Goal: Task Accomplishment & Management: Complete application form

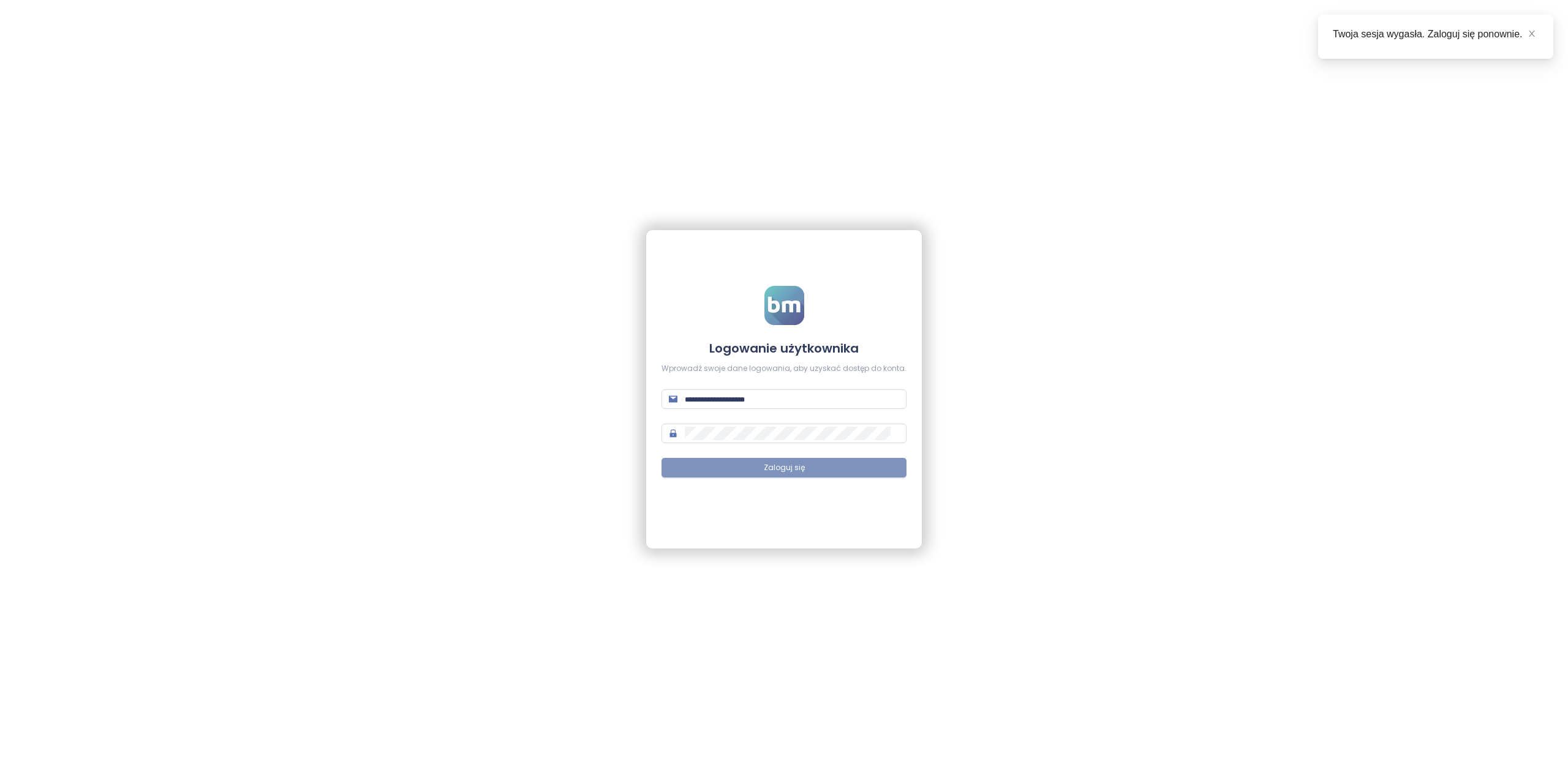
type input "**********"
click at [795, 470] on span "Zaloguj się" at bounding box center [784, 468] width 41 height 12
type input "**********"
click at [791, 471] on span "Zaloguj się" at bounding box center [784, 468] width 41 height 12
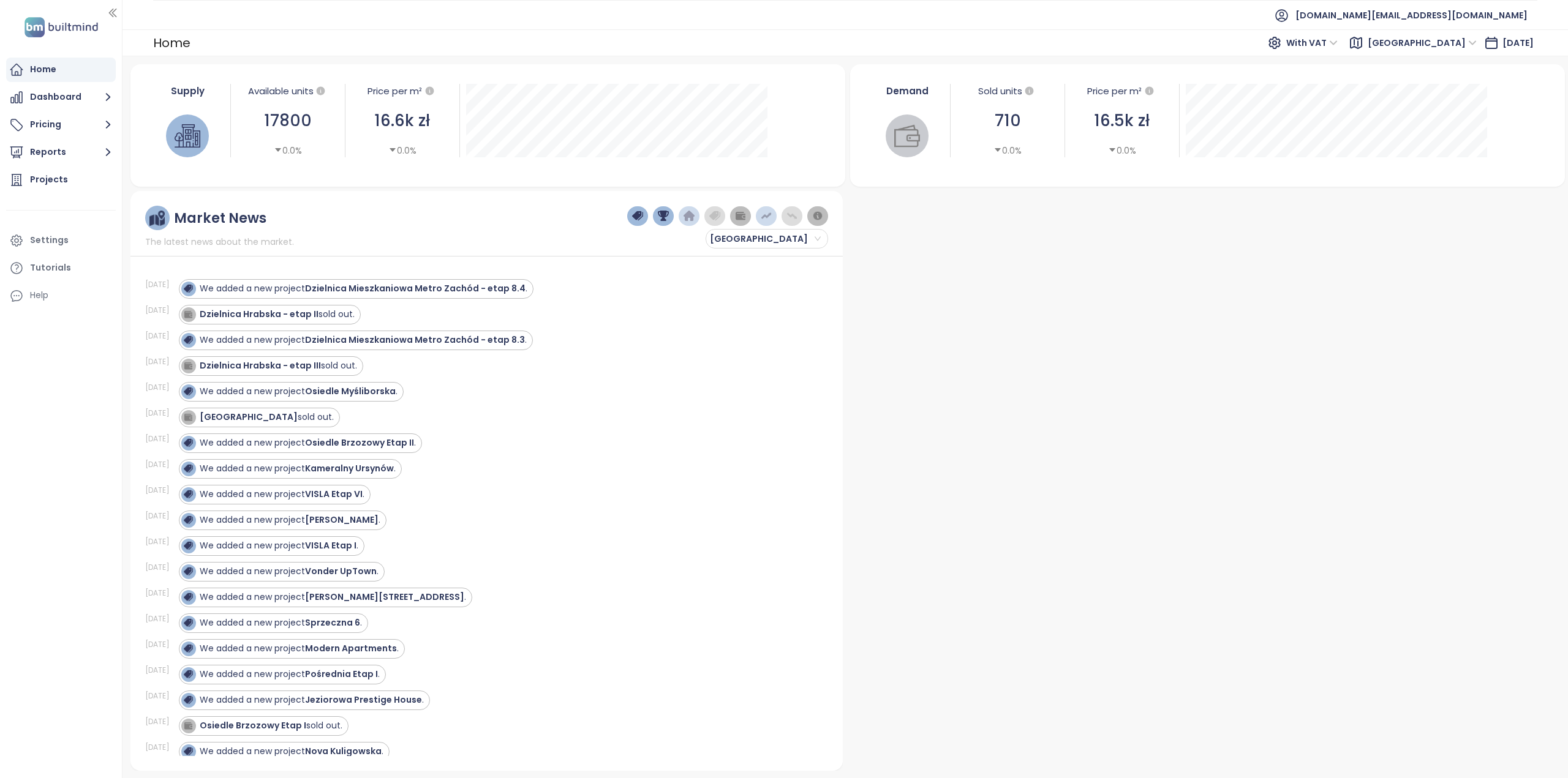
click at [1414, 48] on span "[GEOGRAPHIC_DATA]" at bounding box center [1422, 43] width 109 height 19
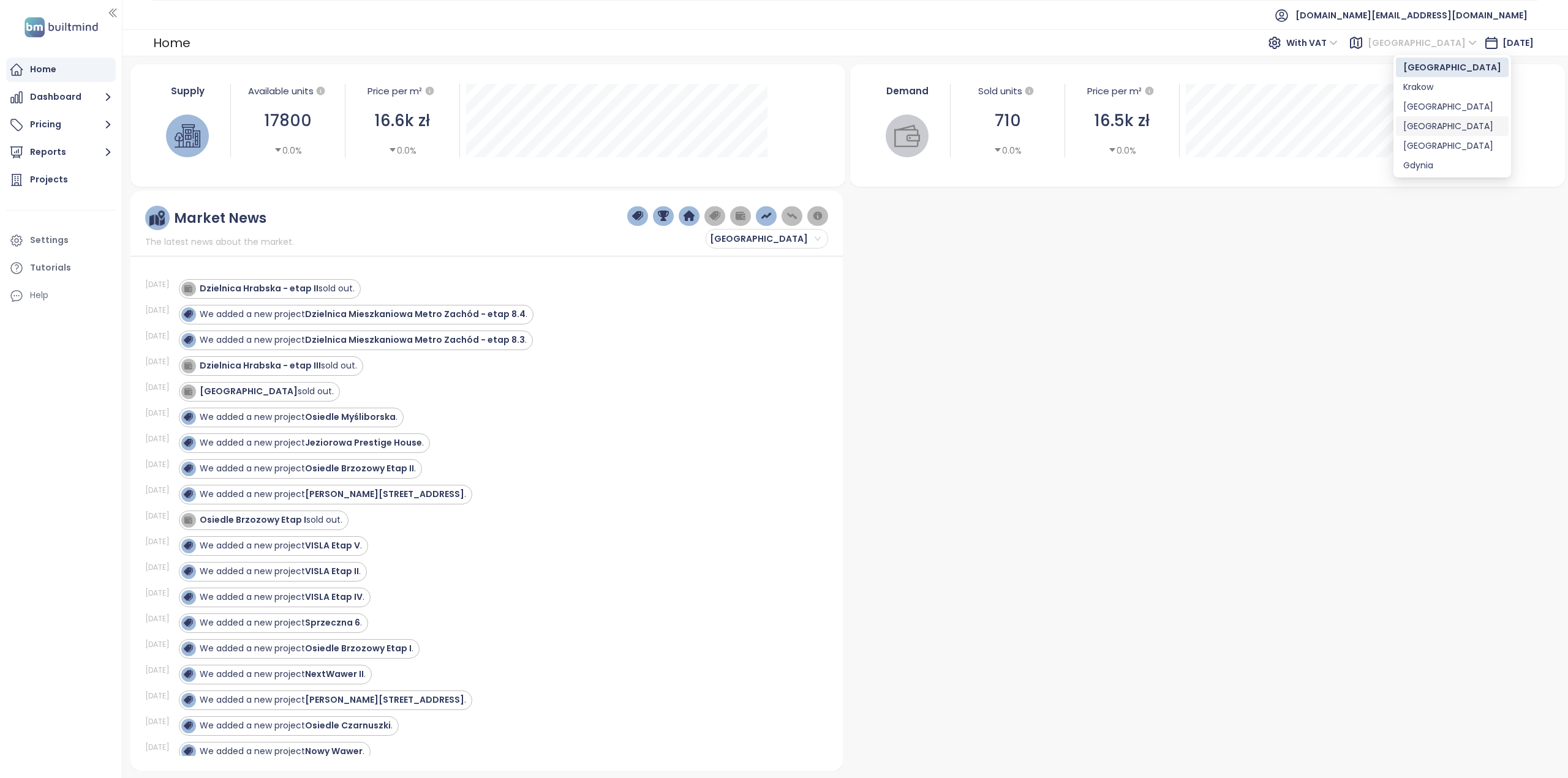
click at [1419, 126] on div "[GEOGRAPHIC_DATA]" at bounding box center [1452, 126] width 98 height 14
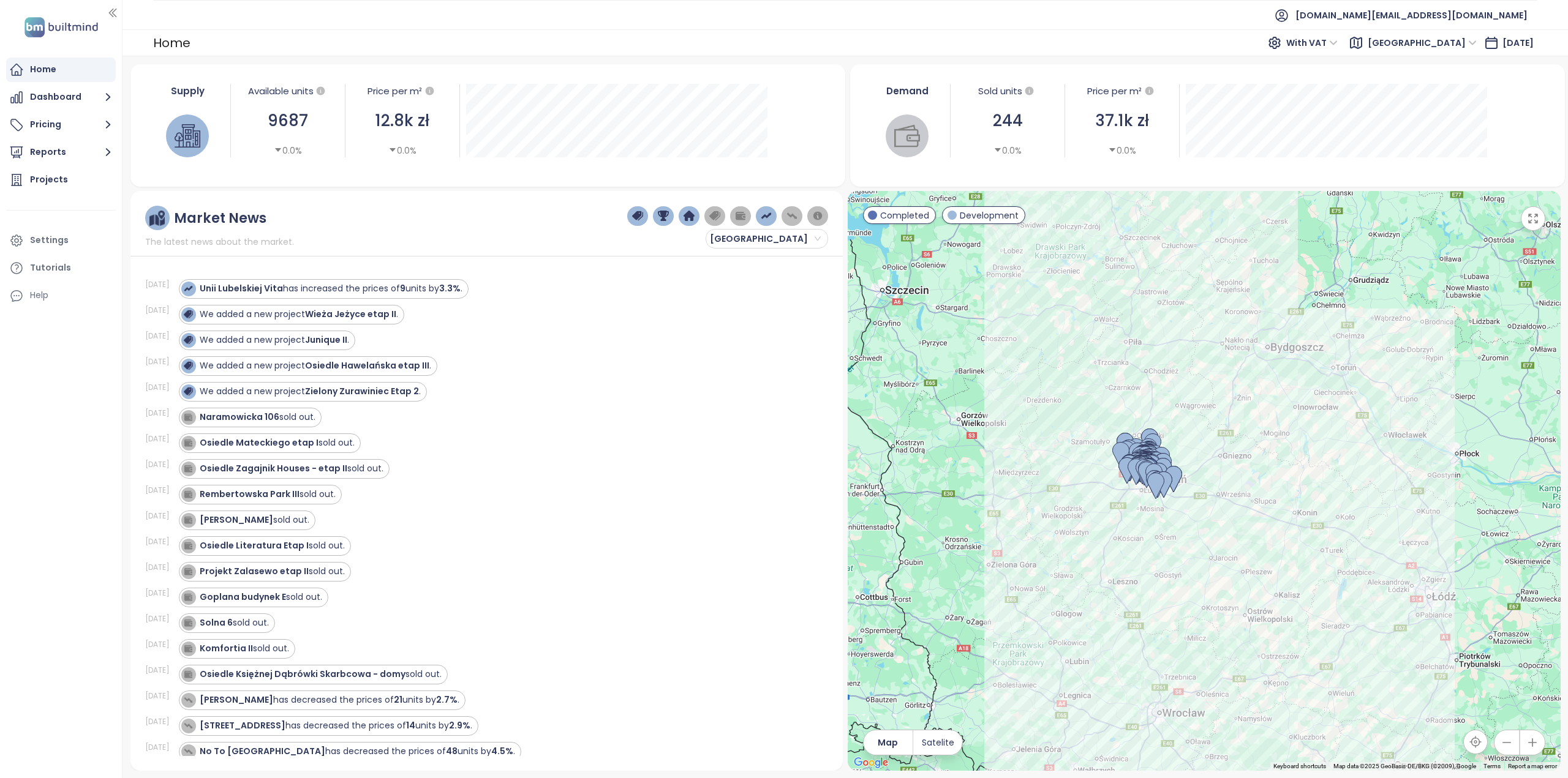
click at [208, 246] on span "The latest news about the market." at bounding box center [219, 242] width 149 height 14
click at [210, 241] on span "The latest news about the market." at bounding box center [219, 242] width 149 height 14
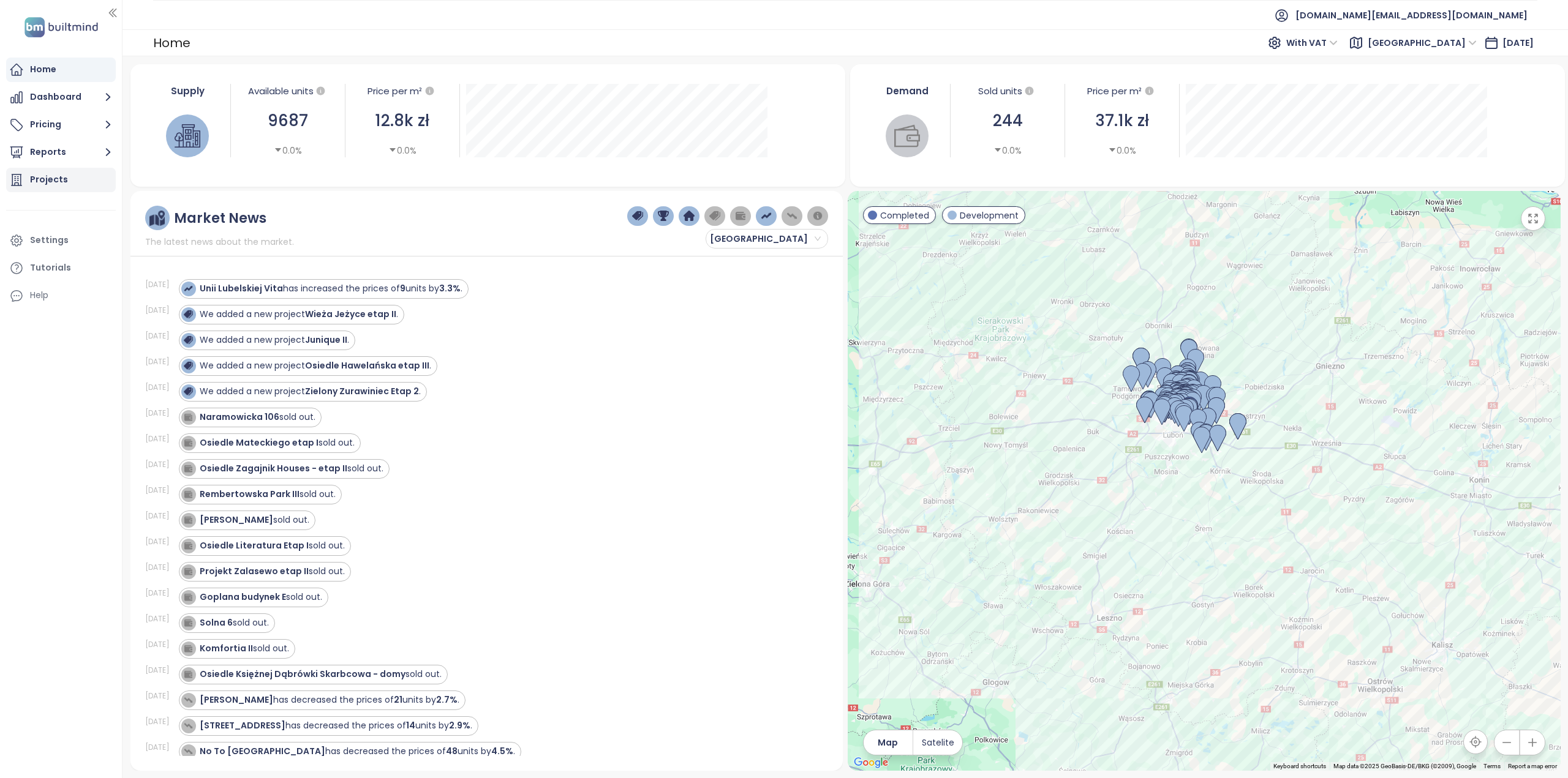
click at [68, 187] on div "Projects" at bounding box center [61, 180] width 110 height 25
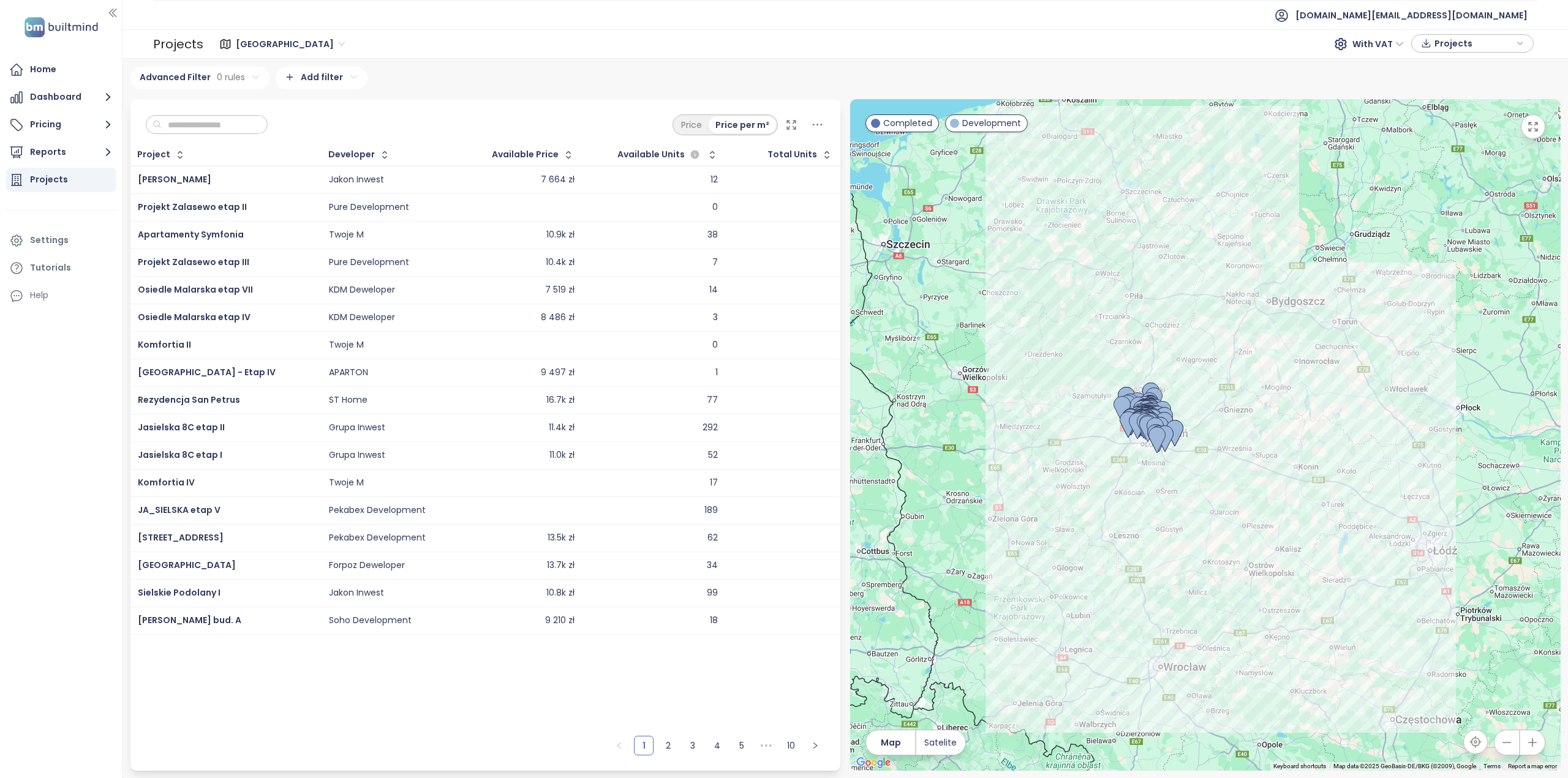
click at [215, 121] on input "text" at bounding box center [211, 125] width 99 height 19
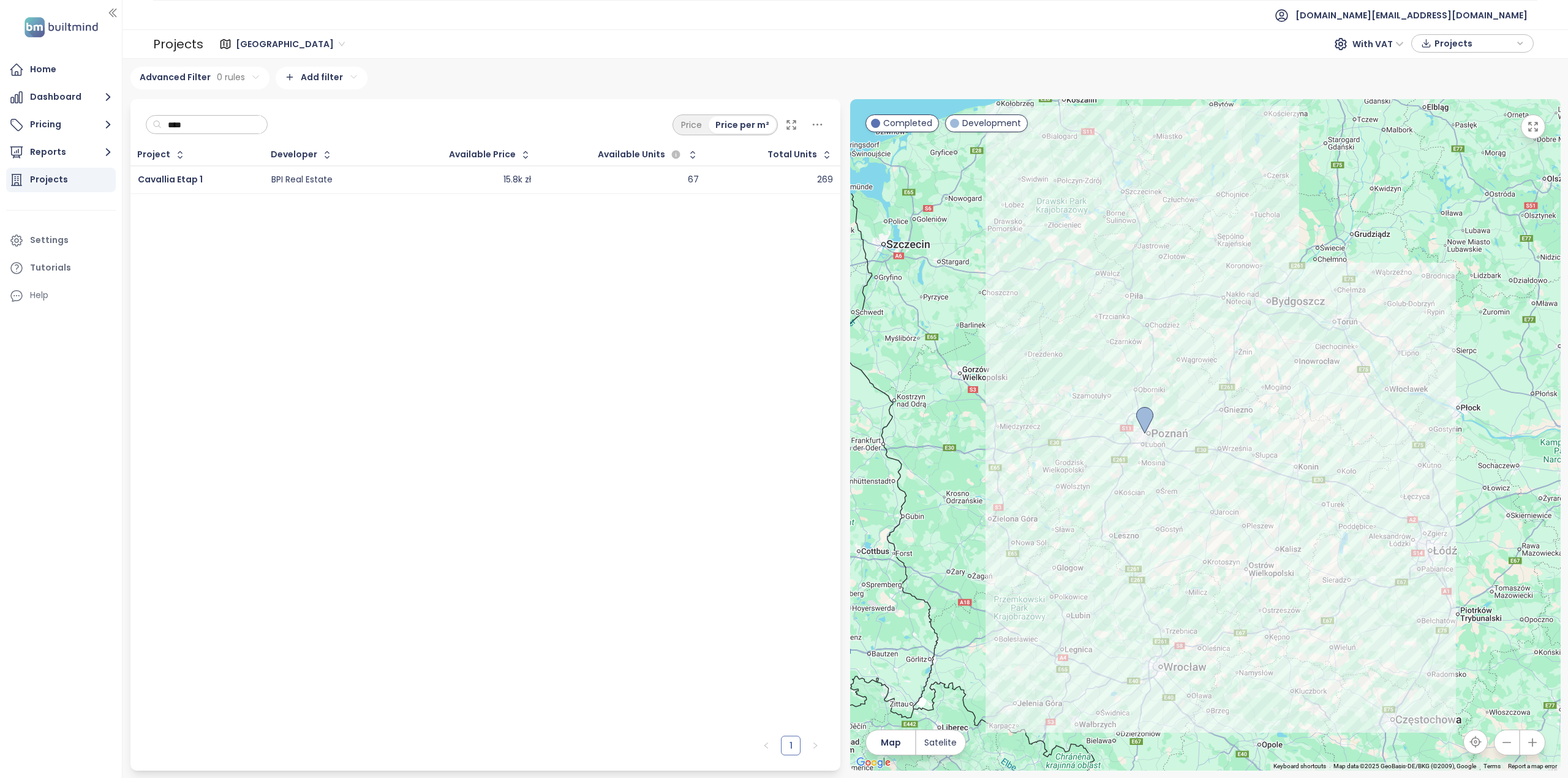
type input "****"
click at [295, 182] on div "BPI Real Estate" at bounding box center [302, 180] width 61 height 11
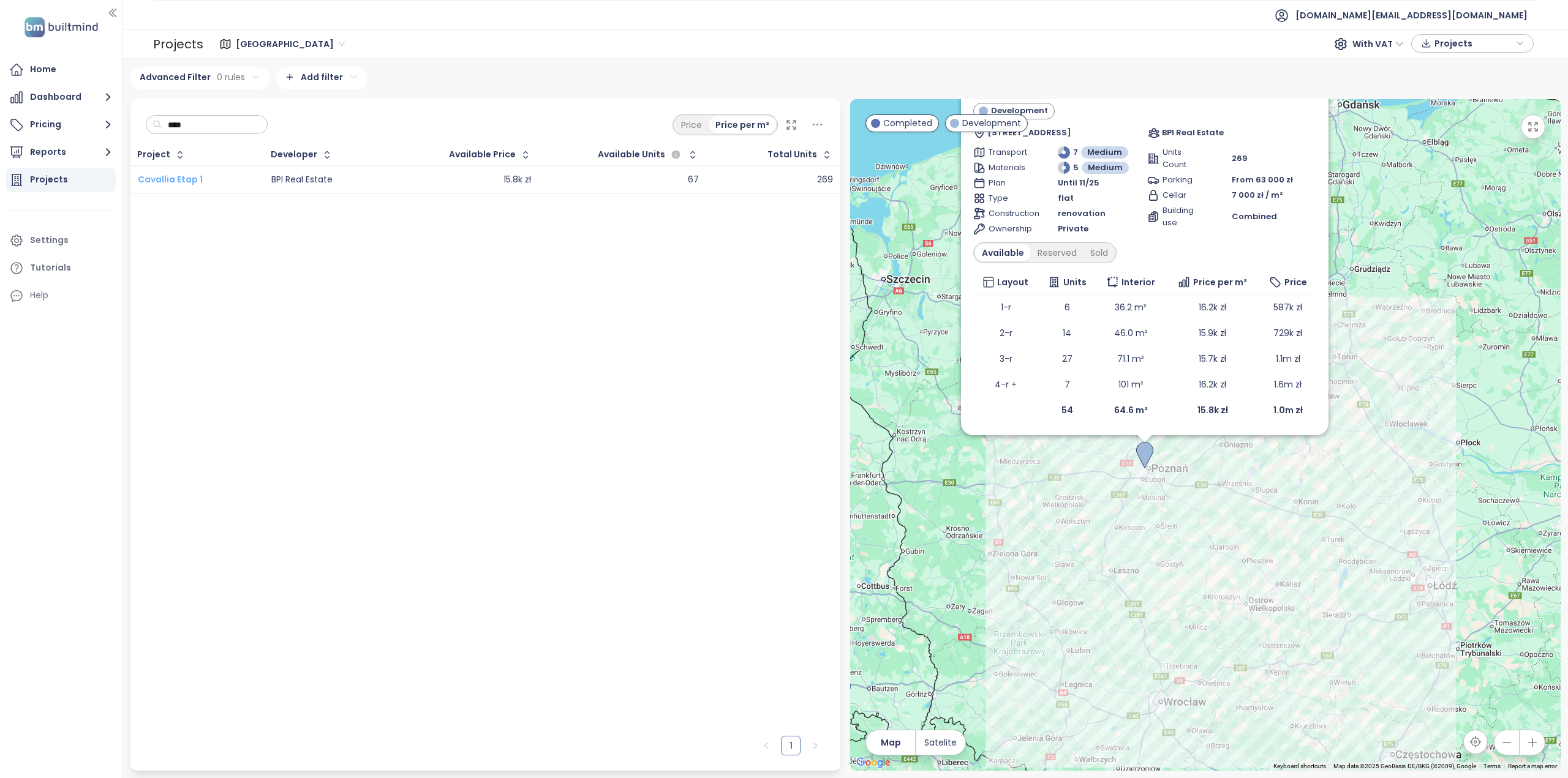
click at [189, 184] on span "Cavallia Etap 1" at bounding box center [170, 180] width 65 height 12
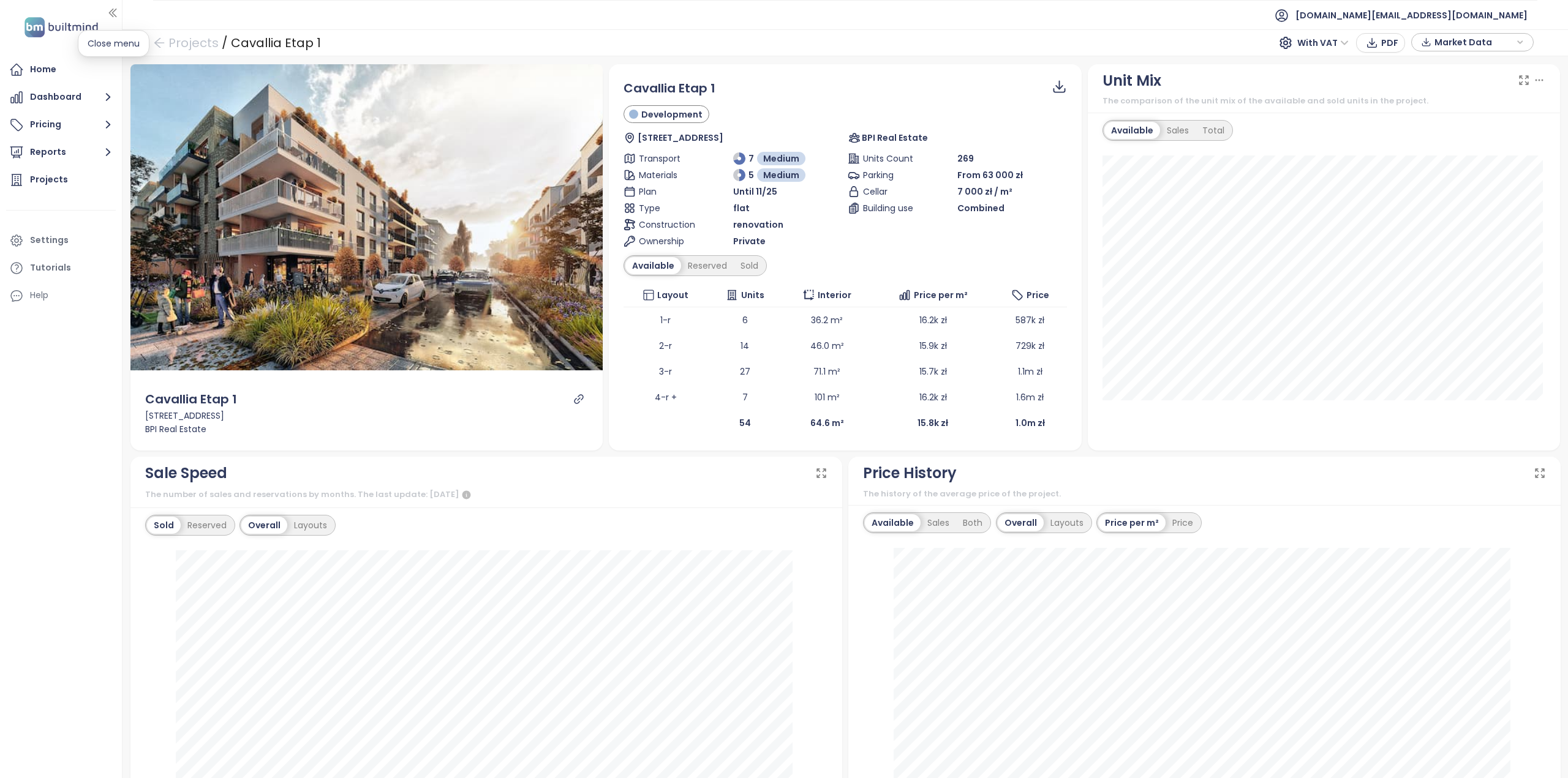
click at [115, 14] on icon "button" at bounding box center [113, 13] width 12 height 12
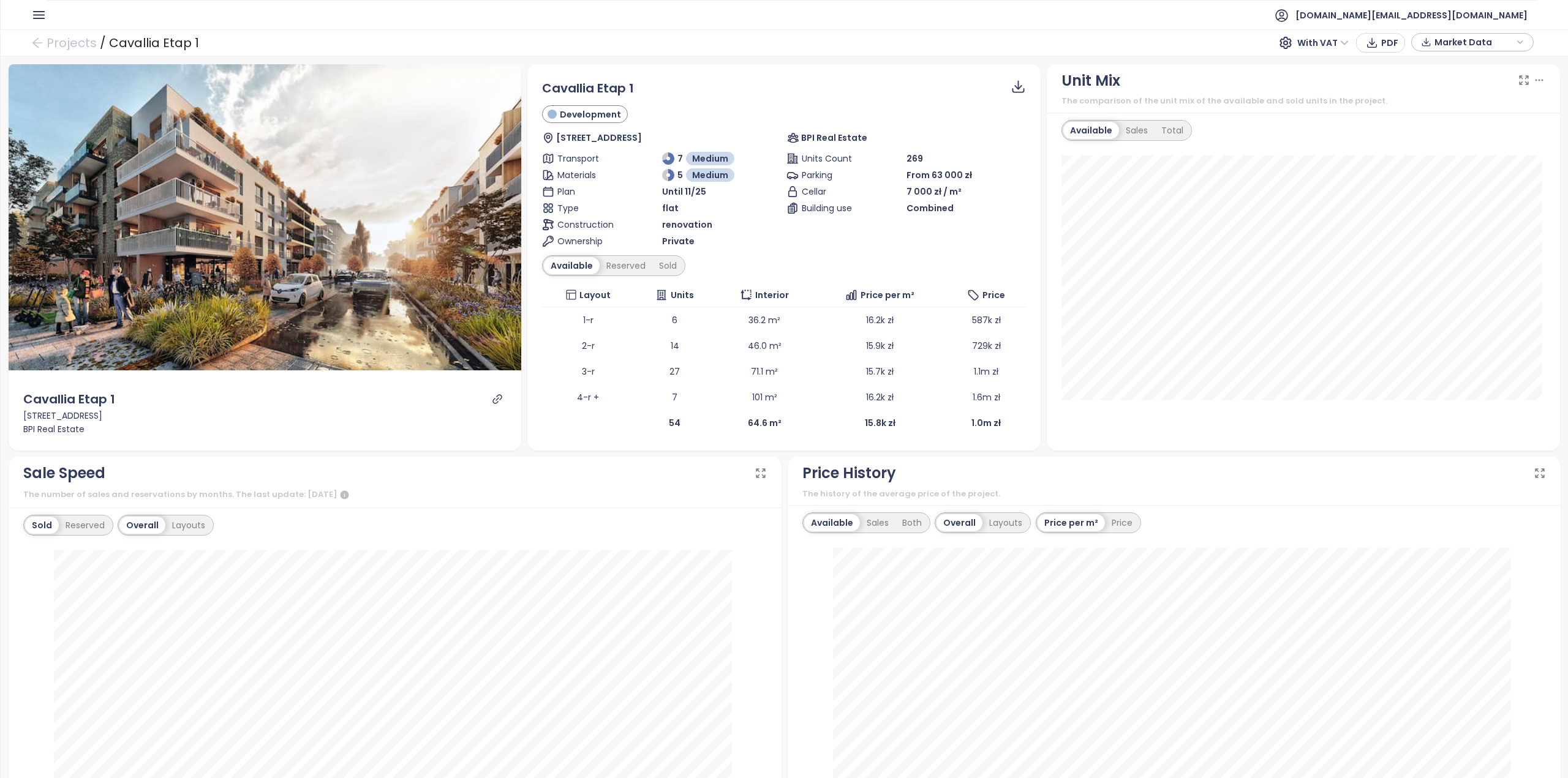
click at [42, 14] on icon "button" at bounding box center [38, 15] width 11 height 7
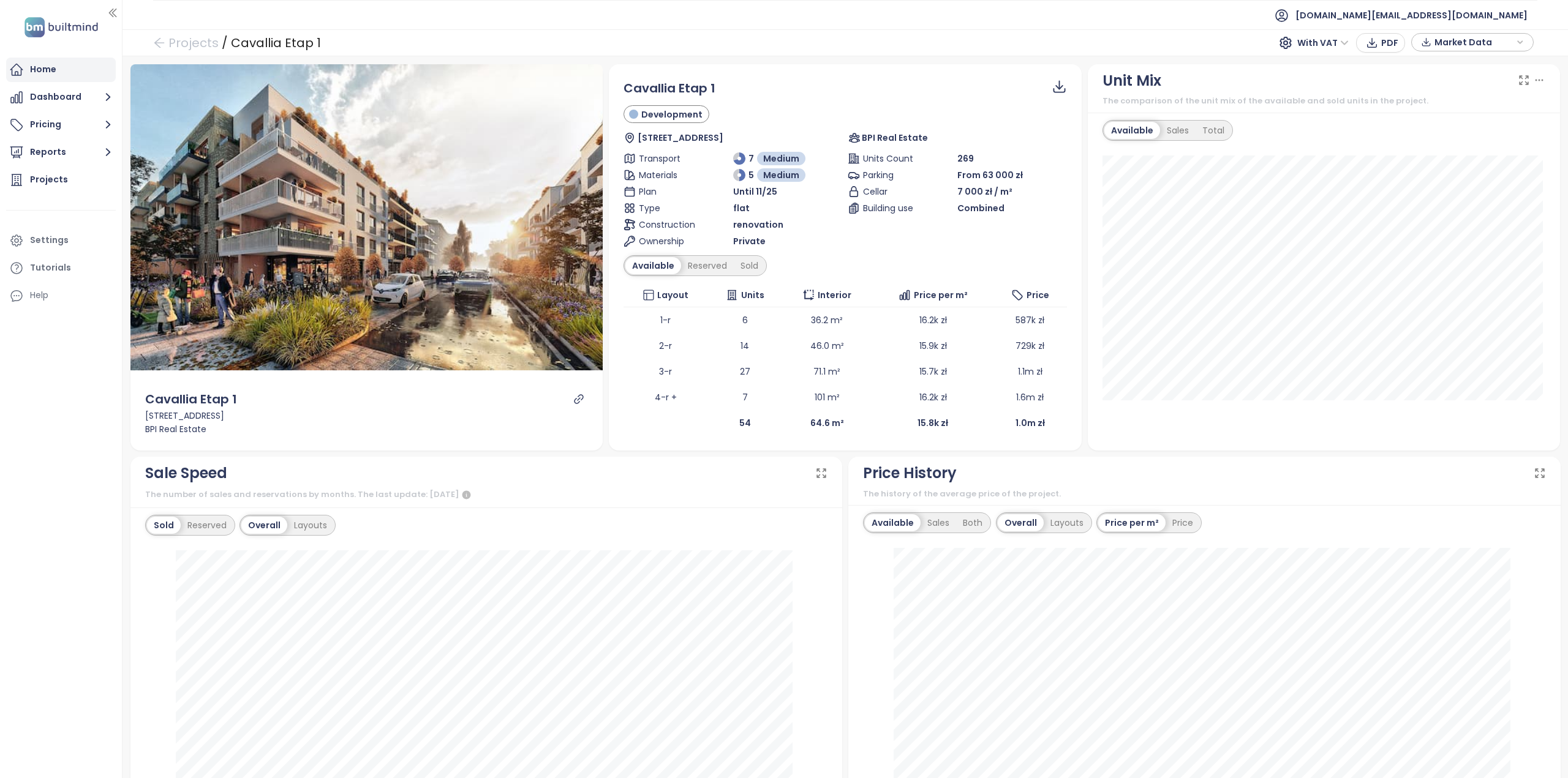
click at [52, 73] on div "Home" at bounding box center [43, 69] width 26 height 15
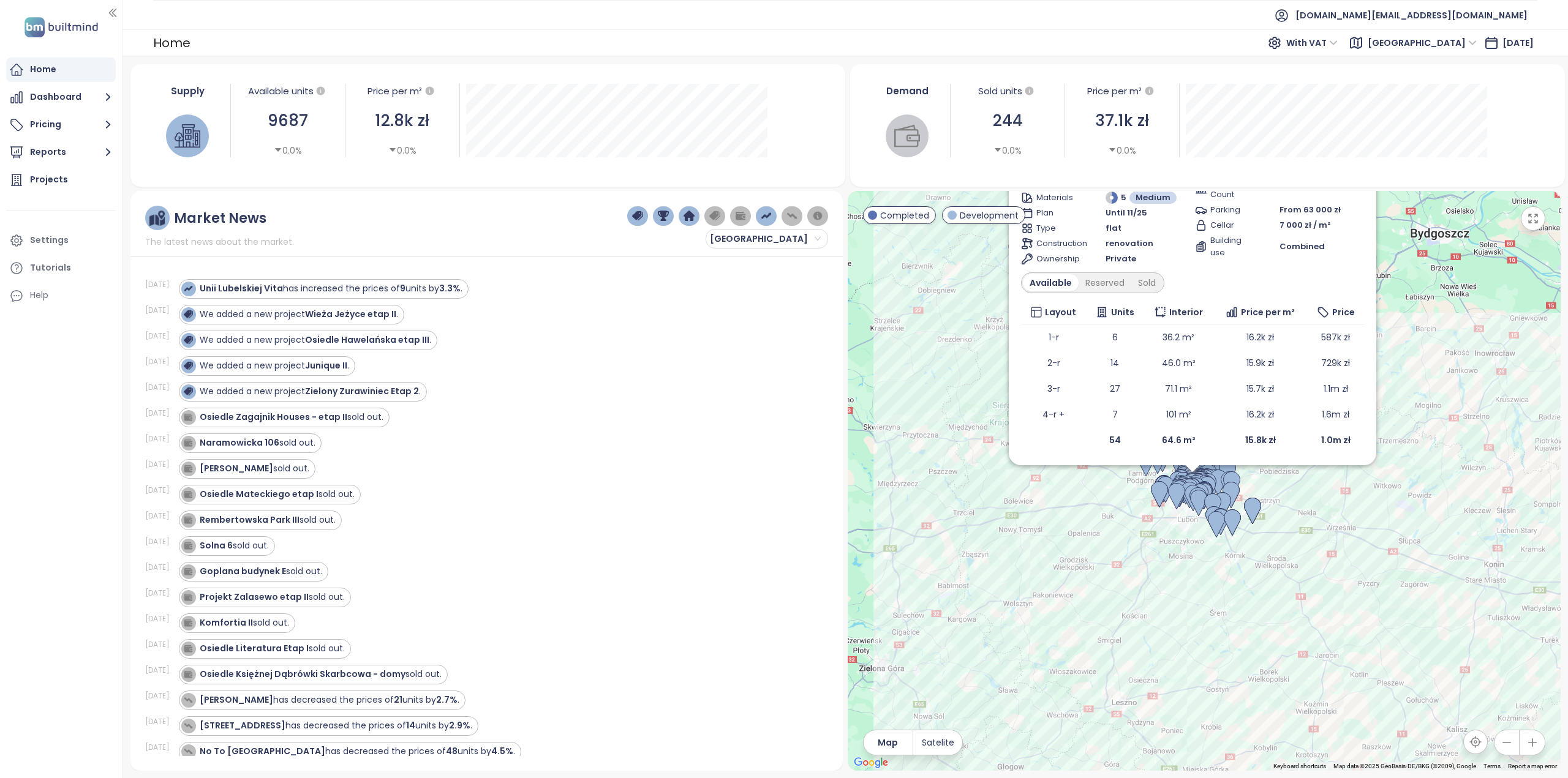
drag, startPoint x: 1063, startPoint y: 674, endPoint x: 1442, endPoint y: 691, distance: 379.4
click at [1442, 691] on div "Cavallia Etap 1 Development Matejki 62, 60-771 Poznań, Poland BPI Real Estate T…" at bounding box center [1204, 480] width 713 height 580
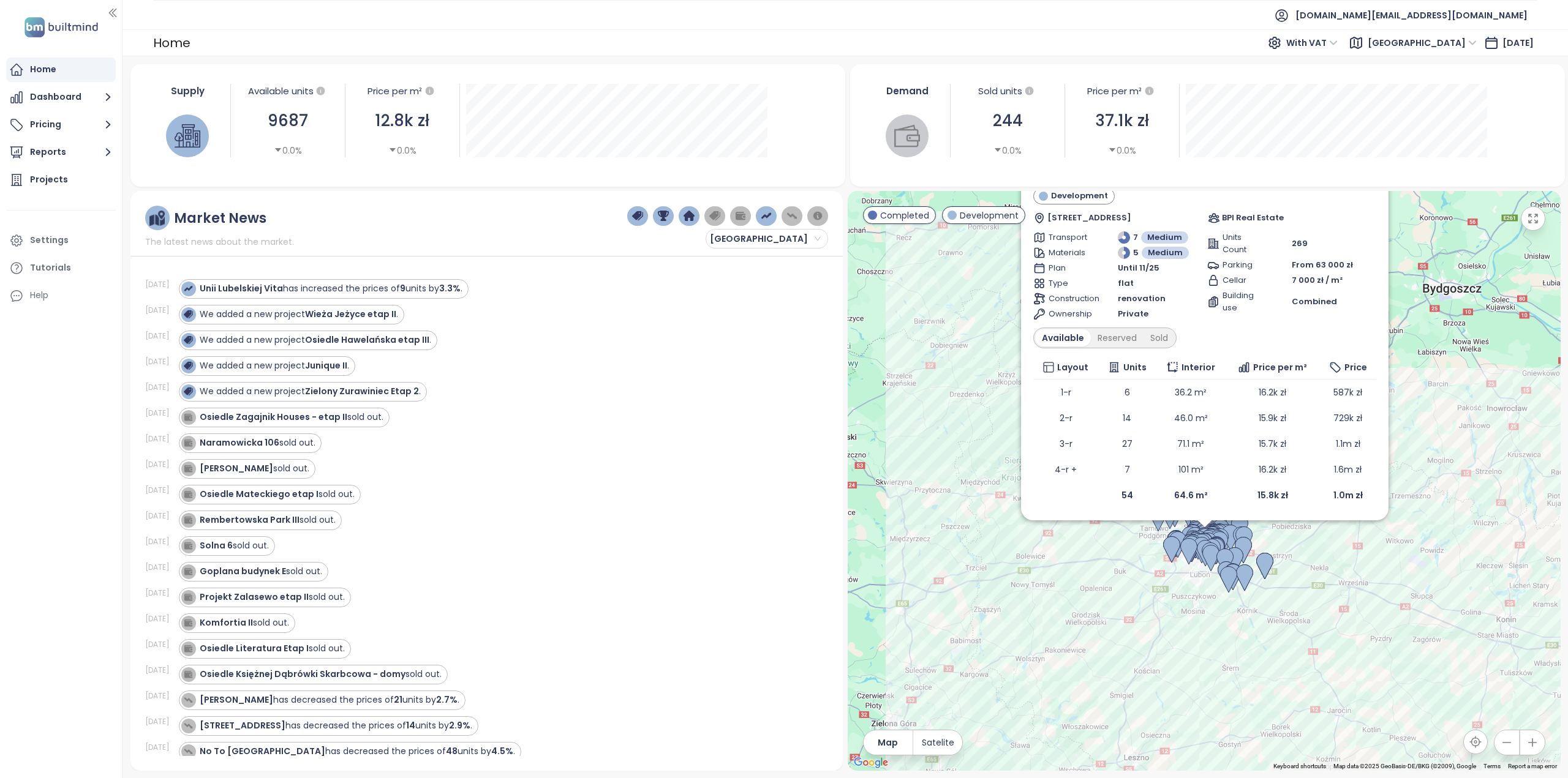
drag, startPoint x: 980, startPoint y: 481, endPoint x: 1008, endPoint y: 520, distance: 48.0
click at [1008, 520] on div "Cavallia Etap 1 Development Matejki 62, 60-771 Poznań, Poland BPI Real Estate T…" at bounding box center [1204, 480] width 713 height 580
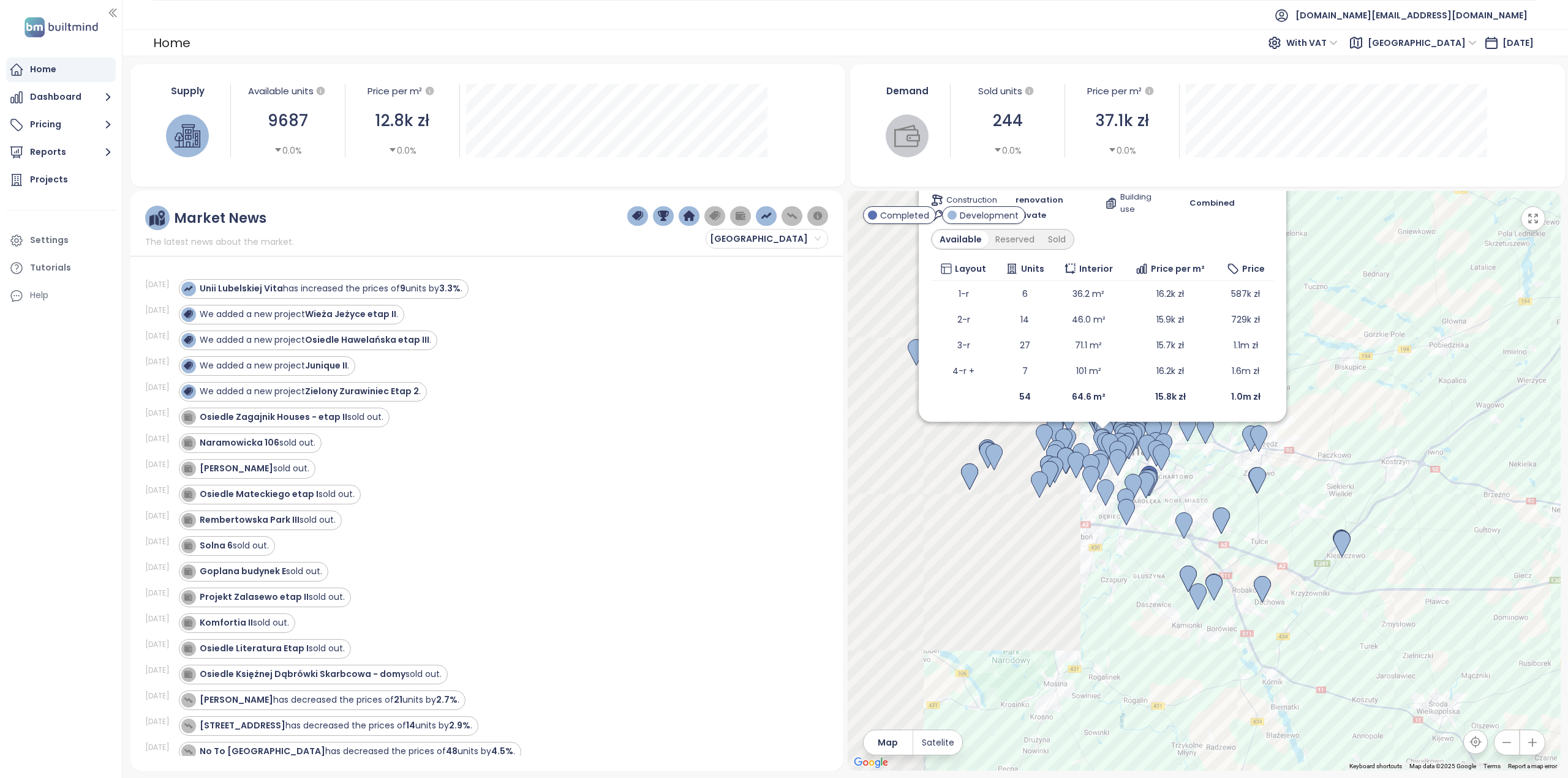
drag, startPoint x: 1004, startPoint y: 422, endPoint x: 1462, endPoint y: 504, distance: 465.3
click at [1462, 504] on div "Cavallia Etap 1 Development Matejki 62, 60-771 Poznań, Poland BPI Real Estate T…" at bounding box center [1204, 480] width 713 height 580
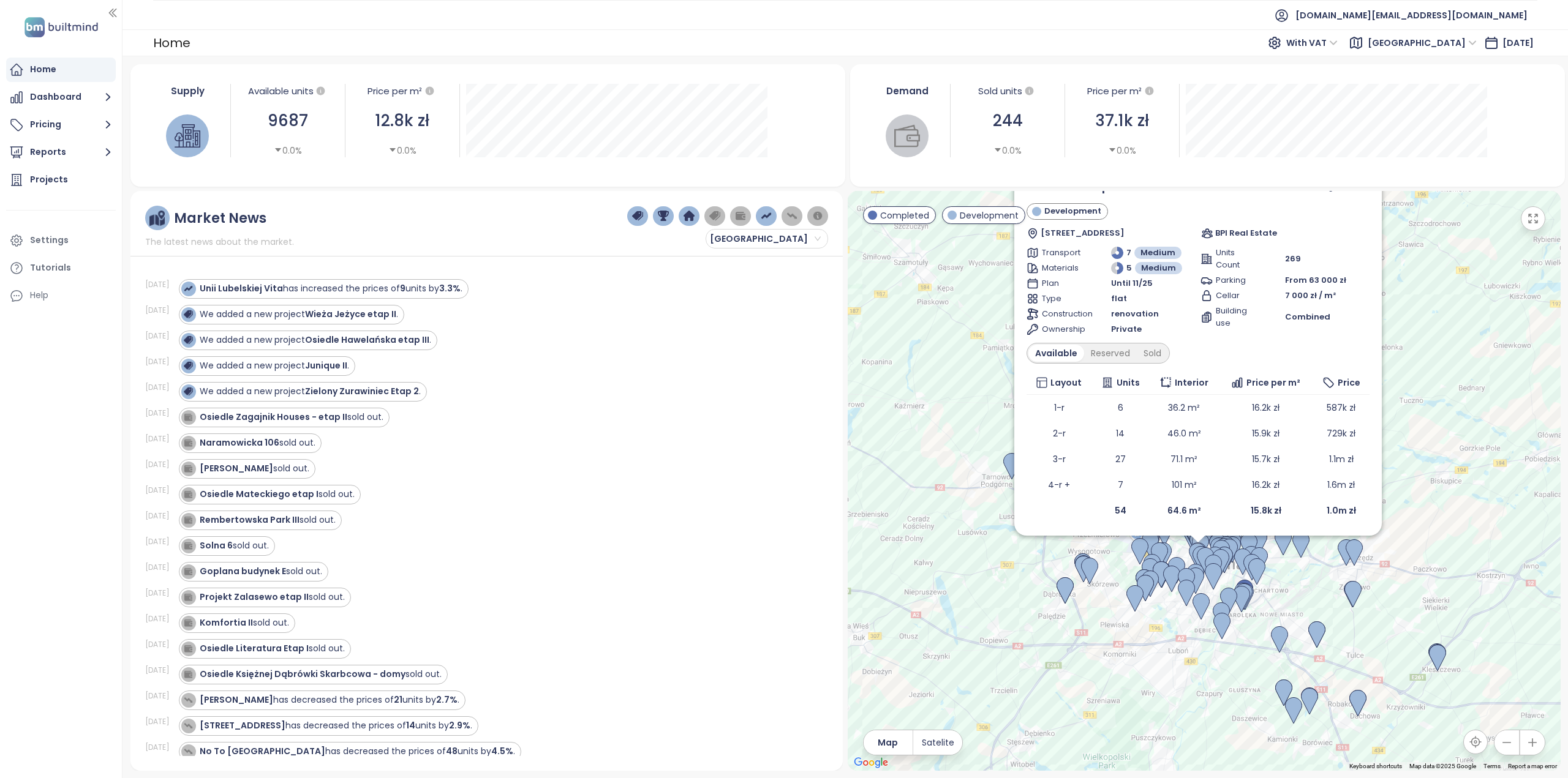
drag, startPoint x: 1273, startPoint y: 533, endPoint x: 1161, endPoint y: 590, distance: 125.7
click at [1161, 590] on div "To navigate, press the arrow keys. Cavallia Etap 1 Development Matejki 62, 60-7…" at bounding box center [1204, 480] width 713 height 580
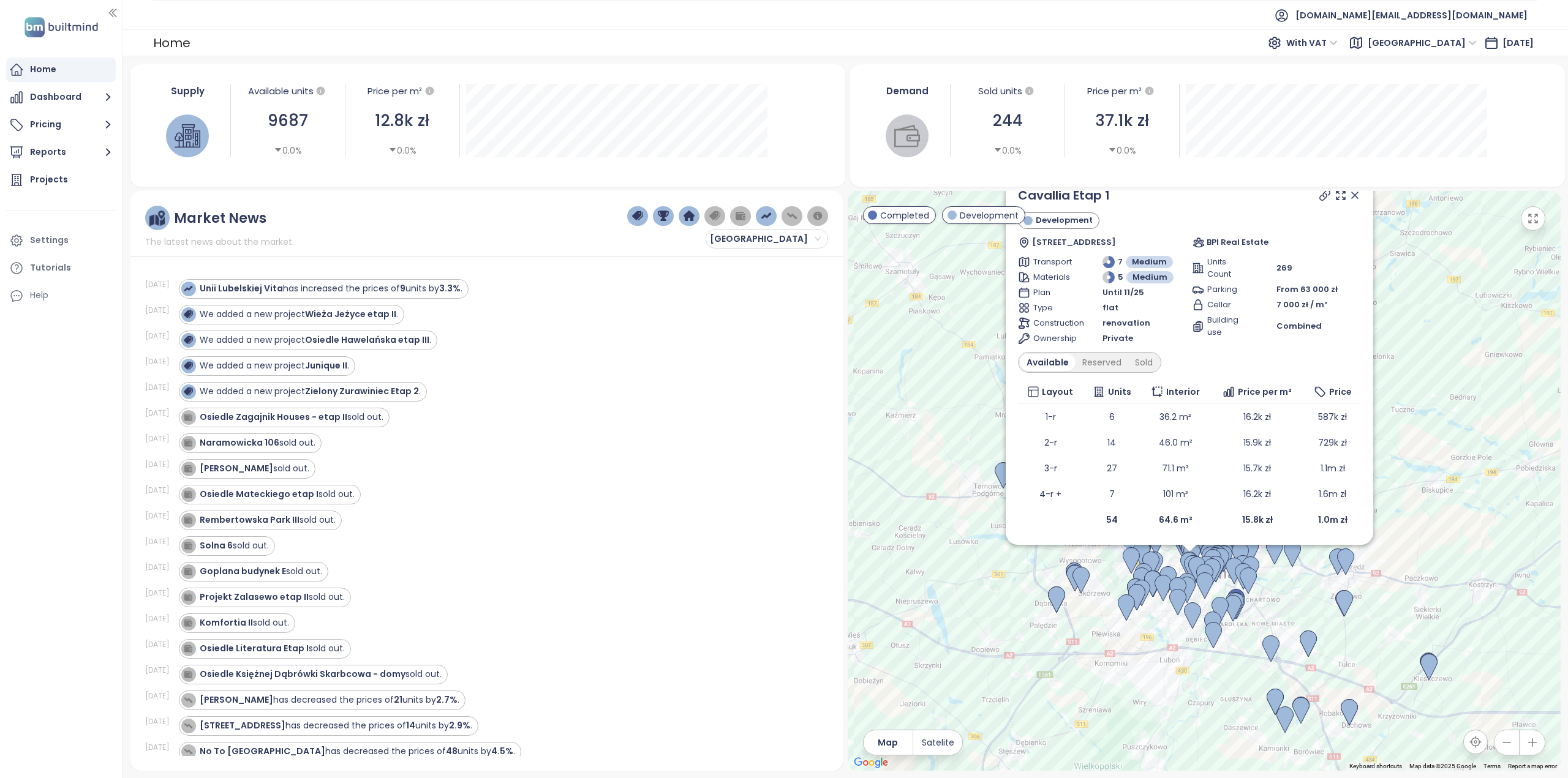
drag, startPoint x: 1401, startPoint y: 273, endPoint x: 1381, endPoint y: 295, distance: 29.7
click at [1382, 295] on div "To navigate, press the arrow keys. Cavallia Etap 1 Development Matejki 62, 60-7…" at bounding box center [1204, 480] width 713 height 580
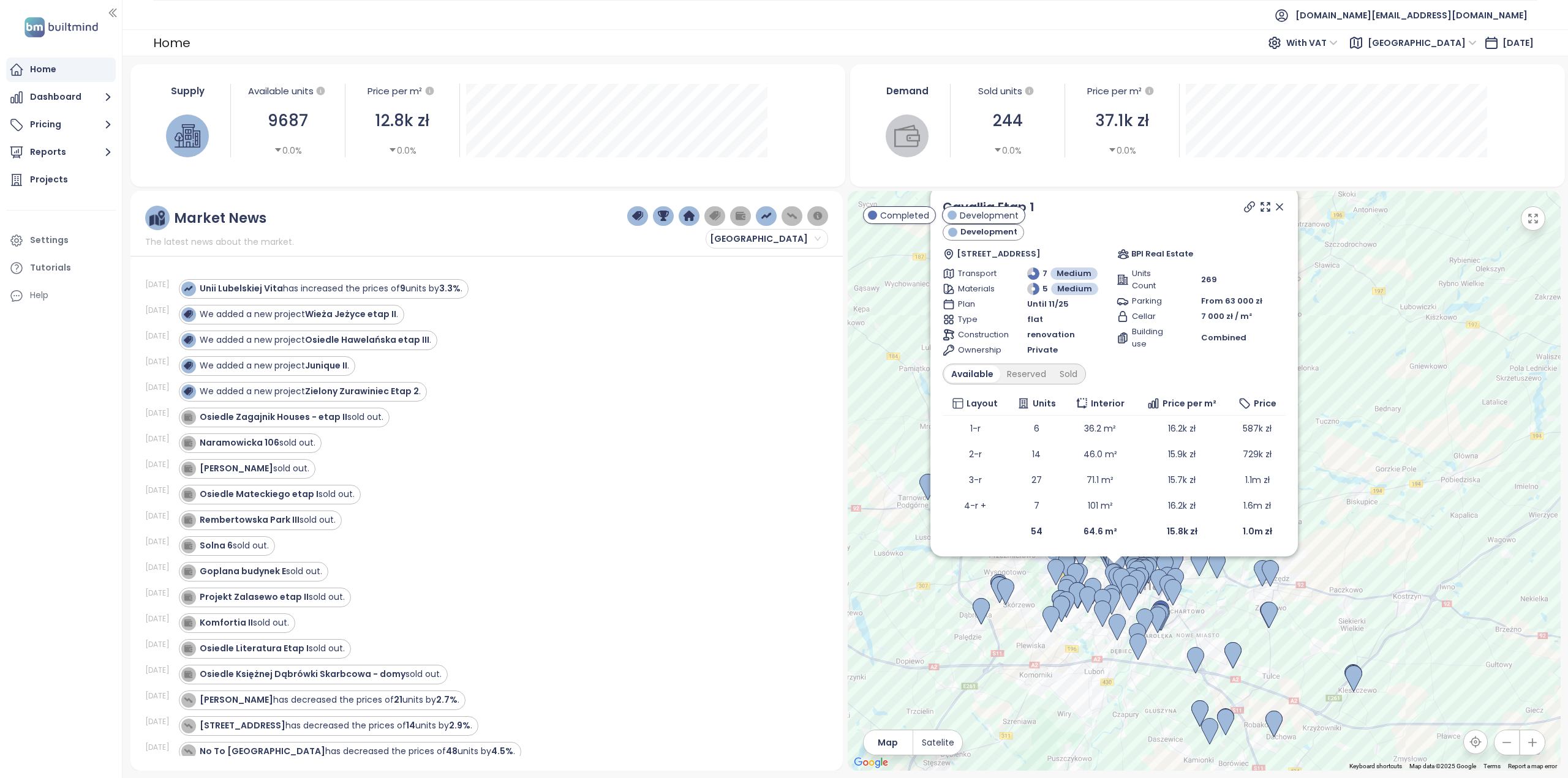
drag, startPoint x: 1432, startPoint y: 329, endPoint x: 1377, endPoint y: 313, distance: 57.3
click at [1377, 313] on div "Cavallia Etap 1 Development Matejki 62, 60-771 Poznań, Poland BPI Real Estate T…" at bounding box center [1204, 480] width 713 height 580
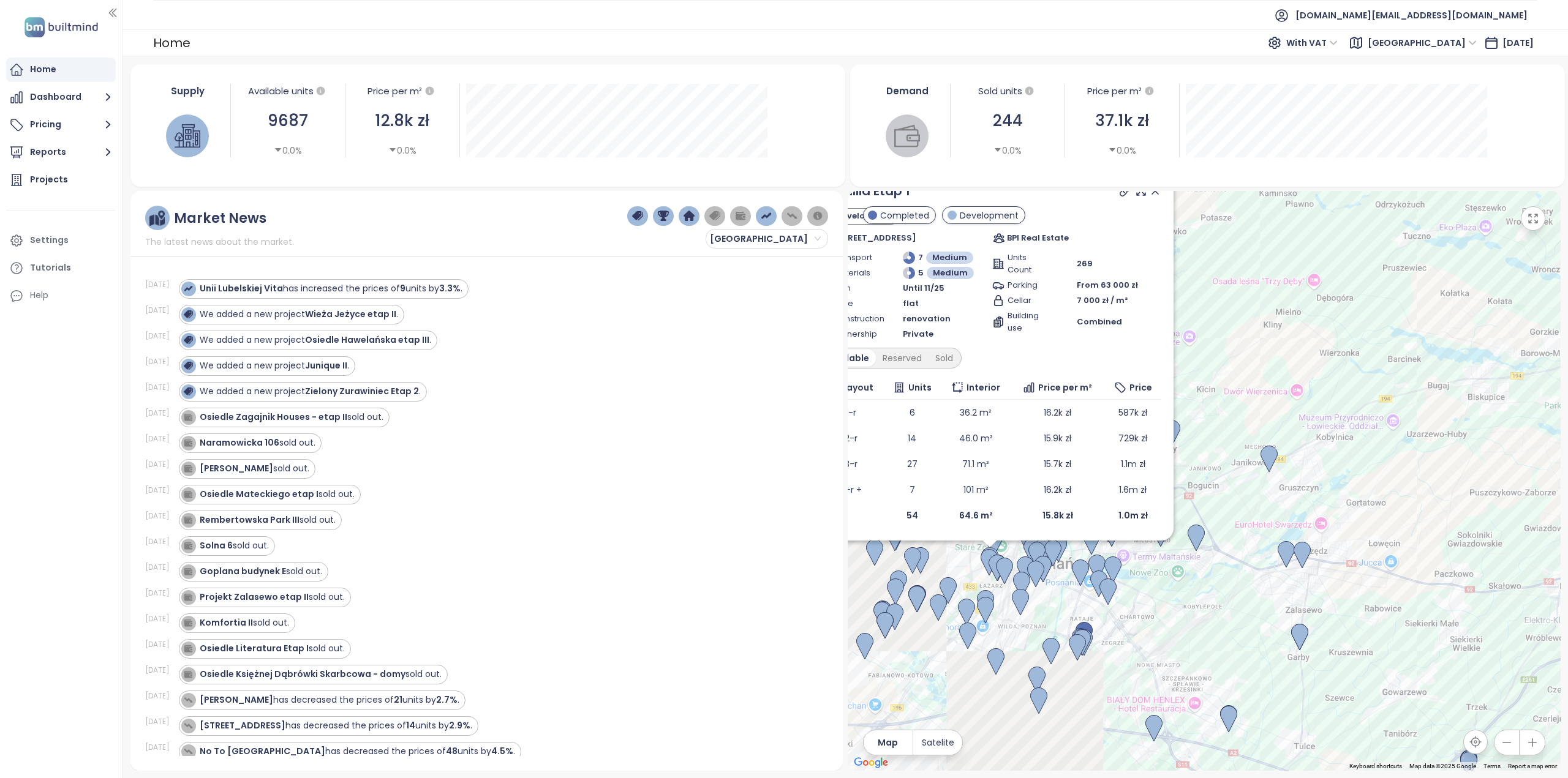
drag, startPoint x: 1170, startPoint y: 443, endPoint x: 1291, endPoint y: 331, distance: 164.9
click at [1284, 326] on div "Cavallia Etap 1 Development Matejki 62, 60-771 Poznań, Poland BPI Real Estate T…" at bounding box center [1204, 480] width 713 height 580
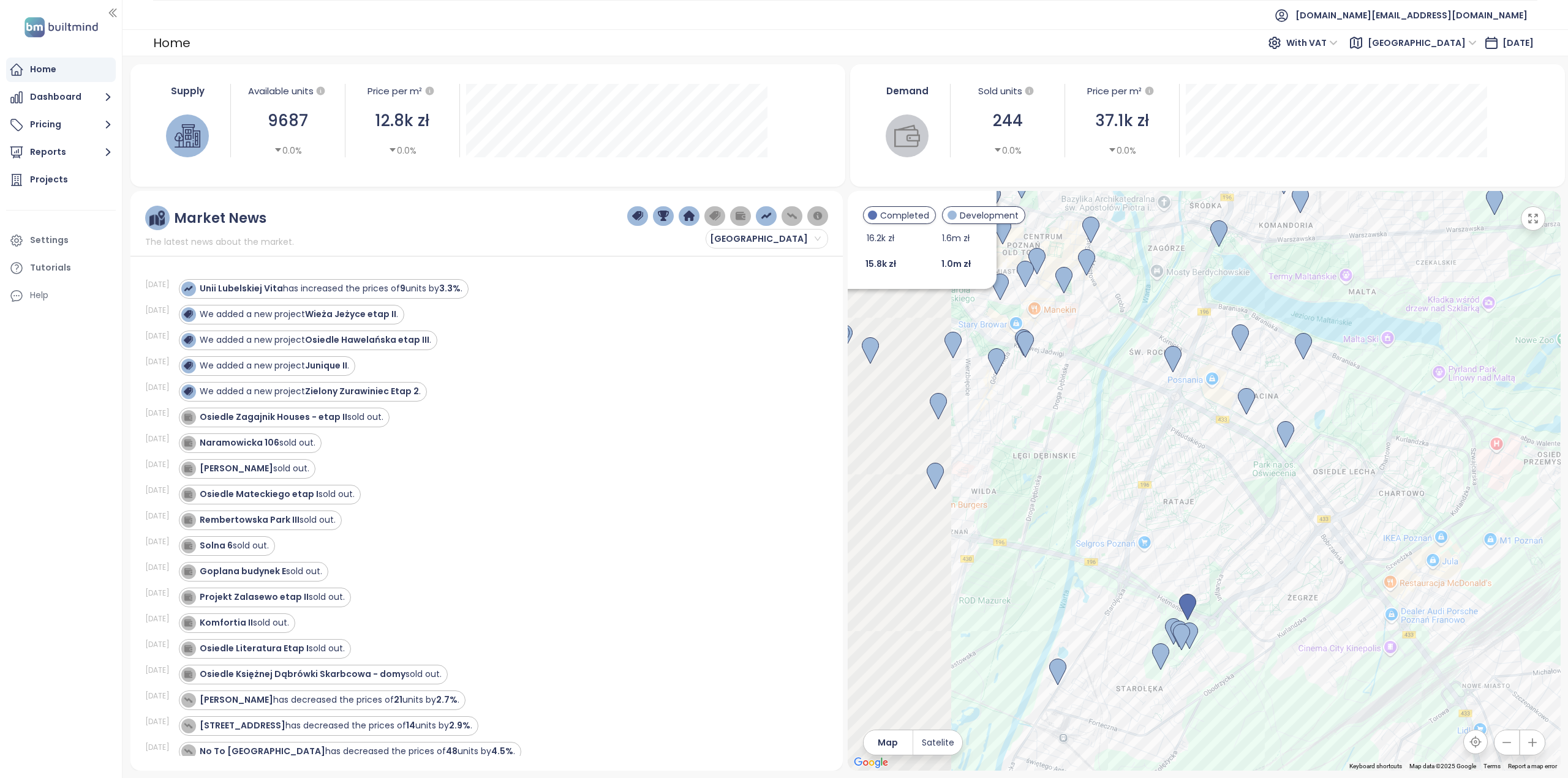
drag, startPoint x: 1045, startPoint y: 398, endPoint x: 1470, endPoint y: 490, distance: 434.8
click at [1470, 490] on div "Cavallia Etap 1 Development Matejki 62, 60-771 Poznań, Poland BPI Real Estate T…" at bounding box center [1204, 480] width 713 height 580
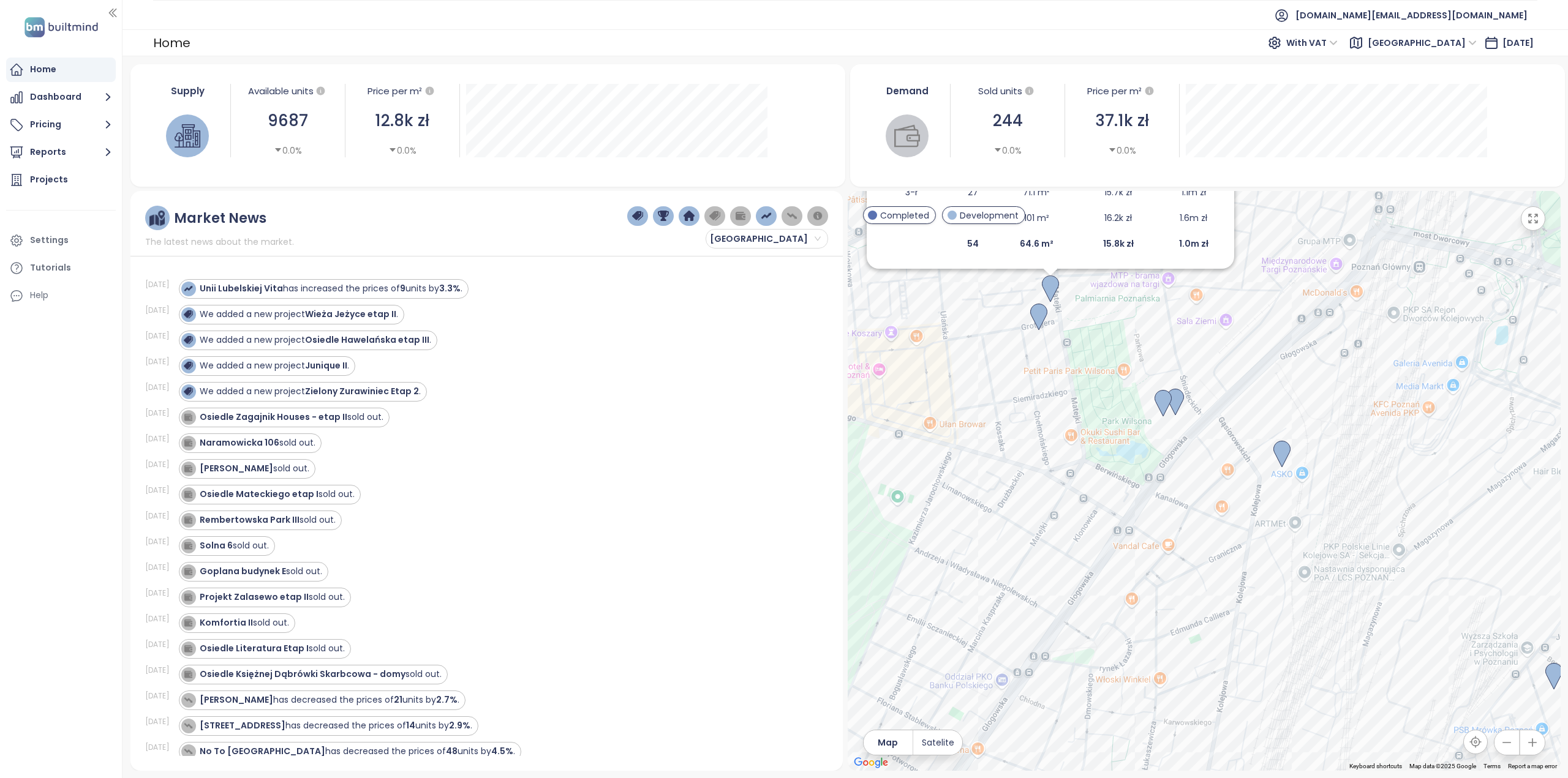
drag, startPoint x: 1155, startPoint y: 324, endPoint x: 1234, endPoint y: 322, distance: 79.0
click at [1234, 322] on div "Cavallia Etap 1 Development Matejki 62, 60-771 Poznań, Poland BPI Real Estate T…" at bounding box center [1204, 480] width 713 height 580
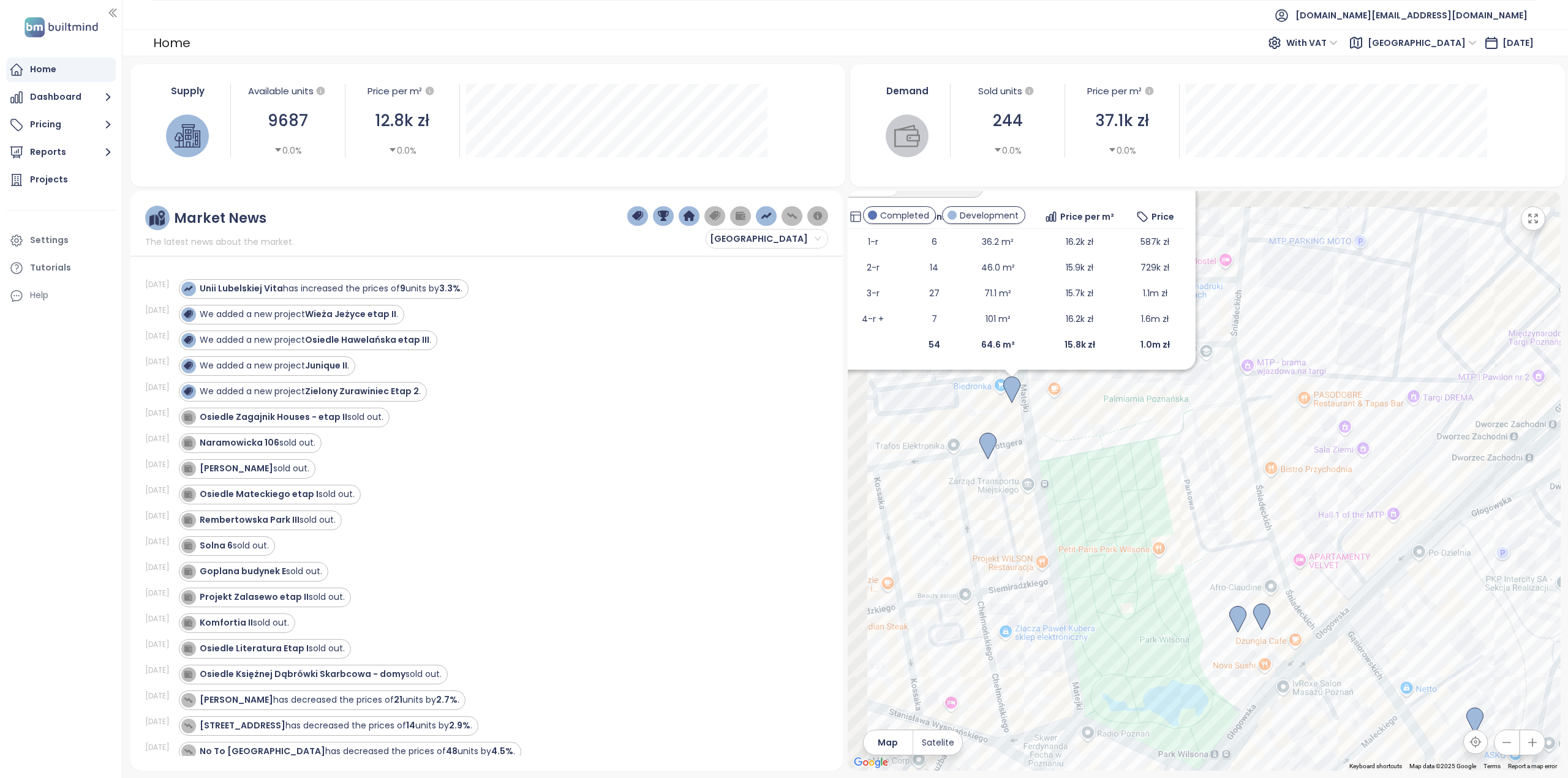
drag, startPoint x: 1035, startPoint y: 270, endPoint x: 1078, endPoint y: 442, distance: 177.3
click at [1078, 442] on div "Cavallia Etap 1 Development Matejki 62, 60-771 Poznań, Poland BPI Real Estate T…" at bounding box center [1204, 480] width 713 height 580
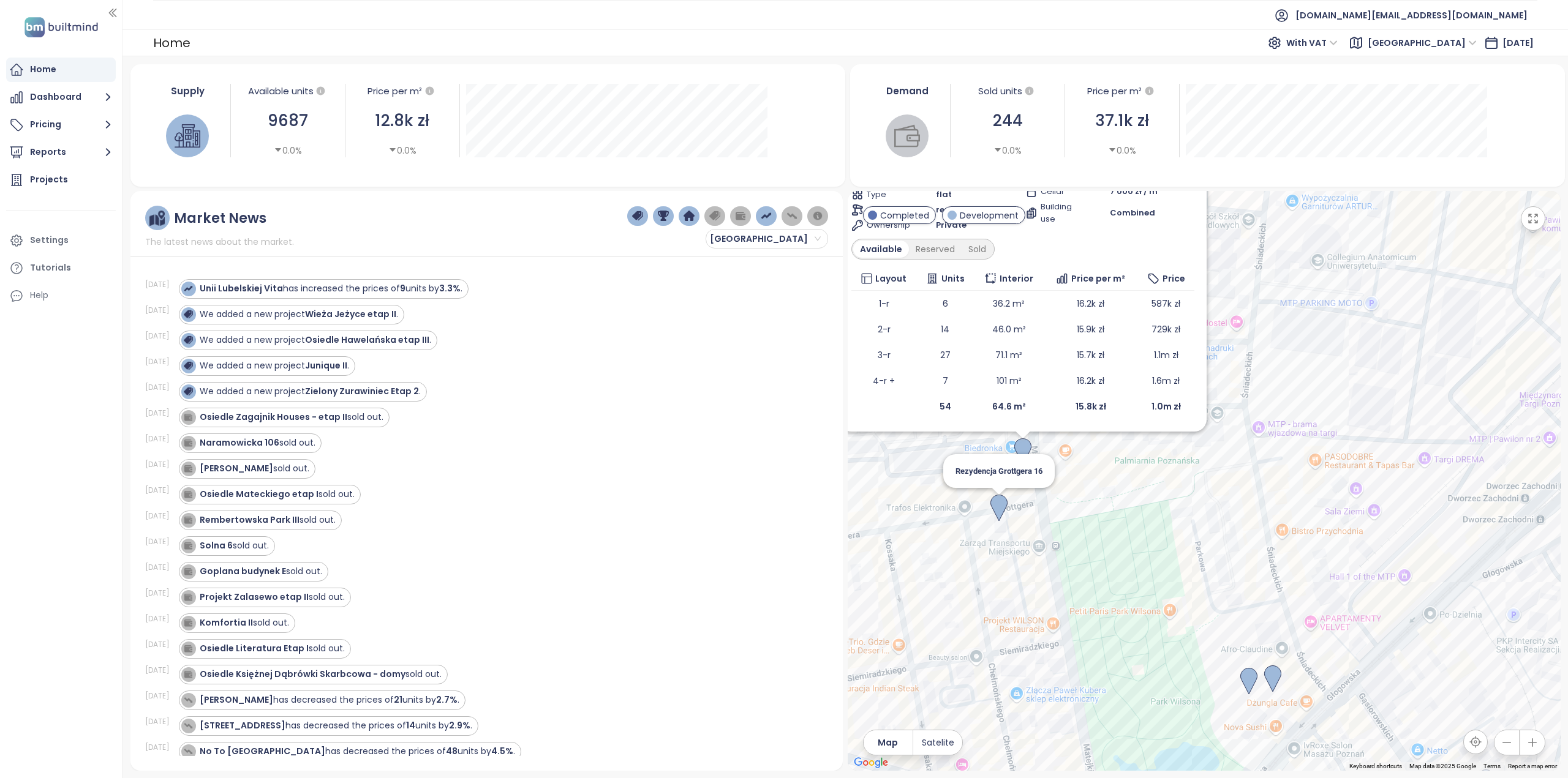
click at [998, 502] on img at bounding box center [999, 508] width 17 height 27
click at [1001, 501] on img at bounding box center [998, 509] width 17 height 27
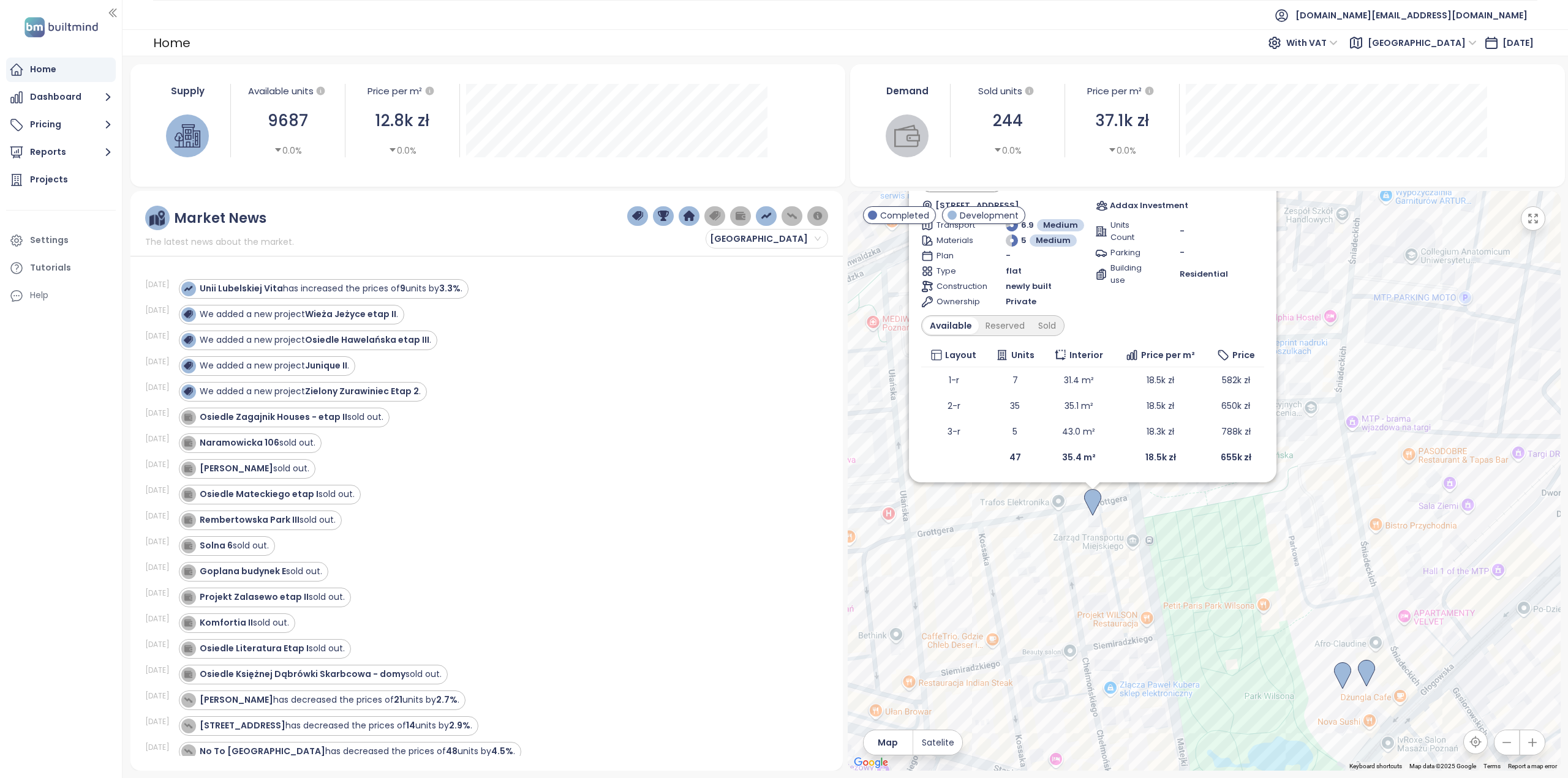
drag, startPoint x: 1315, startPoint y: 619, endPoint x: 1202, endPoint y: 528, distance: 145.1
click at [1202, 528] on div "Rezydencja Grottgera 16 Development Grottgera 16/11, 60-757 Poznań, Poland Adda…" at bounding box center [1204, 480] width 713 height 580
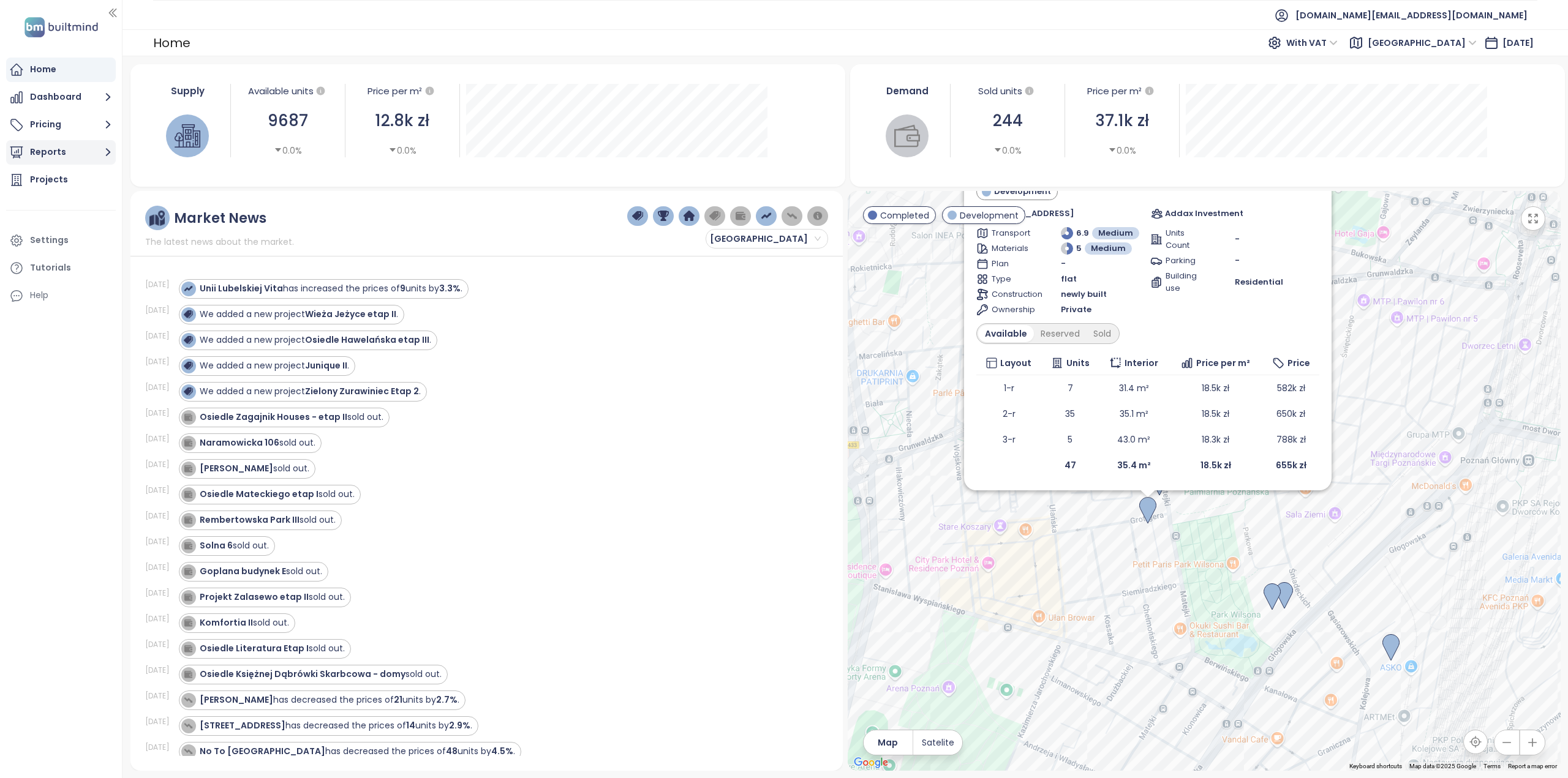
click at [73, 151] on button "Reports" at bounding box center [61, 153] width 110 height 25
click at [79, 185] on div "Add a report" at bounding box center [66, 180] width 53 height 15
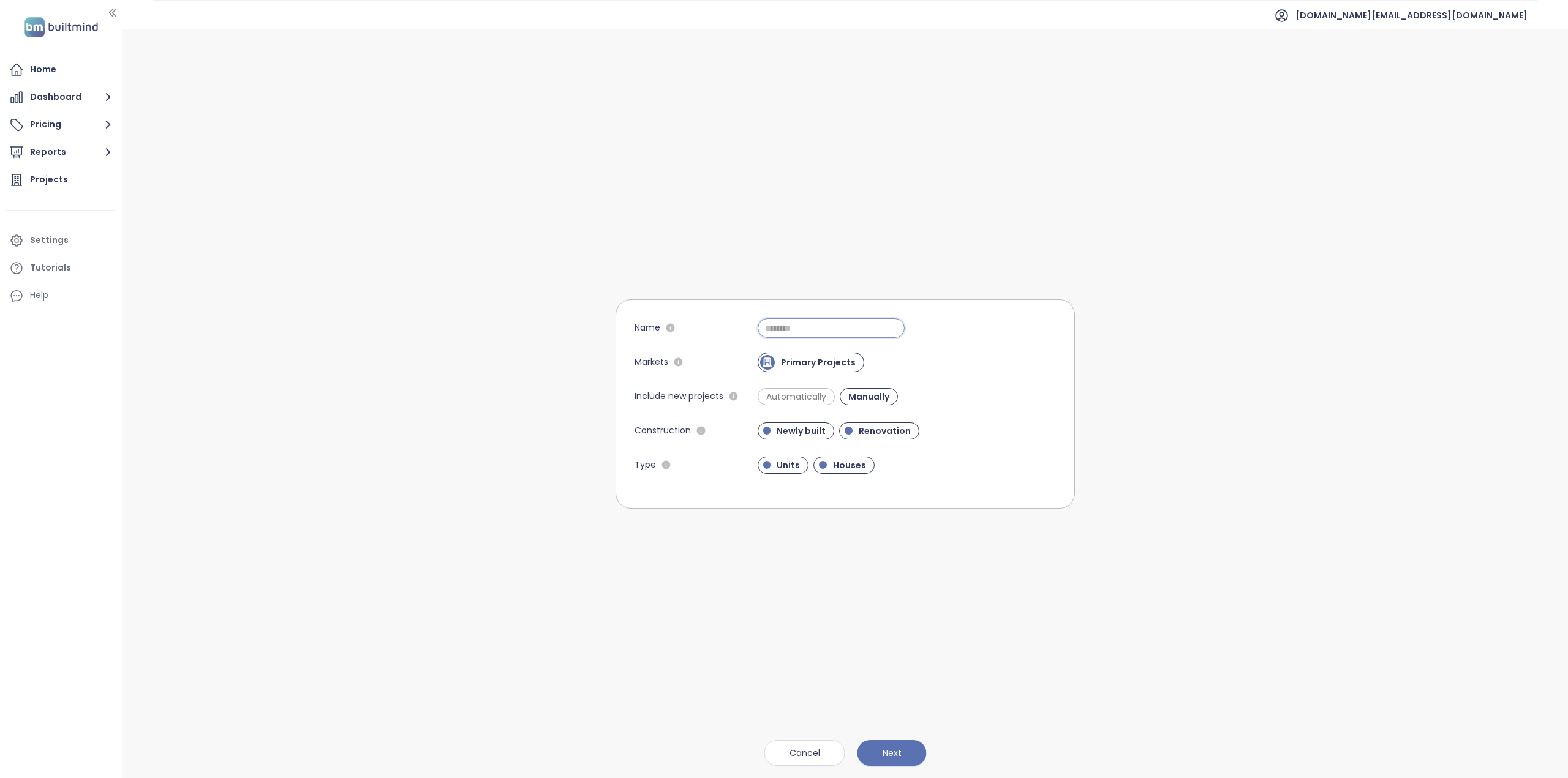
click at [773, 329] on input "Name" at bounding box center [831, 329] width 147 height 20
type input "*"
type input "********"
click at [779, 397] on span "Automatically" at bounding box center [796, 397] width 73 height 12
click at [903, 756] on button "Next" at bounding box center [892, 753] width 69 height 25
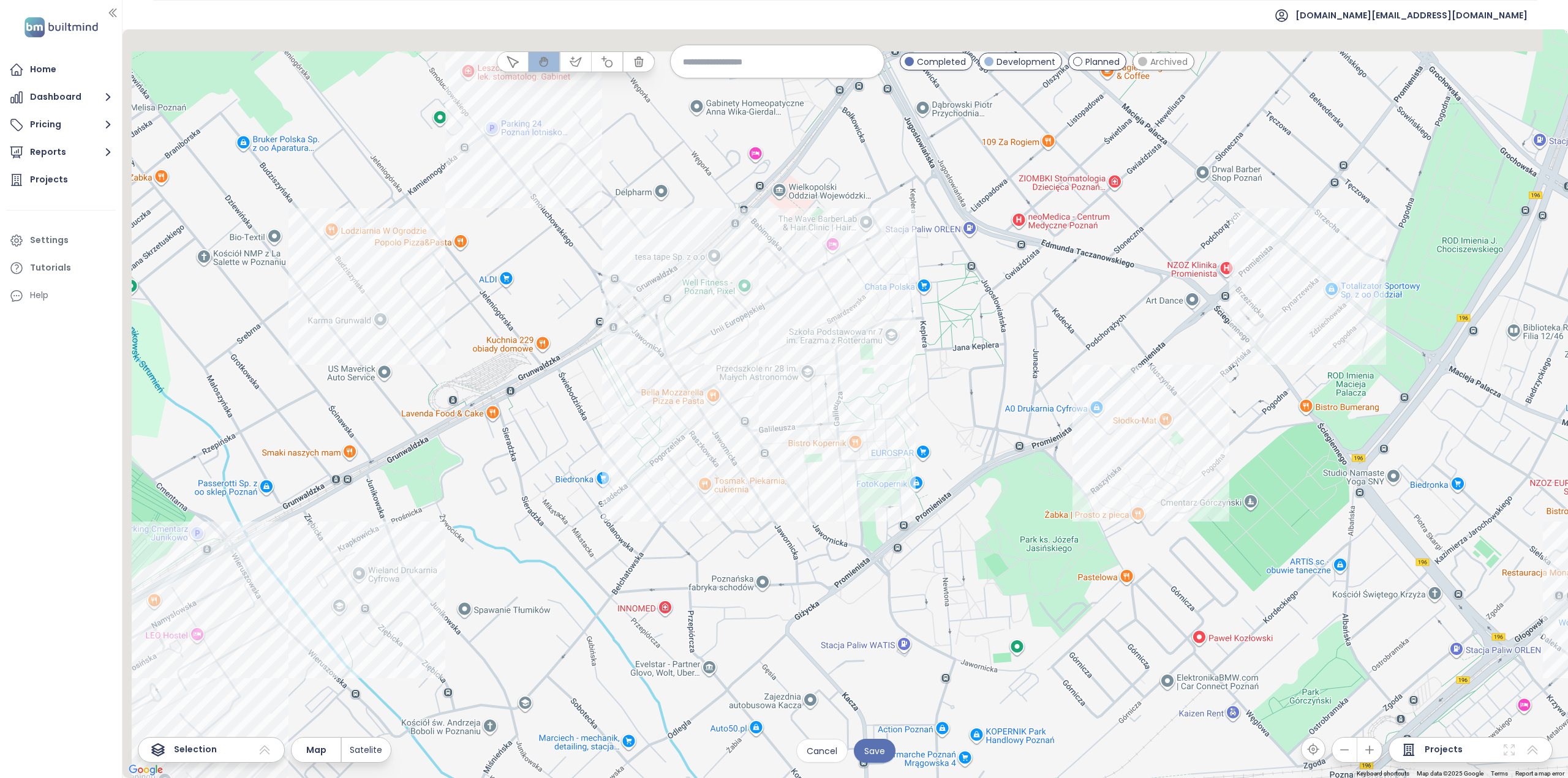
drag, startPoint x: 766, startPoint y: 345, endPoint x: 843, endPoint y: 502, distance: 174.9
click at [843, 502] on div at bounding box center [845, 404] width 1445 height 749
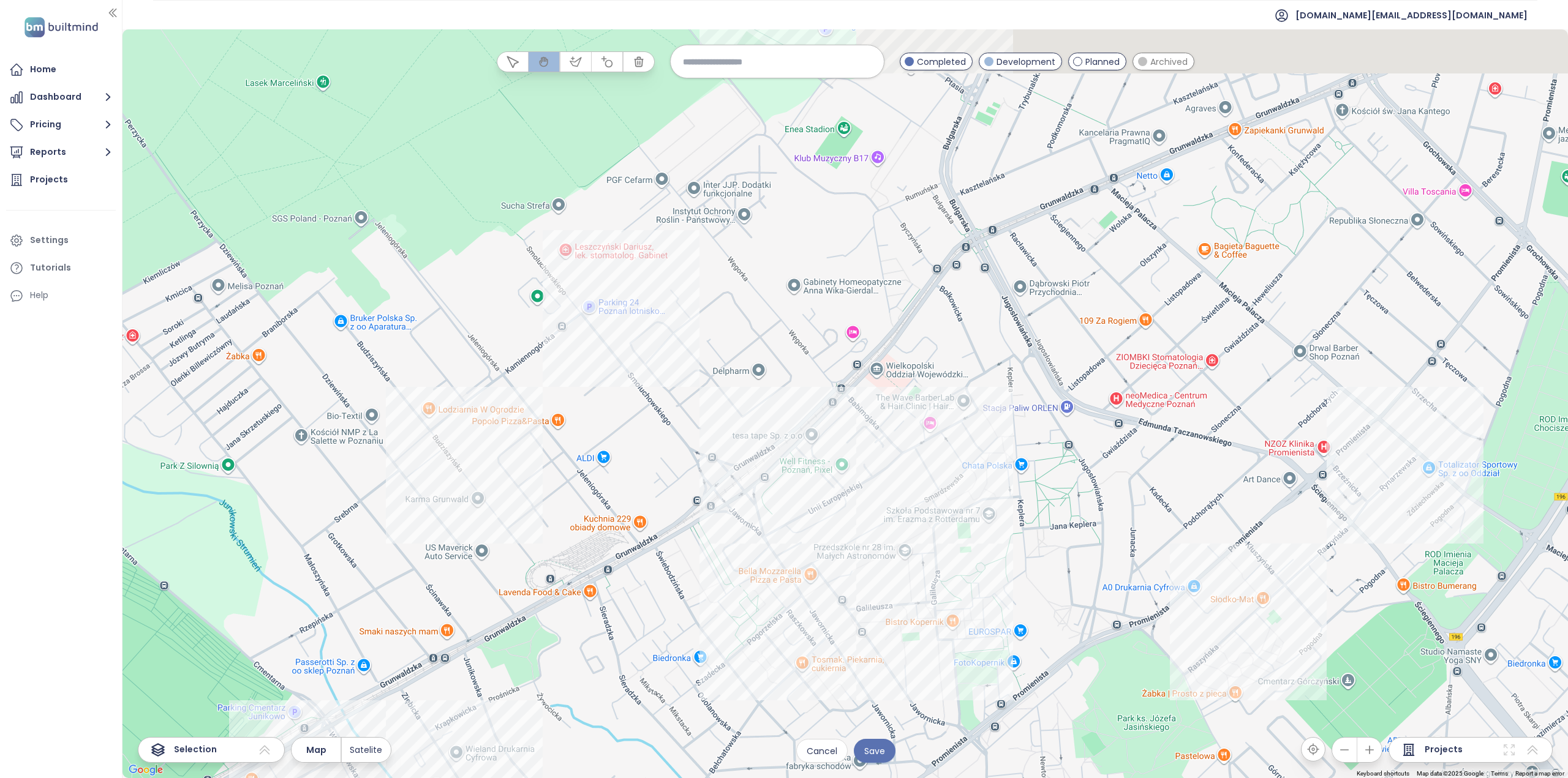
drag, startPoint x: 779, startPoint y: 425, endPoint x: 810, endPoint y: 472, distance: 56.3
click at [810, 472] on div at bounding box center [845, 404] width 1445 height 749
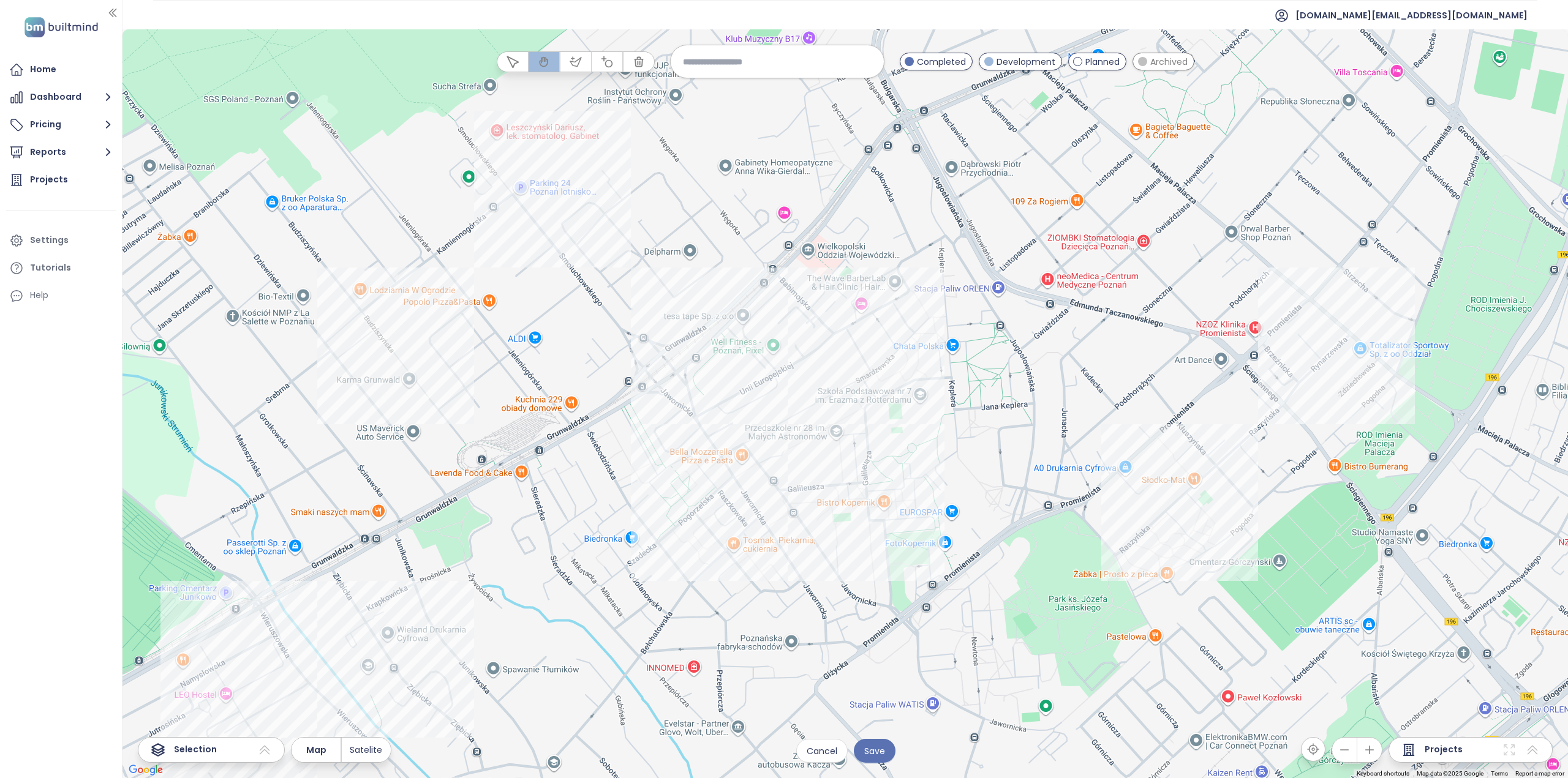
drag, startPoint x: 835, startPoint y: 302, endPoint x: 739, endPoint y: 218, distance: 127.6
click at [743, 220] on div at bounding box center [845, 404] width 1445 height 749
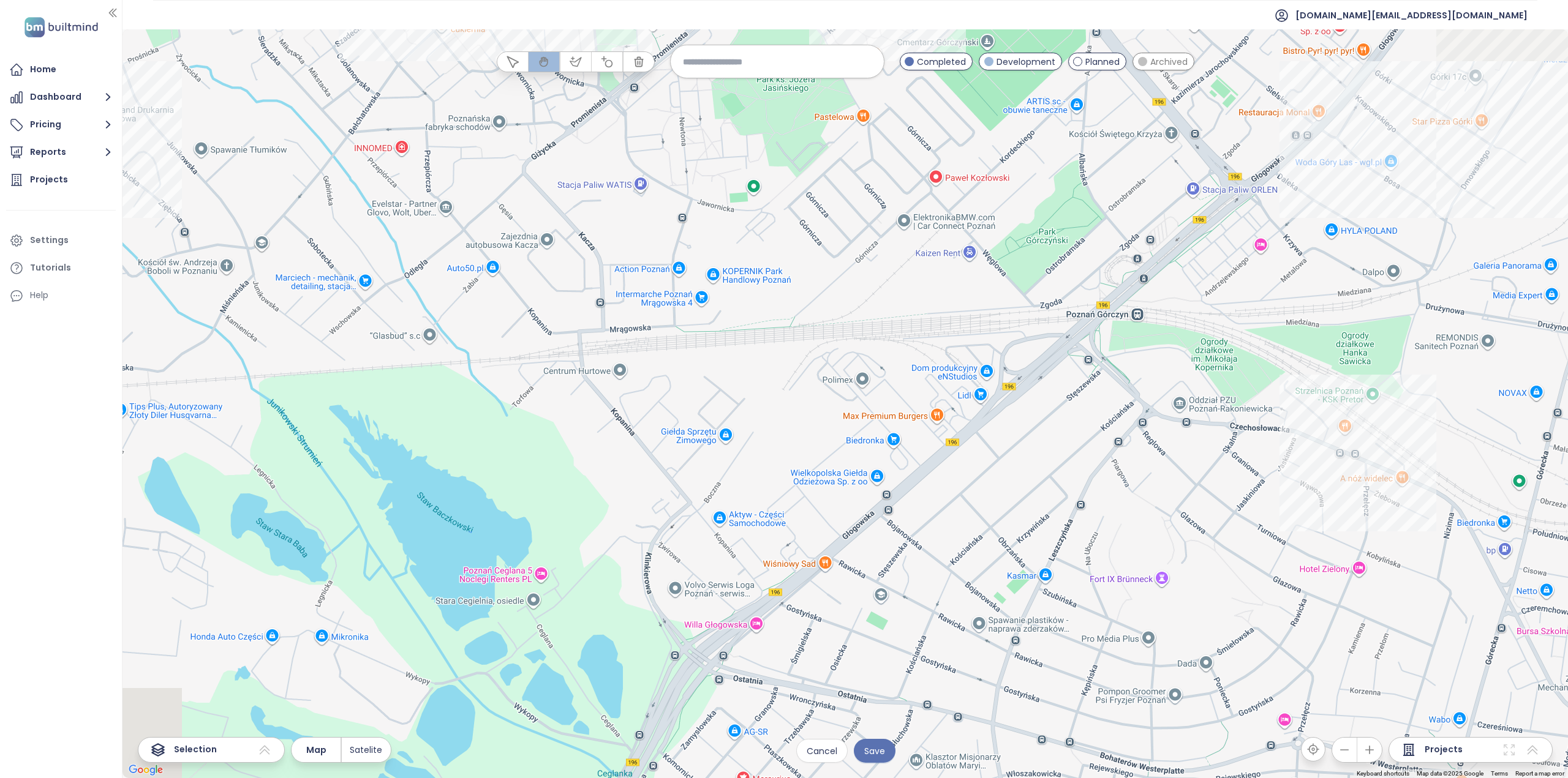
drag, startPoint x: 515, startPoint y: 301, endPoint x: 792, endPoint y: 376, distance: 287.0
click at [787, 371] on div at bounding box center [845, 404] width 1445 height 749
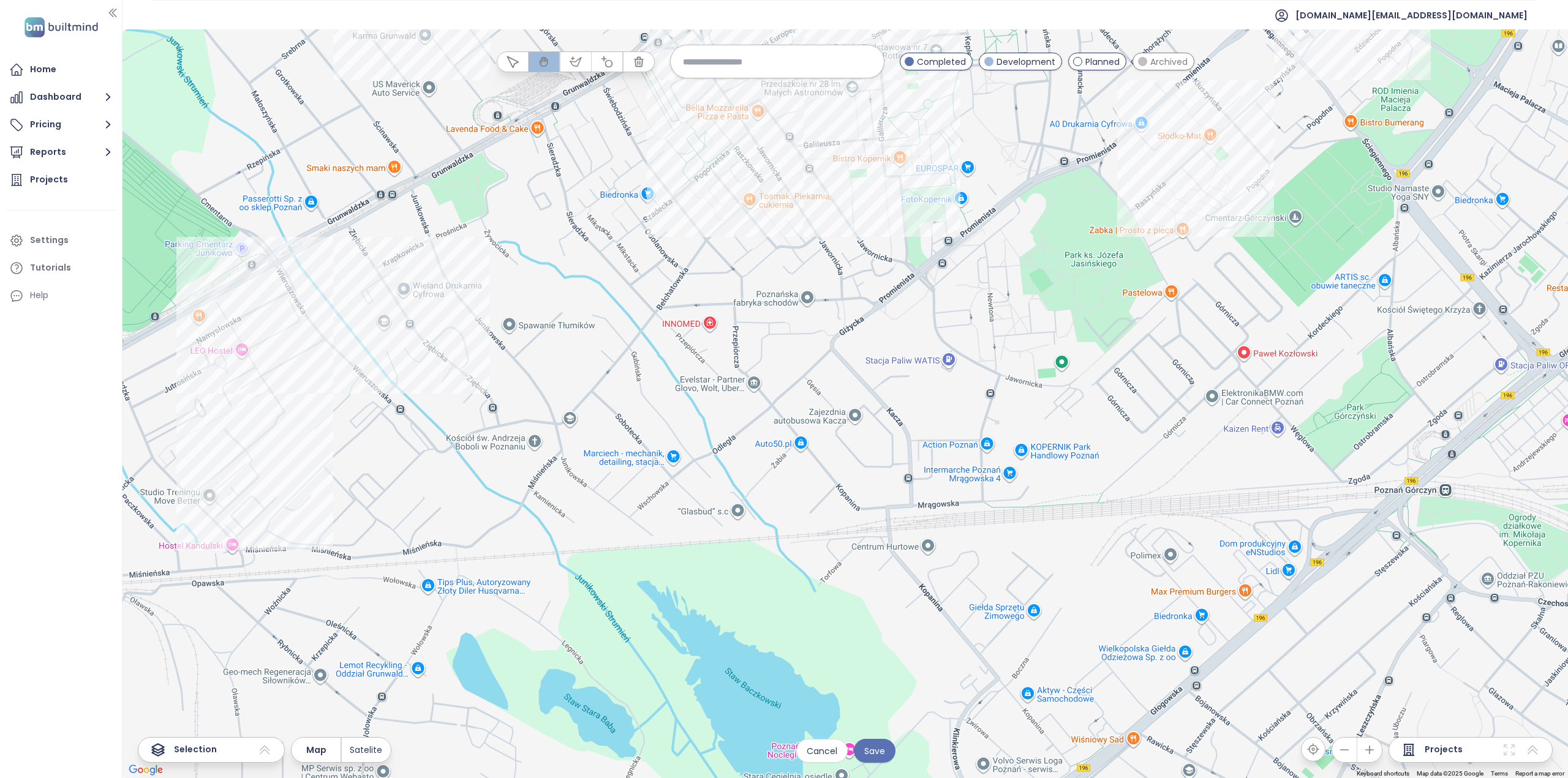
click at [670, 505] on div at bounding box center [845, 404] width 1445 height 749
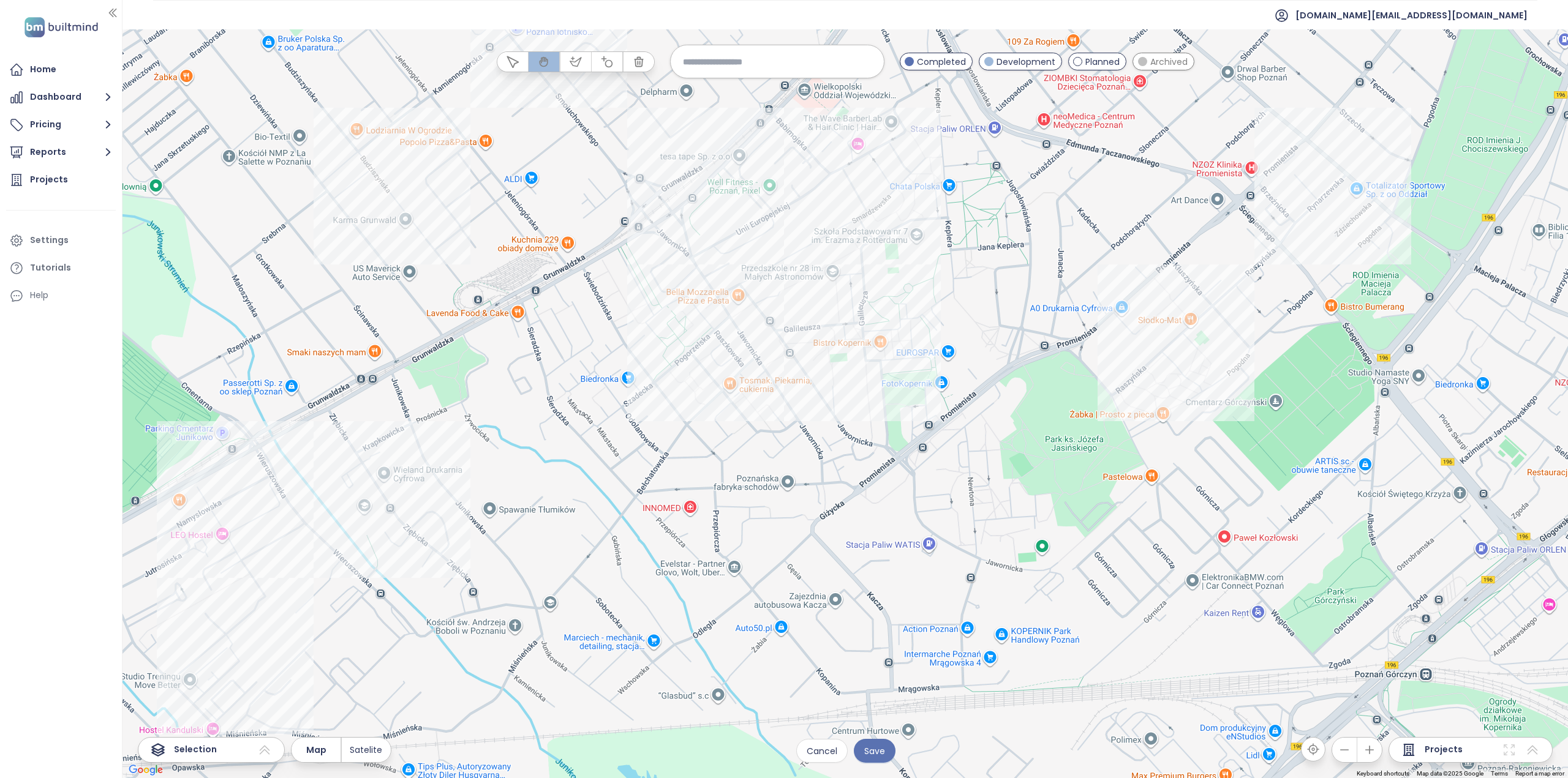
drag, startPoint x: 614, startPoint y: 358, endPoint x: 616, endPoint y: 409, distance: 51.0
click at [616, 409] on div at bounding box center [845, 404] width 1445 height 749
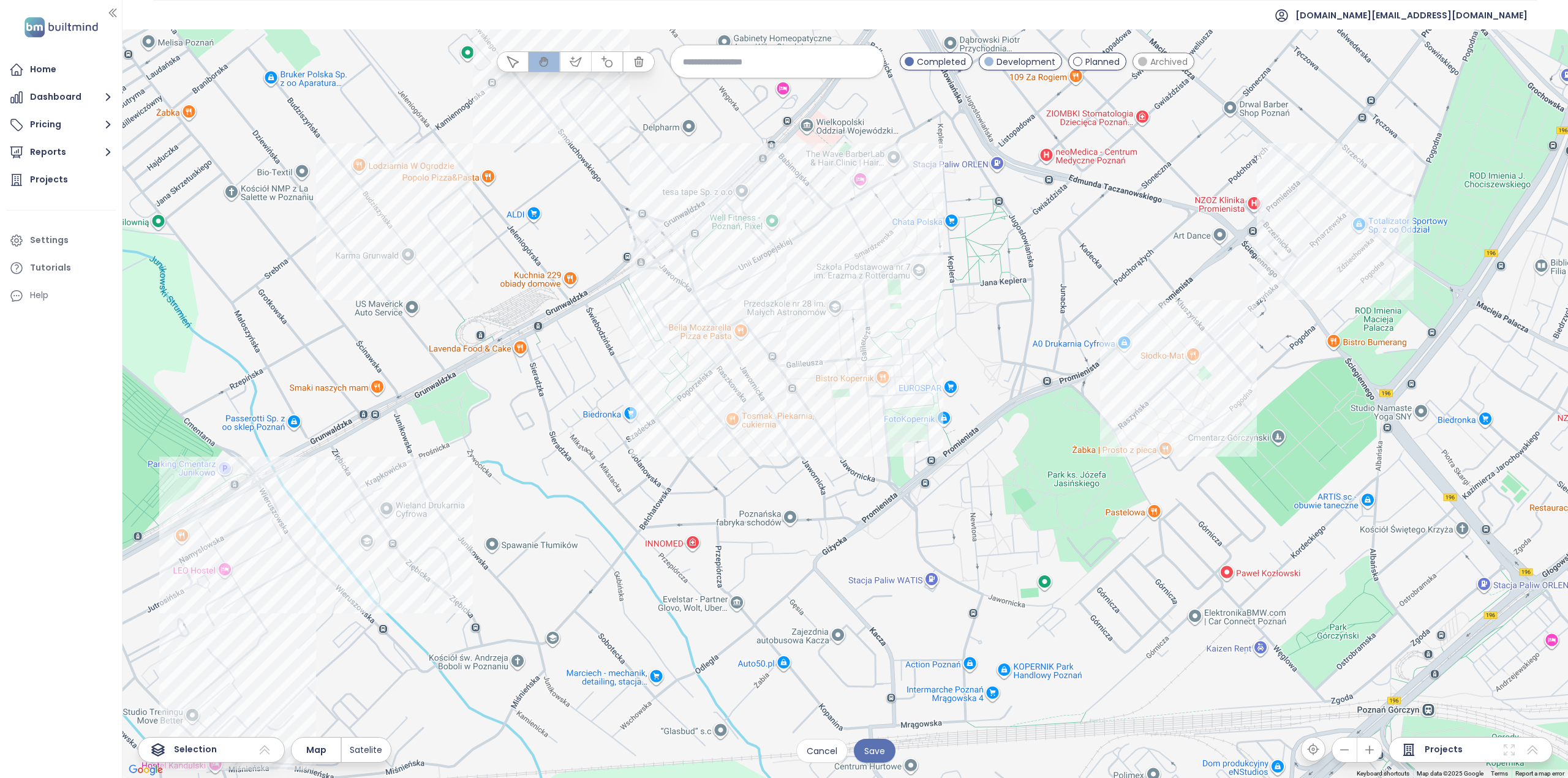
drag, startPoint x: 494, startPoint y: 408, endPoint x: 685, endPoint y: 462, distance: 198.5
click at [682, 464] on div at bounding box center [845, 404] width 1445 height 749
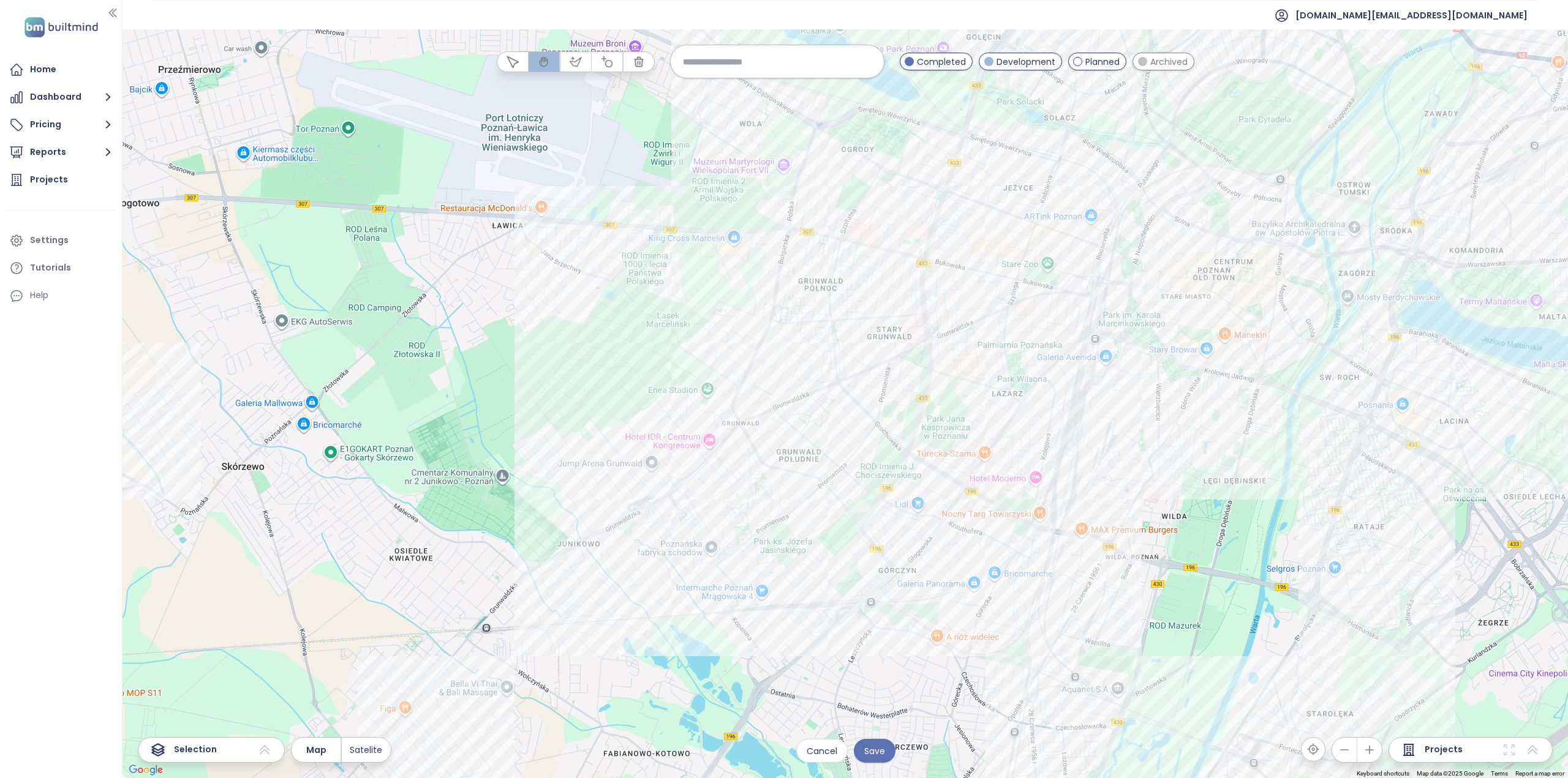
drag, startPoint x: 882, startPoint y: 432, endPoint x: 781, endPoint y: 508, distance: 126.4
click at [784, 511] on div at bounding box center [845, 404] width 1445 height 749
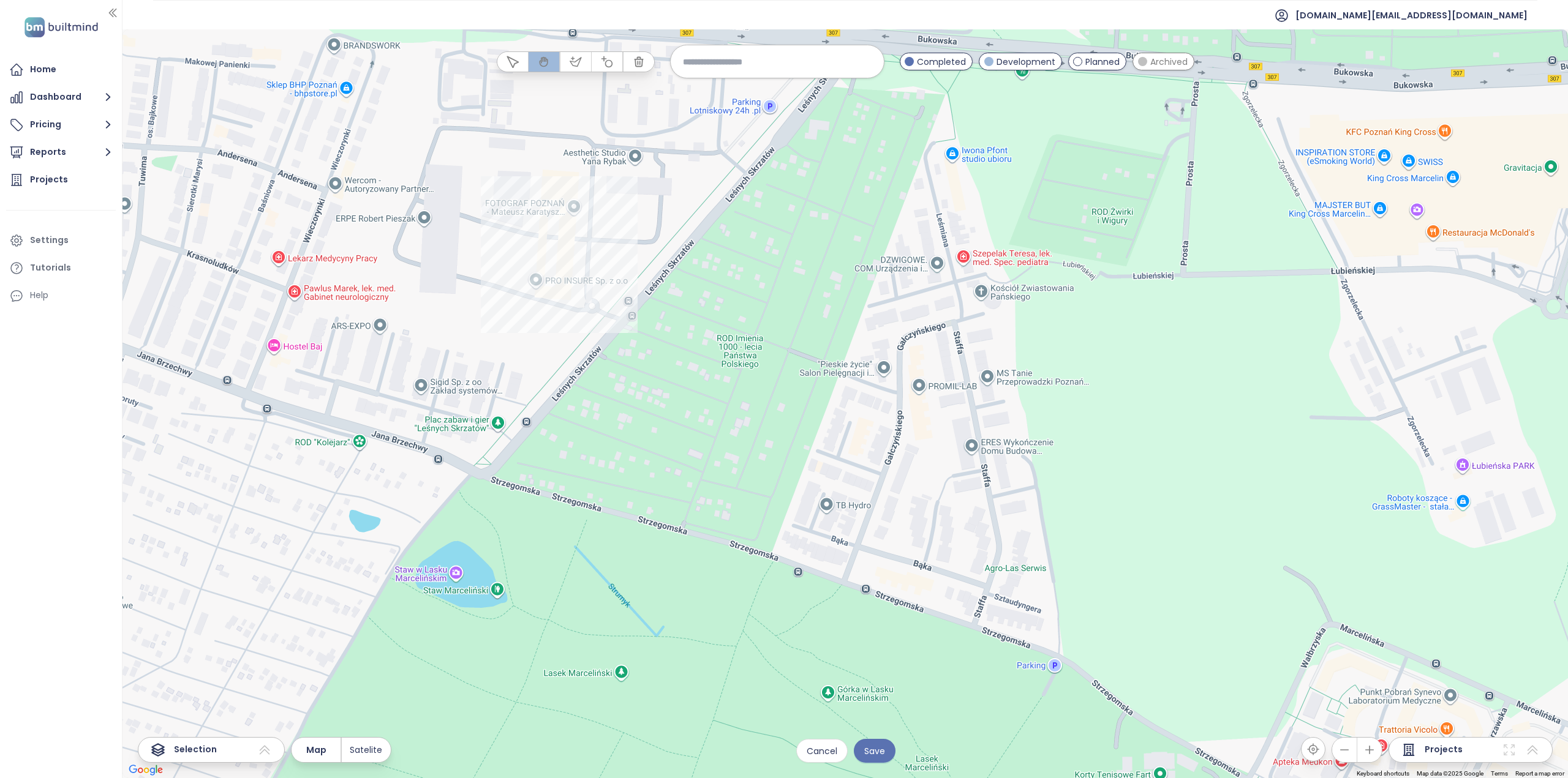
click at [730, 66] on input at bounding box center [777, 61] width 188 height 26
type input "*"
click at [768, 48] on input "********" at bounding box center [777, 61] width 188 height 26
click at [771, 49] on input "********" at bounding box center [777, 61] width 188 height 26
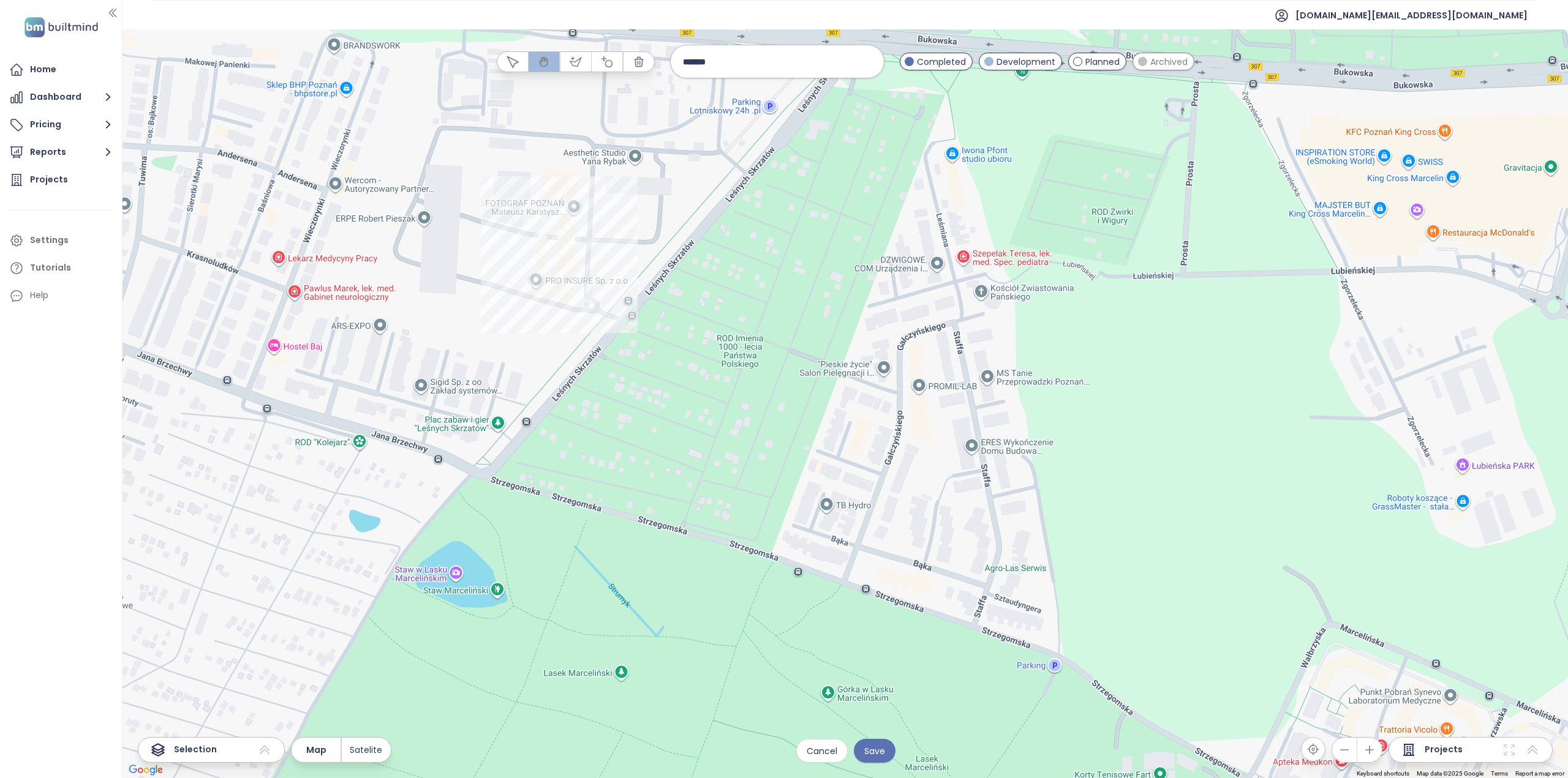
type input "*******"
click at [764, 55] on input "*******" at bounding box center [777, 61] width 188 height 26
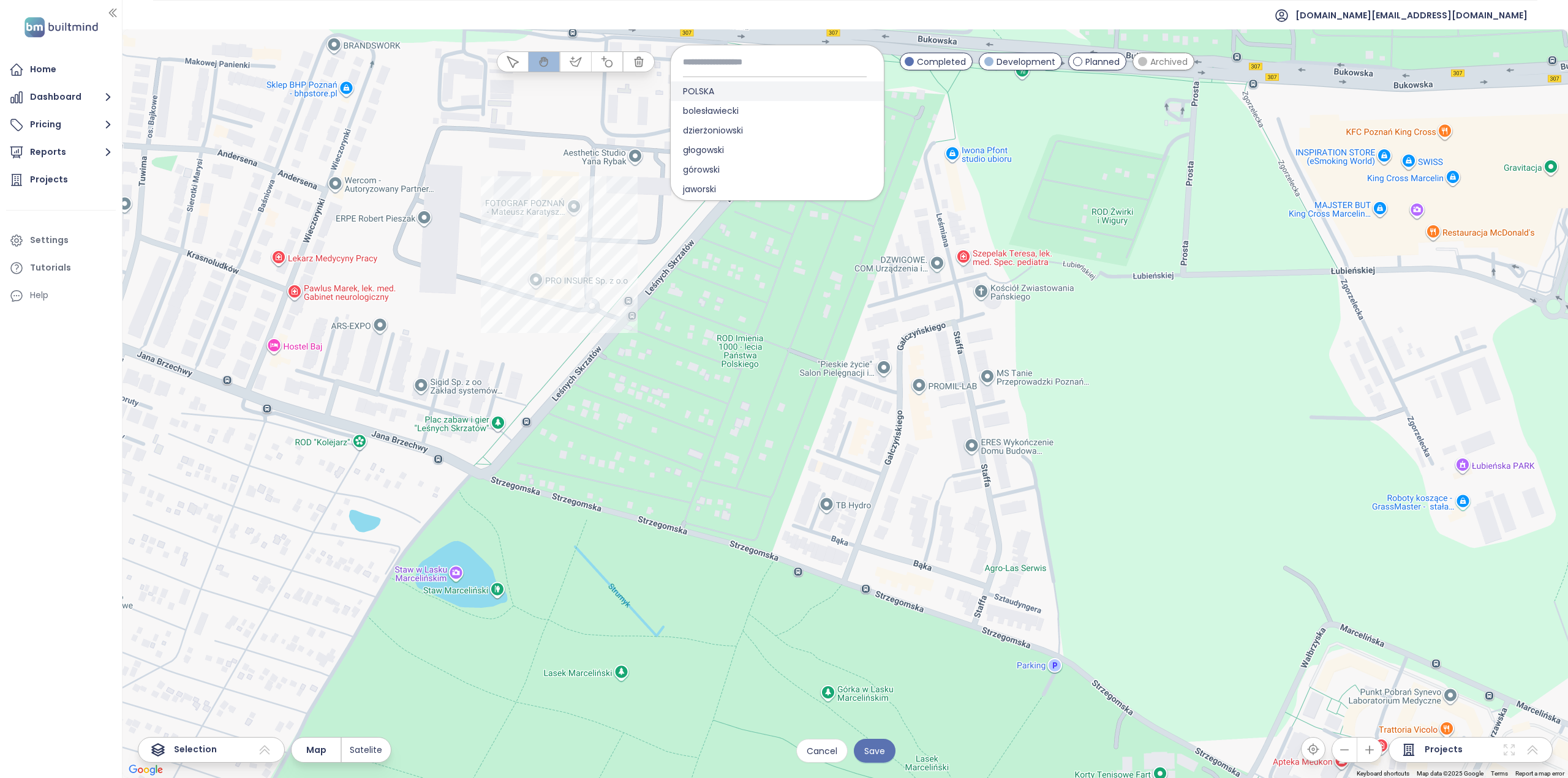
click at [797, 97] on div "POLSKA" at bounding box center [777, 91] width 213 height 20
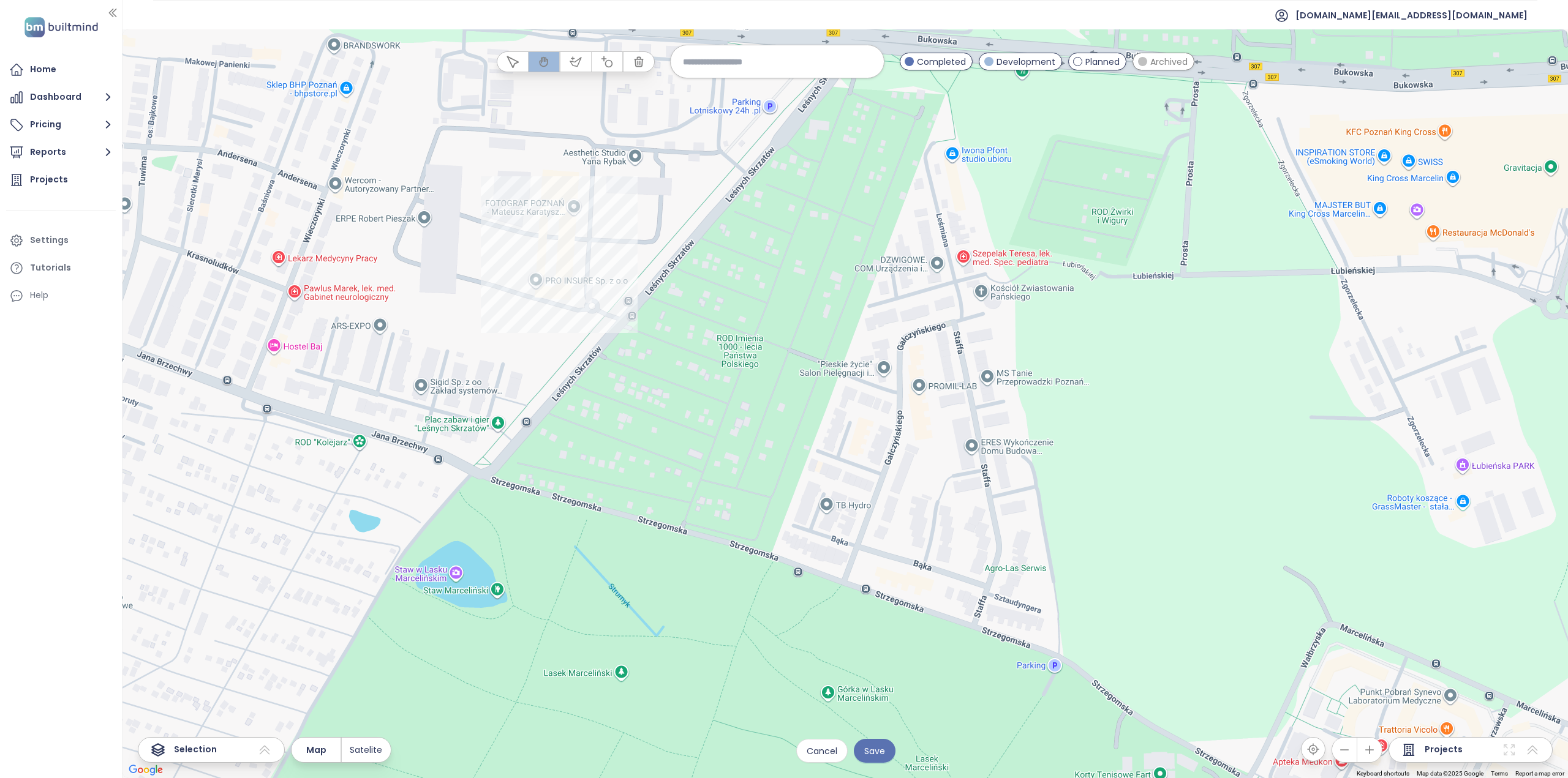
click at [781, 60] on input at bounding box center [777, 61] width 188 height 26
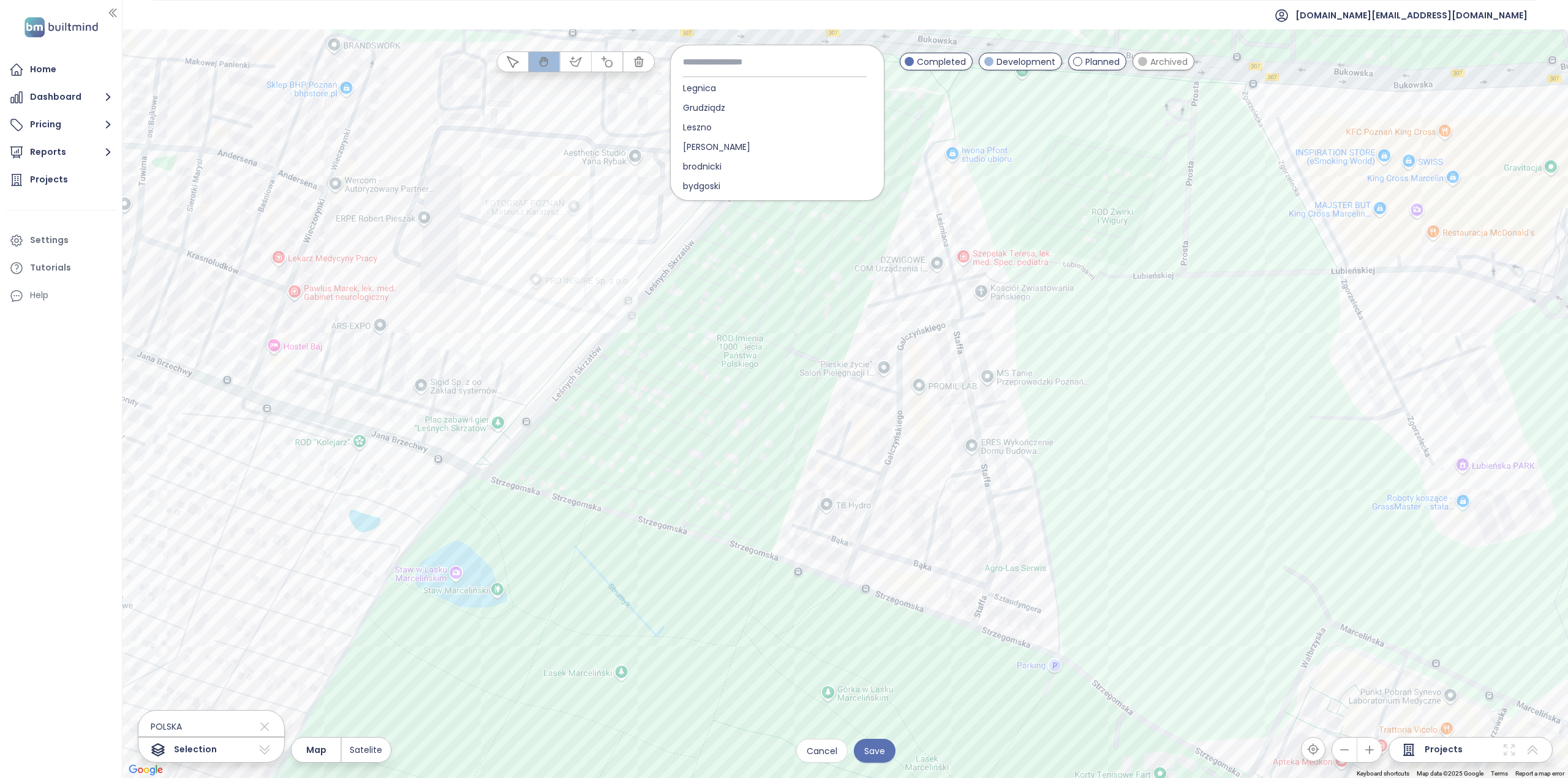
scroll to position [612, 0]
click at [782, 67] on input at bounding box center [777, 61] width 188 height 27
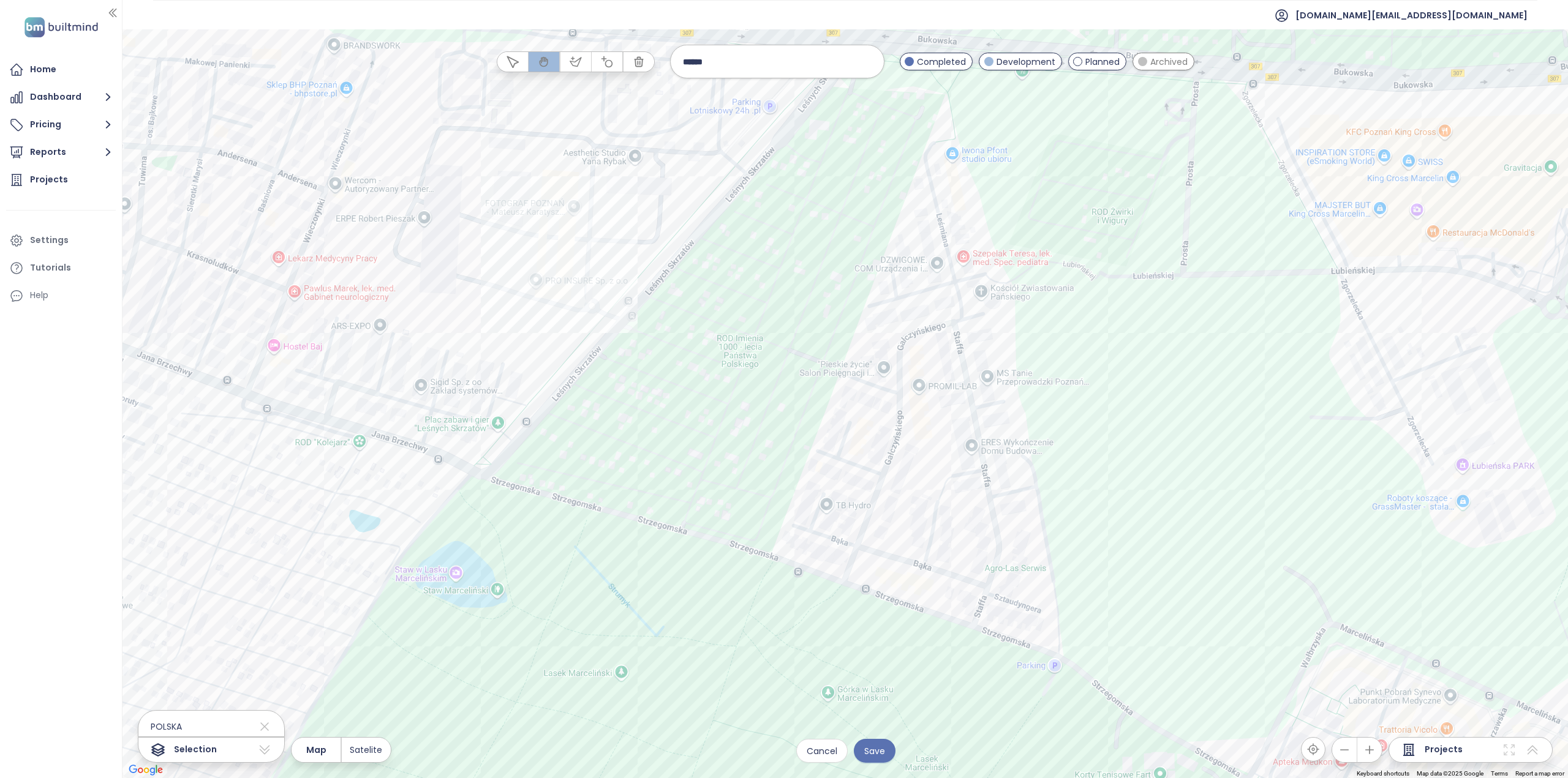
type input "******"
click at [267, 750] on icon at bounding box center [265, 750] width 15 height 15
click at [265, 751] on icon at bounding box center [265, 750] width 15 height 15
click at [207, 724] on div "POLSKA" at bounding box center [211, 727] width 146 height 20
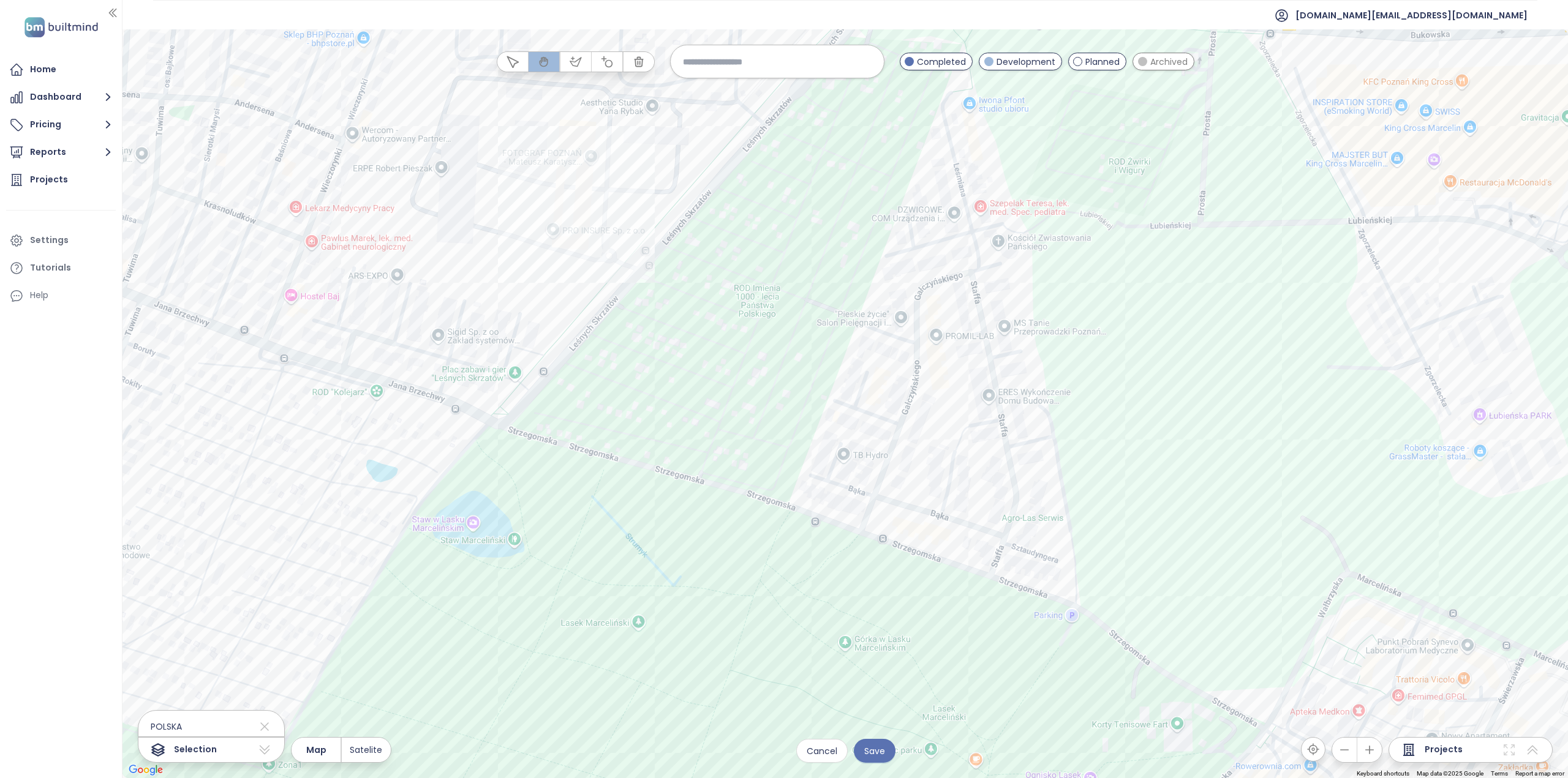
drag, startPoint x: 1123, startPoint y: 468, endPoint x: 1153, endPoint y: 419, distance: 57.5
click at [1151, 418] on div at bounding box center [845, 404] width 1445 height 749
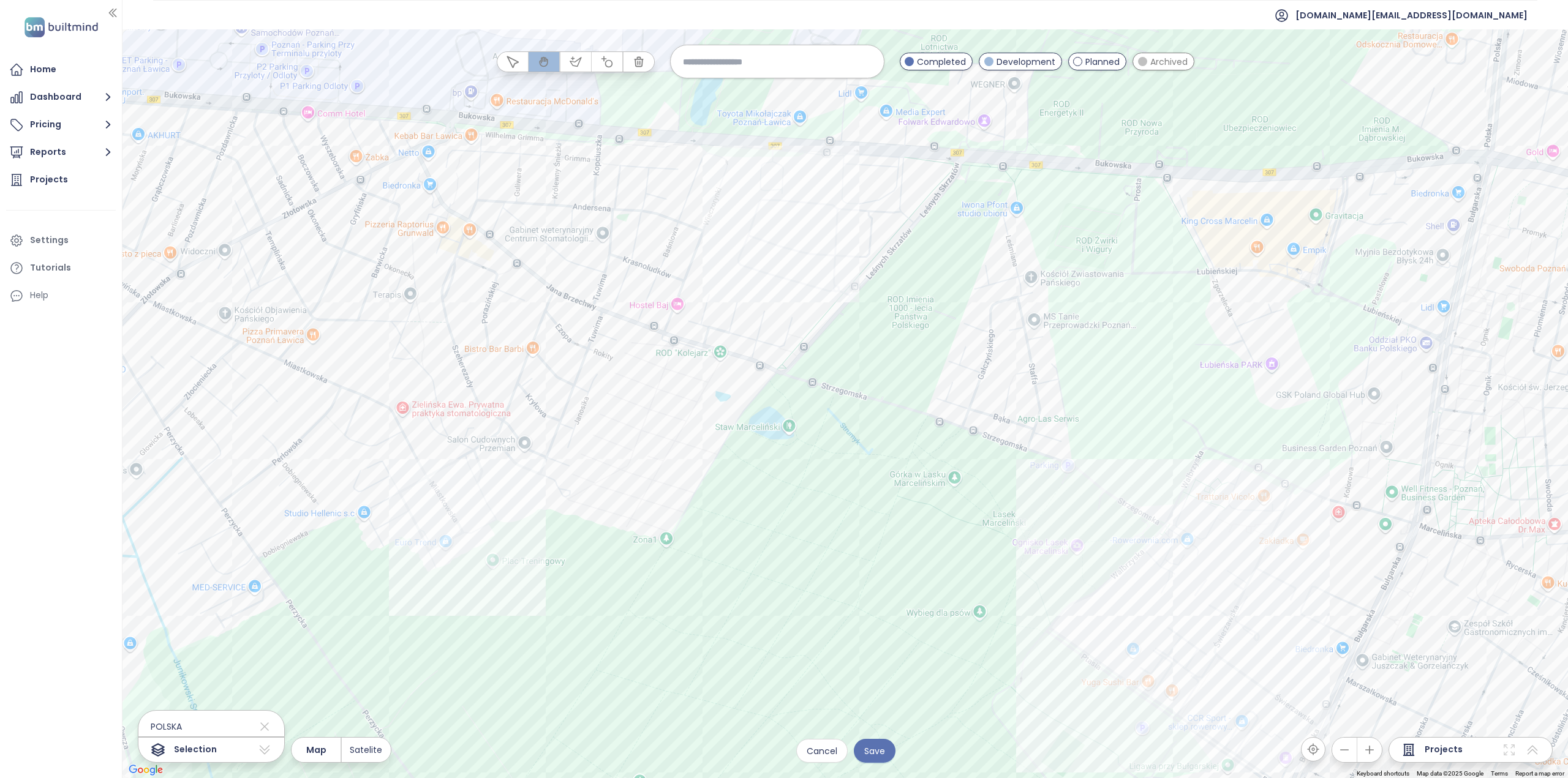
click at [970, 380] on div at bounding box center [845, 404] width 1445 height 749
click at [818, 62] on input at bounding box center [777, 61] width 188 height 26
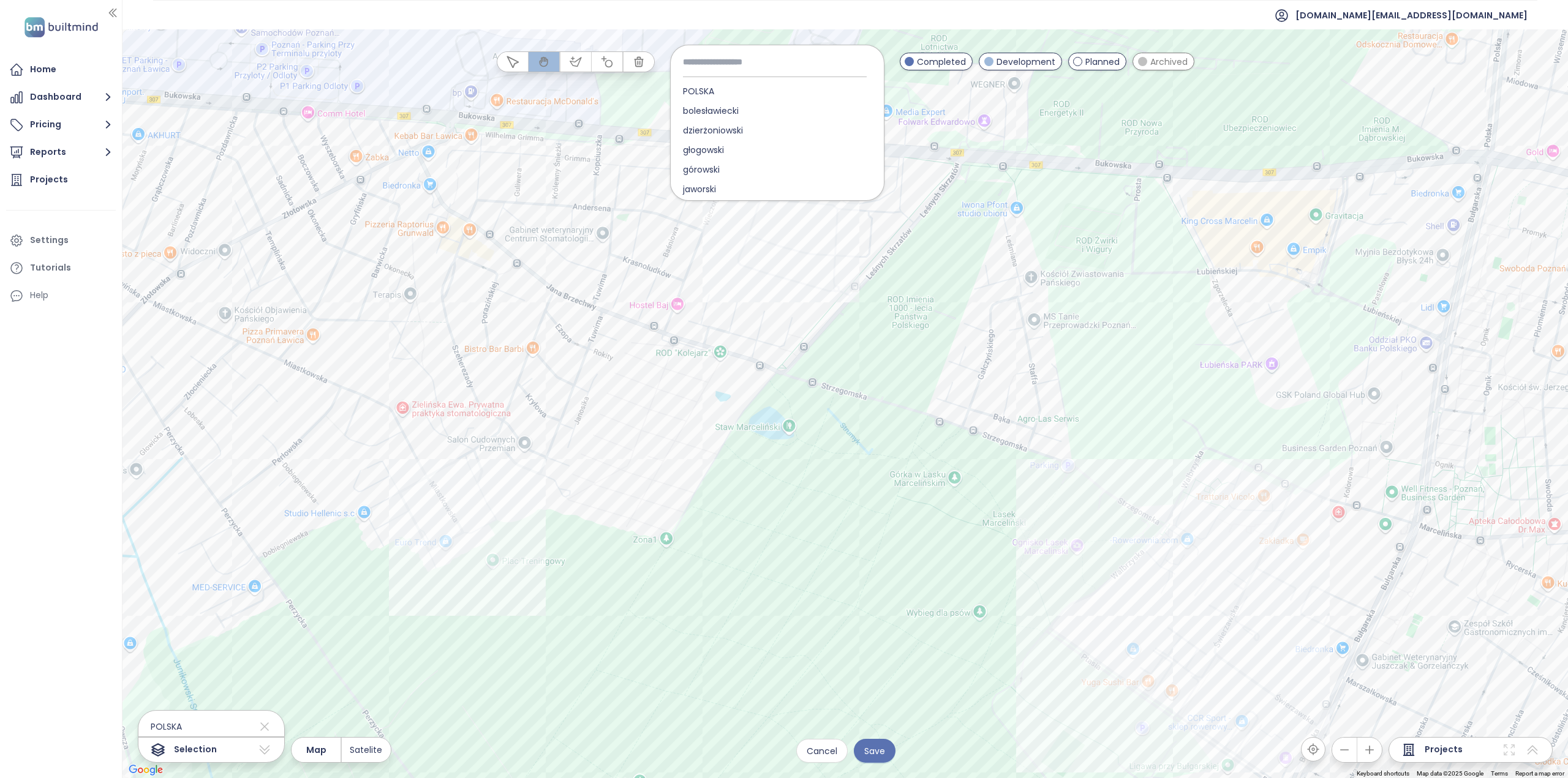
click at [764, 33] on div at bounding box center [845, 404] width 1445 height 749
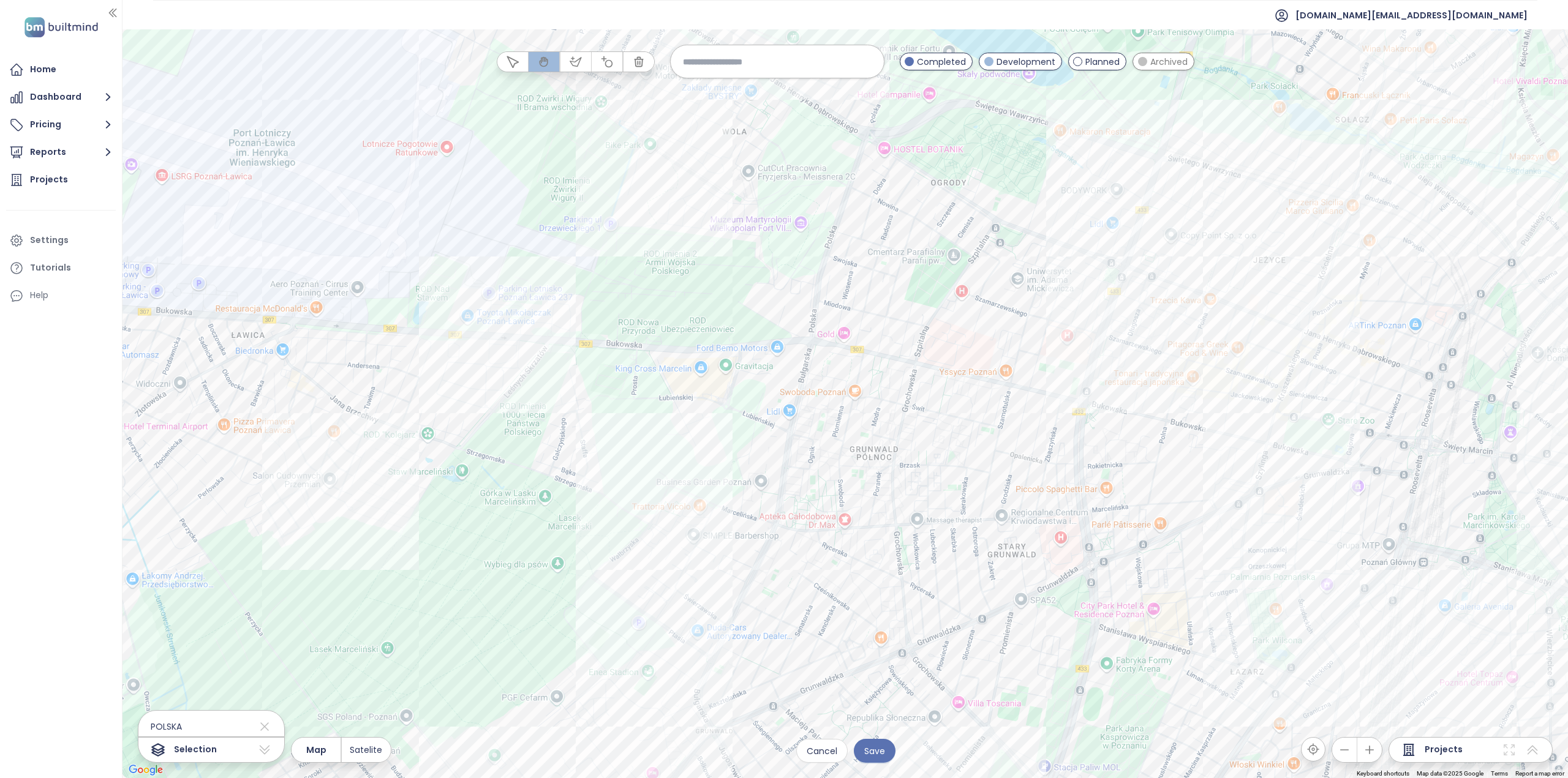
drag, startPoint x: 781, startPoint y: 312, endPoint x: 614, endPoint y: 450, distance: 216.6
click at [614, 450] on div at bounding box center [845, 404] width 1445 height 749
drag, startPoint x: 939, startPoint y: 268, endPoint x: 557, endPoint y: 252, distance: 382.3
click at [554, 249] on div at bounding box center [845, 404] width 1445 height 749
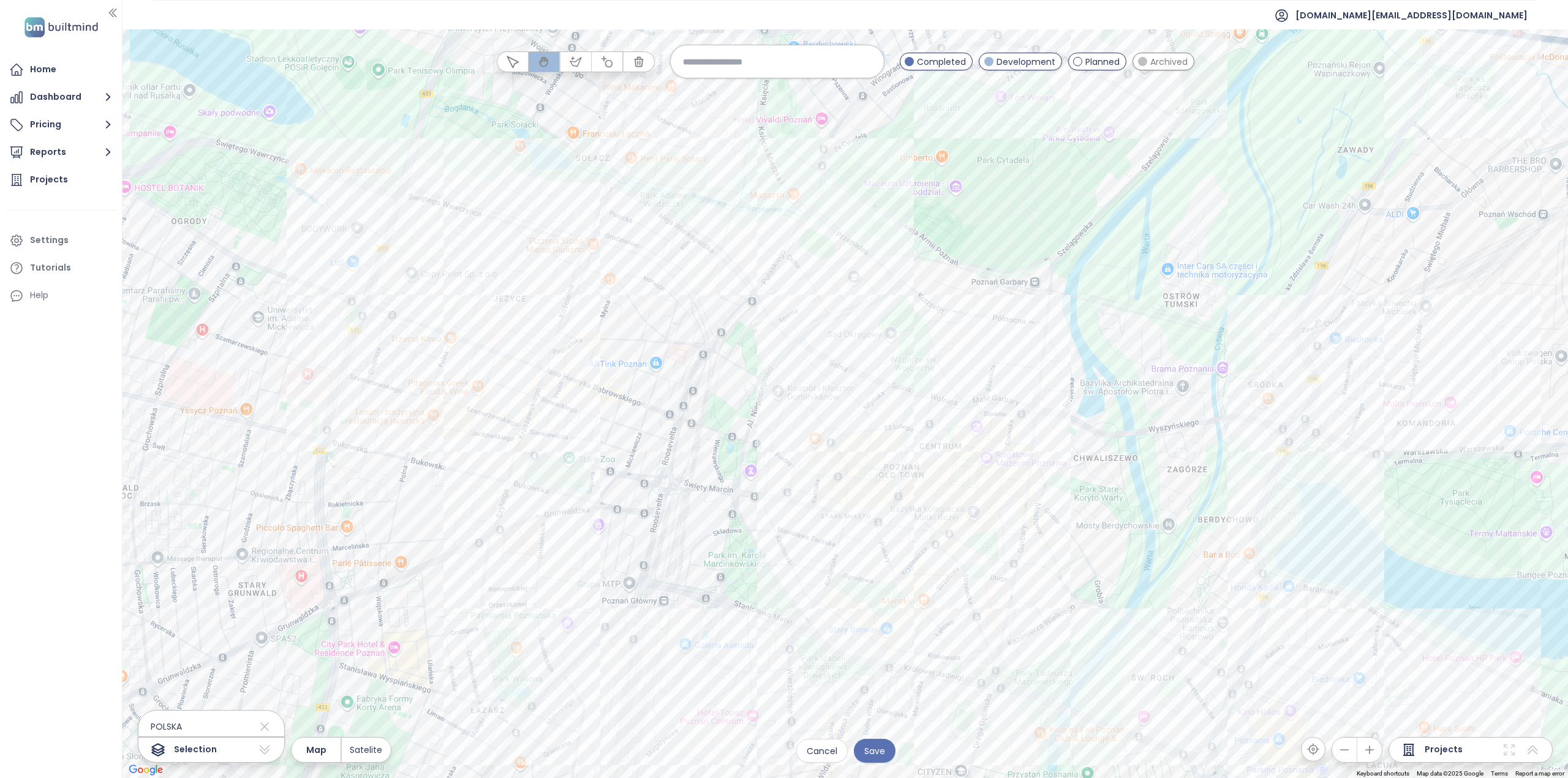
drag, startPoint x: 361, startPoint y: 223, endPoint x: 453, endPoint y: 263, distance: 100.3
click at [447, 269] on div at bounding box center [845, 404] width 1445 height 749
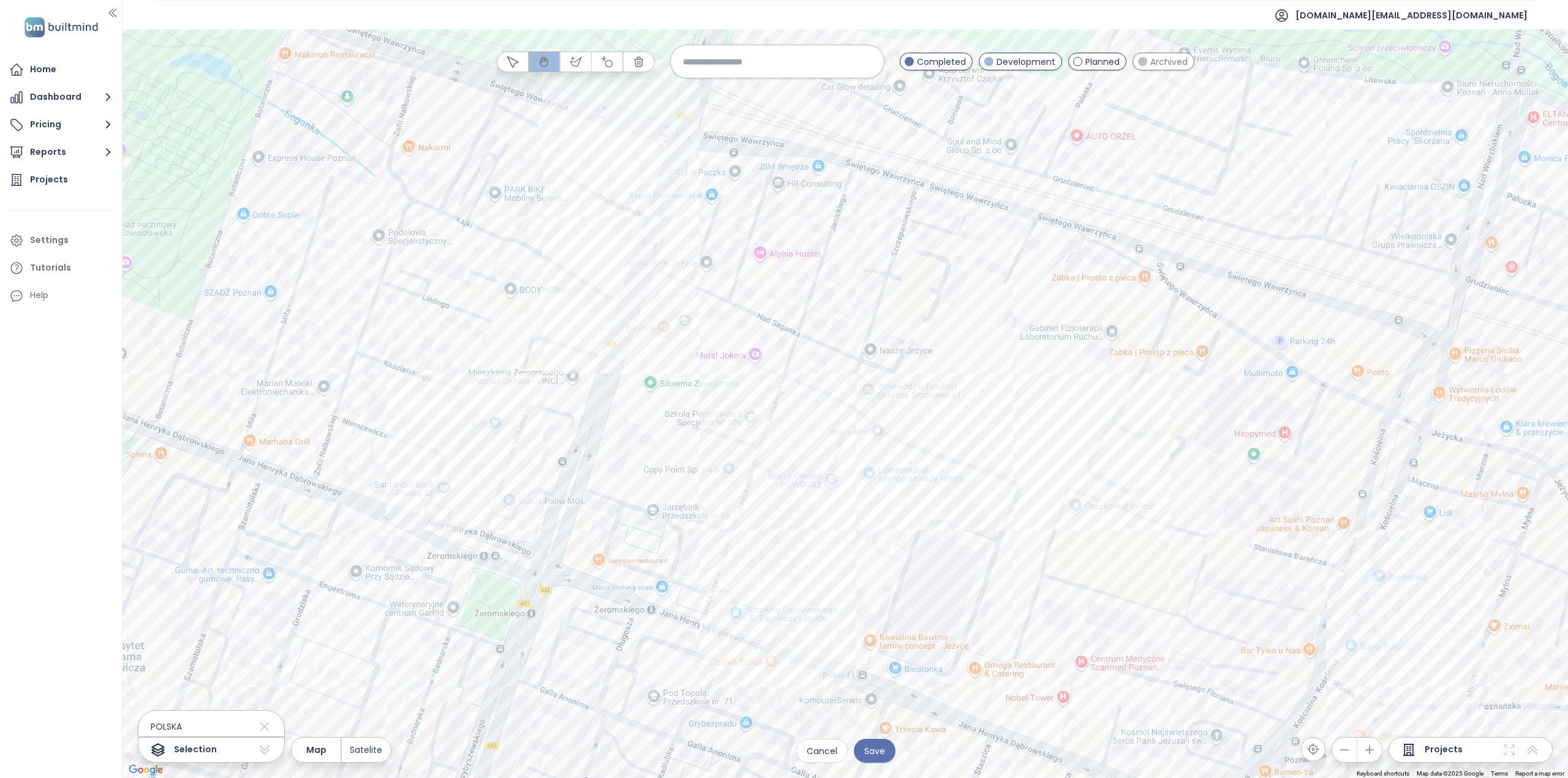
drag, startPoint x: 707, startPoint y: 414, endPoint x: 1011, endPoint y: 262, distance: 339.9
click at [1009, 263] on div at bounding box center [845, 404] width 1445 height 749
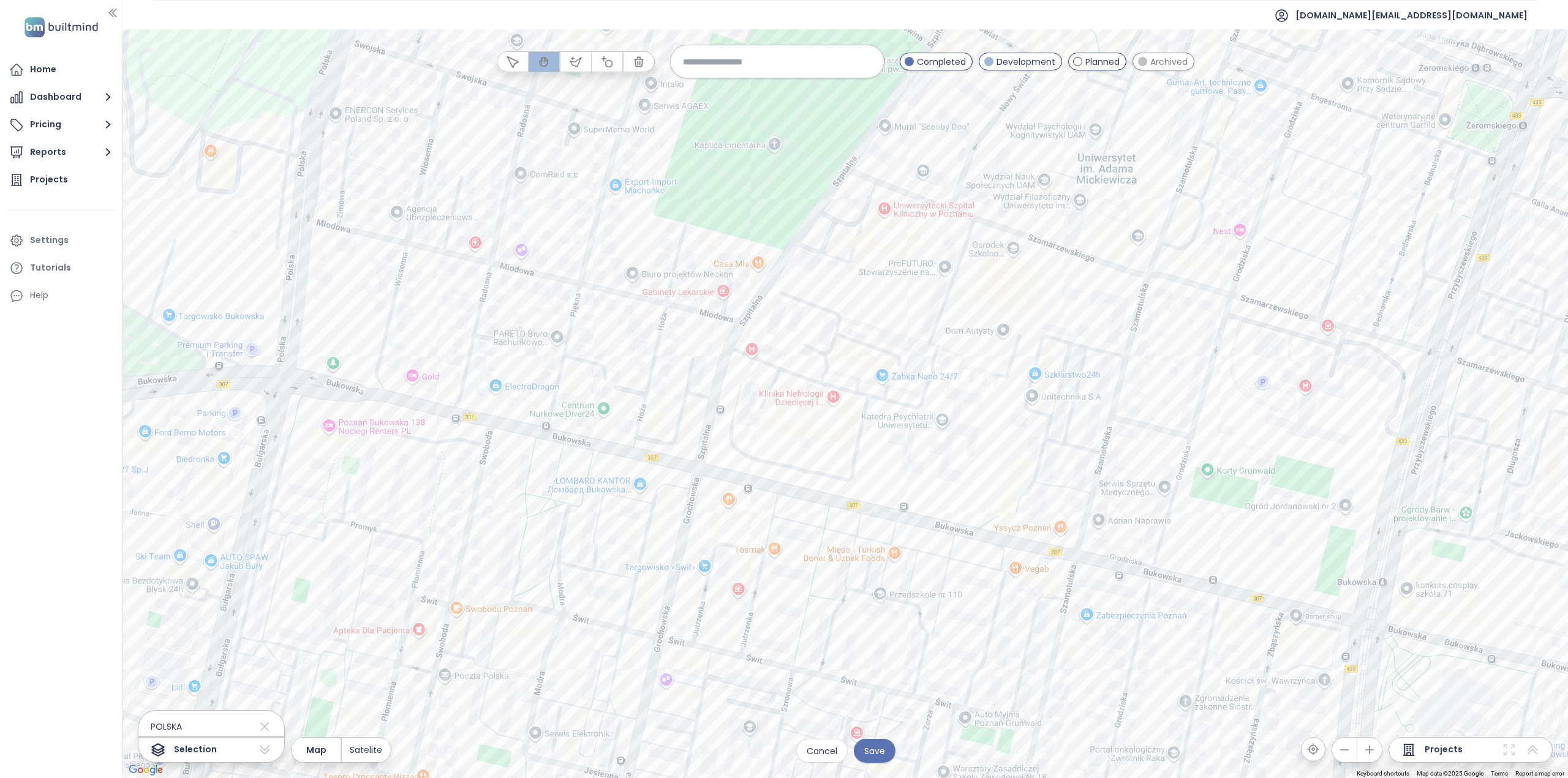
drag, startPoint x: 789, startPoint y: 394, endPoint x: 874, endPoint y: 304, distance: 123.8
click at [874, 313] on div at bounding box center [845, 404] width 1445 height 749
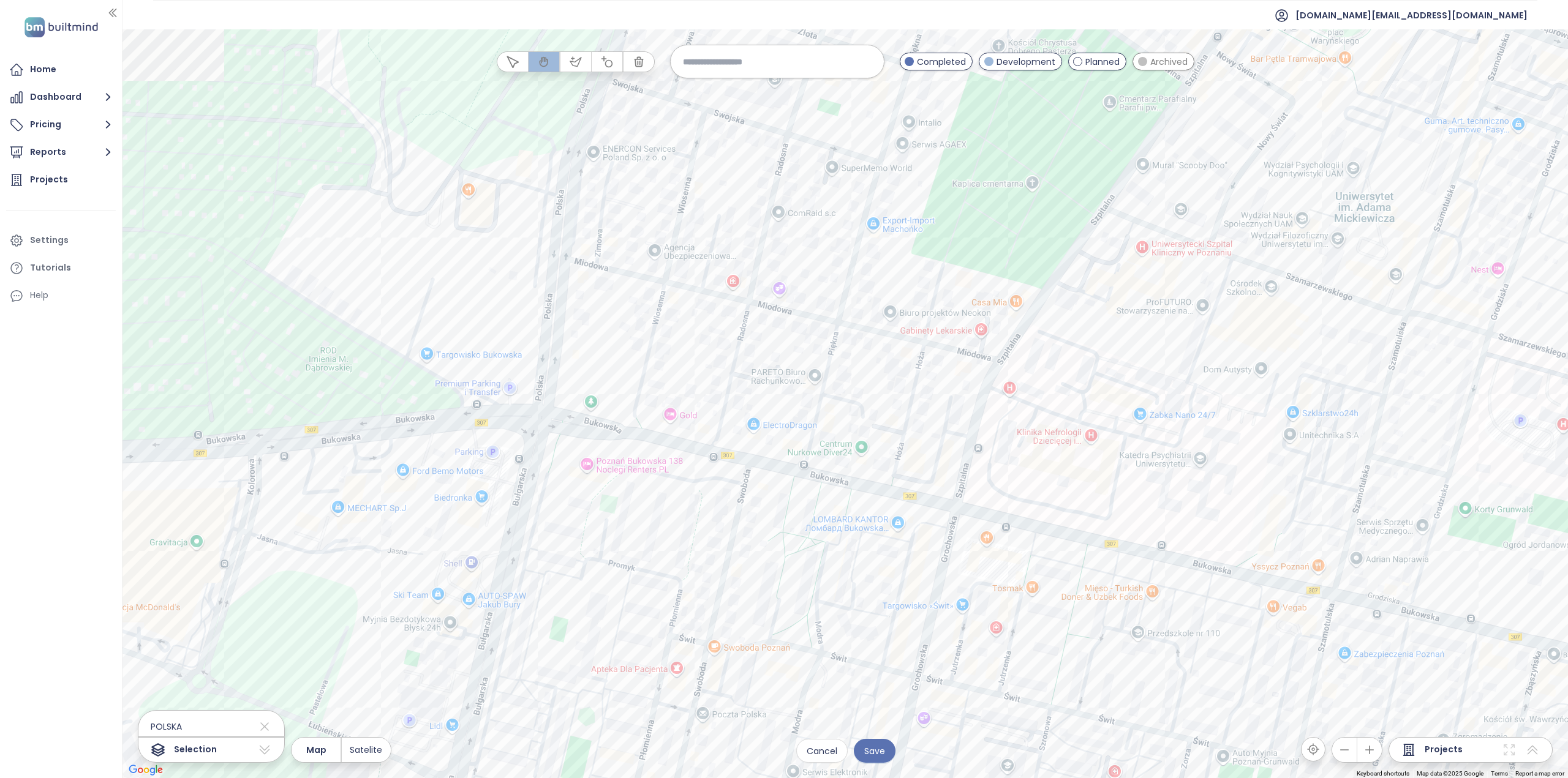
drag, startPoint x: 676, startPoint y: 474, endPoint x: 755, endPoint y: 573, distance: 126.7
click at [757, 573] on div at bounding box center [845, 404] width 1445 height 749
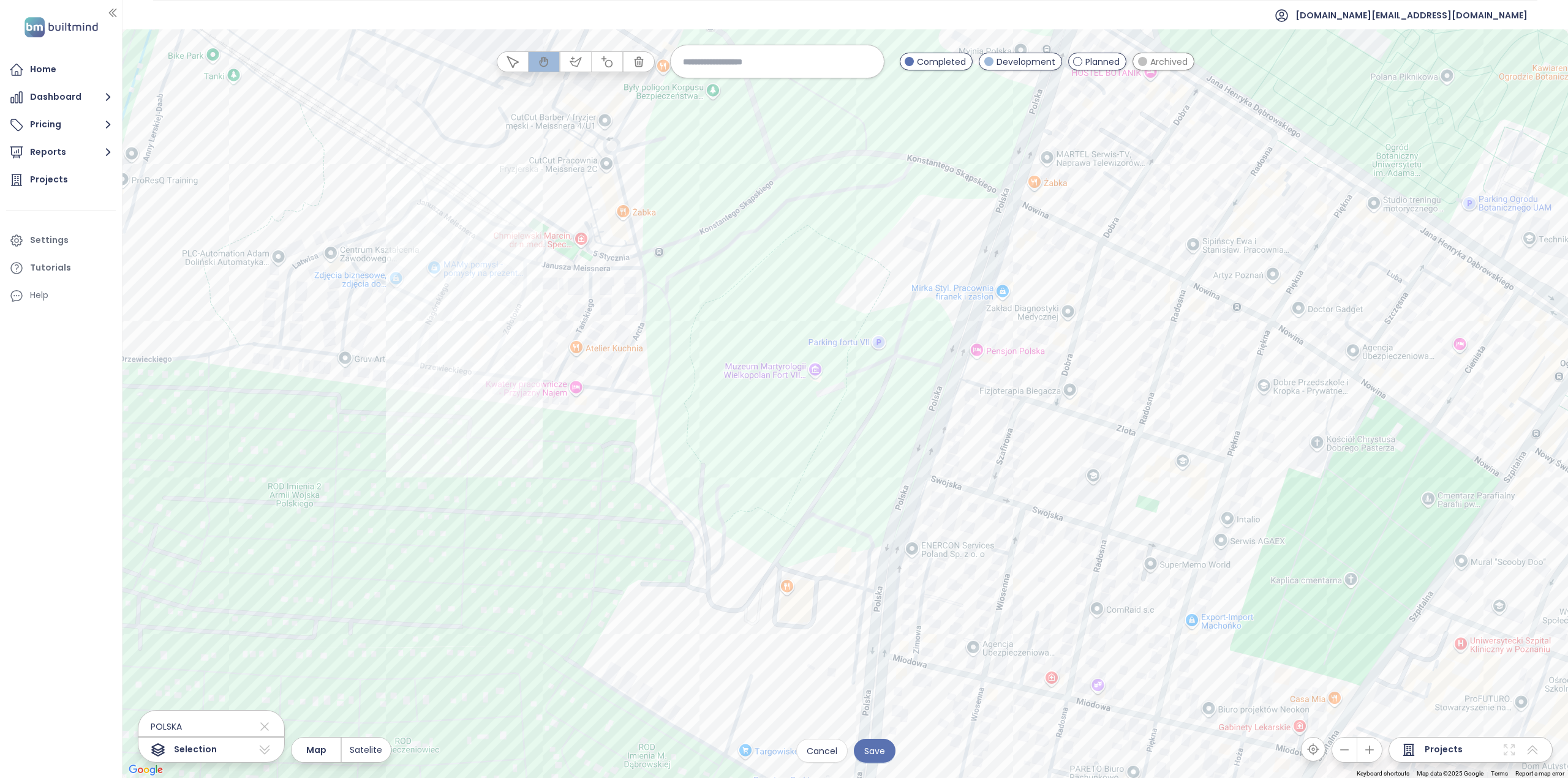
drag, startPoint x: 543, startPoint y: 209, endPoint x: 665, endPoint y: 365, distance: 198.0
click at [658, 356] on div at bounding box center [845, 404] width 1445 height 749
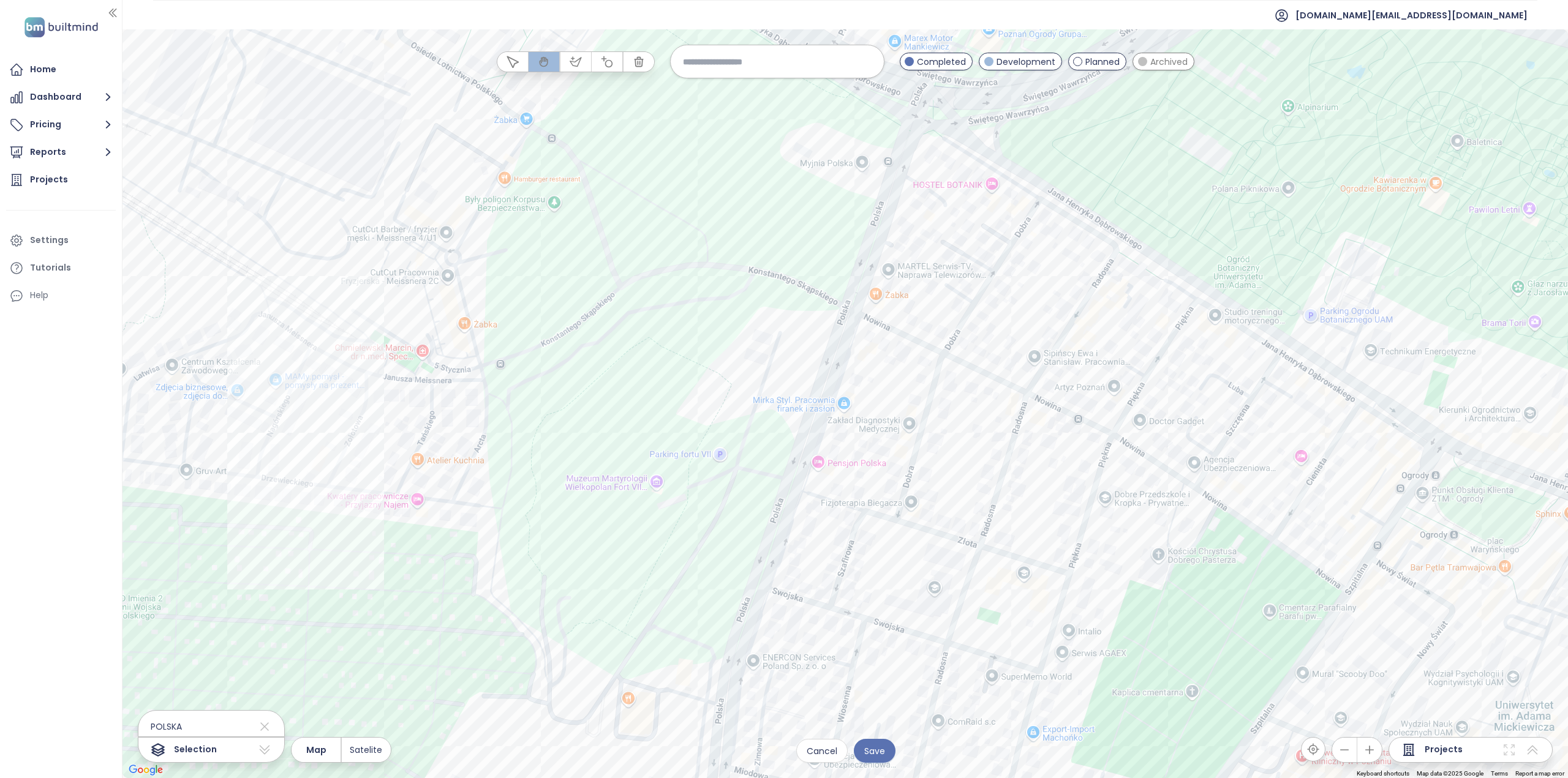
drag, startPoint x: 599, startPoint y: 285, endPoint x: 536, endPoint y: 365, distance: 101.8
click at [536, 365] on div at bounding box center [845, 404] width 1445 height 749
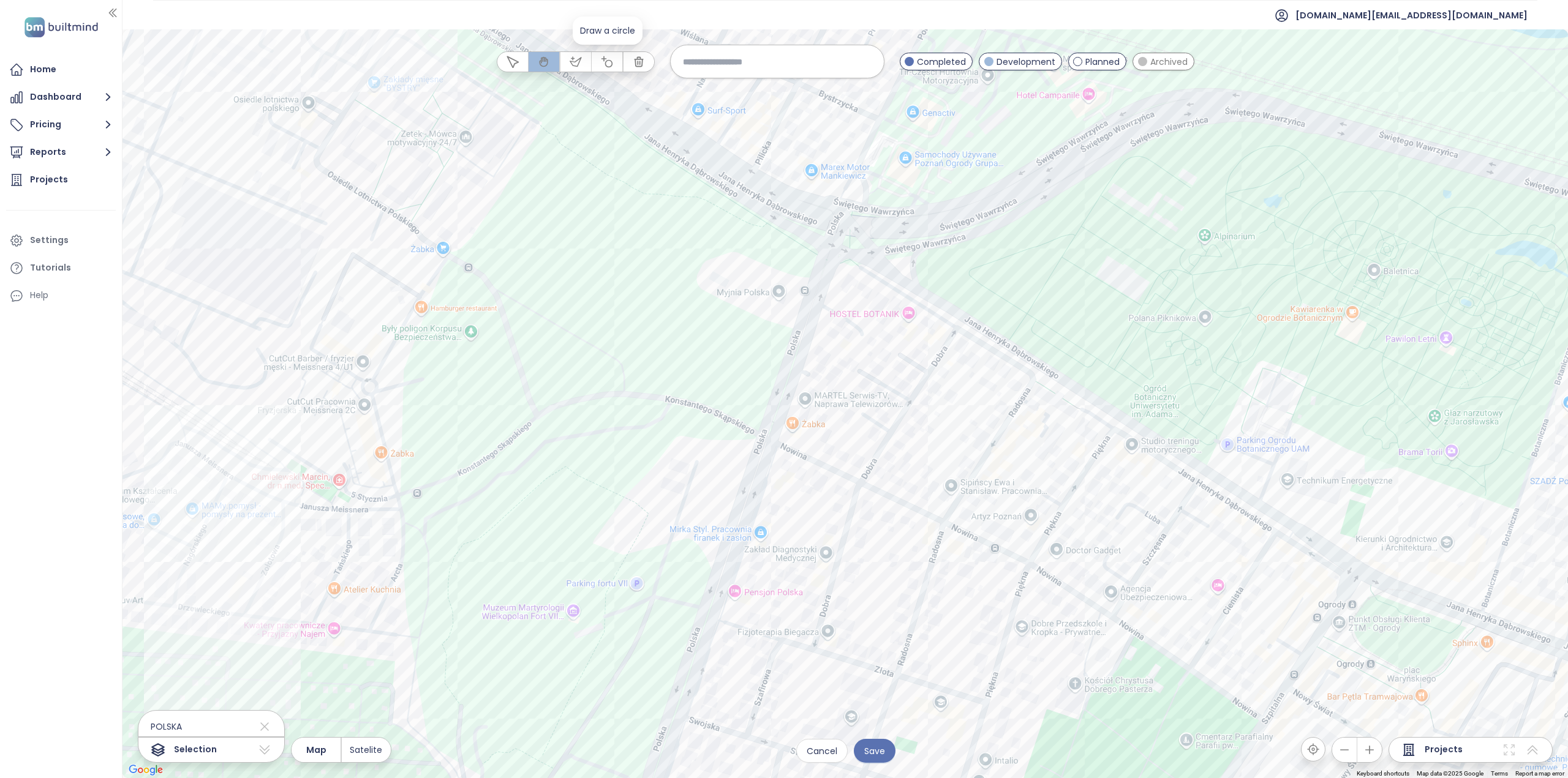
click at [608, 64] on icon "button" at bounding box center [607, 62] width 12 height 12
drag, startPoint x: 557, startPoint y: 258, endPoint x: 801, endPoint y: 396, distance: 280.3
click at [801, 396] on div at bounding box center [845, 404] width 1445 height 749
drag, startPoint x: 625, startPoint y: 292, endPoint x: 637, endPoint y: 298, distance: 13.4
click at [637, 298] on div at bounding box center [845, 404] width 1445 height 749
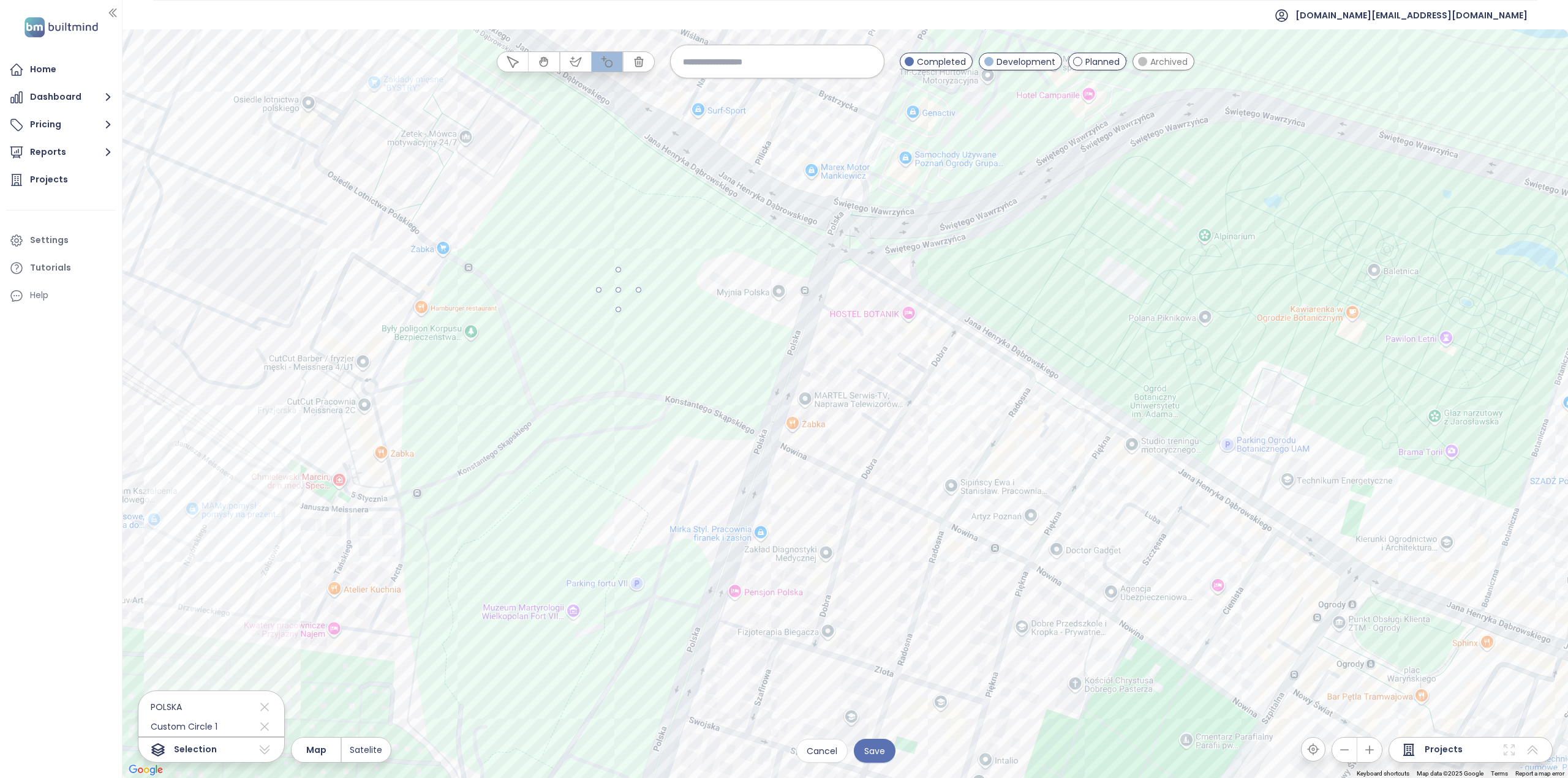
click at [510, 278] on div at bounding box center [845, 404] width 1445 height 749
click at [668, 342] on div at bounding box center [845, 404] width 1445 height 749
click at [528, 244] on div at bounding box center [845, 404] width 1445 height 749
click at [257, 652] on icon at bounding box center [265, 648] width 15 height 20
click at [257, 639] on icon at bounding box center [265, 629] width 15 height 20
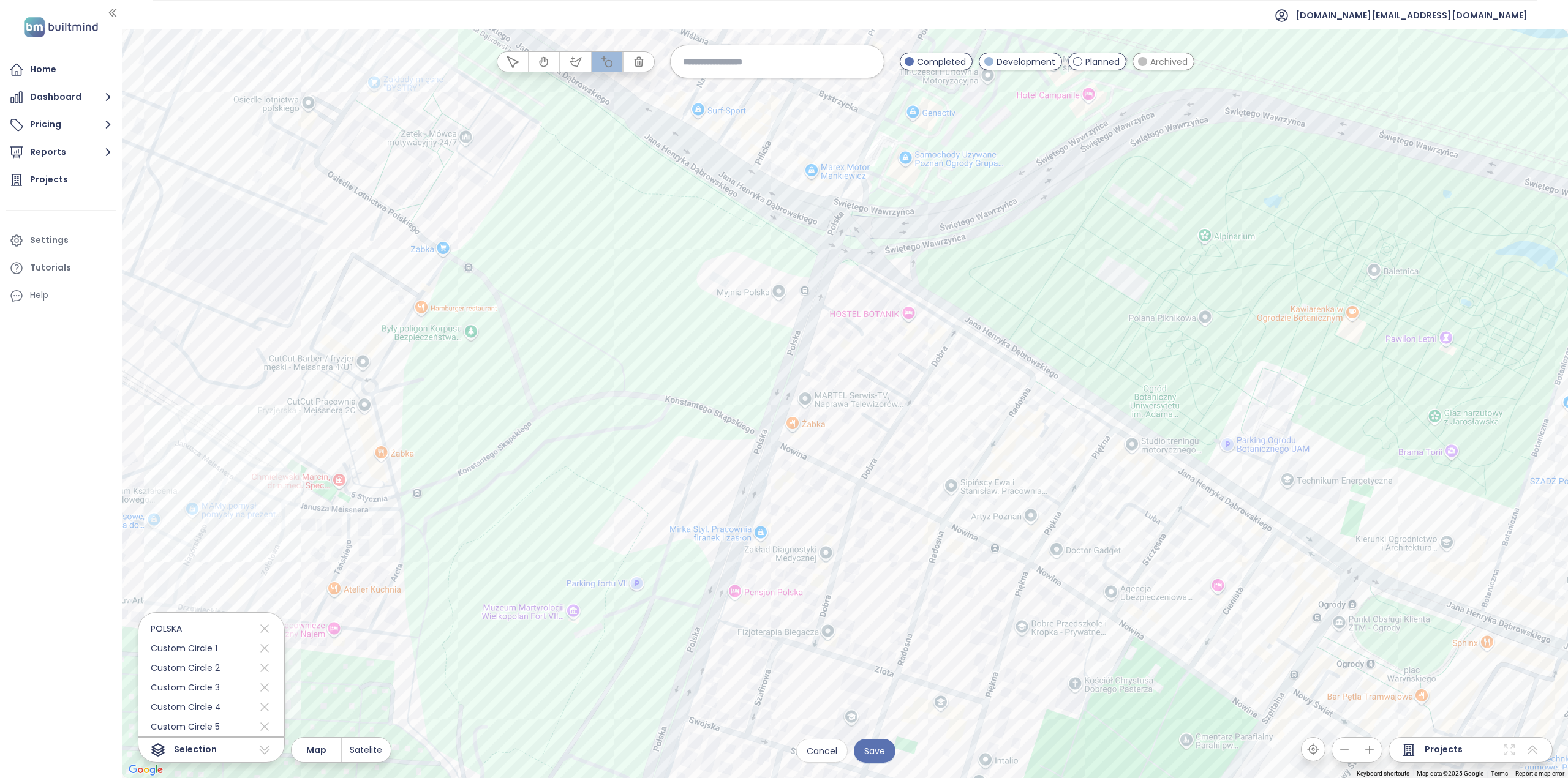
click at [257, 650] on div at bounding box center [845, 404] width 1445 height 749
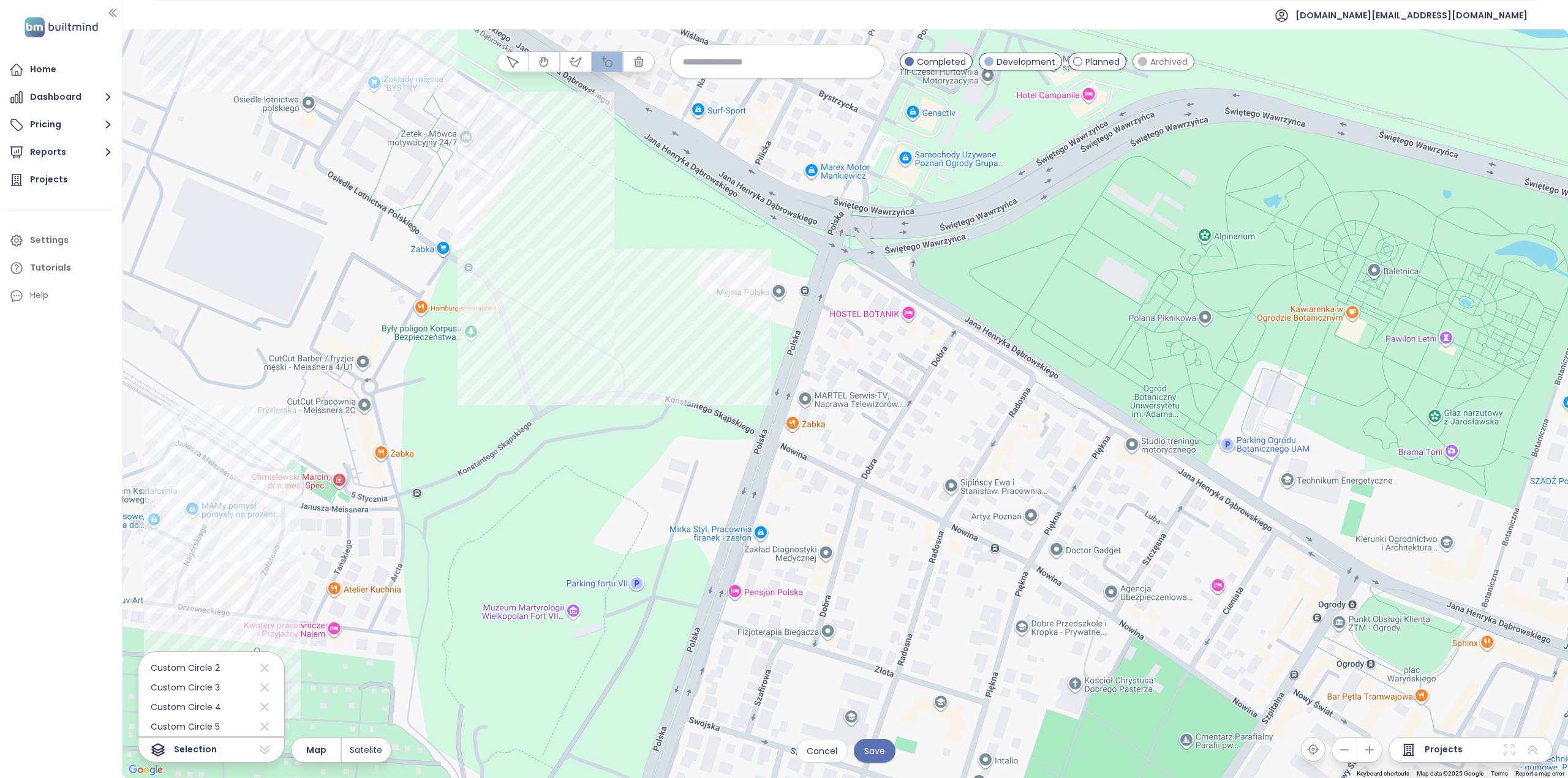
click at [257, 650] on div at bounding box center [845, 404] width 1445 height 749
click at [257, 685] on icon at bounding box center [265, 687] width 15 height 20
click at [257, 692] on icon at bounding box center [265, 687] width 15 height 20
click at [260, 708] on icon at bounding box center [265, 707] width 9 height 9
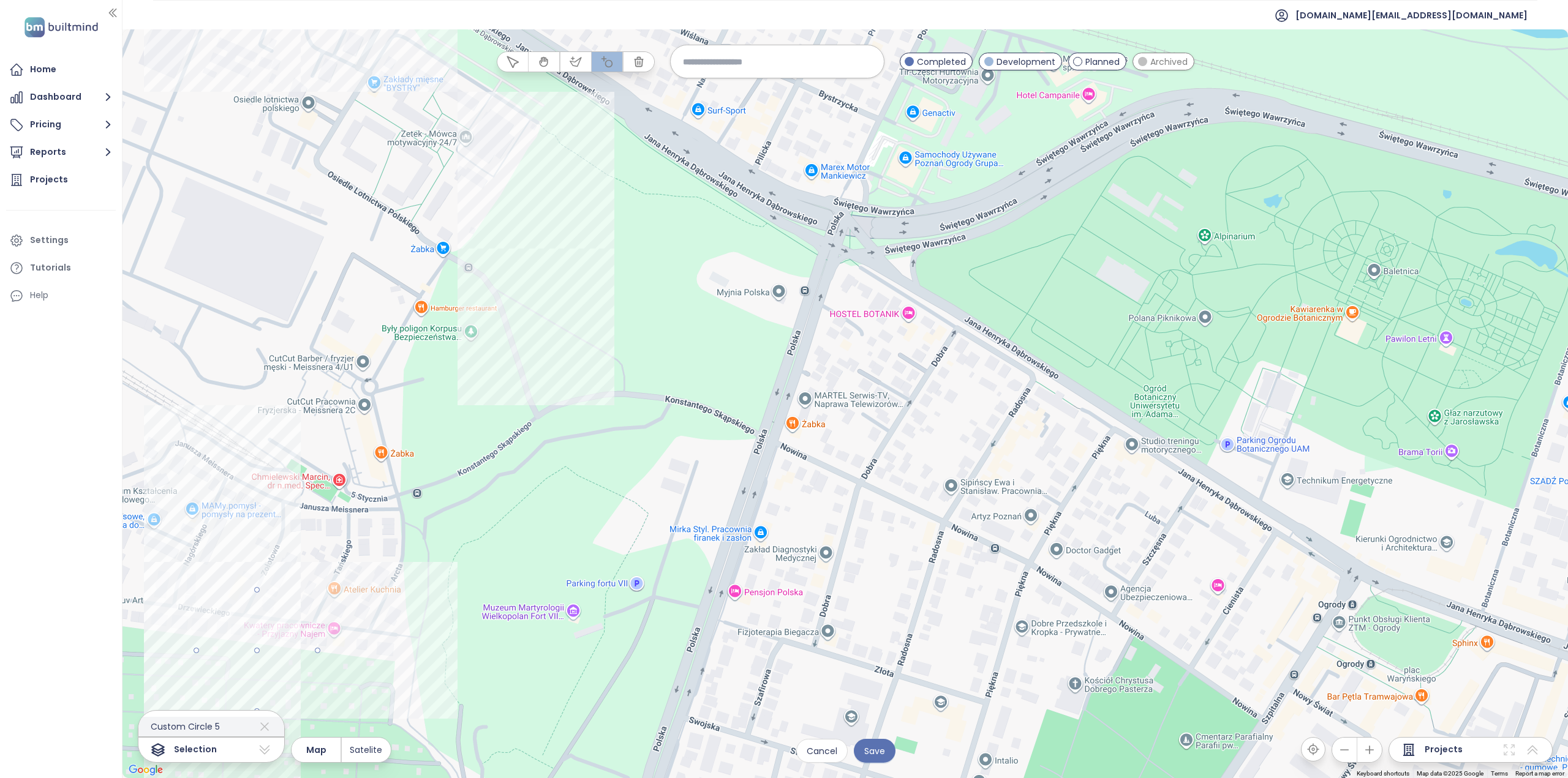
click at [257, 728] on icon at bounding box center [265, 727] width 15 height 20
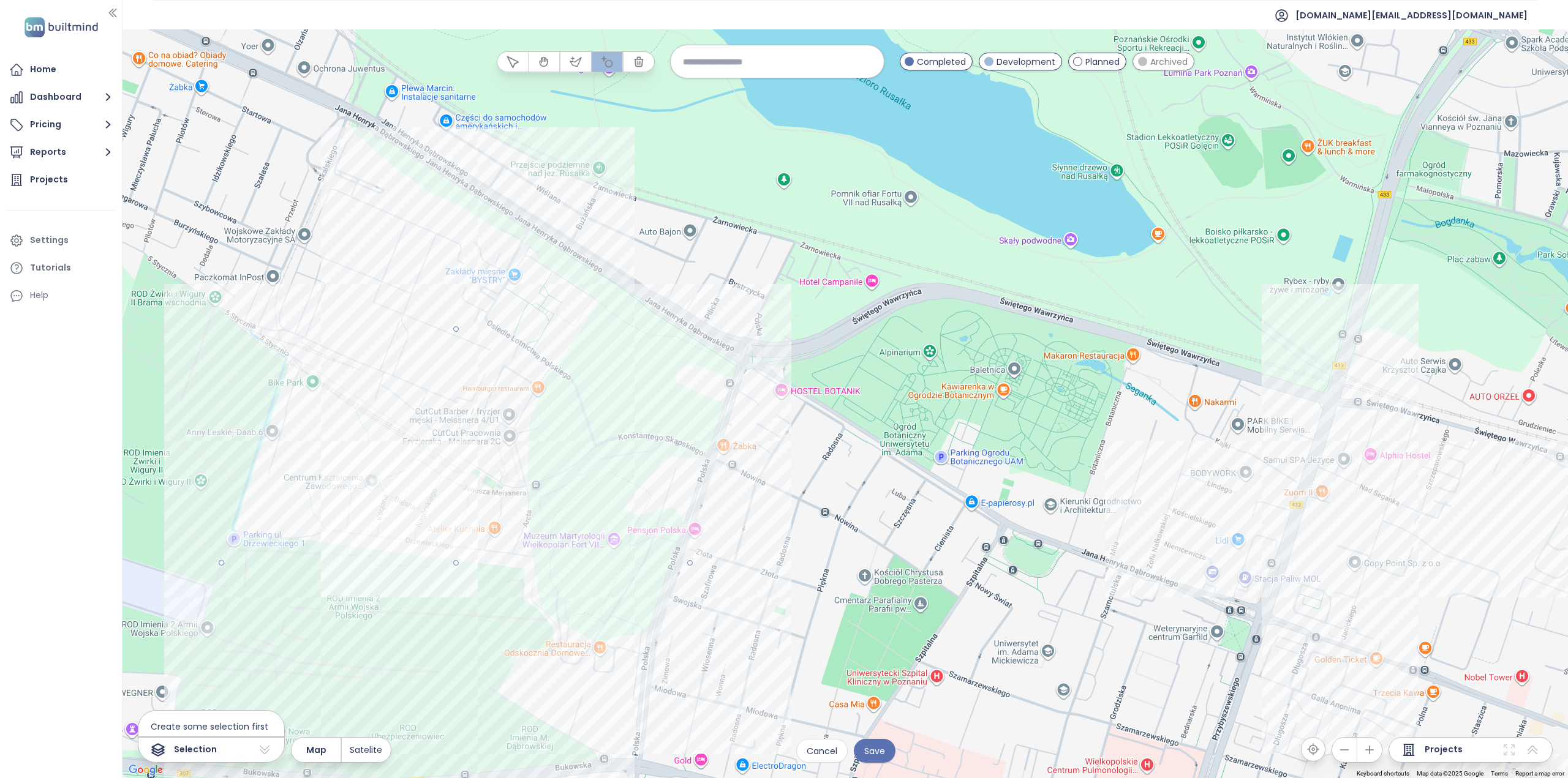
click at [405, 335] on div at bounding box center [845, 404] width 1445 height 749
click at [604, 66] on icon "button" at bounding box center [607, 62] width 12 height 12
click at [642, 62] on icon "button" at bounding box center [638, 61] width 8 height 9
click at [643, 68] on button "button" at bounding box center [639, 62] width 30 height 20
click at [441, 543] on div at bounding box center [845, 404] width 1445 height 749
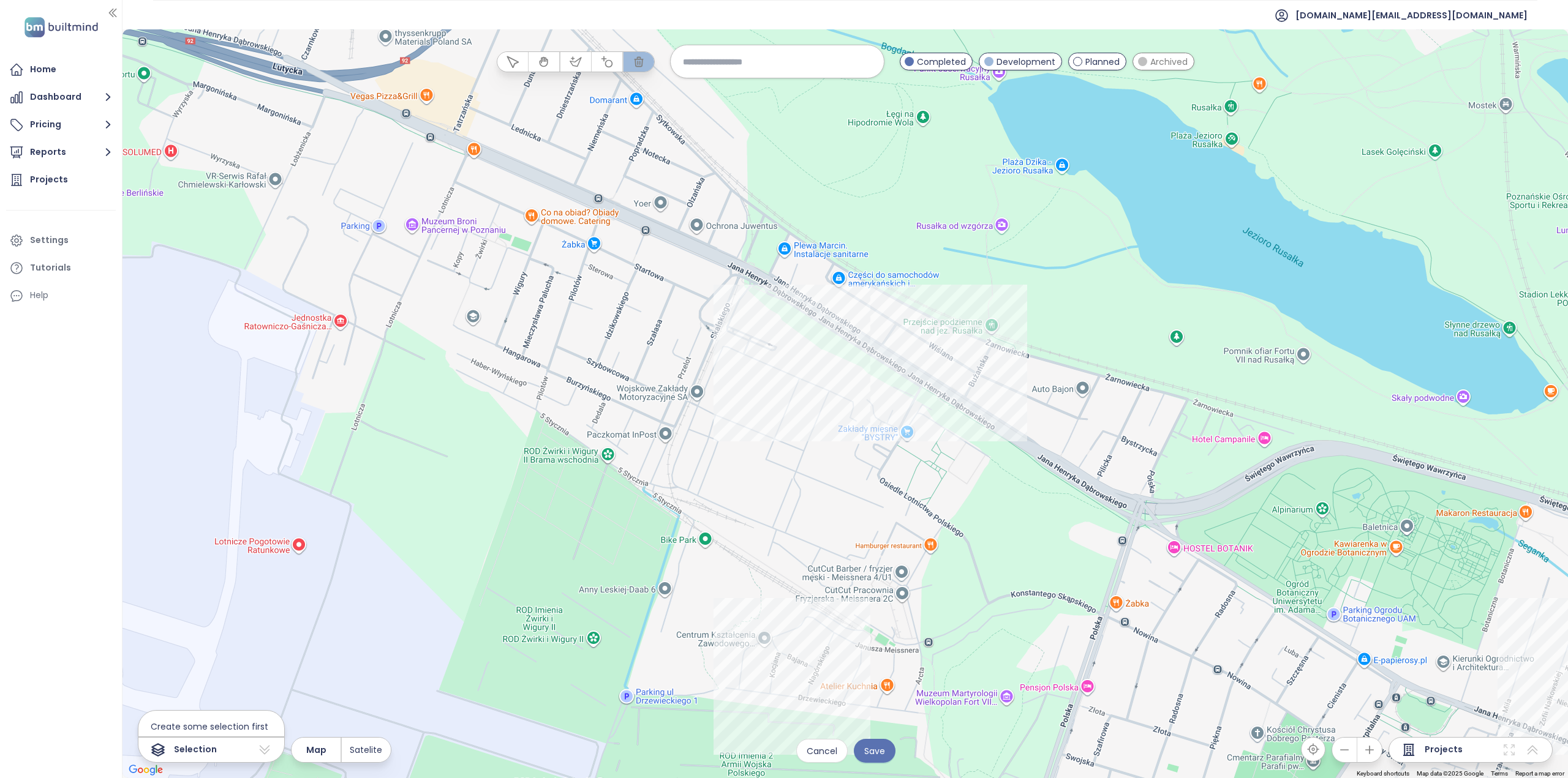
drag, startPoint x: 327, startPoint y: 320, endPoint x: 712, endPoint y: 479, distance: 416.5
click at [714, 479] on div at bounding box center [845, 404] width 1445 height 749
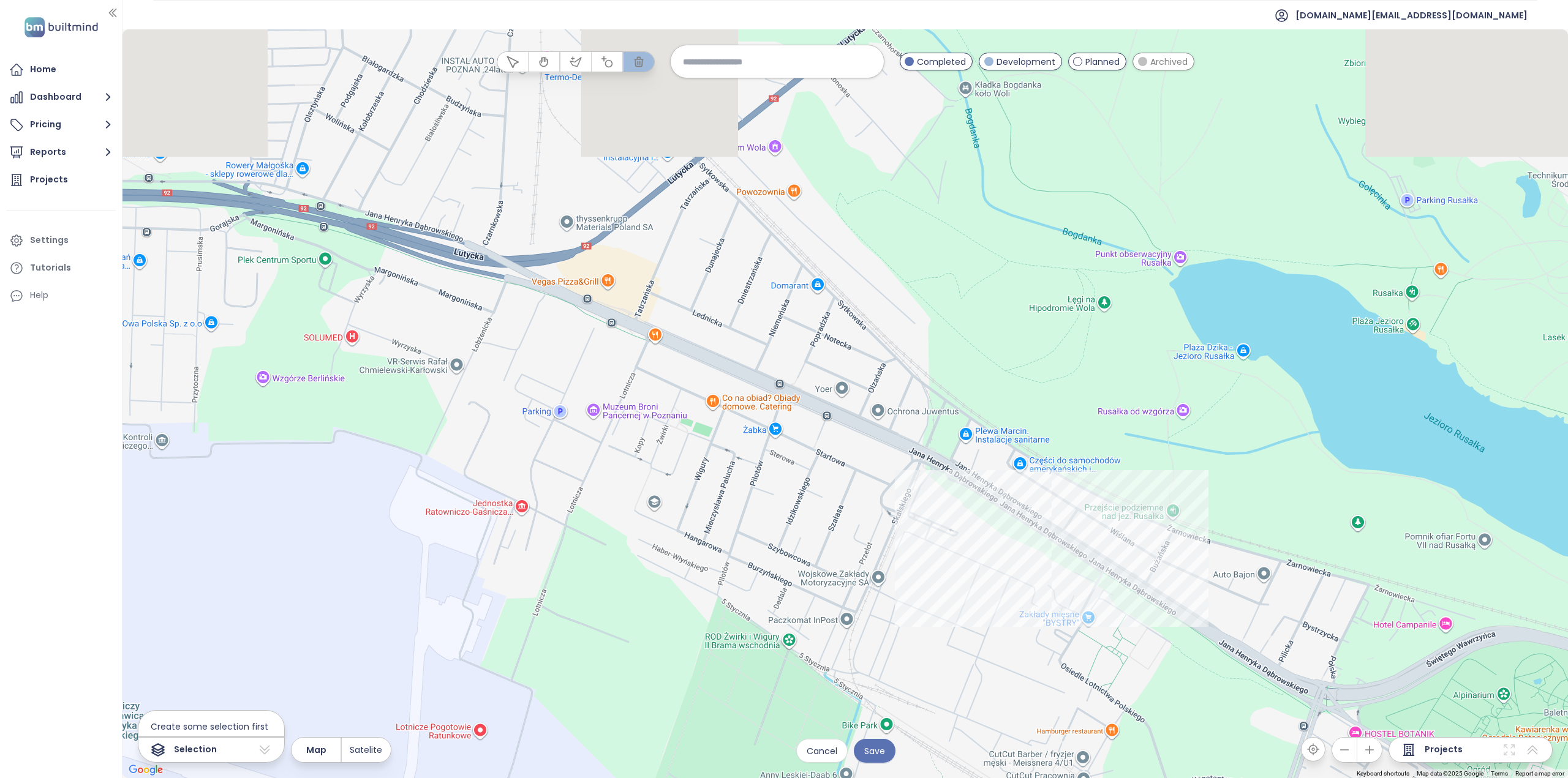
drag, startPoint x: 533, startPoint y: 325, endPoint x: 698, endPoint y: 454, distance: 209.4
click at [709, 454] on div at bounding box center [845, 404] width 1445 height 749
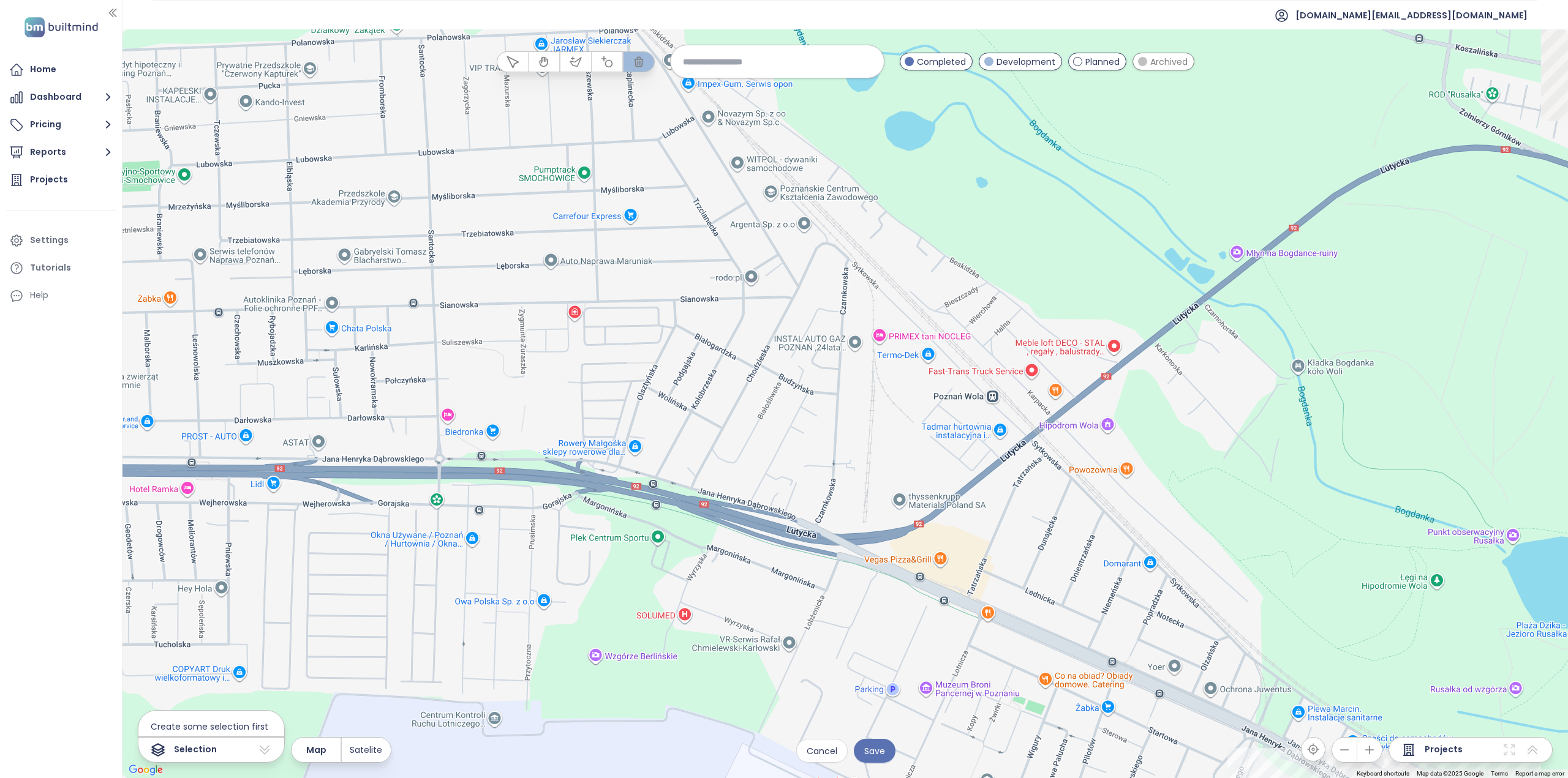
drag, startPoint x: 810, startPoint y: 574, endPoint x: 664, endPoint y: 472, distance: 178.1
click at [658, 475] on div at bounding box center [845, 404] width 1445 height 749
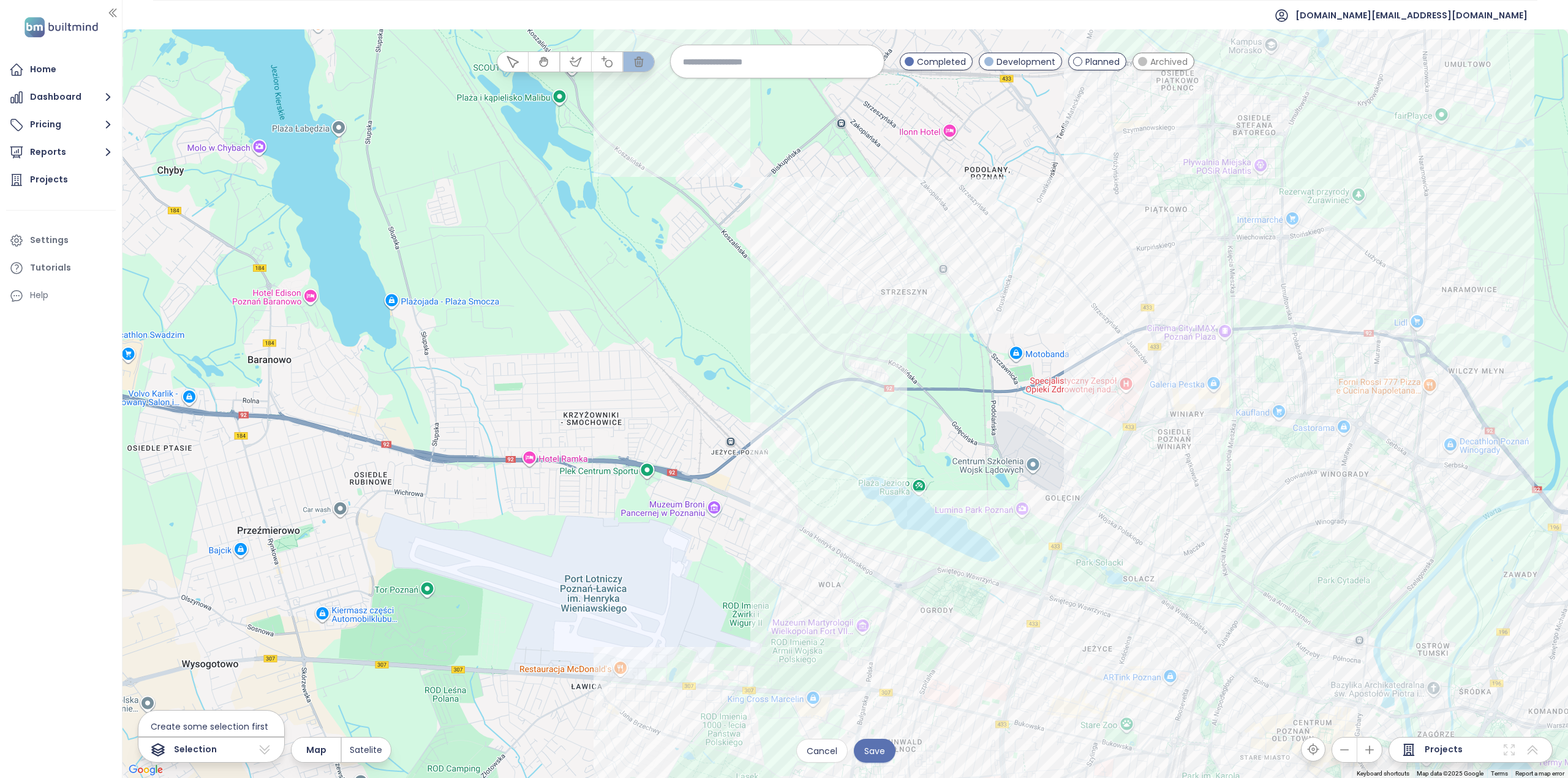
click at [711, 61] on input at bounding box center [777, 61] width 188 height 26
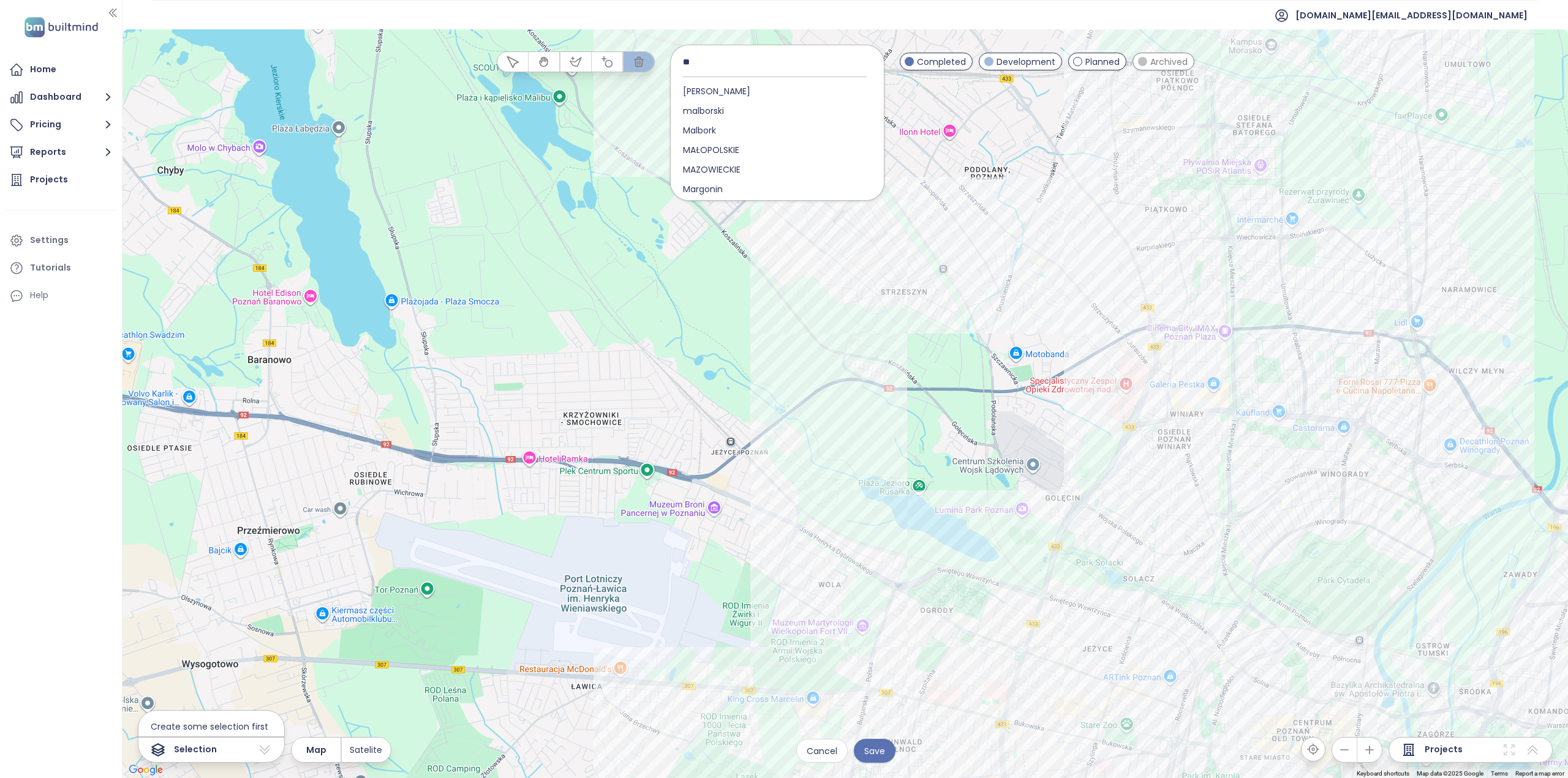
type input "*"
click at [45, 179] on div "Projects" at bounding box center [48, 180] width 38 height 15
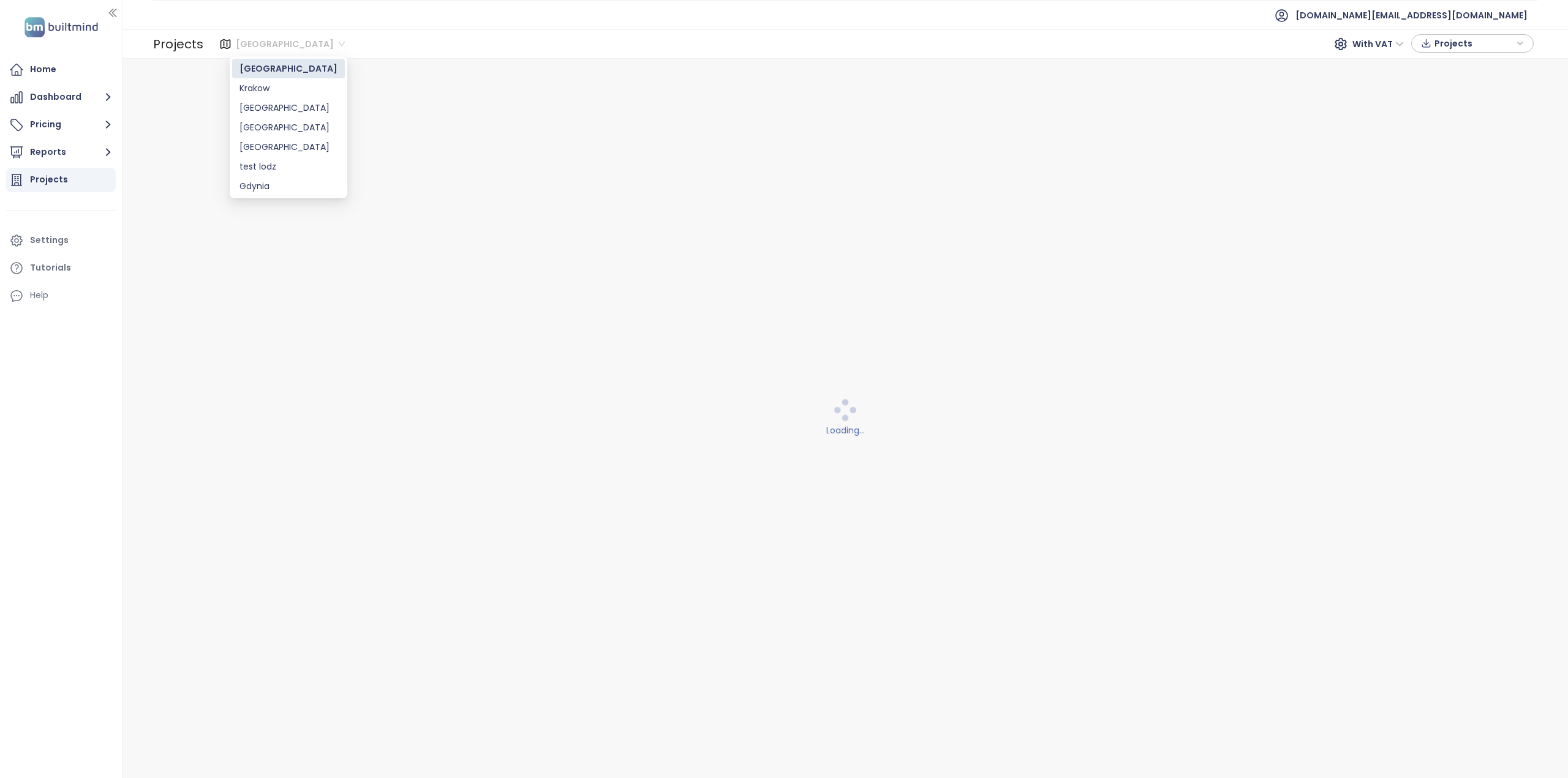
click at [285, 37] on span "[GEOGRAPHIC_DATA]" at bounding box center [290, 44] width 109 height 19
click at [266, 133] on div "[GEOGRAPHIC_DATA]" at bounding box center [288, 128] width 113 height 20
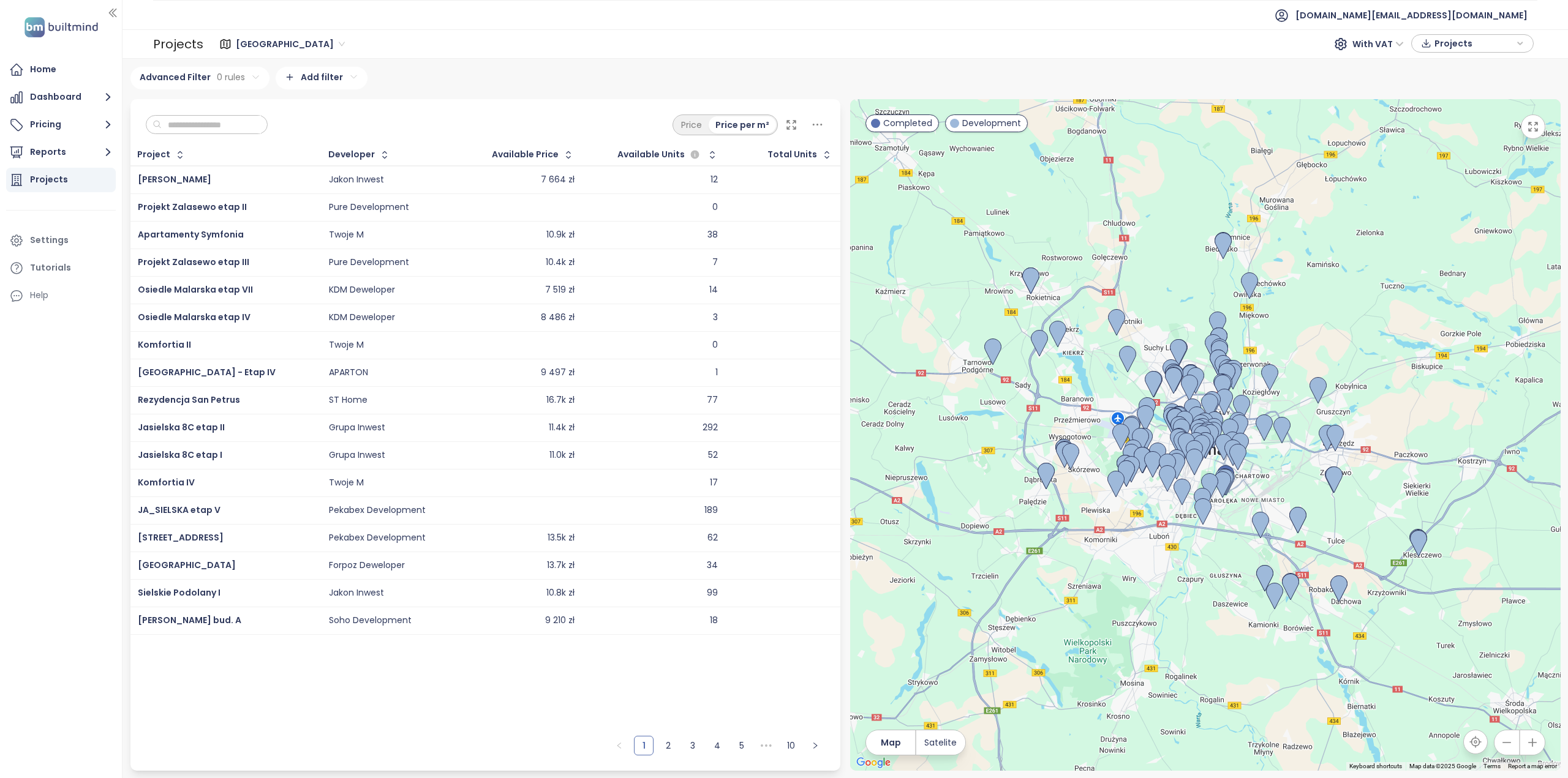
click at [239, 123] on input "text" at bounding box center [211, 125] width 99 height 19
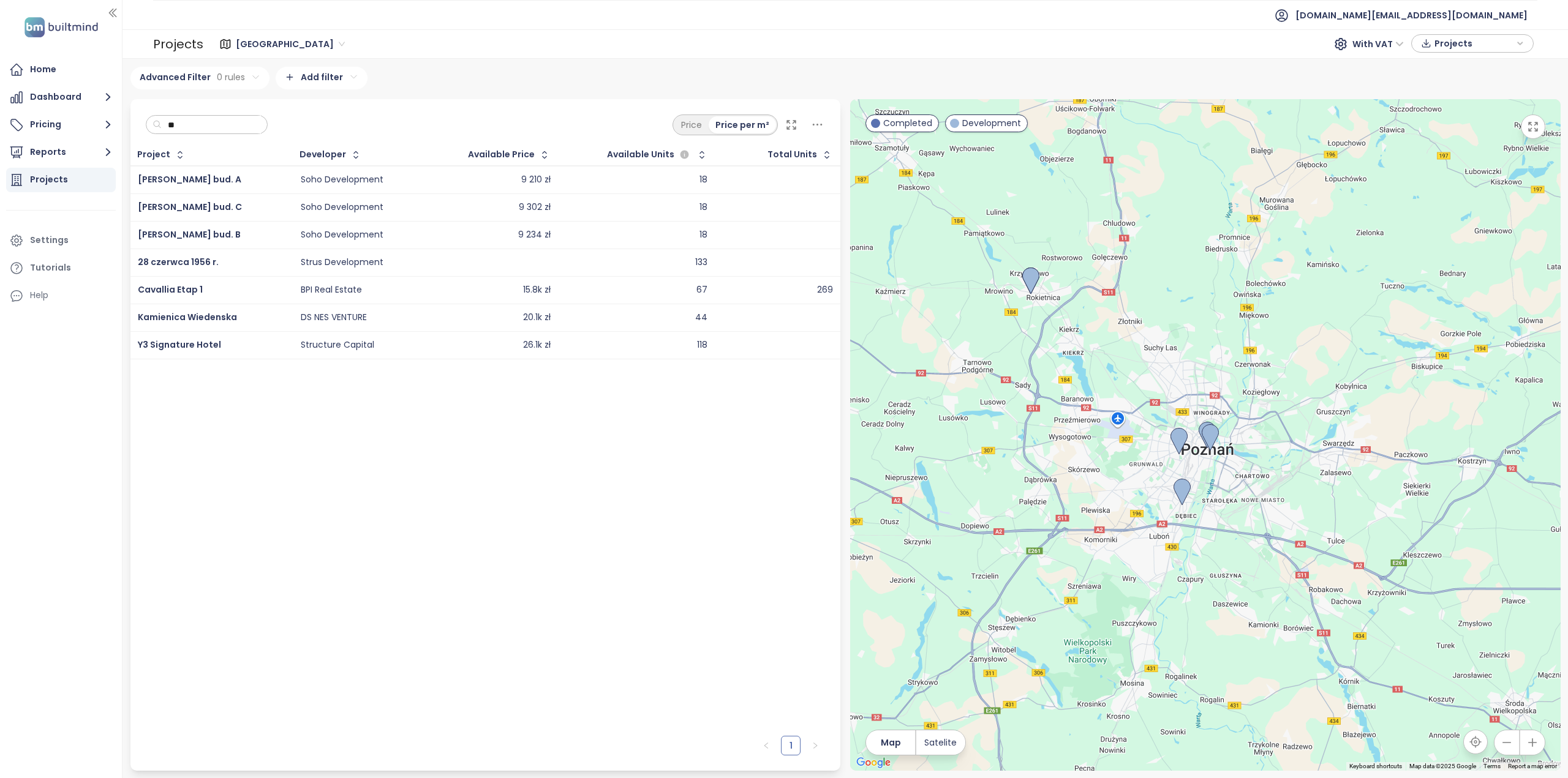
type input "**"
click at [213, 288] on div "Cavallia Etap 1" at bounding box center [211, 290] width 148 height 15
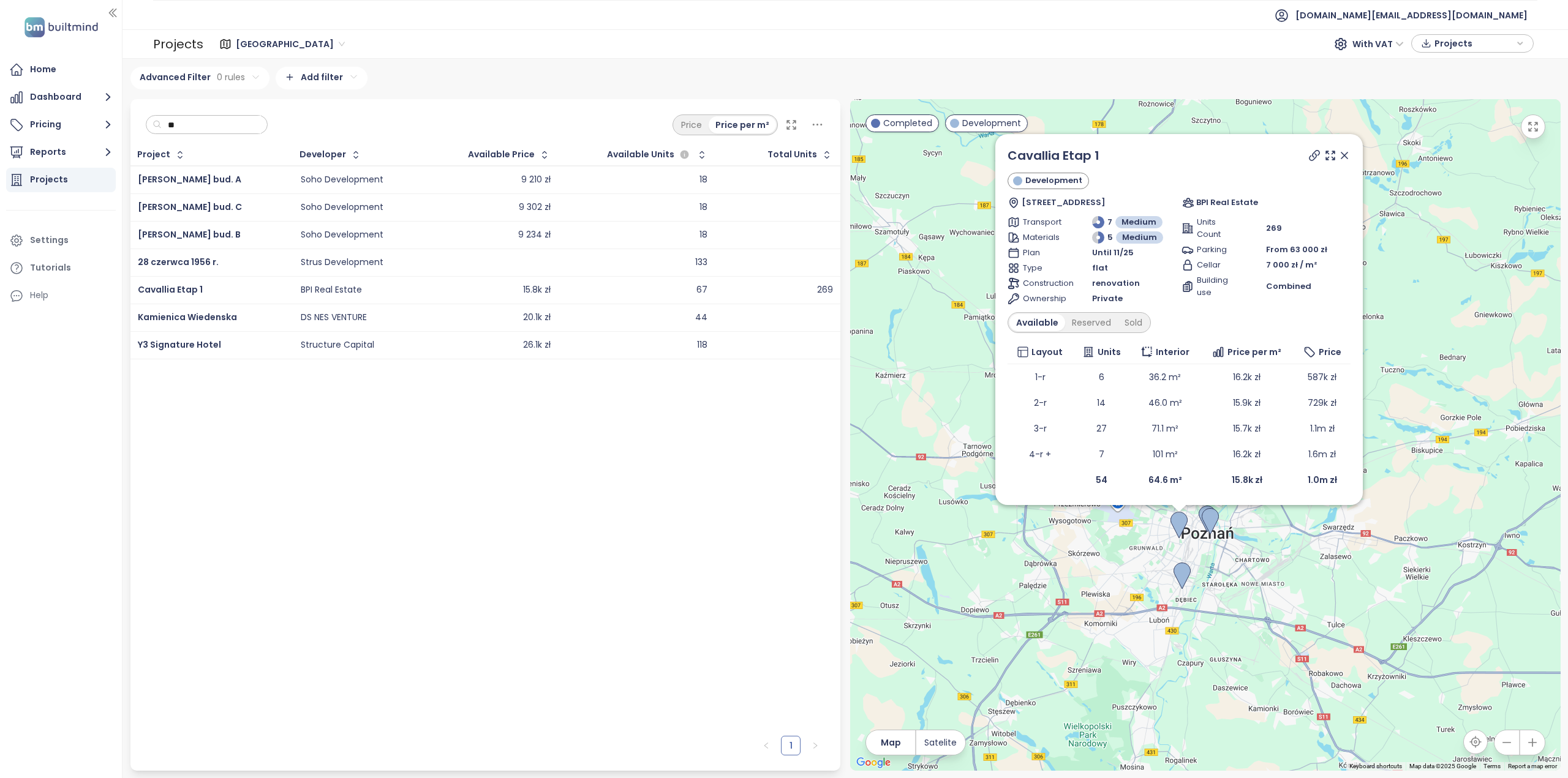
click at [340, 291] on div "BPI Real Estate" at bounding box center [331, 290] width 61 height 11
drag, startPoint x: 379, startPoint y: 283, endPoint x: 305, endPoint y: 287, distance: 74.1
click at [305, 287] on td "BPI Real Estate" at bounding box center [359, 290] width 133 height 27
copy div "BPI Real Estate"
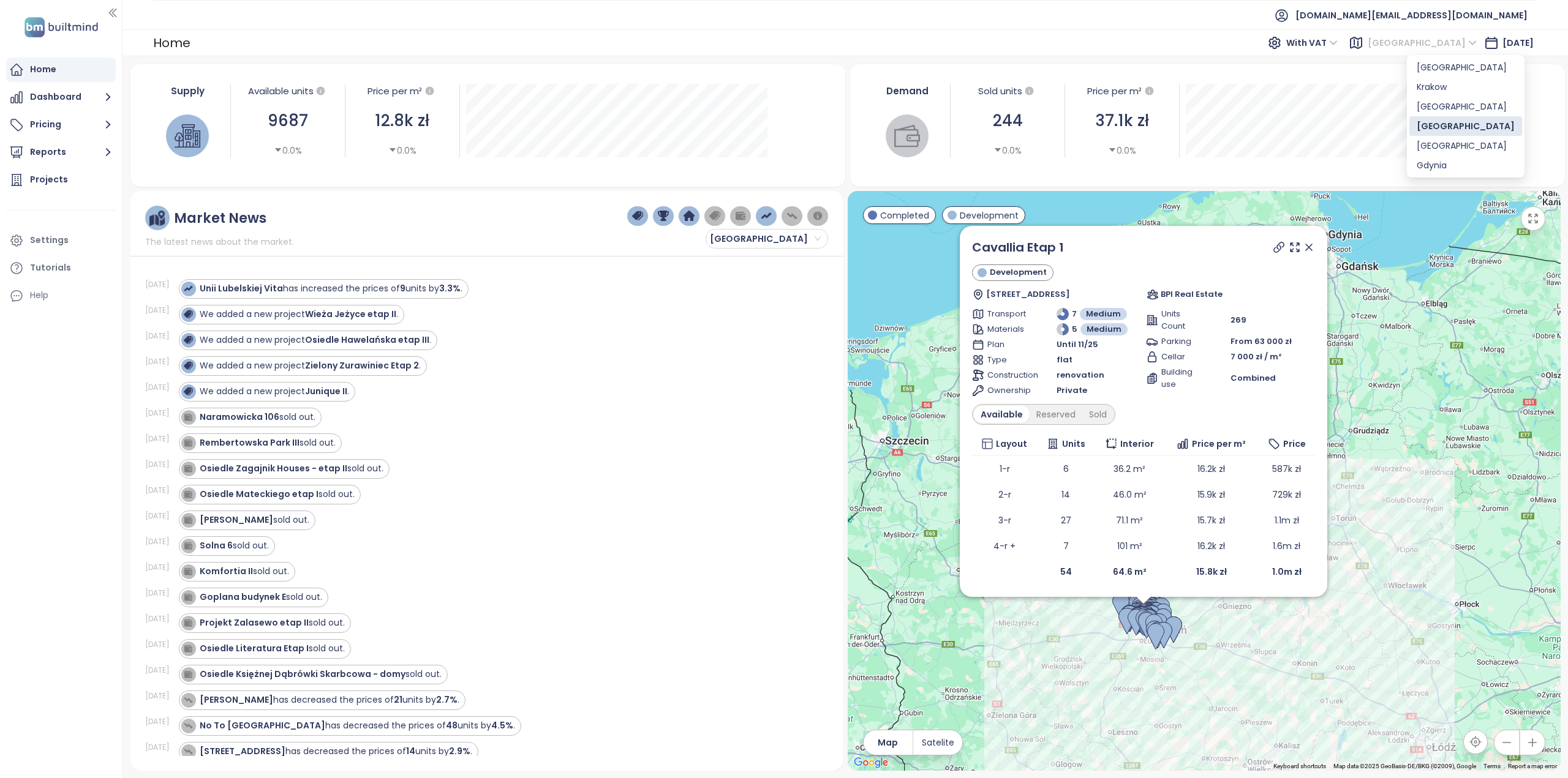
click at [1415, 38] on span "[GEOGRAPHIC_DATA]" at bounding box center [1422, 43] width 109 height 19
click at [1437, 63] on div "[GEOGRAPHIC_DATA]" at bounding box center [1466, 68] width 98 height 14
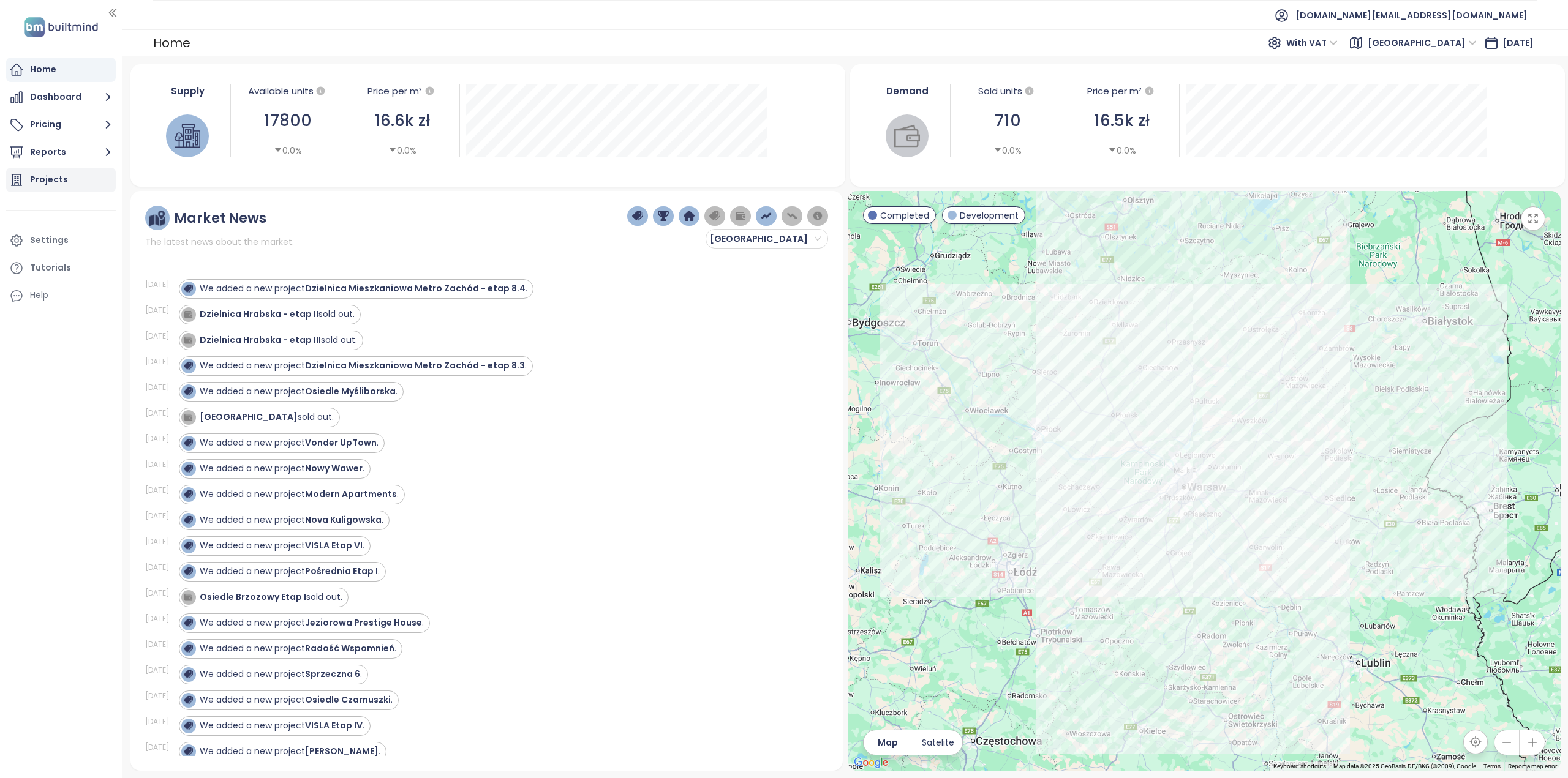
click at [63, 182] on div "Projects" at bounding box center [48, 180] width 38 height 15
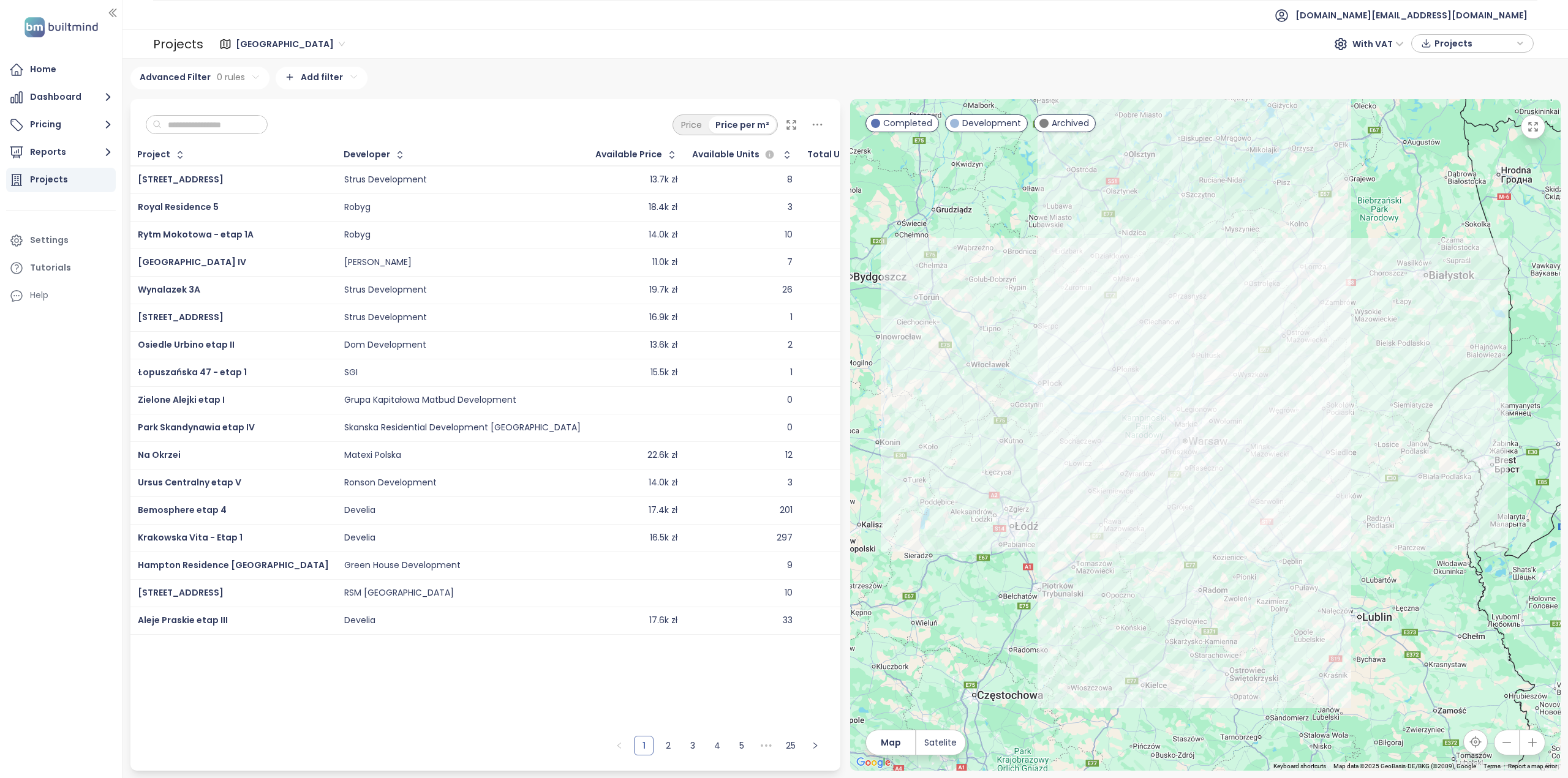
click at [201, 120] on input "text" at bounding box center [211, 125] width 99 height 19
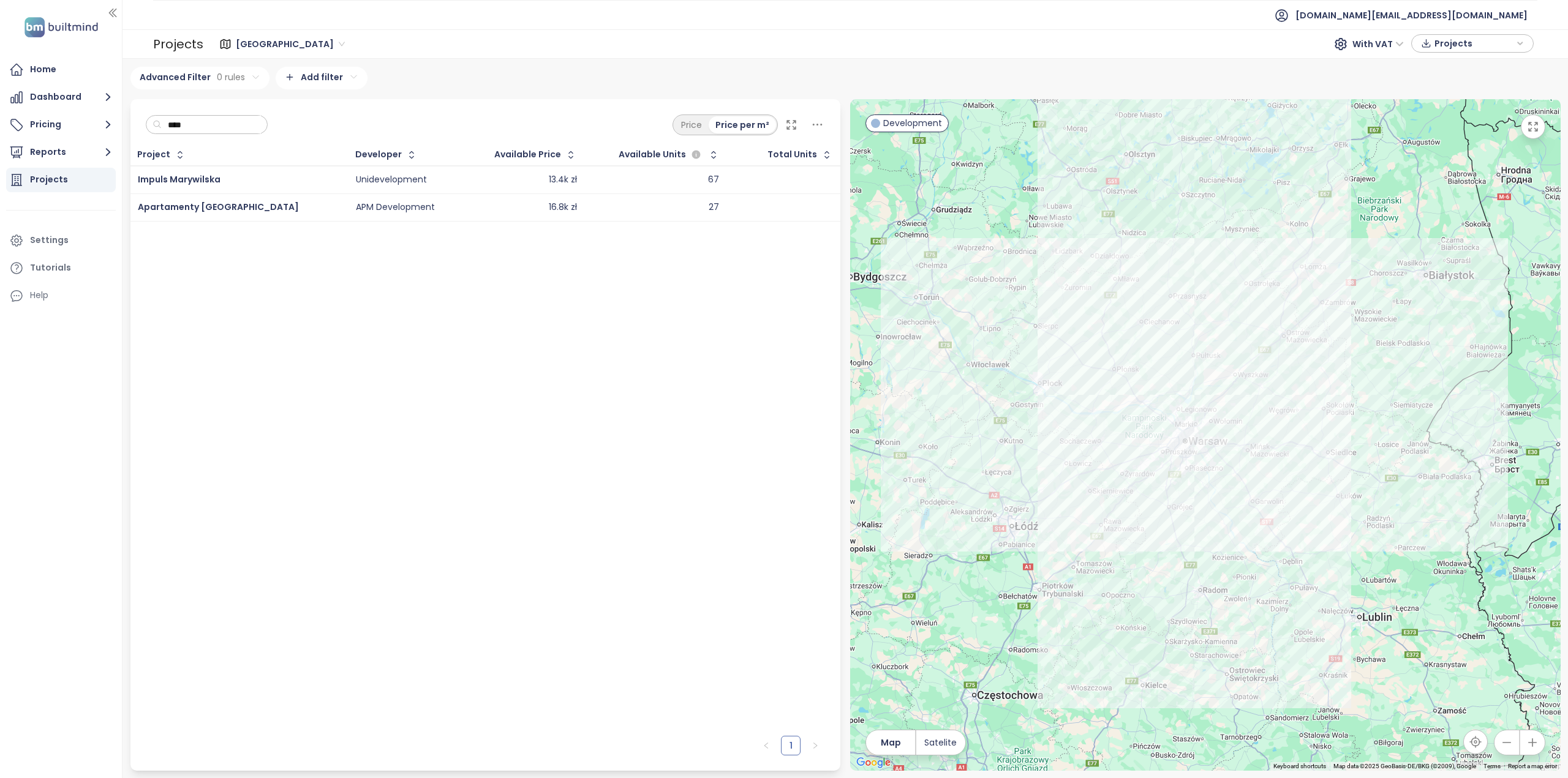
type input "****"
click at [51, 173] on div "Projects" at bounding box center [48, 180] width 38 height 15
click at [256, 30] on div "Projects Warszawa With VAT Projects" at bounding box center [845, 43] width 1445 height 29
click at [259, 45] on span "Warszawa" at bounding box center [290, 44] width 109 height 19
click at [254, 131] on div "Poznań" at bounding box center [288, 128] width 98 height 14
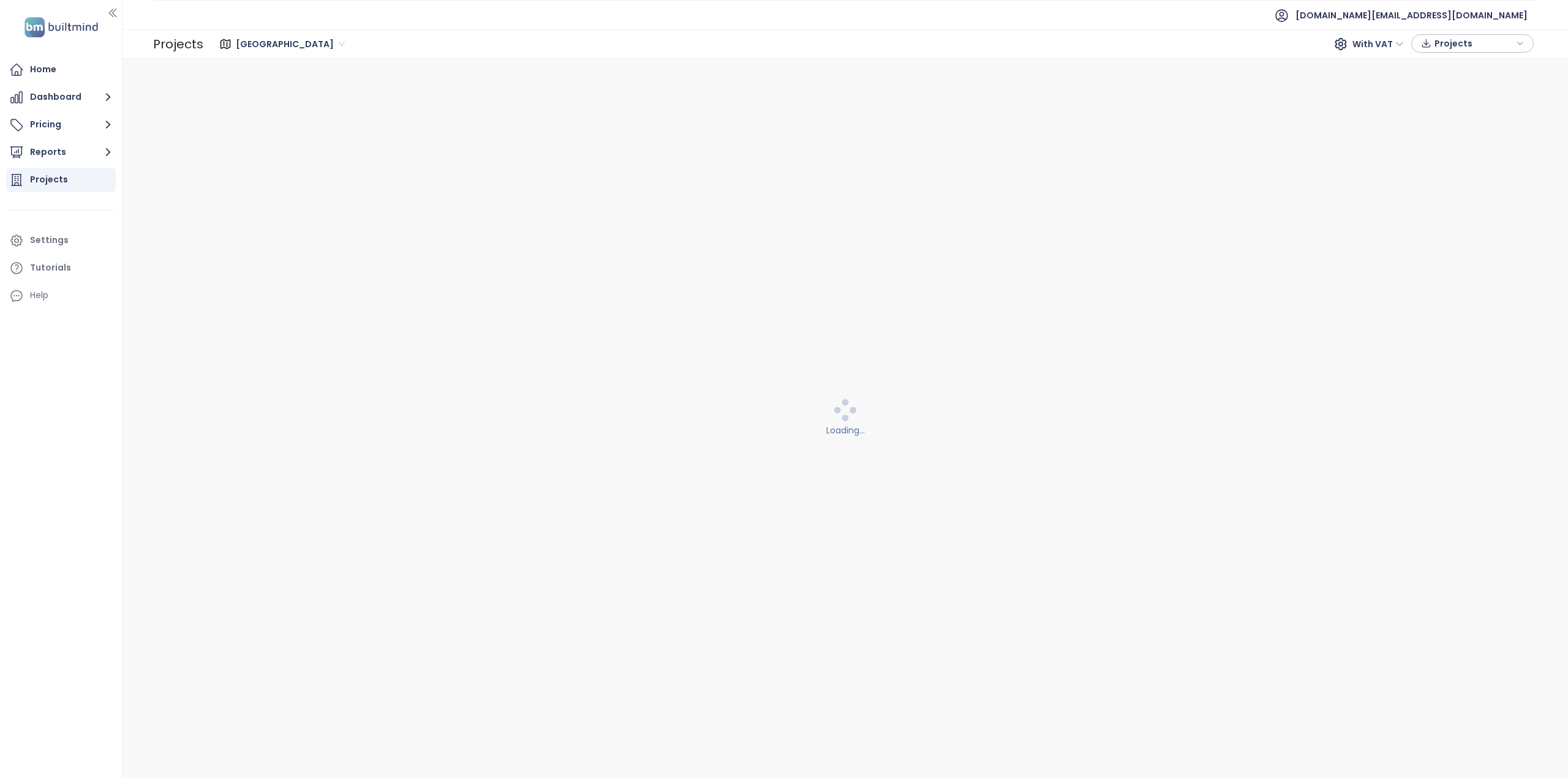
click at [254, 131] on div "Loading..." at bounding box center [845, 419] width 1430 height 704
click at [258, 41] on span "Poznań" at bounding box center [290, 44] width 109 height 19
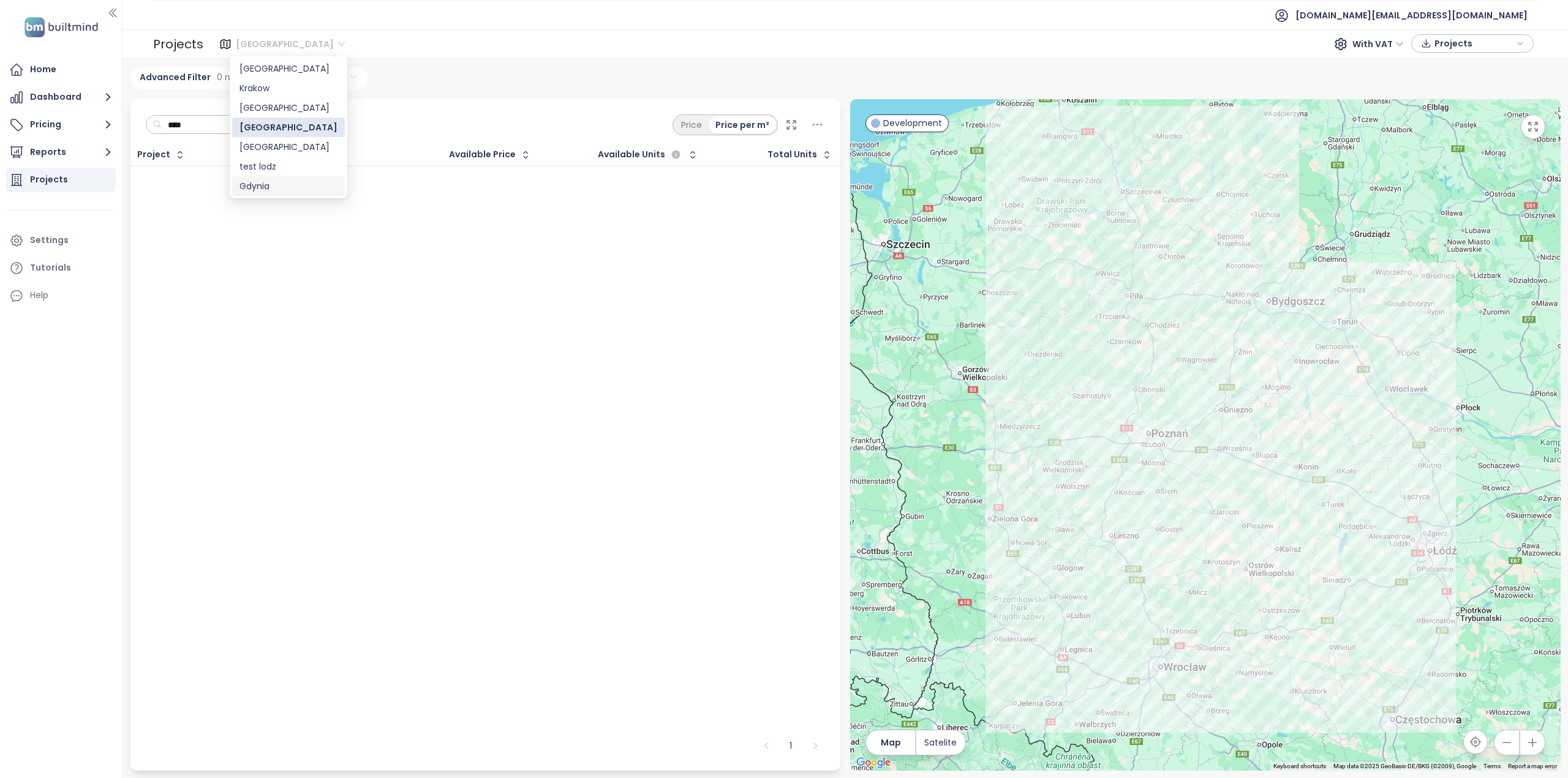
click at [266, 188] on div "Gdynia" at bounding box center [288, 186] width 98 height 14
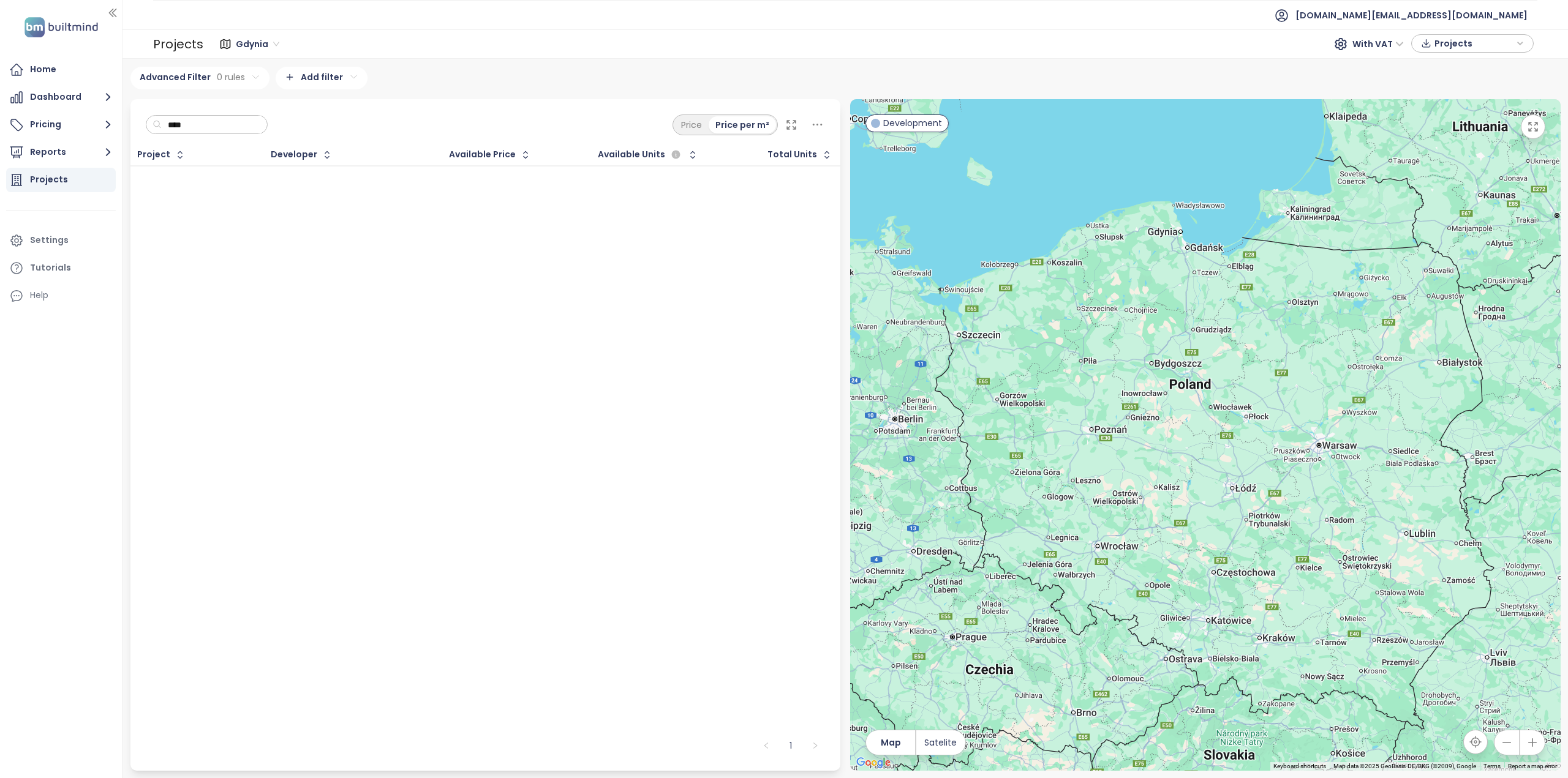
click at [218, 126] on input "****" at bounding box center [211, 125] width 99 height 19
type input "***"
click at [247, 43] on span "Gdynia" at bounding box center [257, 44] width 43 height 19
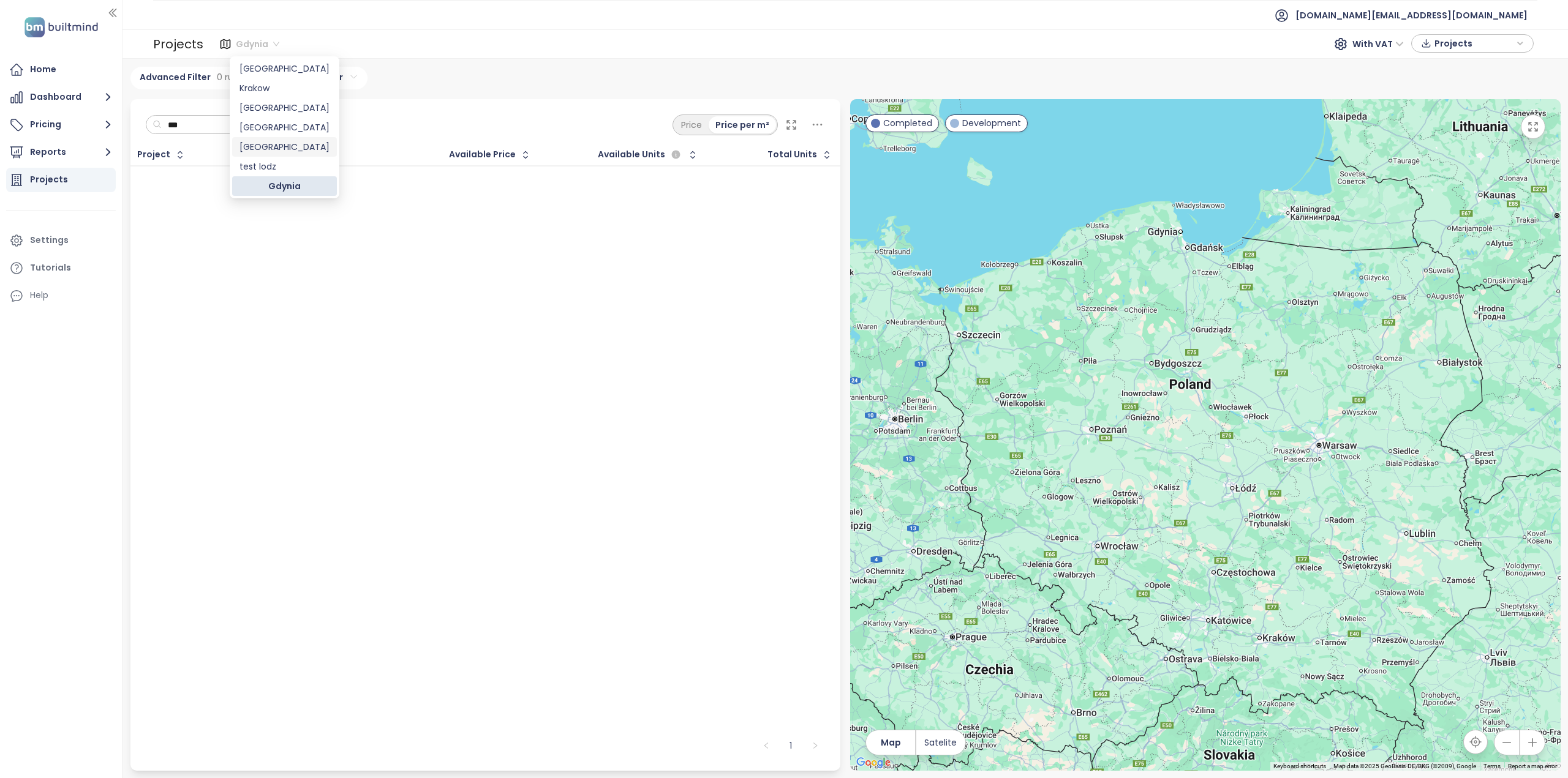
click at [256, 145] on div "Łódź" at bounding box center [284, 147] width 90 height 14
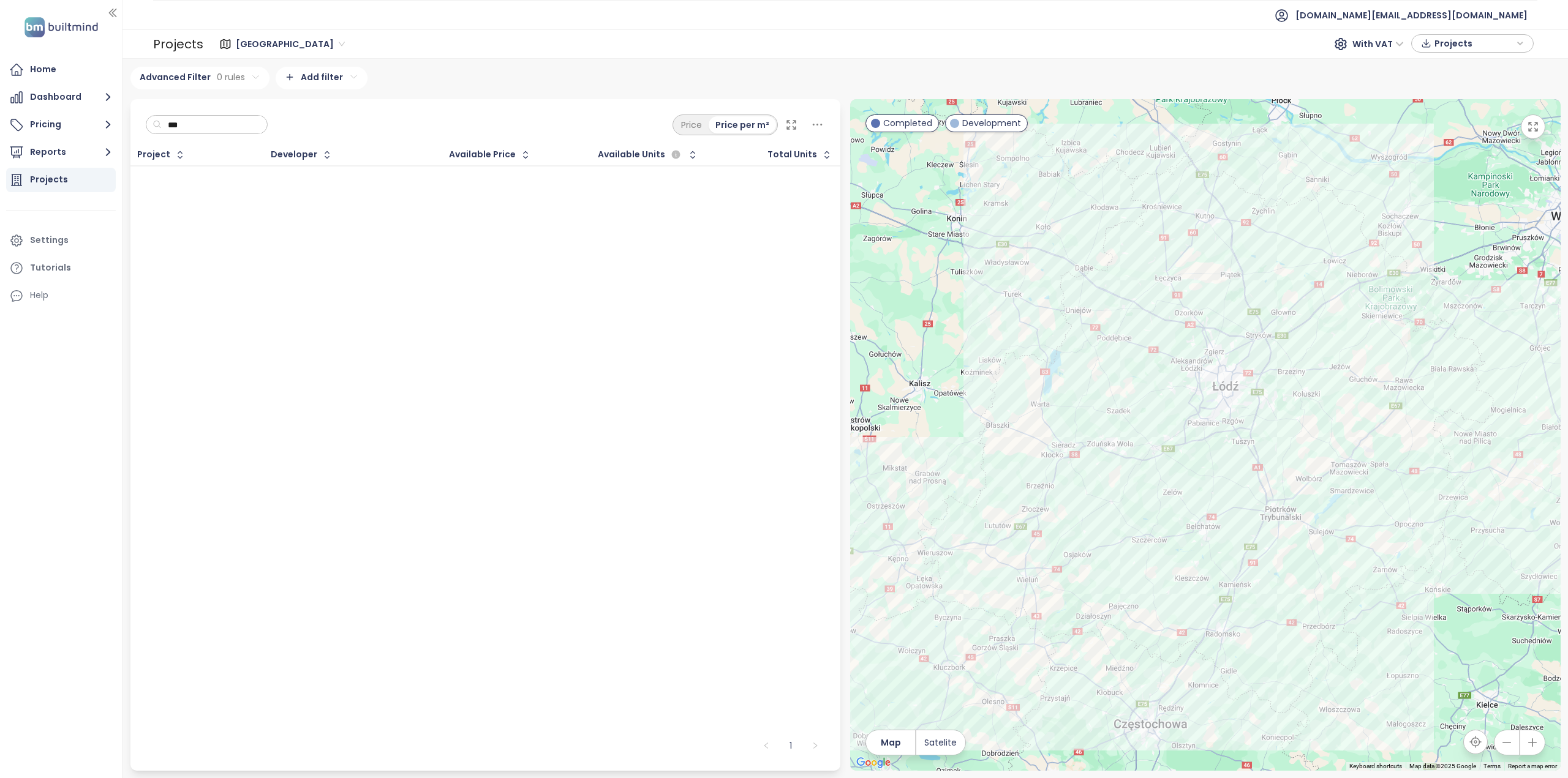
click at [230, 128] on input "***" at bounding box center [211, 125] width 99 height 19
click at [230, 126] on input "***" at bounding box center [211, 125] width 99 height 19
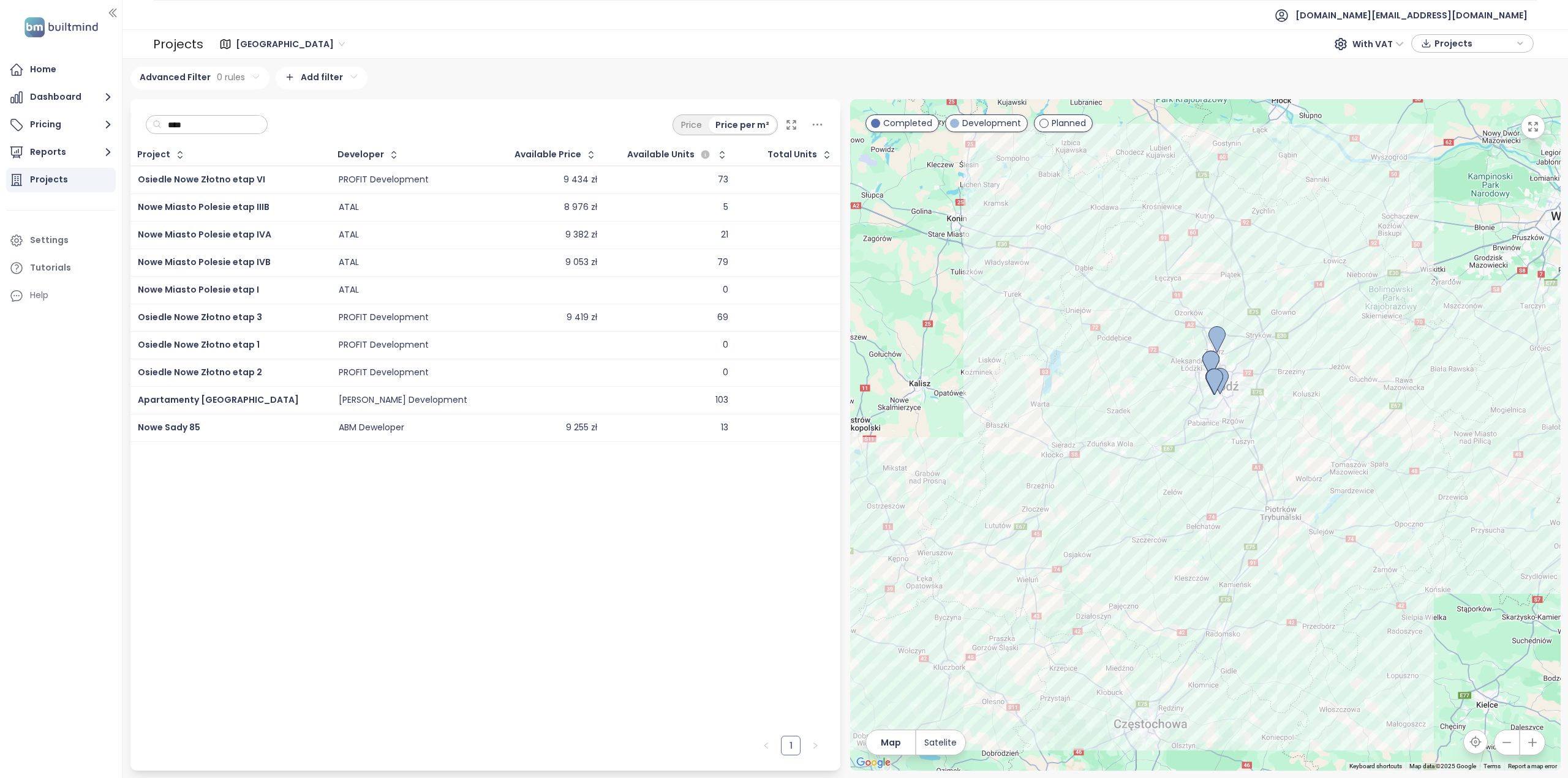
click at [202, 429] on div "Nowe Sady 85" at bounding box center [230, 428] width 185 height 15
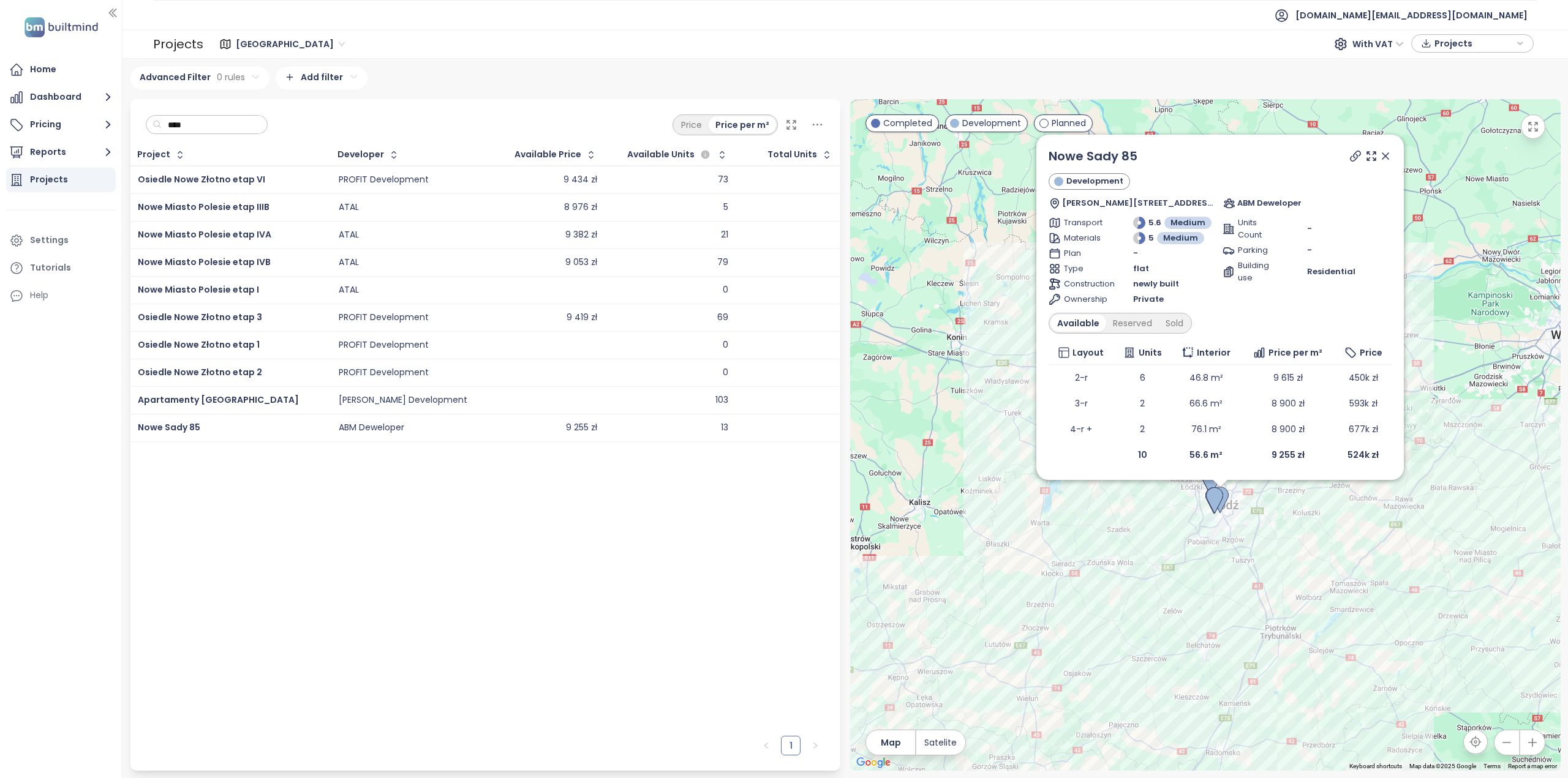
click at [206, 123] on input "****" at bounding box center [211, 125] width 99 height 19
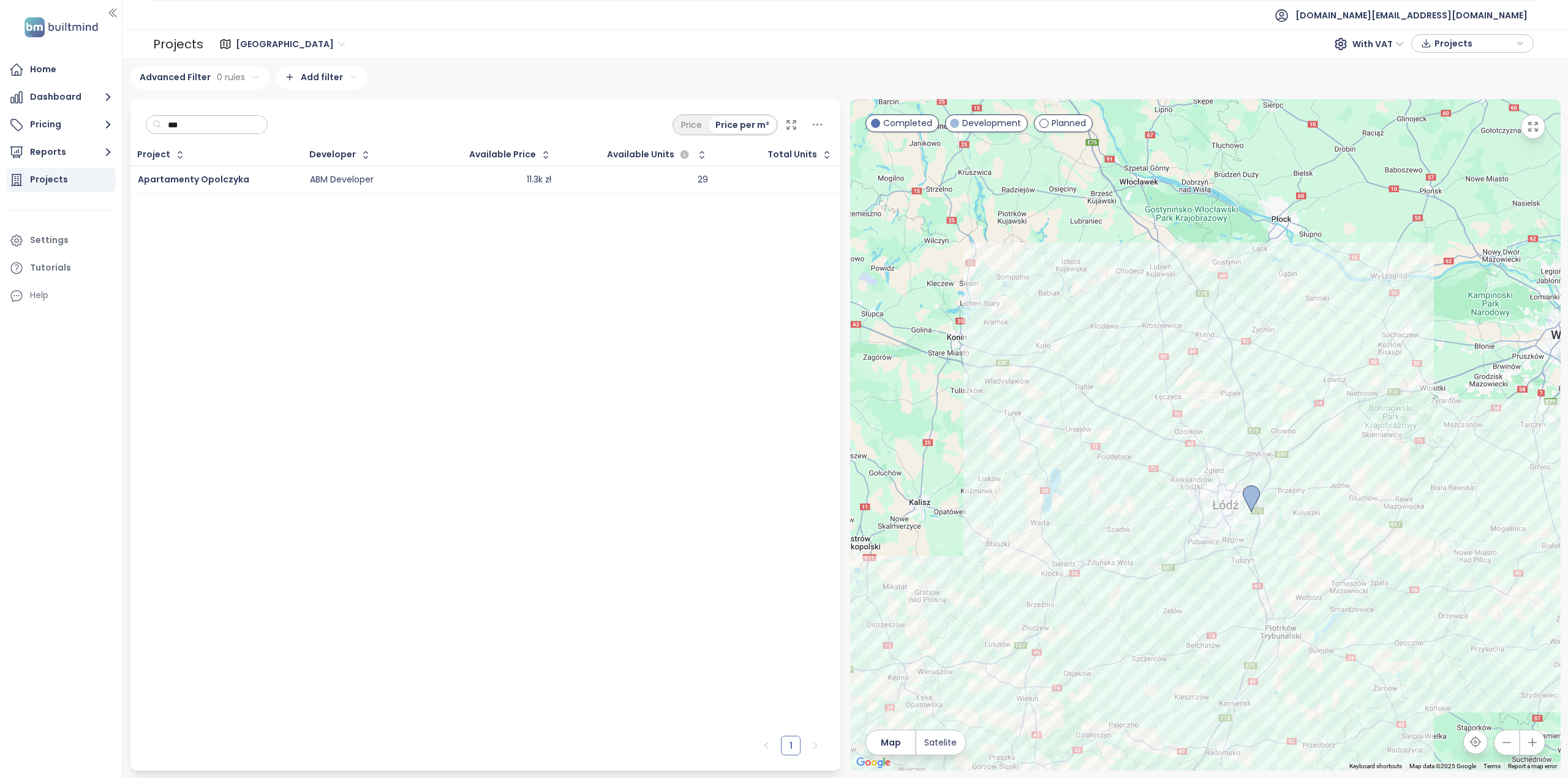
click at [284, 185] on div "Apartamenty Opolczyka" at bounding box center [216, 180] width 157 height 15
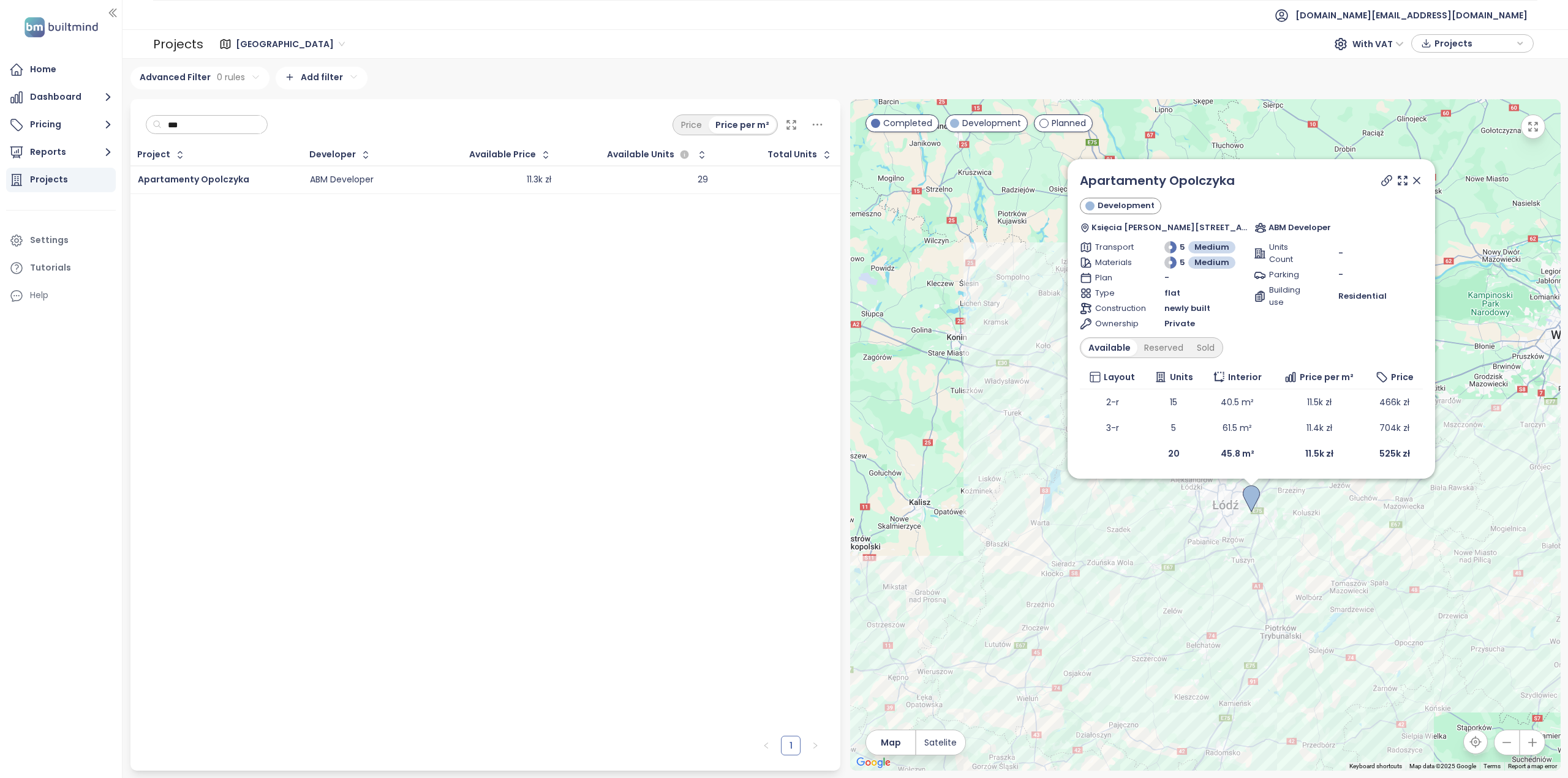
click at [223, 125] on input "***" at bounding box center [211, 125] width 99 height 19
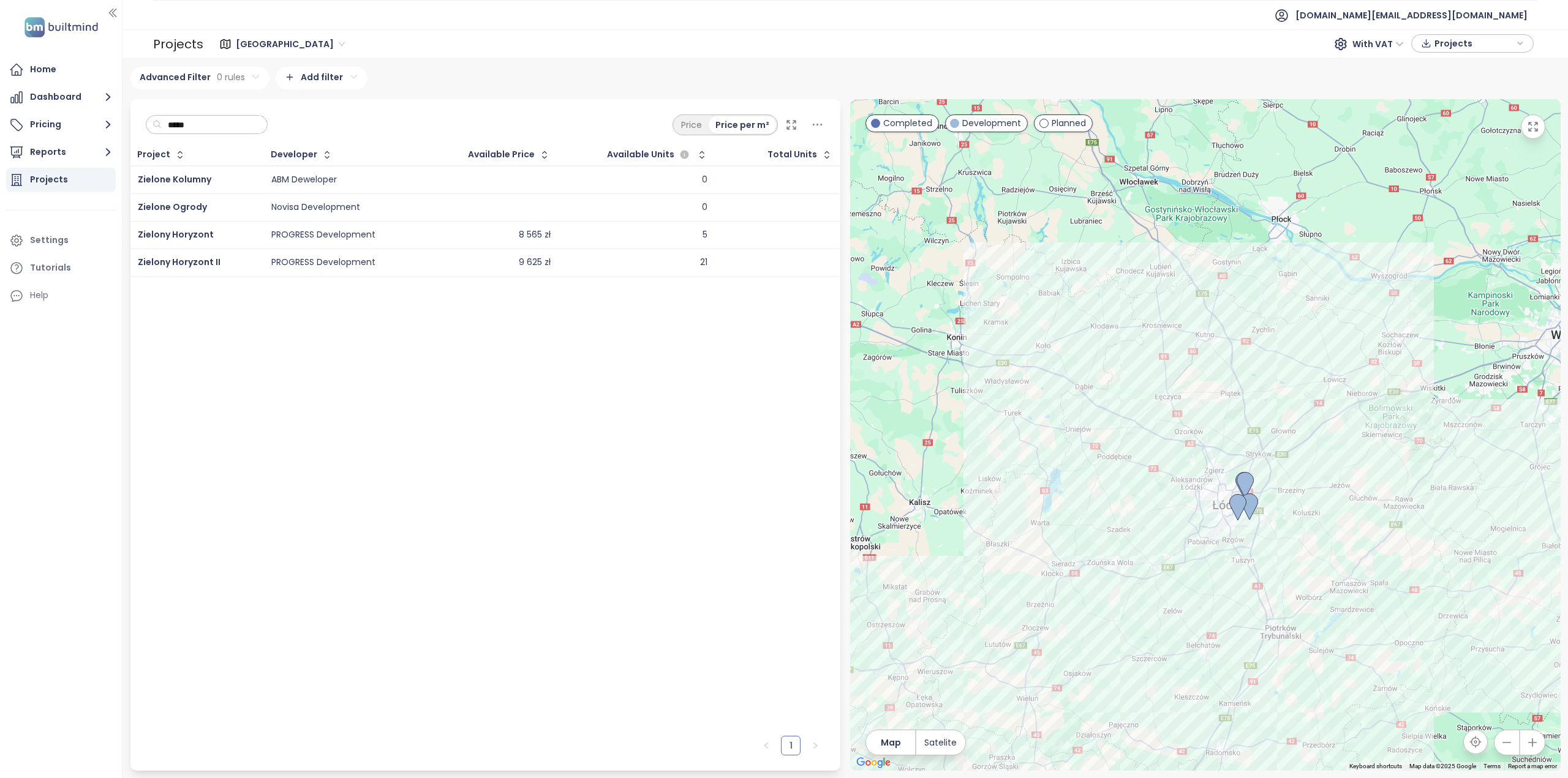
click at [188, 125] on input "*****" at bounding box center [211, 125] width 99 height 19
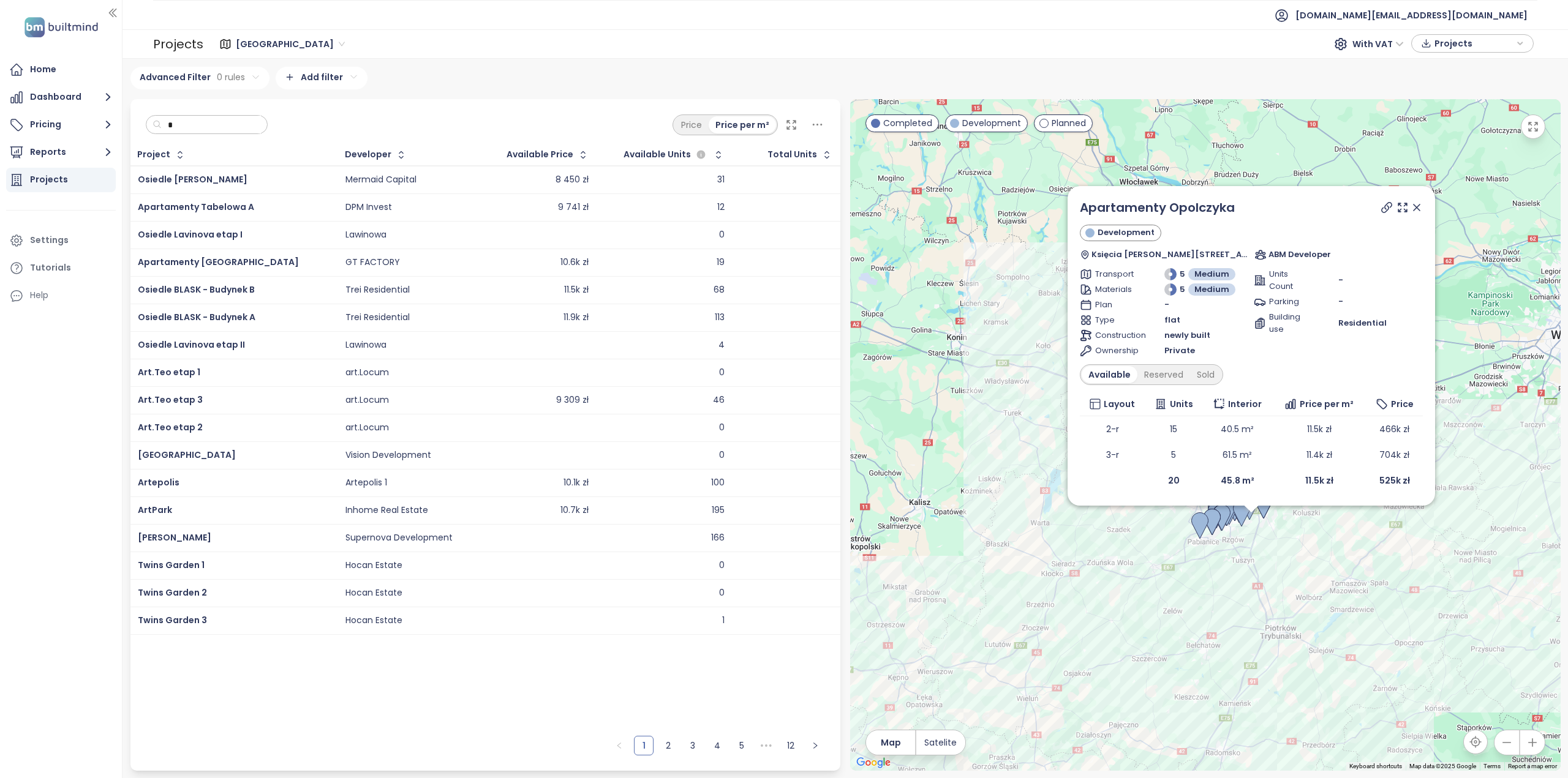
click at [185, 118] on input "*" at bounding box center [211, 125] width 99 height 19
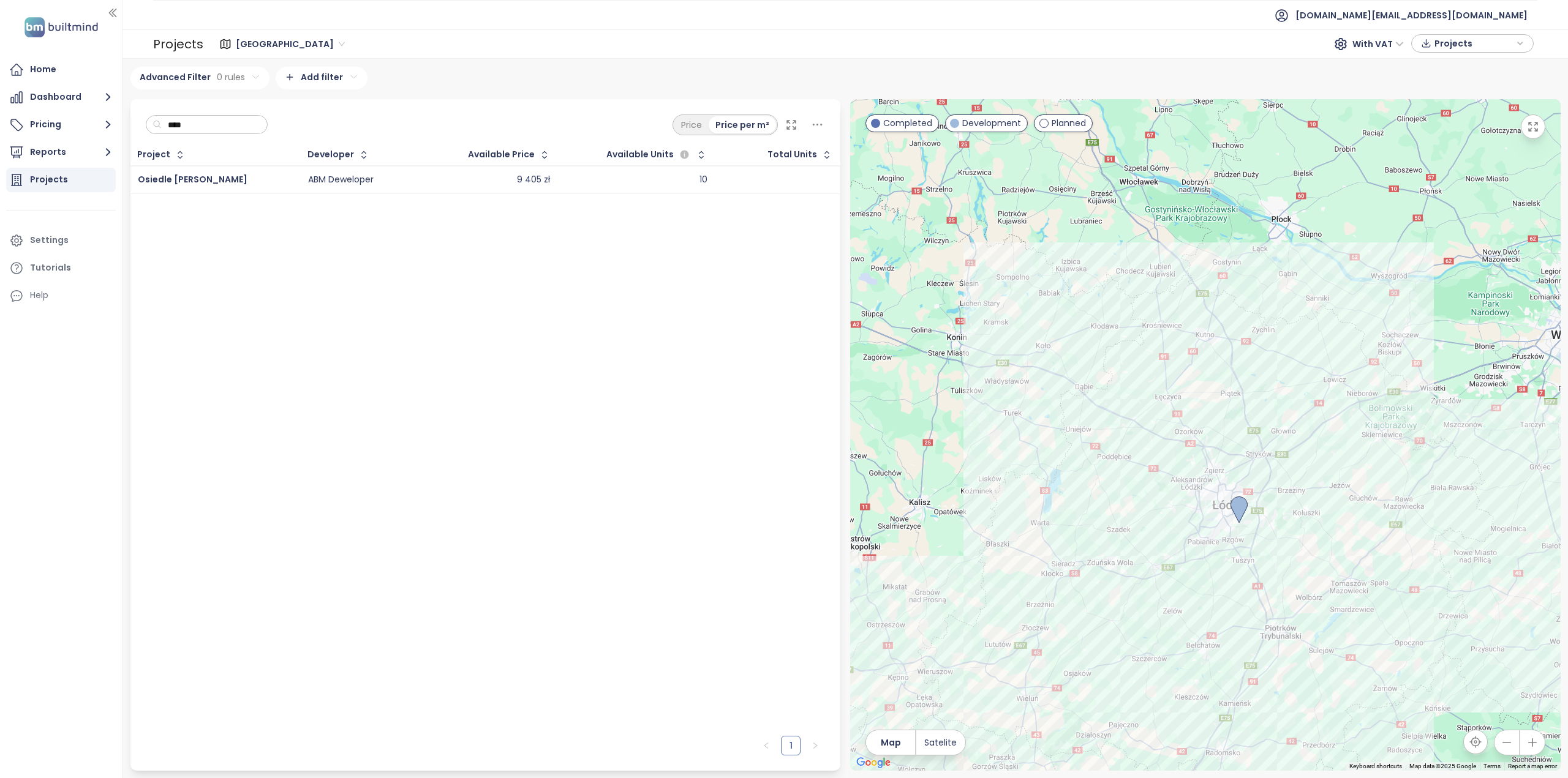
type input "****"
click at [227, 183] on div "Osiedle Zygmunta" at bounding box center [215, 180] width 155 height 15
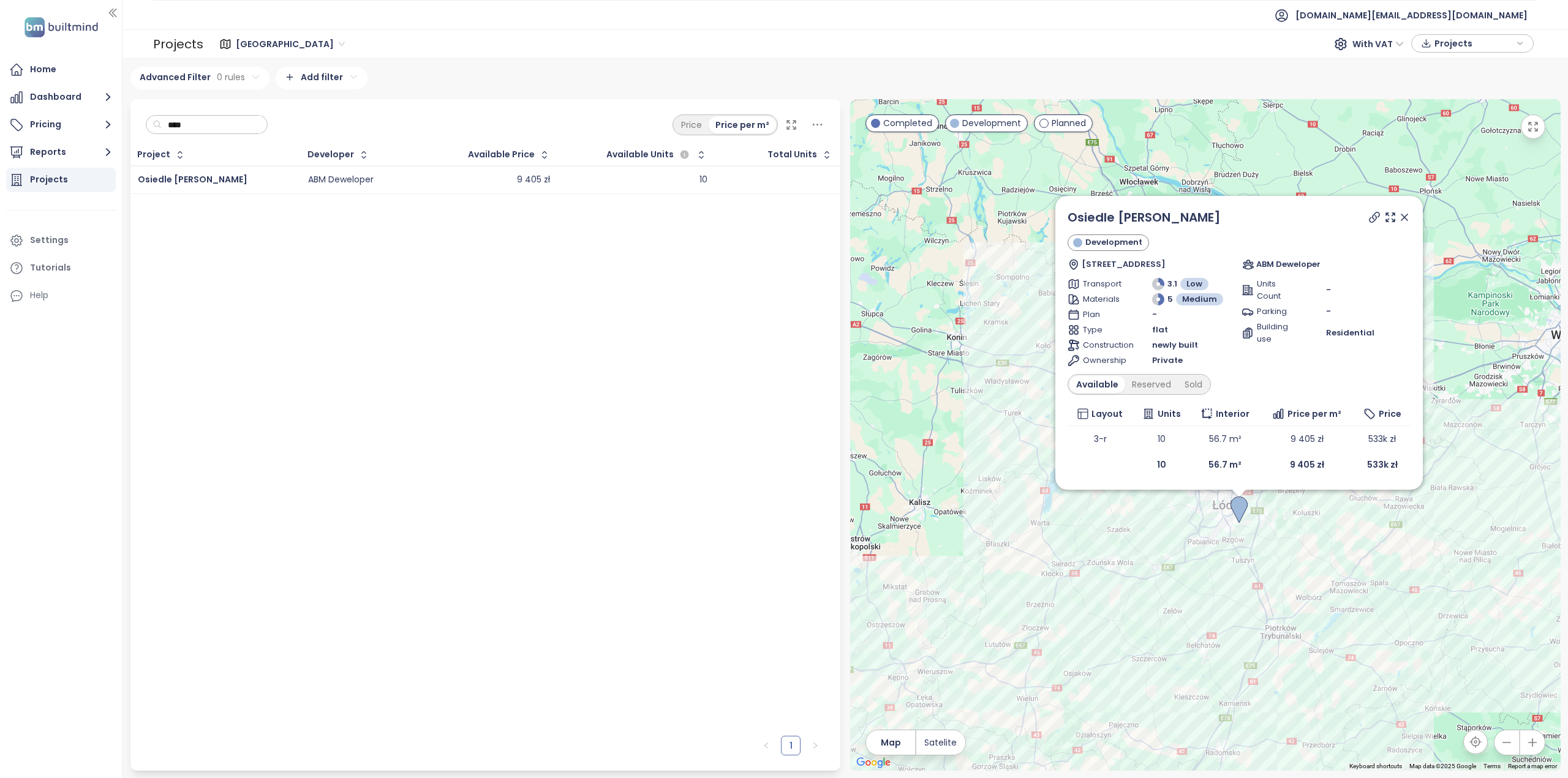
click at [256, 46] on span "Łódź" at bounding box center [290, 44] width 109 height 19
click at [263, 108] on div "Gdańsk" at bounding box center [288, 108] width 98 height 14
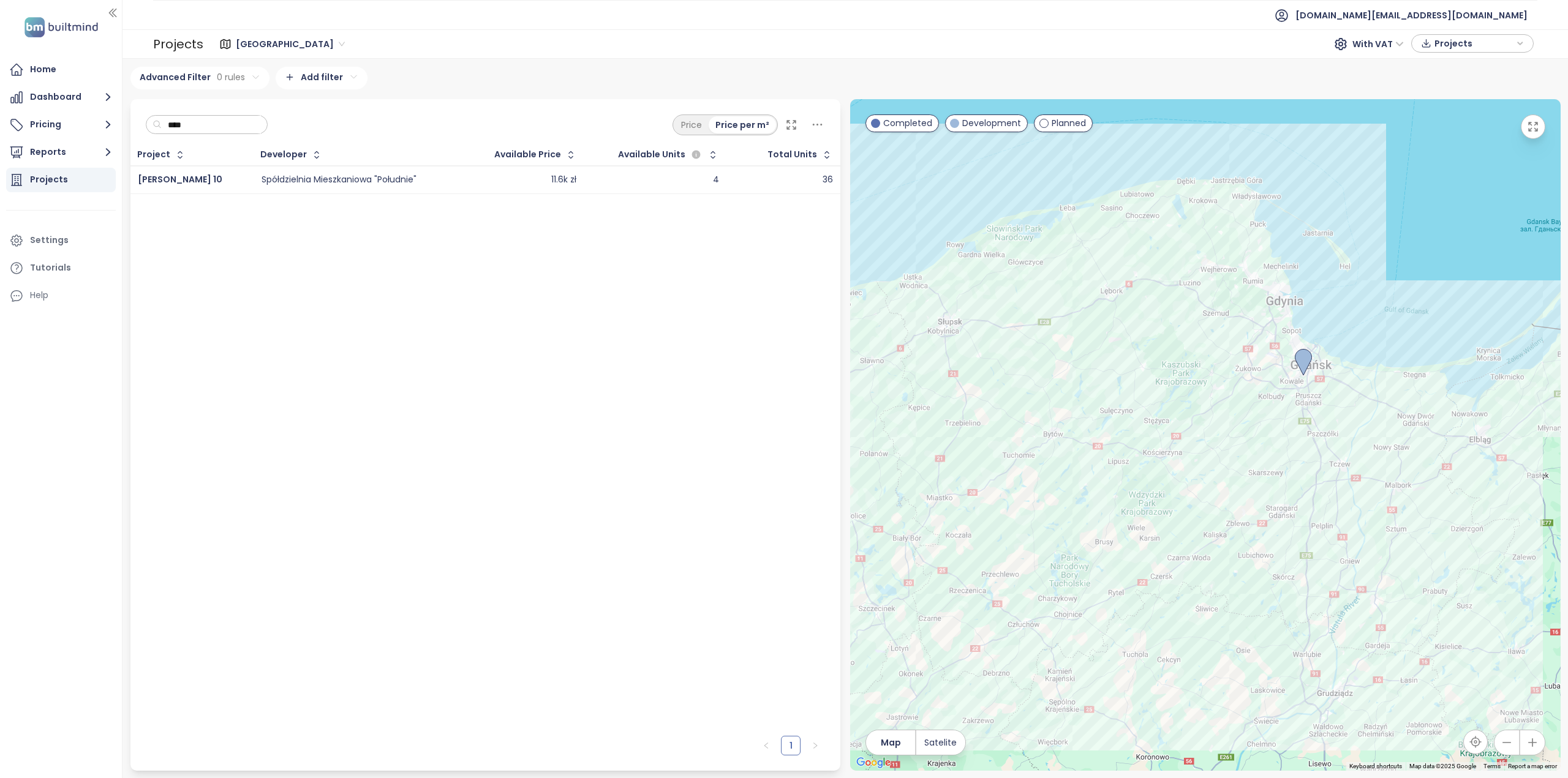
click at [216, 126] on input "****" at bounding box center [211, 125] width 99 height 19
type input "****"
drag, startPoint x: 209, startPoint y: 233, endPoint x: 213, endPoint y: 228, distance: 6.4
click at [209, 233] on div "Project Developer Available Price Available Units Total Units Kapitanat Apartam…" at bounding box center [485, 437] width 711 height 585
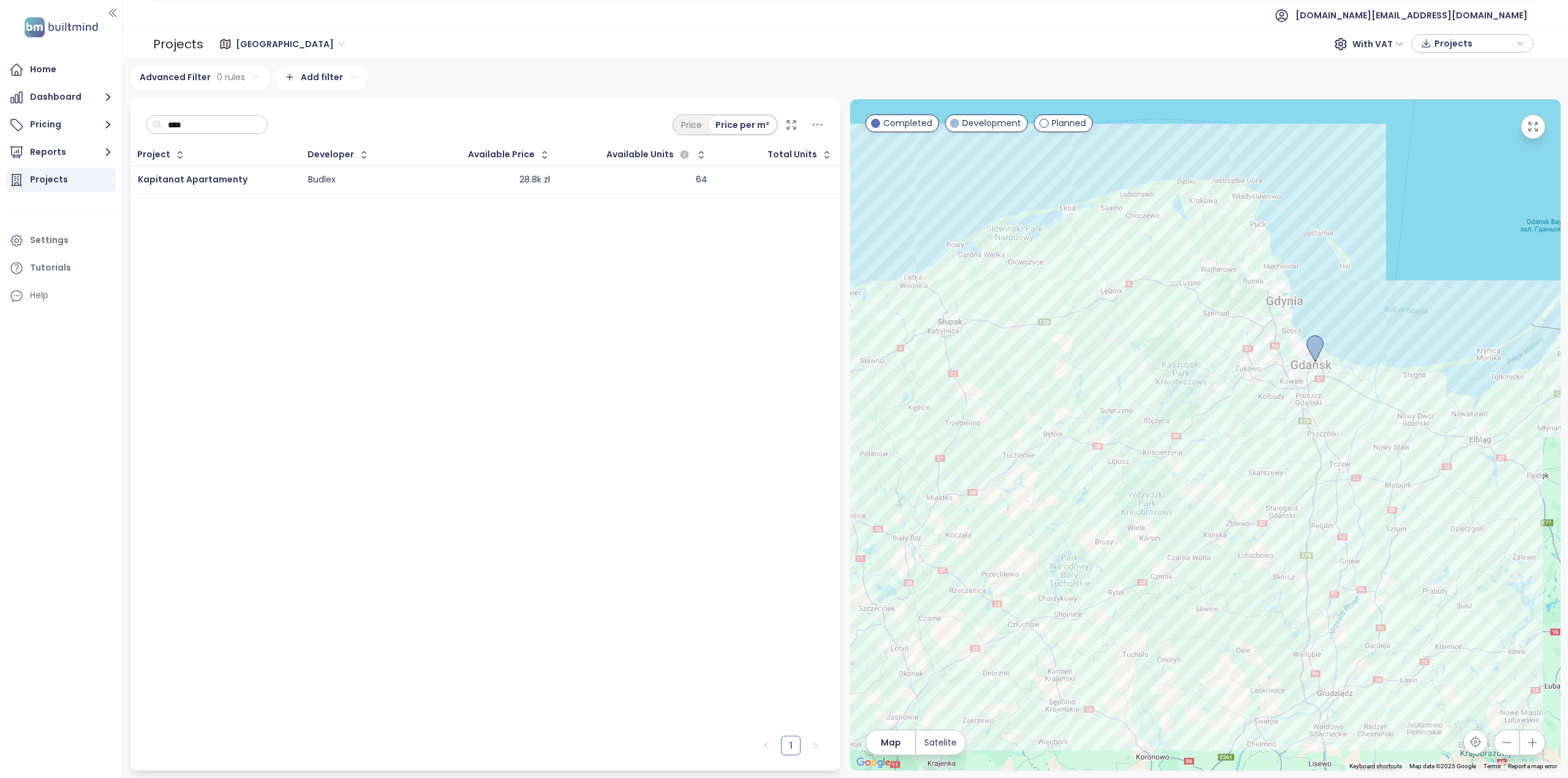
click at [328, 179] on div "Budlex" at bounding box center [322, 180] width 27 height 11
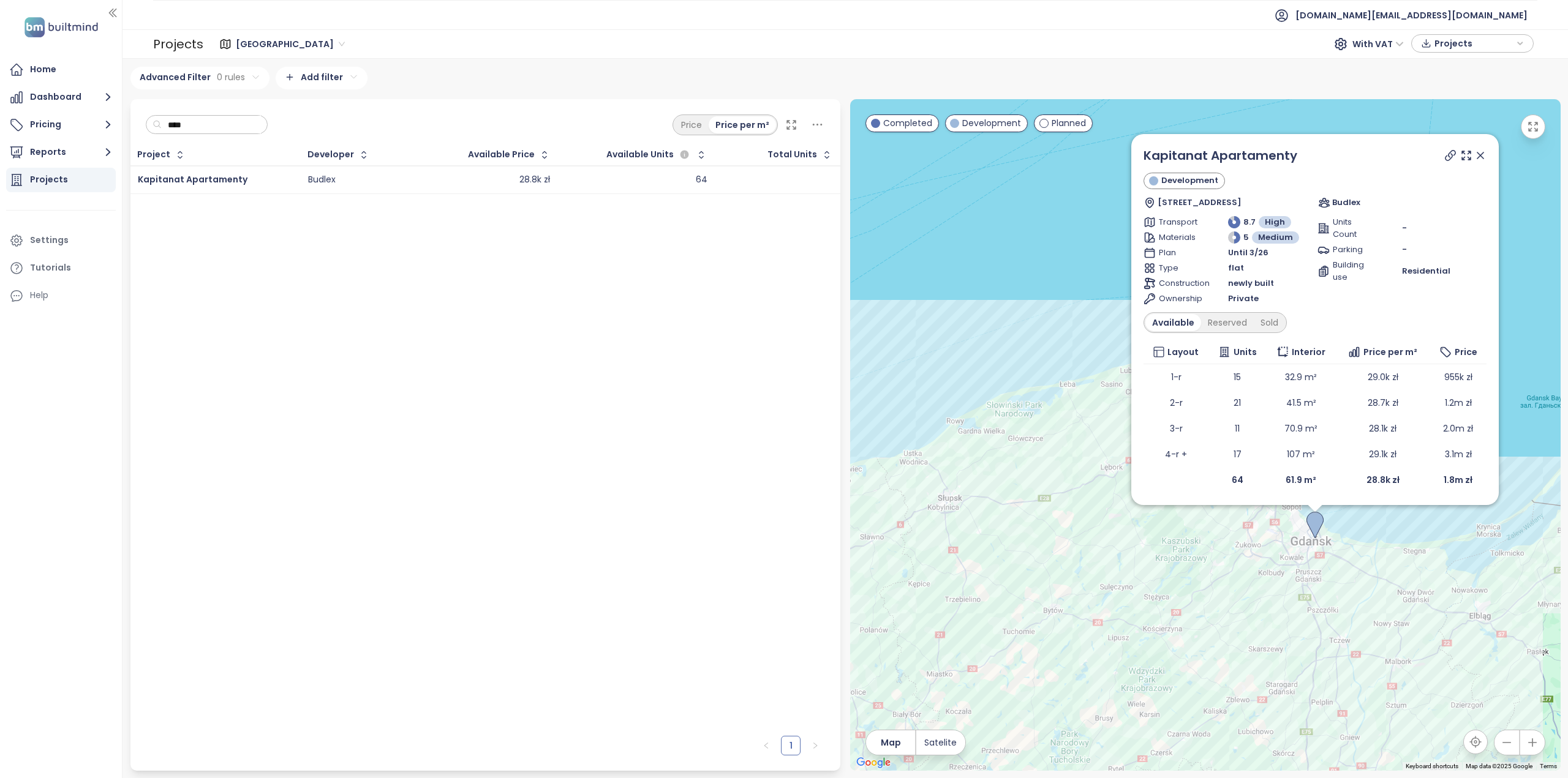
click at [1456, 42] on span "Projects" at bounding box center [1473, 43] width 79 height 19
click at [1456, 42] on span "Projects" at bounding box center [1473, 44] width 79 height 19
click at [334, 69] on html "Home Dashboard Pricing Reports Projects Settings Tutorials Help test.pl@builtmi…" at bounding box center [784, 389] width 1568 height 778
click at [284, 128] on span "District" at bounding box center [317, 137] width 123 height 17
click at [374, 79] on html "Home Dashboard Pricing Reports Projects Settings Tutorials Help test.pl@builtmi…" at bounding box center [784, 389] width 1568 height 778
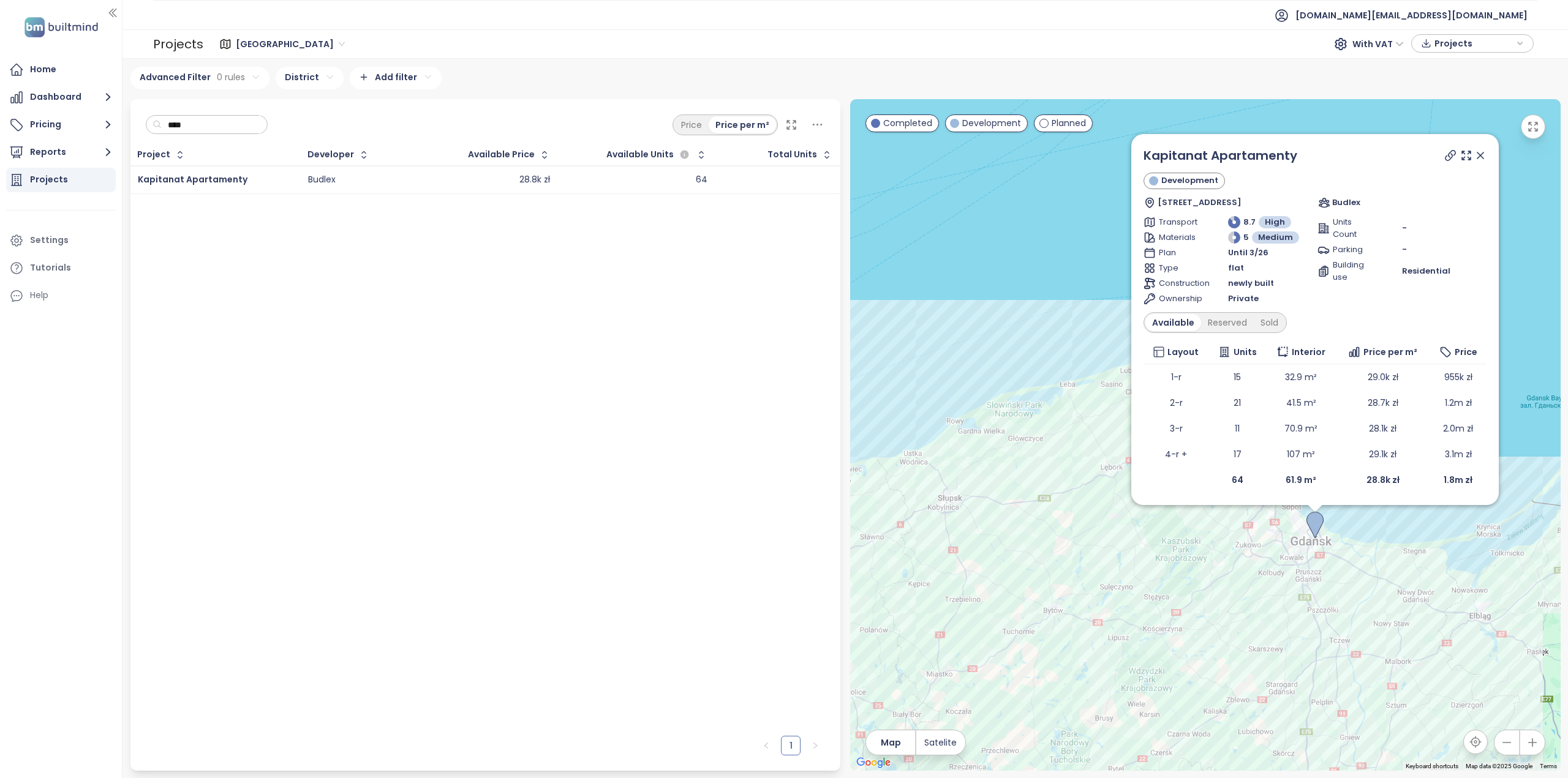
click at [311, 77] on html "Home Dashboard Pricing Reports Projects Settings Tutorials Help test.pl@builtmi…" at bounding box center [784, 389] width 1568 height 778
click at [371, 105] on button "button" at bounding box center [376, 108] width 29 height 20
click at [331, 74] on html "Home Dashboard Pricing Reports Projects Settings Tutorials Help test.pl@builtmi…" at bounding box center [784, 389] width 1568 height 778
click at [319, 120] on span "Developer" at bounding box center [317, 120] width 123 height 17
click at [281, 130] on html "Home Dashboard Pricing Reports Projects Settings Tutorials Help test.pl@builtmi…" at bounding box center [784, 389] width 1568 height 778
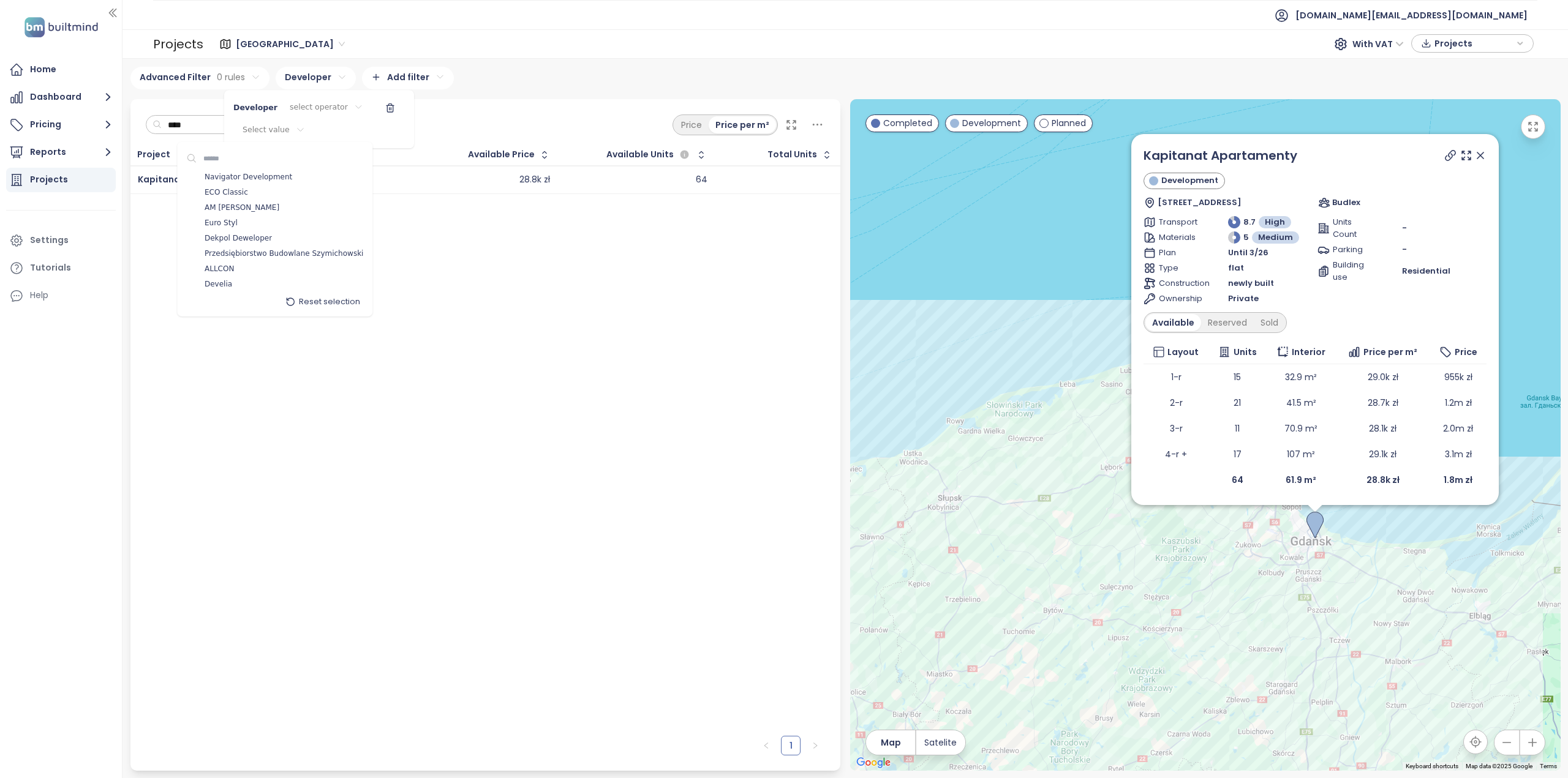
click at [253, 157] on input at bounding box center [239, 159] width 83 height 17
type input "***"
click at [231, 225] on div "Budlex" at bounding box center [279, 223] width 189 height 15
click at [480, 289] on html "Home Dashboard Pricing Reports Projects Settings Tutorials Help test.pl@builtmi…" at bounding box center [784, 389] width 1568 height 778
click at [442, 46] on html "Home Dashboard Pricing Reports Projects Settings Tutorials Help test.pl@builtmi…" at bounding box center [784, 389] width 1568 height 778
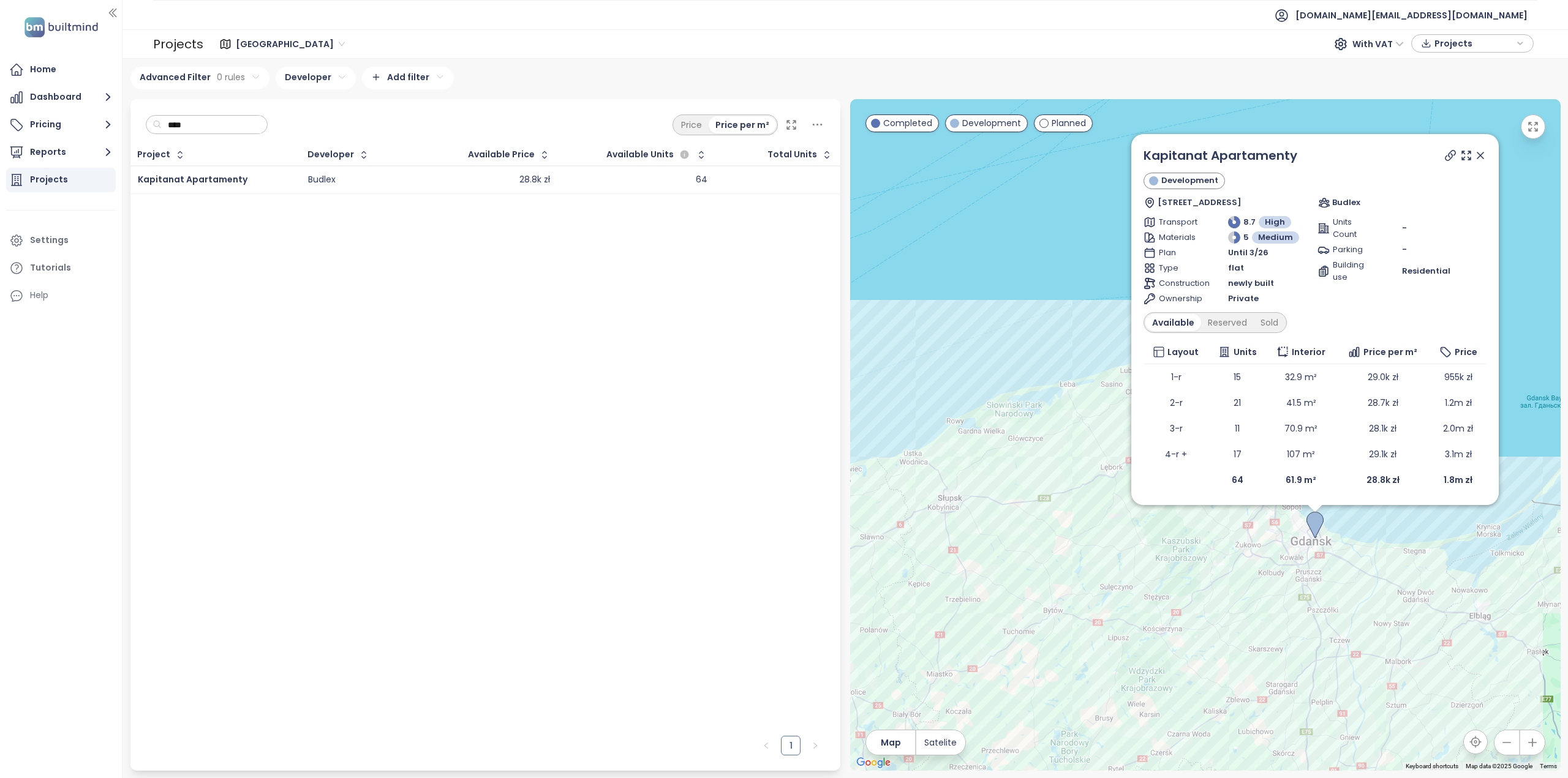
click at [241, 81] on html "Home Dashboard Pricing Reports Projects Settings Tutorials Help test.pl@builtmi…" at bounding box center [784, 389] width 1568 height 778
click at [250, 42] on span "Gdańsk" at bounding box center [290, 44] width 109 height 19
click at [262, 64] on div "Warszawa" at bounding box center [288, 69] width 98 height 14
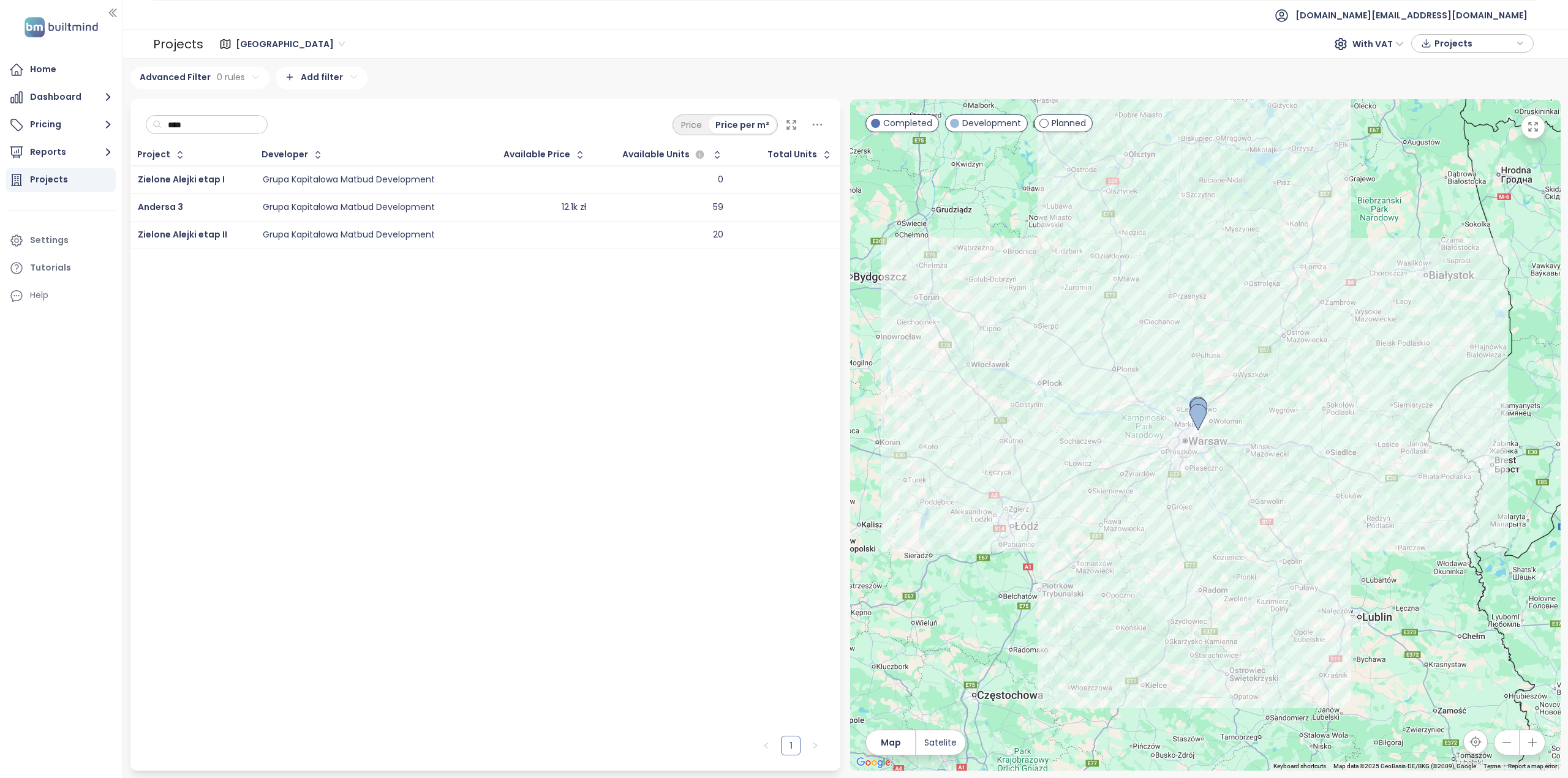
click at [327, 81] on html "Home Dashboard Pricing Reports Projects Settings Tutorials Help test.pl@builtmi…" at bounding box center [784, 389] width 1568 height 778
click at [285, 117] on span "Developer" at bounding box center [317, 120] width 123 height 17
click at [303, 110] on html "Home Dashboard Pricing Reports Projects Settings Tutorials Help test.pl@builtmi…" at bounding box center [784, 389] width 1568 height 778
click at [304, 109] on html "Home Dashboard Pricing Reports Projects Settings Tutorials Help test.pl@builtmi…" at bounding box center [784, 389] width 1568 height 778
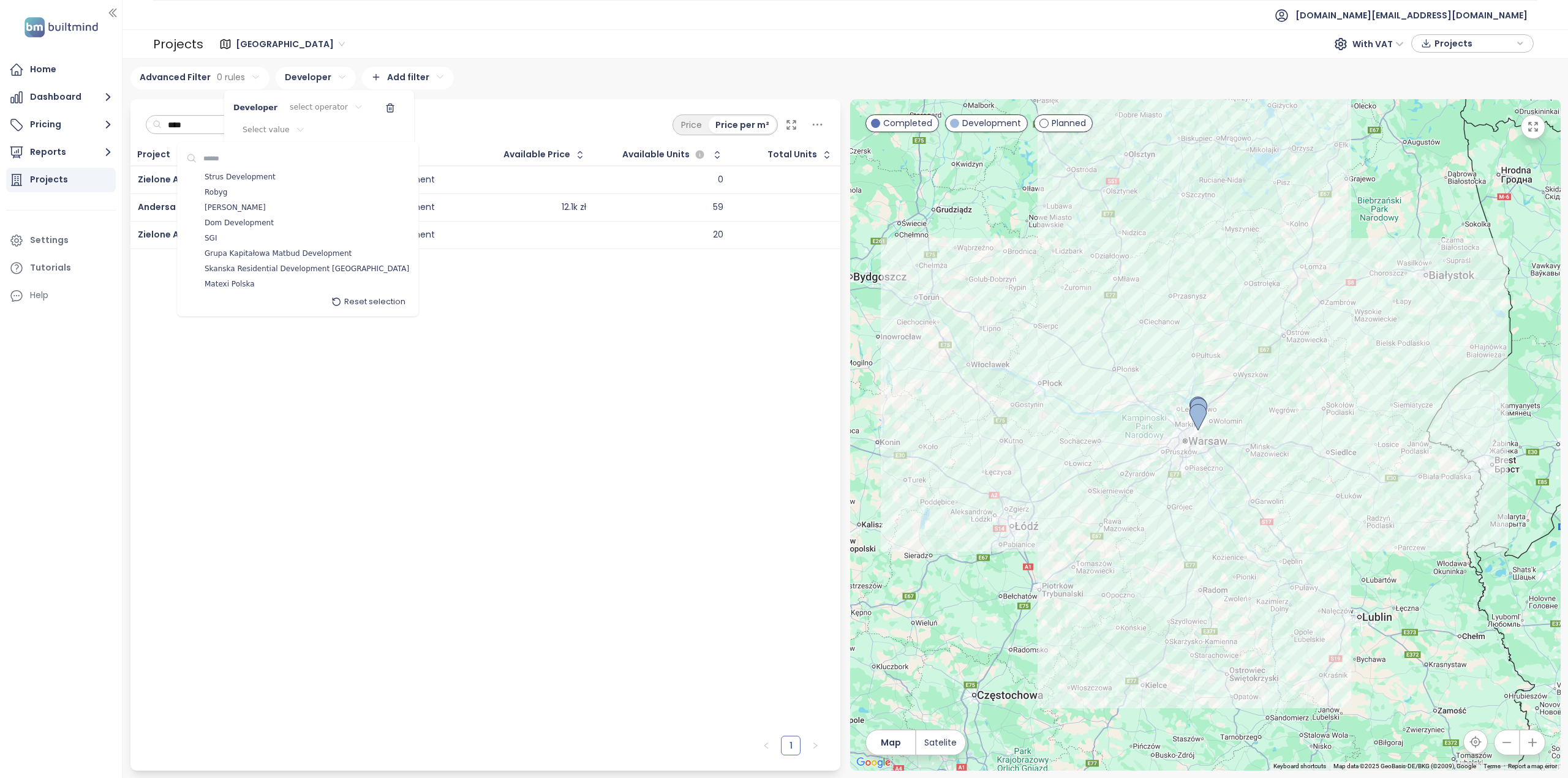
click at [267, 130] on html "Home Dashboard Pricing Reports Projects Settings Tutorials Help test.pl@builtmi…" at bounding box center [784, 389] width 1568 height 778
click at [218, 175] on span "Strus Development" at bounding box center [240, 178] width 71 height 12
click at [208, 174] on span "Strus Development" at bounding box center [242, 178] width 79 height 12
click at [215, 162] on input at bounding box center [239, 159] width 83 height 17
type input "****"
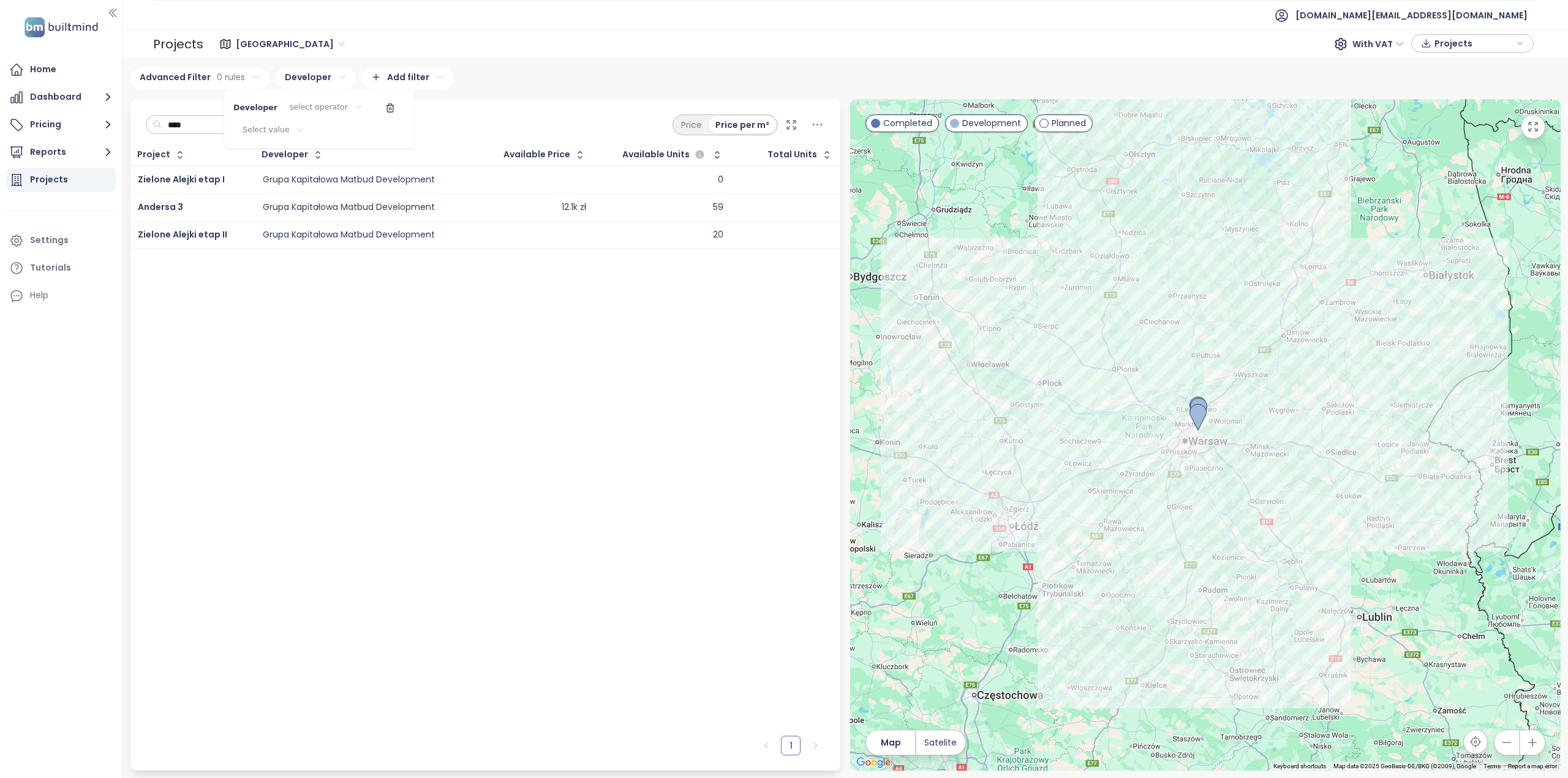
click at [311, 320] on html "Home Dashboard Pricing Reports Projects Settings Tutorials Help test.pl@builtmi…" at bounding box center [784, 389] width 1568 height 778
click at [270, 40] on html "Home Dashboard Pricing Reports Projects Settings Tutorials Help test.pl@builtmi…" at bounding box center [784, 389] width 1568 height 778
click at [270, 39] on span "Warszawa" at bounding box center [290, 44] width 109 height 19
click at [266, 125] on div "Poznań" at bounding box center [288, 128] width 98 height 14
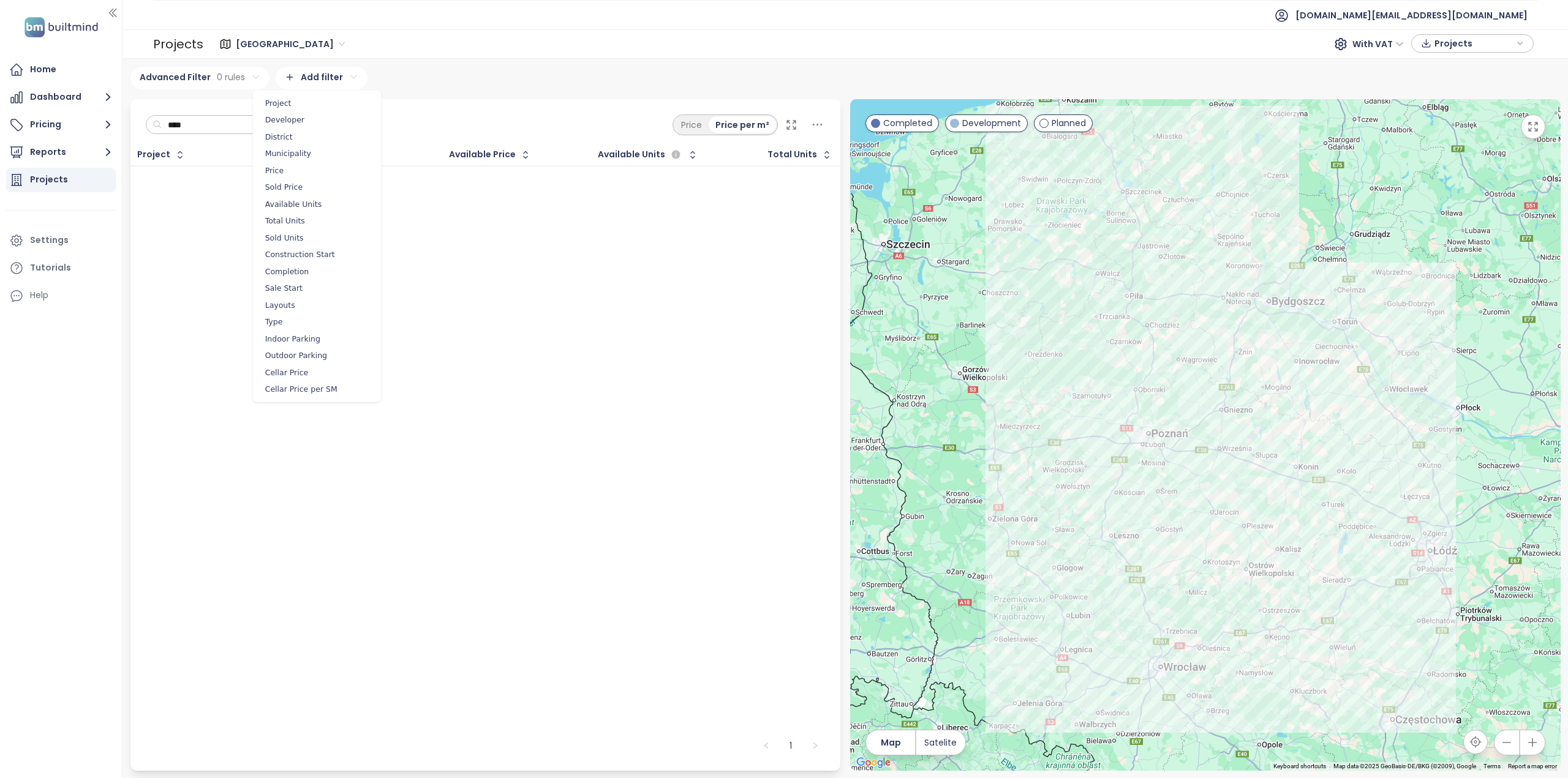
click at [324, 87] on html "Home Dashboard Pricing Reports Projects Settings Tutorials Help test.pl@builtmi…" at bounding box center [784, 389] width 1568 height 778
click at [279, 122] on span "Developer" at bounding box center [317, 120] width 123 height 17
click at [360, 221] on html "Home Dashboard Pricing Reports Projects Settings Tutorials Help test.pl@builtmi…" at bounding box center [784, 389] width 1568 height 778
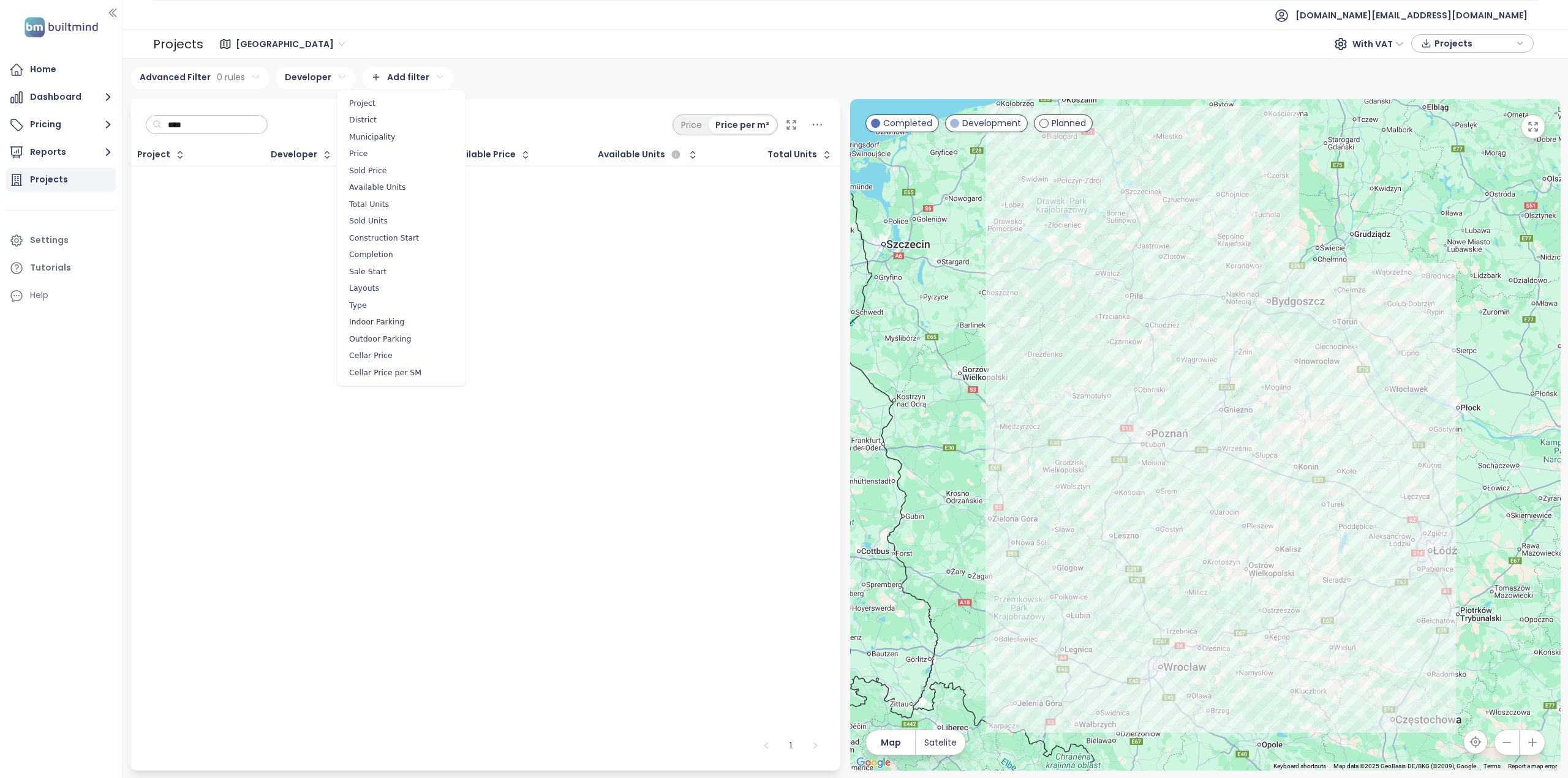
click at [433, 74] on html "Home Dashboard Pricing Reports Projects Settings Tutorials Help test.pl@builtmi…" at bounding box center [784, 389] width 1568 height 778
click at [246, 76] on html "Home Dashboard Pricing Reports Projects Settings Tutorials Help test.pl@builtmi…" at bounding box center [784, 389] width 1568 height 778
click at [240, 78] on html "Home Dashboard Pricing Reports Projects Settings Tutorials Help test.pl@builtmi…" at bounding box center [784, 389] width 1568 height 778
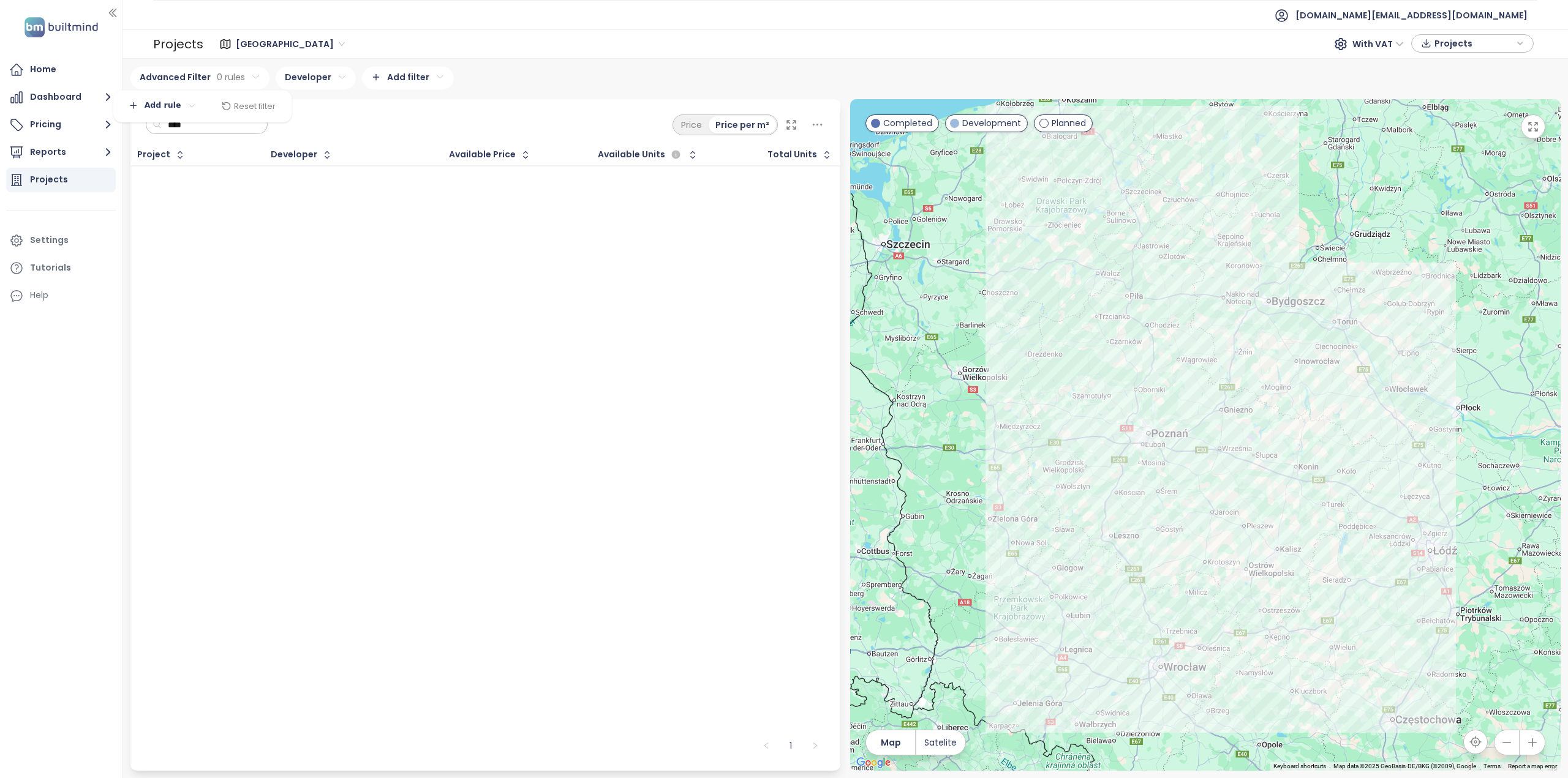
click at [315, 86] on html "Home Dashboard Pricing Reports Projects Settings Tutorials Help test.pl@builtmi…" at bounding box center [784, 389] width 1568 height 778
click at [321, 77] on html "Home Dashboard Pricing Reports Projects Settings Tutorials Help test.pl@builtmi…" at bounding box center [784, 389] width 1568 height 778
click at [385, 108] on icon "button" at bounding box center [390, 108] width 10 height 10
click at [340, 84] on html "Home Dashboard Pricing Reports Projects Settings Tutorials Help test.pl@builtmi…" at bounding box center [784, 389] width 1568 height 778
click at [451, 89] on html "Home Dashboard Pricing Reports Projects Settings Tutorials Help test.pl@builtmi…" at bounding box center [784, 389] width 1568 height 778
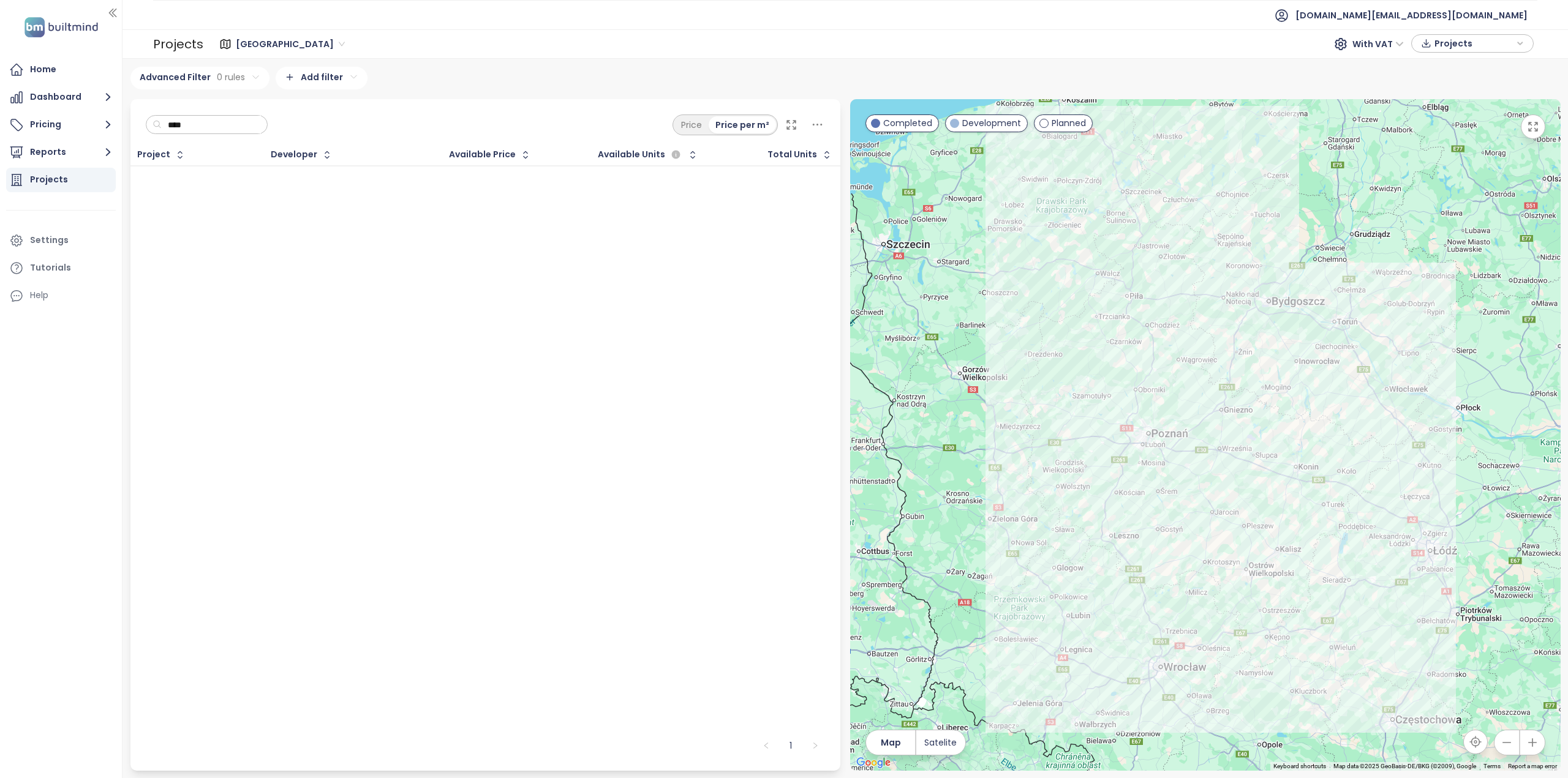
click at [205, 130] on input "****" at bounding box center [211, 125] width 99 height 19
type input "*"
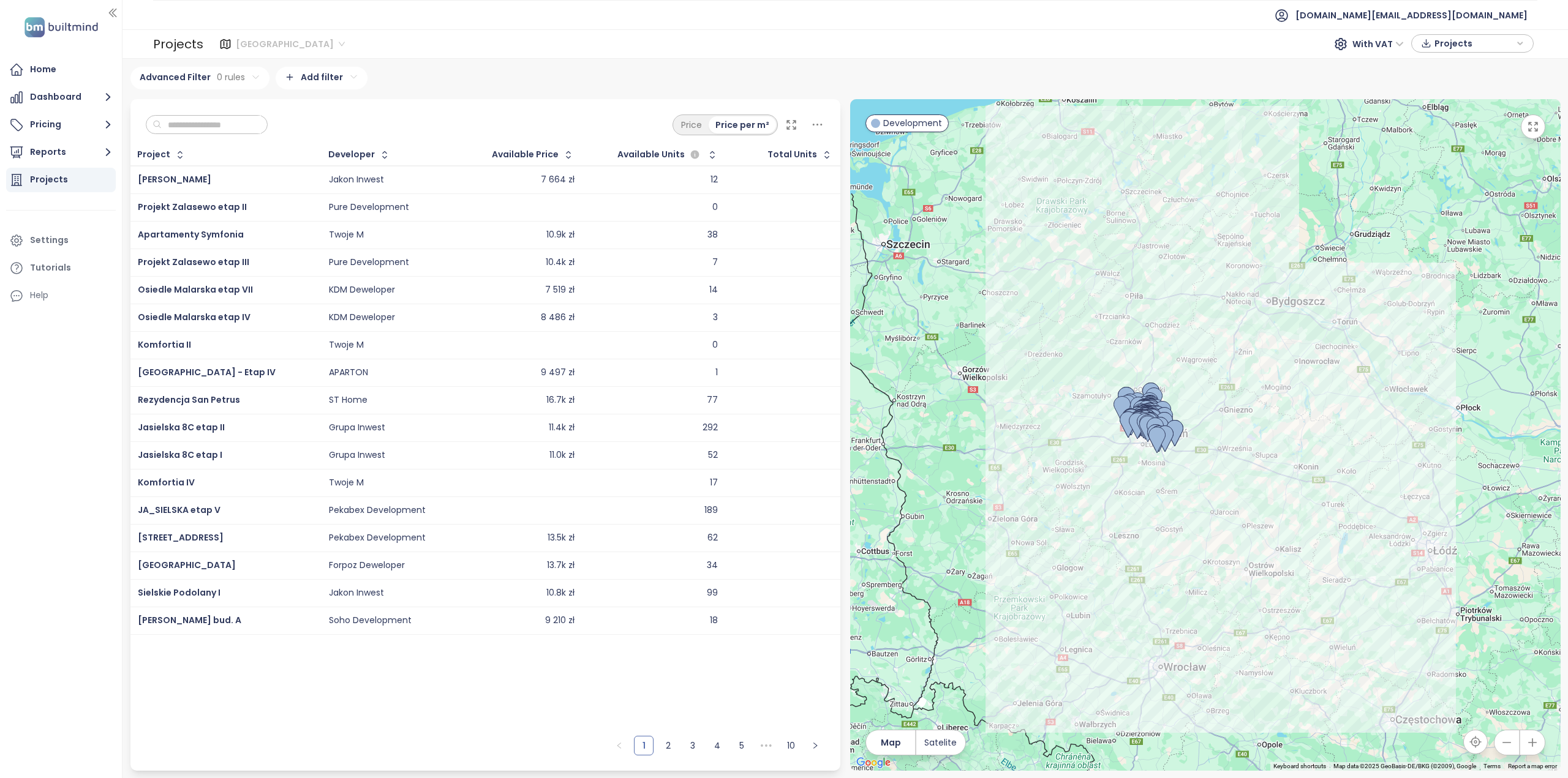
click at [244, 38] on span "Poznań" at bounding box center [290, 44] width 109 height 19
click at [264, 145] on div "Łódź" at bounding box center [288, 147] width 98 height 14
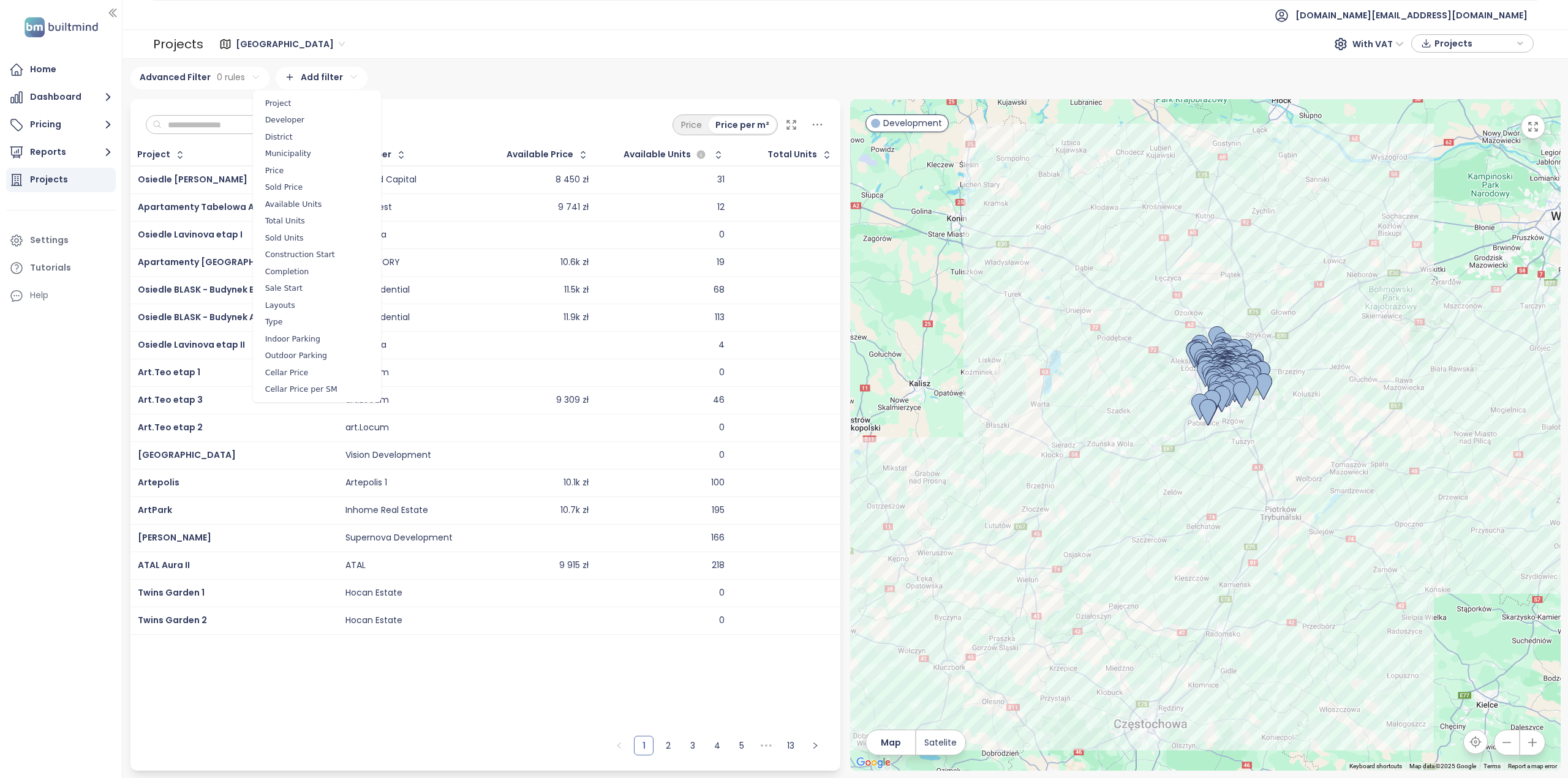
click at [317, 77] on html "Home Dashboard Pricing Reports Projects Settings Tutorials Help test.pl@builtmi…" at bounding box center [784, 389] width 1568 height 778
click at [290, 123] on span "Developer" at bounding box center [317, 120] width 123 height 17
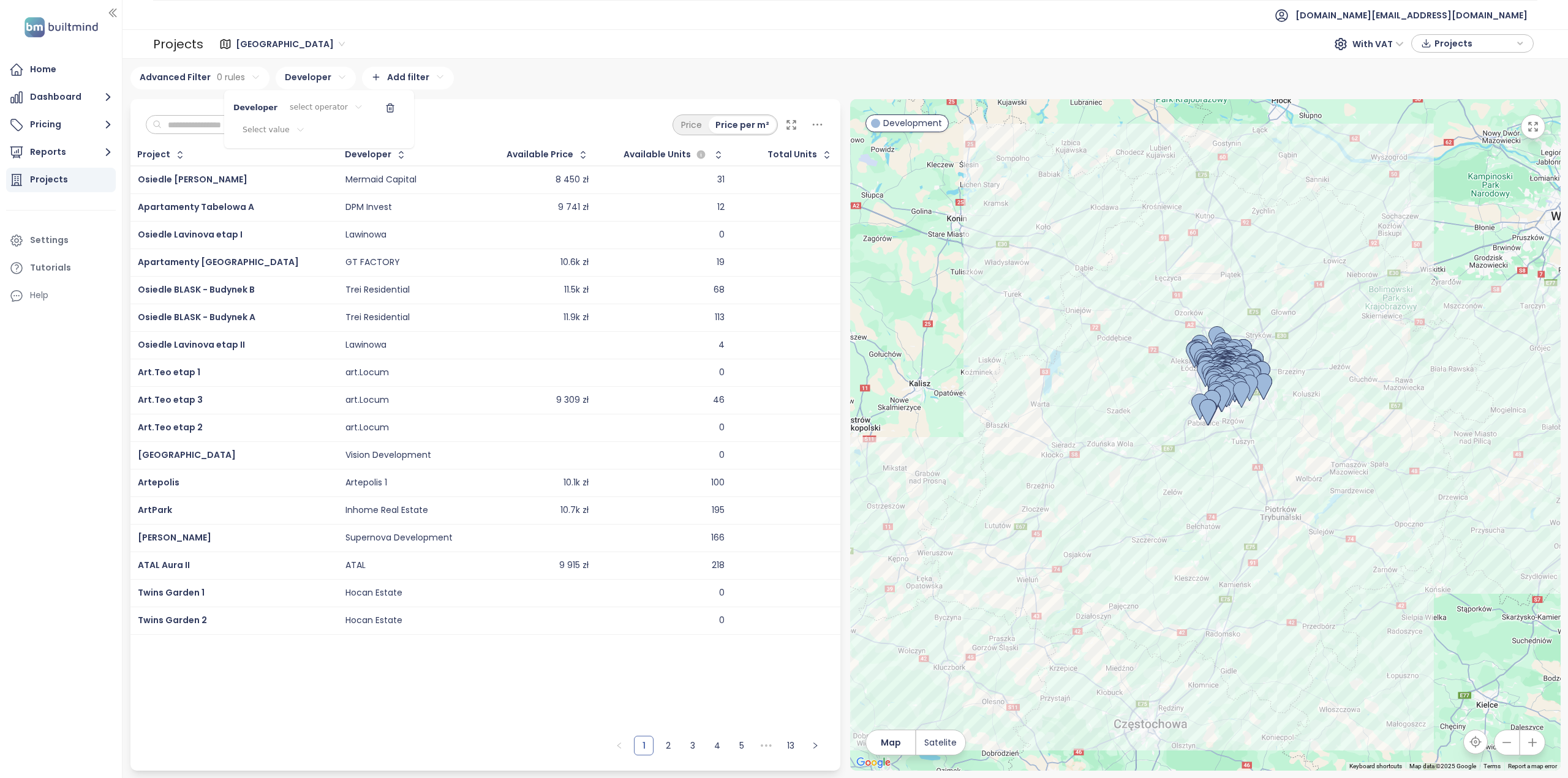
click at [317, 106] on html "Home Dashboard Pricing Reports Projects Settings Tutorials Help test.pl@builtmi…" at bounding box center [784, 389] width 1568 height 778
click at [272, 132] on html "Home Dashboard Pricing Reports Projects Settings Tutorials Help test.pl@builtmi…" at bounding box center [784, 389] width 1568 height 778
click at [246, 154] on input at bounding box center [260, 159] width 83 height 17
type input "***"
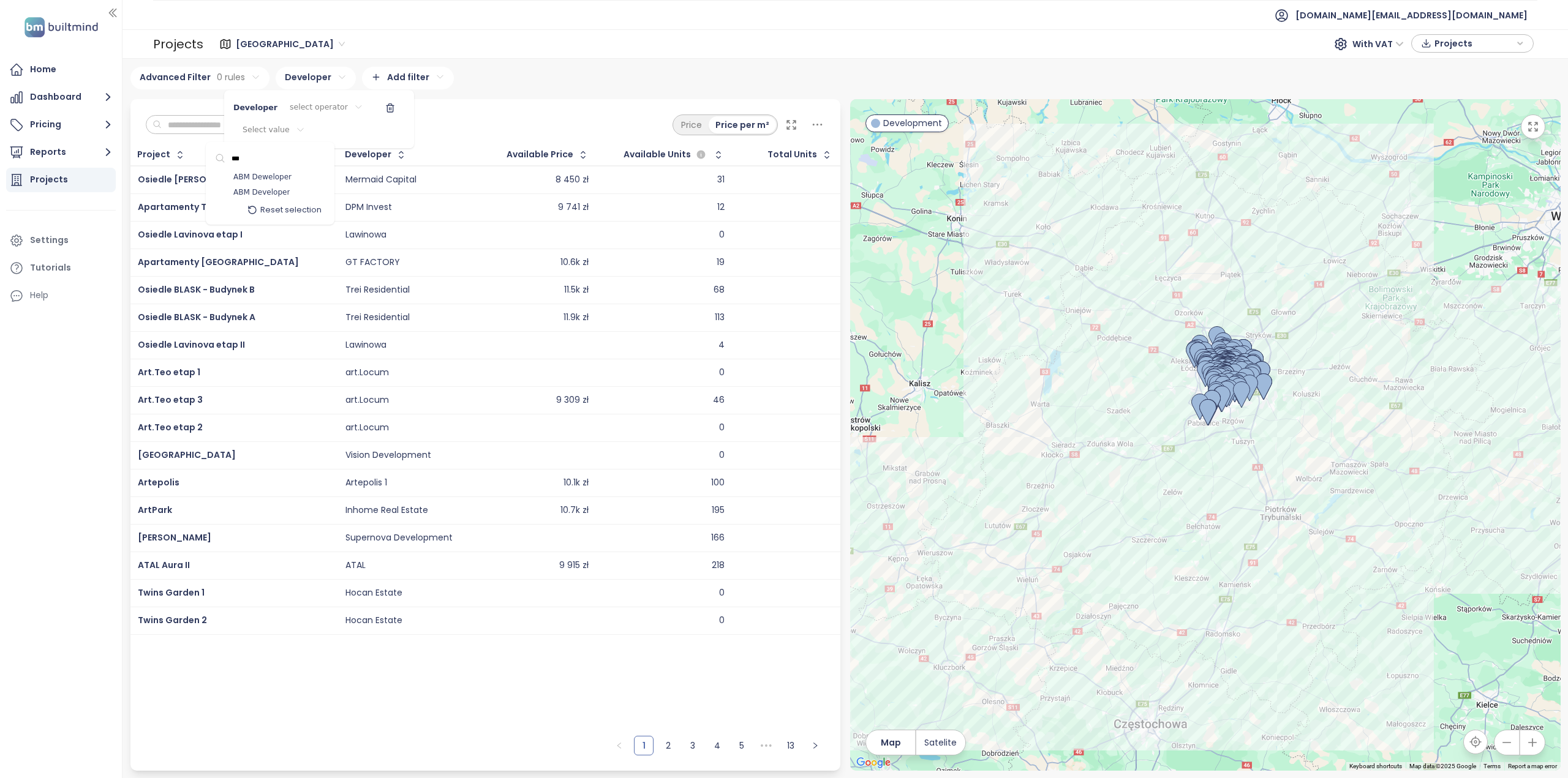
click at [251, 185] on div "ABM Developer" at bounding box center [270, 192] width 123 height 15
click at [254, 179] on span "ABM Deweloper" at bounding box center [260, 178] width 58 height 12
click at [328, 638] on html "Home Dashboard Pricing Reports Projects Settings Tutorials Help test.pl@builtmi…" at bounding box center [784, 389] width 1568 height 778
click at [511, 120] on html "Home Dashboard Pricing Reports Projects Settings Tutorials Help test.pl@builtmi…" at bounding box center [784, 389] width 1568 height 778
click at [219, 81] on html "Home Dashboard Pricing Reports Projects Settings Tutorials Help test.pl@builtmi…" at bounding box center [784, 389] width 1568 height 778
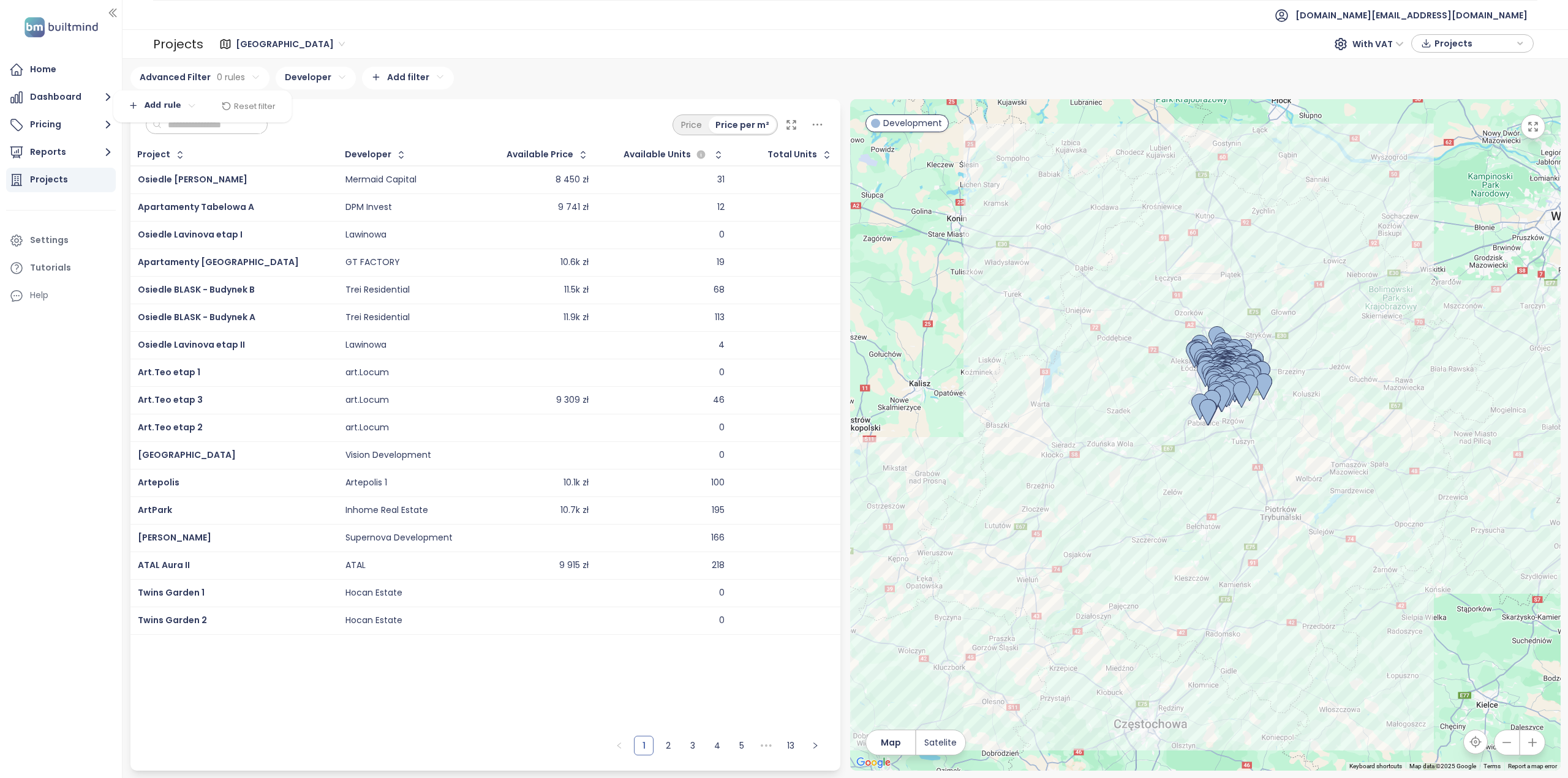
click at [168, 102] on html "Home Dashboard Pricing Reports Projects Settings Tutorials Help test.pl@builtmi…" at bounding box center [784, 389] width 1568 height 778
click at [360, 105] on html "Home Dashboard Pricing Reports Projects Settings Tutorials Help test.pl@builtmi…" at bounding box center [784, 389] width 1568 height 778
click at [324, 79] on html "Home Dashboard Pricing Reports Projects Settings Tutorials Help test.pl@builtmi…" at bounding box center [784, 389] width 1568 height 778
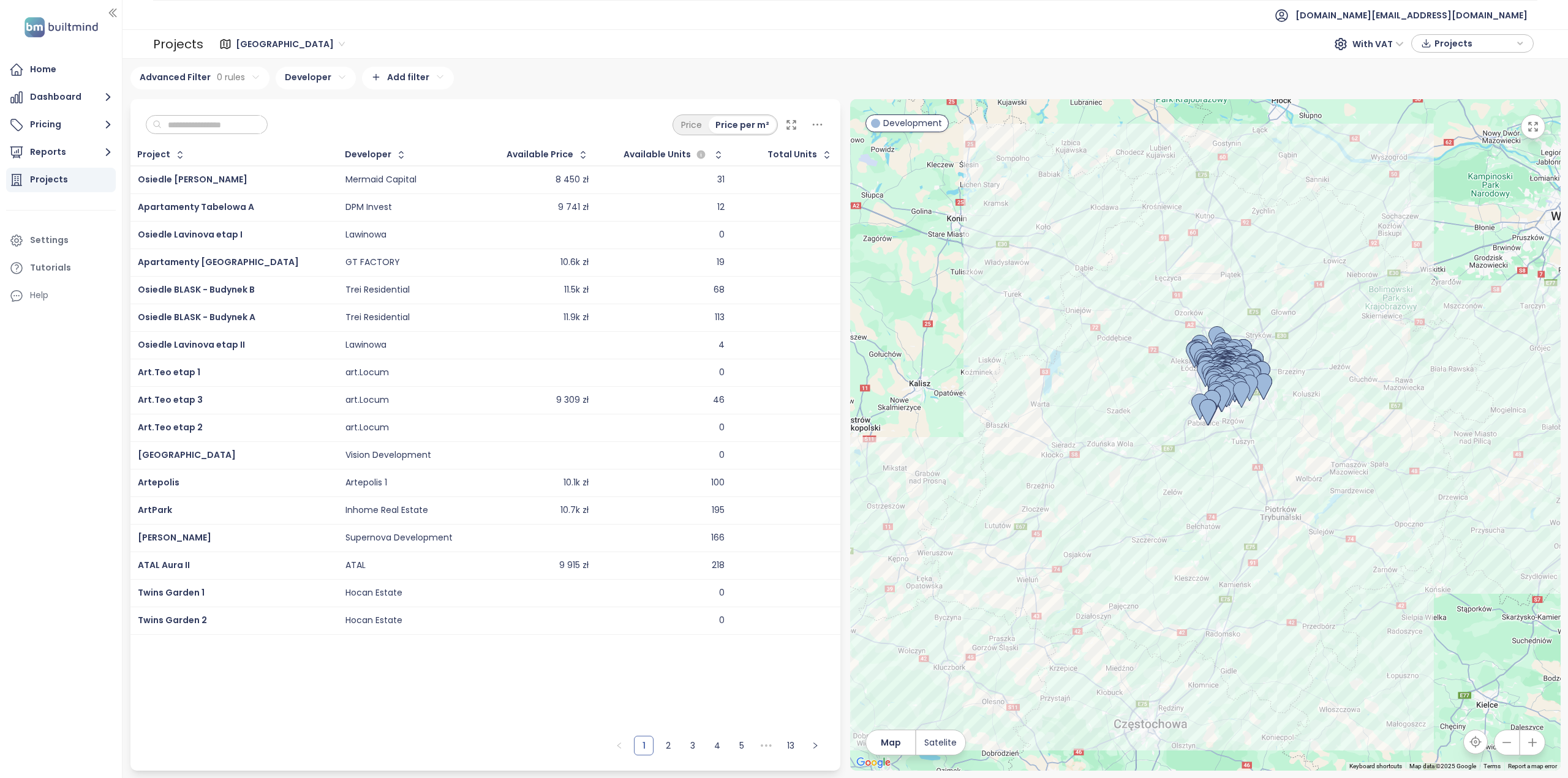
click at [383, 71] on html "Home Dashboard Pricing Reports Projects Settings Tutorials Help test.pl@builtmi…" at bounding box center [784, 389] width 1568 height 778
click at [383, 71] on html "Home Dashboard Pricing Reports Projects Settings Tutorials Help test.pl@builtmi…" at bounding box center [784, 389] width 1568 height 778
click at [246, 123] on input "text" at bounding box center [211, 125] width 99 height 19
click at [450, 107] on div "Price Price per m²" at bounding box center [485, 122] width 711 height 45
click at [688, 125] on div "Price" at bounding box center [691, 125] width 34 height 17
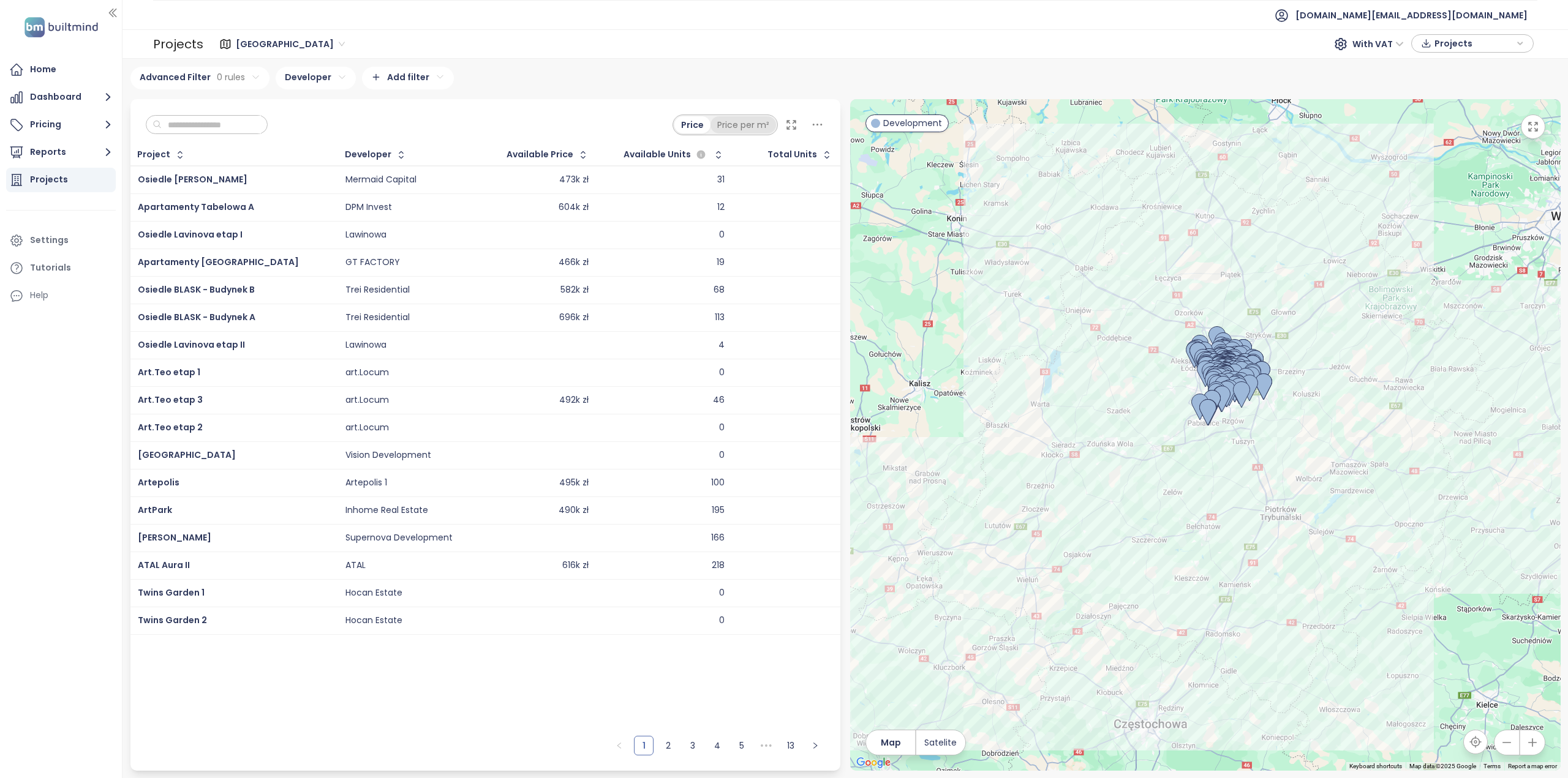
click at [712, 124] on div "Price per m²" at bounding box center [743, 125] width 66 height 17
drag, startPoint x: 312, startPoint y: 138, endPoint x: 334, endPoint y: 146, distance: 23.4
click at [314, 138] on div "Price Price per m²" at bounding box center [485, 122] width 711 height 45
click at [339, 146] on div "Developer" at bounding box center [410, 155] width 143 height 20
click at [345, 156] on div "Developer" at bounding box center [368, 154] width 47 height 8
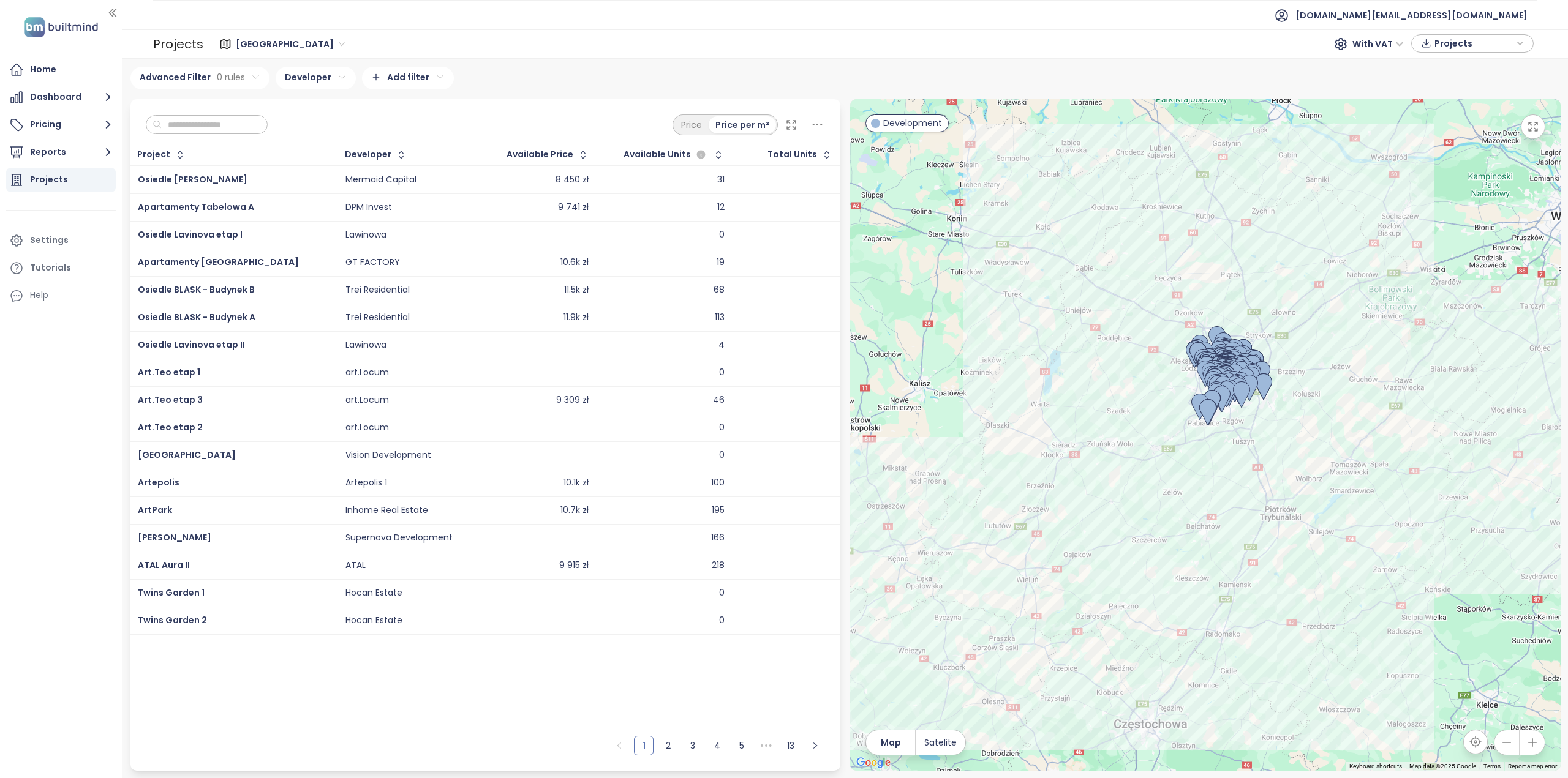
click at [345, 151] on div "Developer" at bounding box center [368, 154] width 47 height 8
click at [328, 77] on html "Home Dashboard Pricing Reports Projects Settings Tutorials Help test.pl@builtmi…" at bounding box center [784, 389] width 1568 height 778
click at [385, 111] on icon "button" at bounding box center [390, 108] width 10 height 10
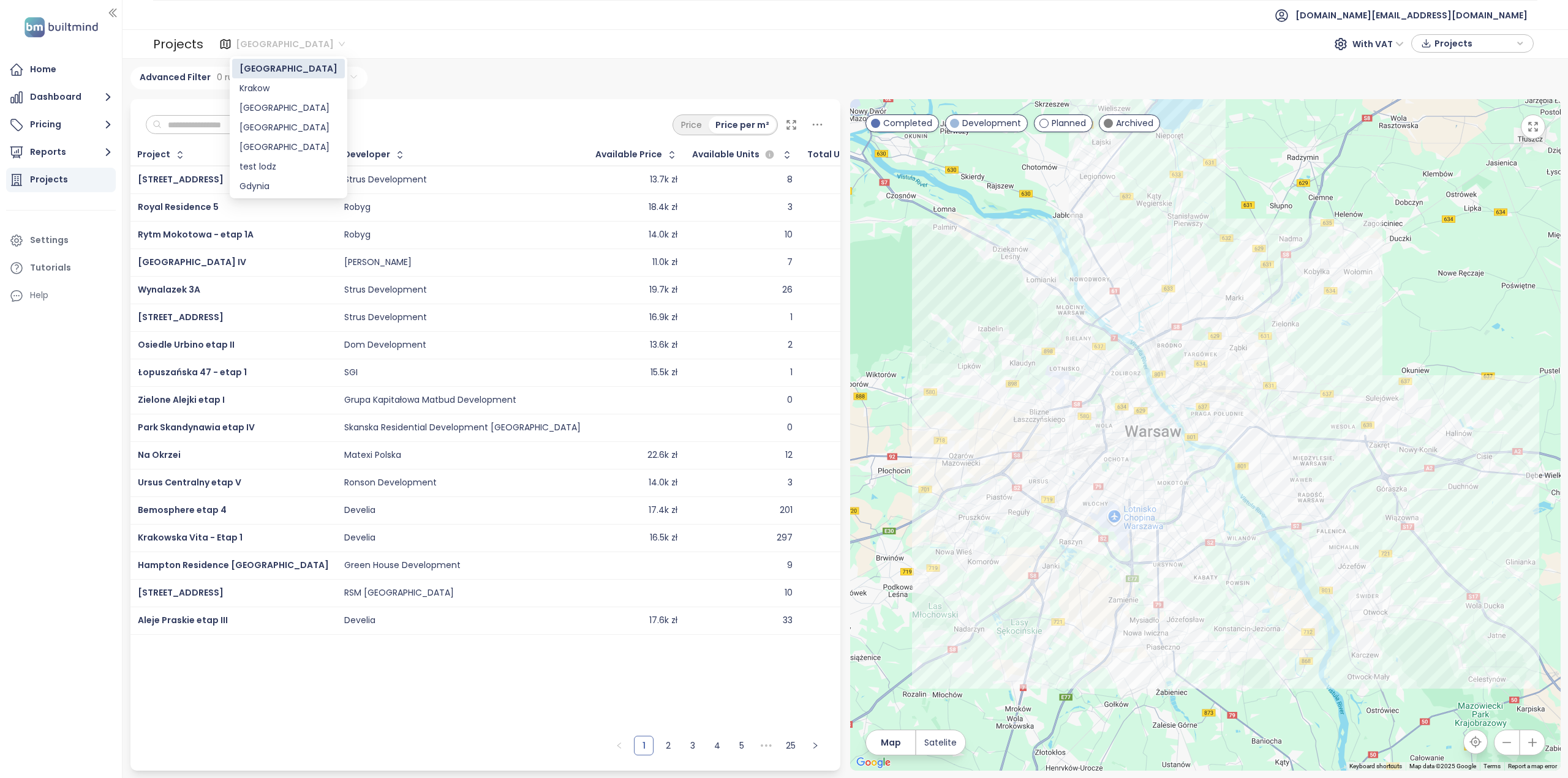
click at [264, 46] on span "[GEOGRAPHIC_DATA]" at bounding box center [290, 44] width 109 height 19
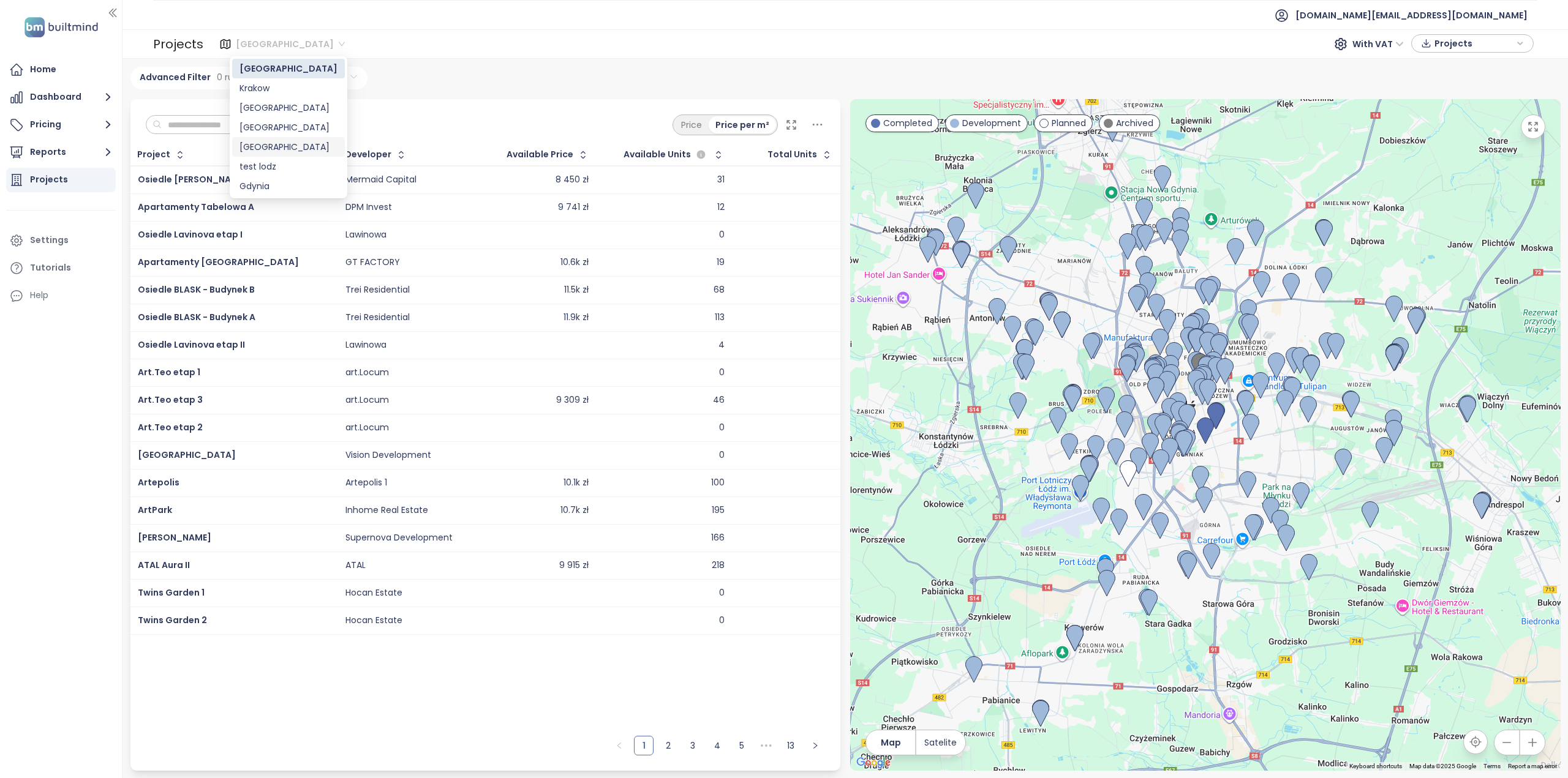
click at [251, 151] on div "[GEOGRAPHIC_DATA]" at bounding box center [288, 147] width 98 height 14
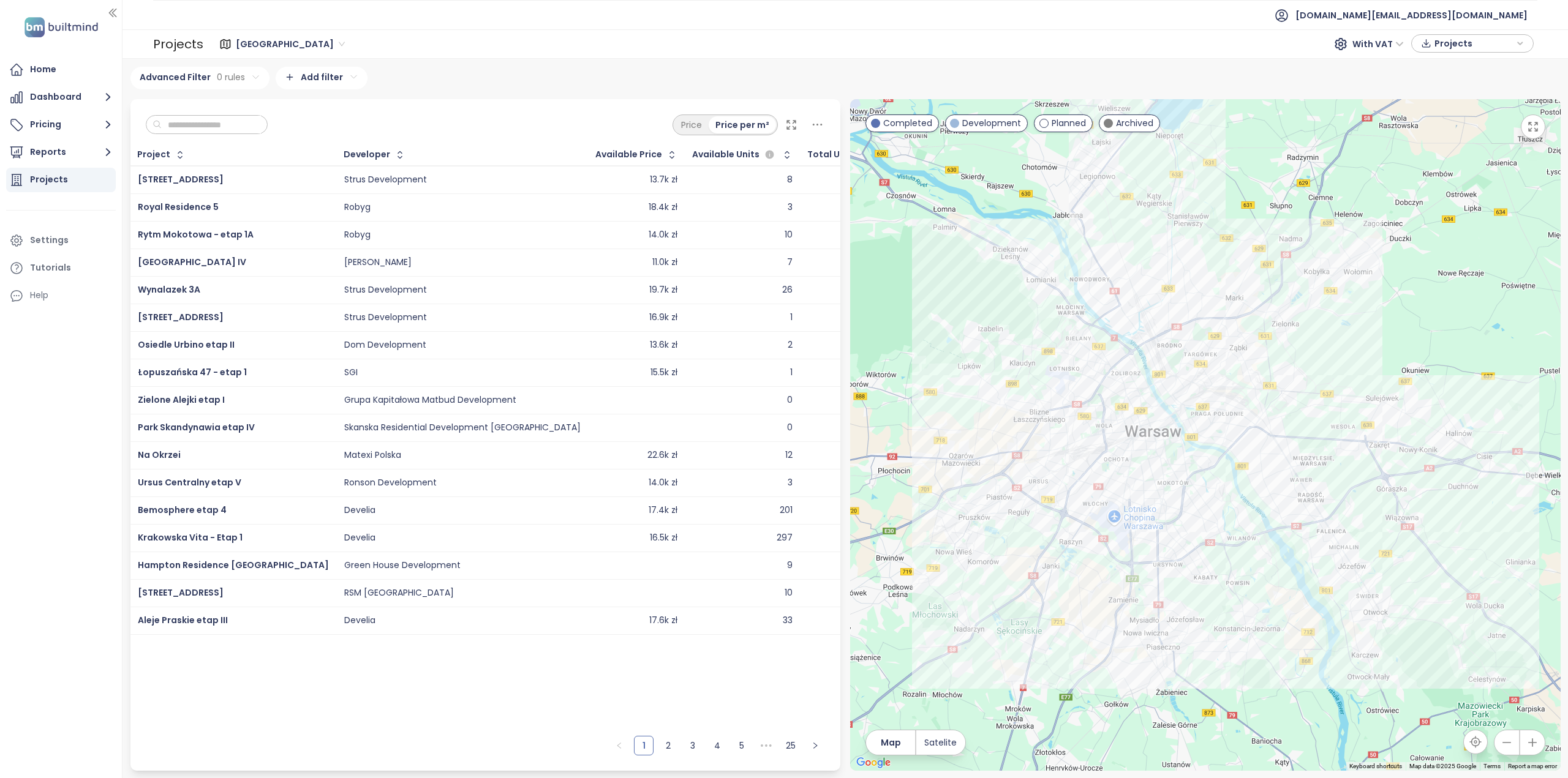
click at [257, 46] on span "[GEOGRAPHIC_DATA]" at bounding box center [290, 44] width 109 height 19
click at [256, 145] on div "[GEOGRAPHIC_DATA]" at bounding box center [288, 147] width 98 height 14
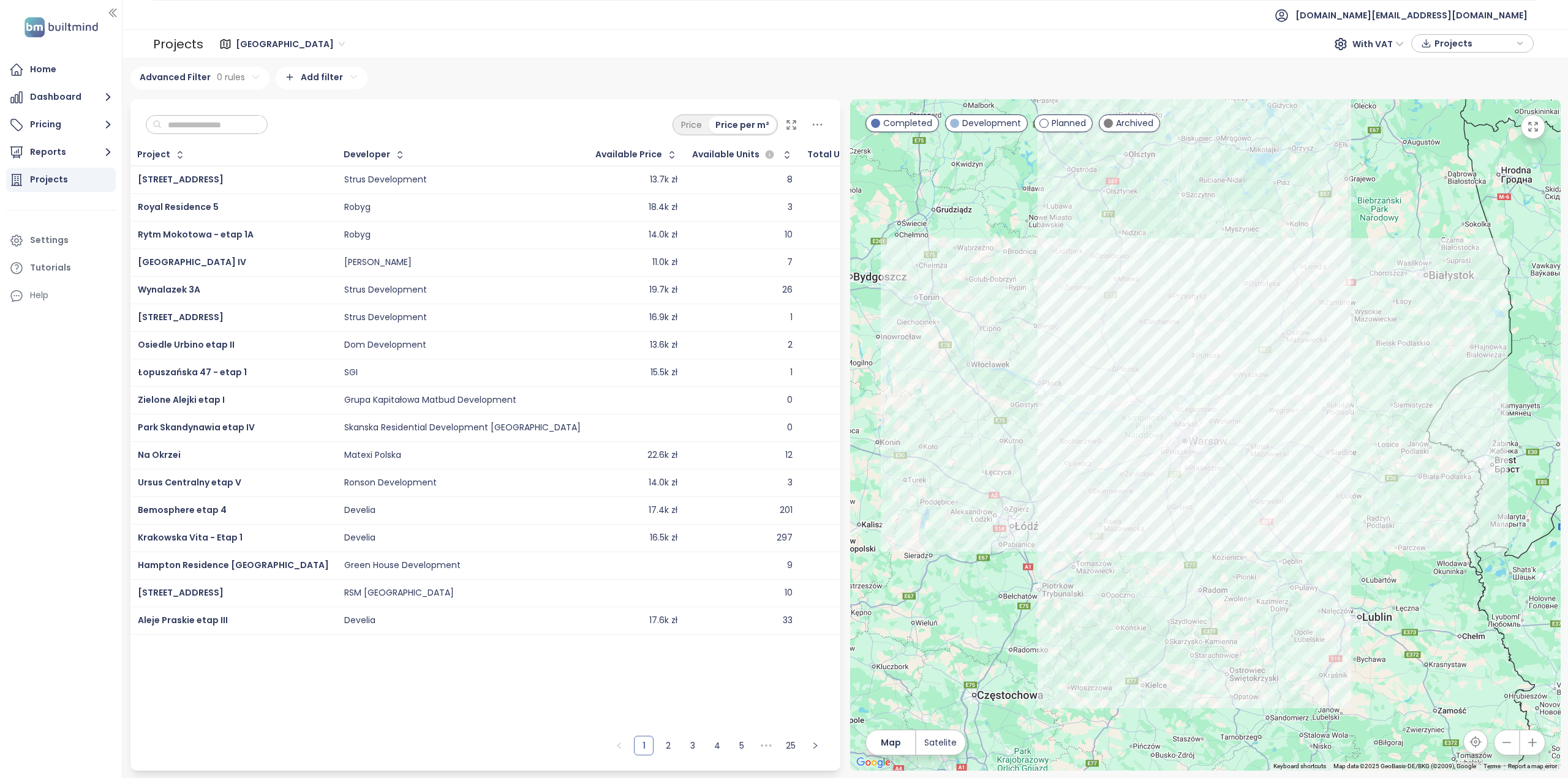
click at [259, 40] on span "[GEOGRAPHIC_DATA]" at bounding box center [290, 44] width 109 height 19
click at [250, 146] on div "[GEOGRAPHIC_DATA]" at bounding box center [288, 147] width 98 height 14
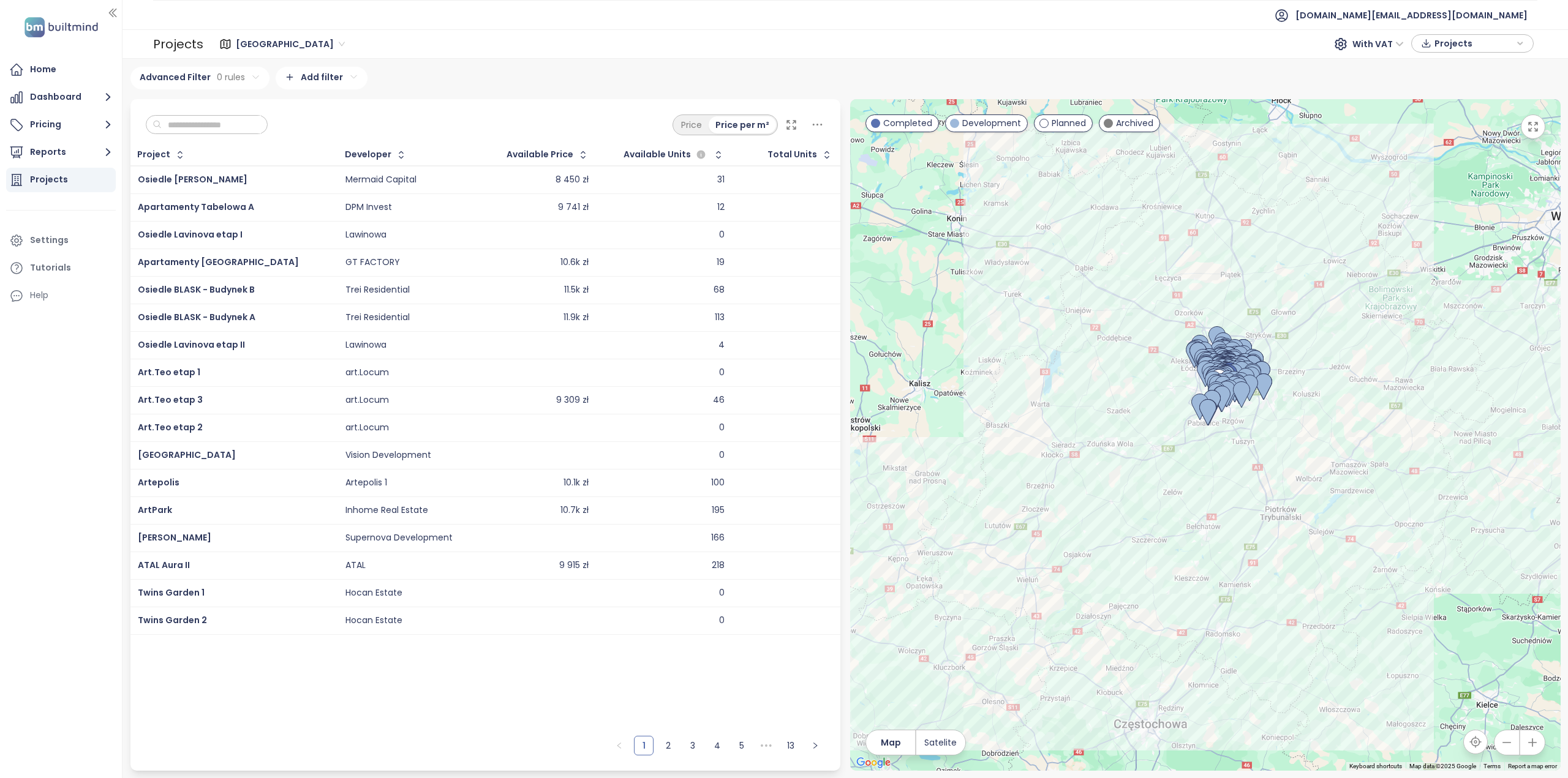
click at [1465, 43] on span "Projects" at bounding box center [1473, 43] width 79 height 19
click at [1465, 43] on span "Projects" at bounding box center [1473, 44] width 79 height 19
click at [1376, 45] on span "With VAT" at bounding box center [1378, 44] width 51 height 19
click at [345, 156] on div "Developer" at bounding box center [368, 154] width 47 height 8
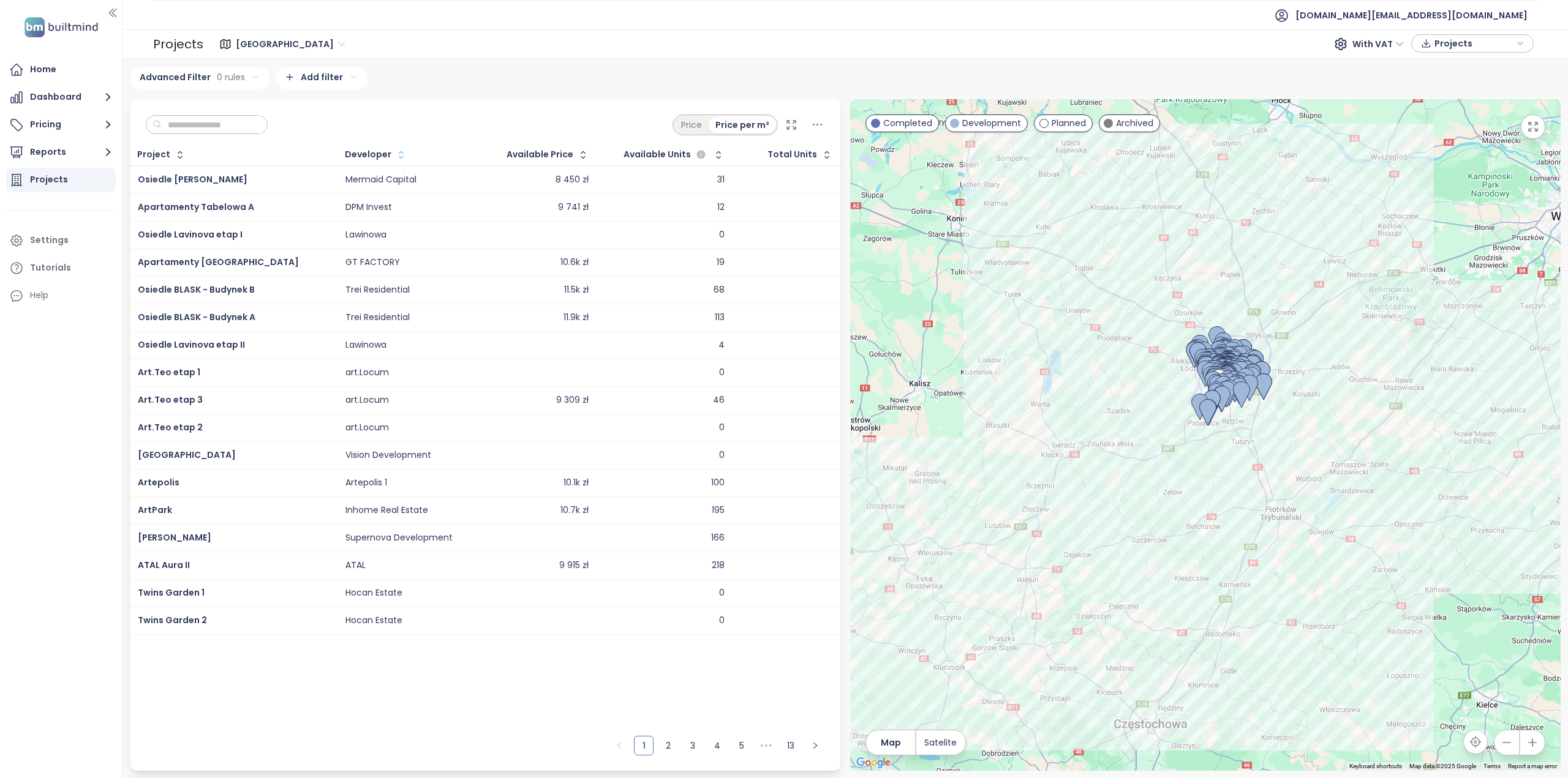
click at [395, 151] on icon "button" at bounding box center [401, 155] width 12 height 12
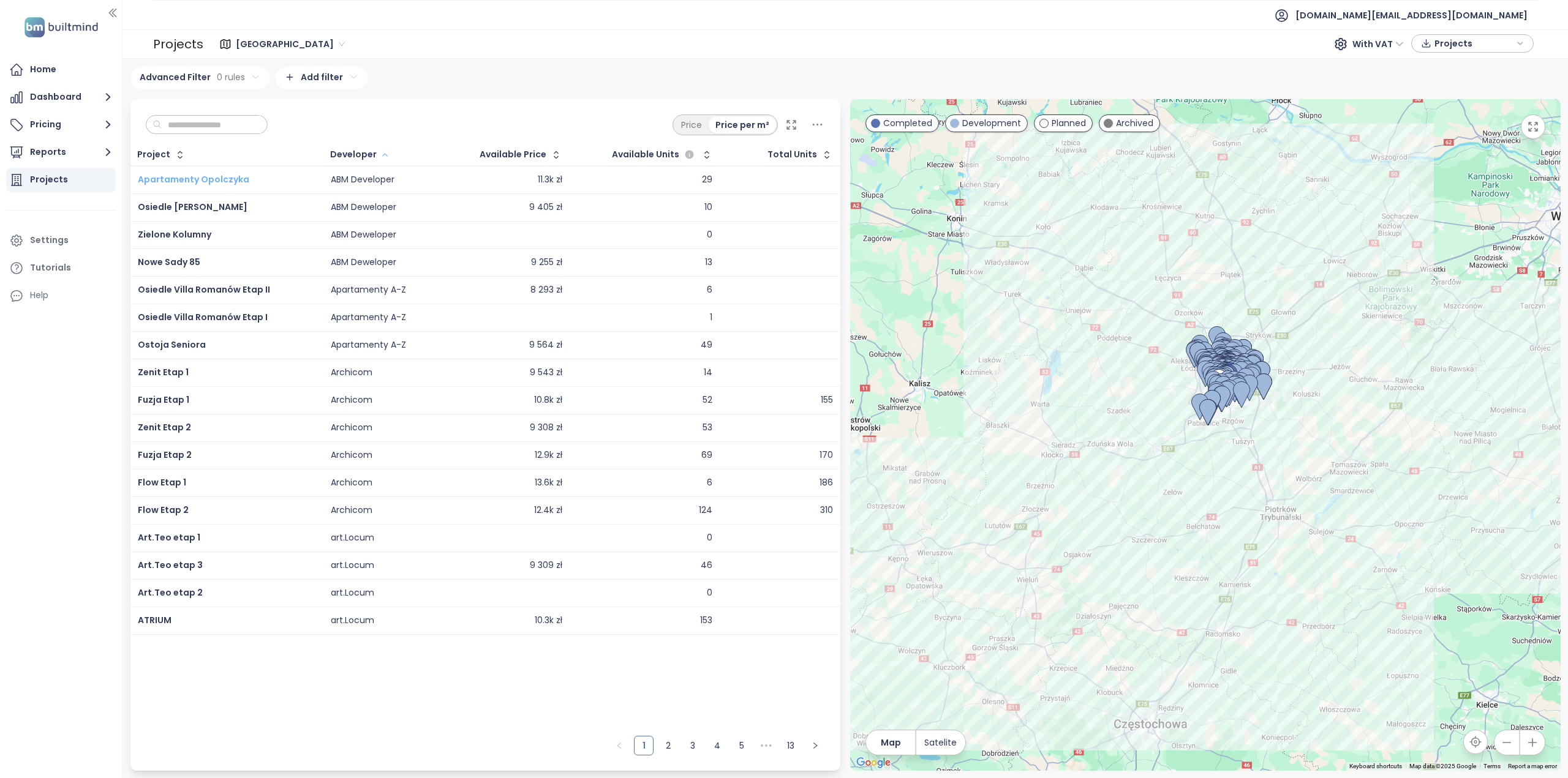
click at [218, 179] on span "Apartamenty Opolczyka" at bounding box center [193, 180] width 112 height 12
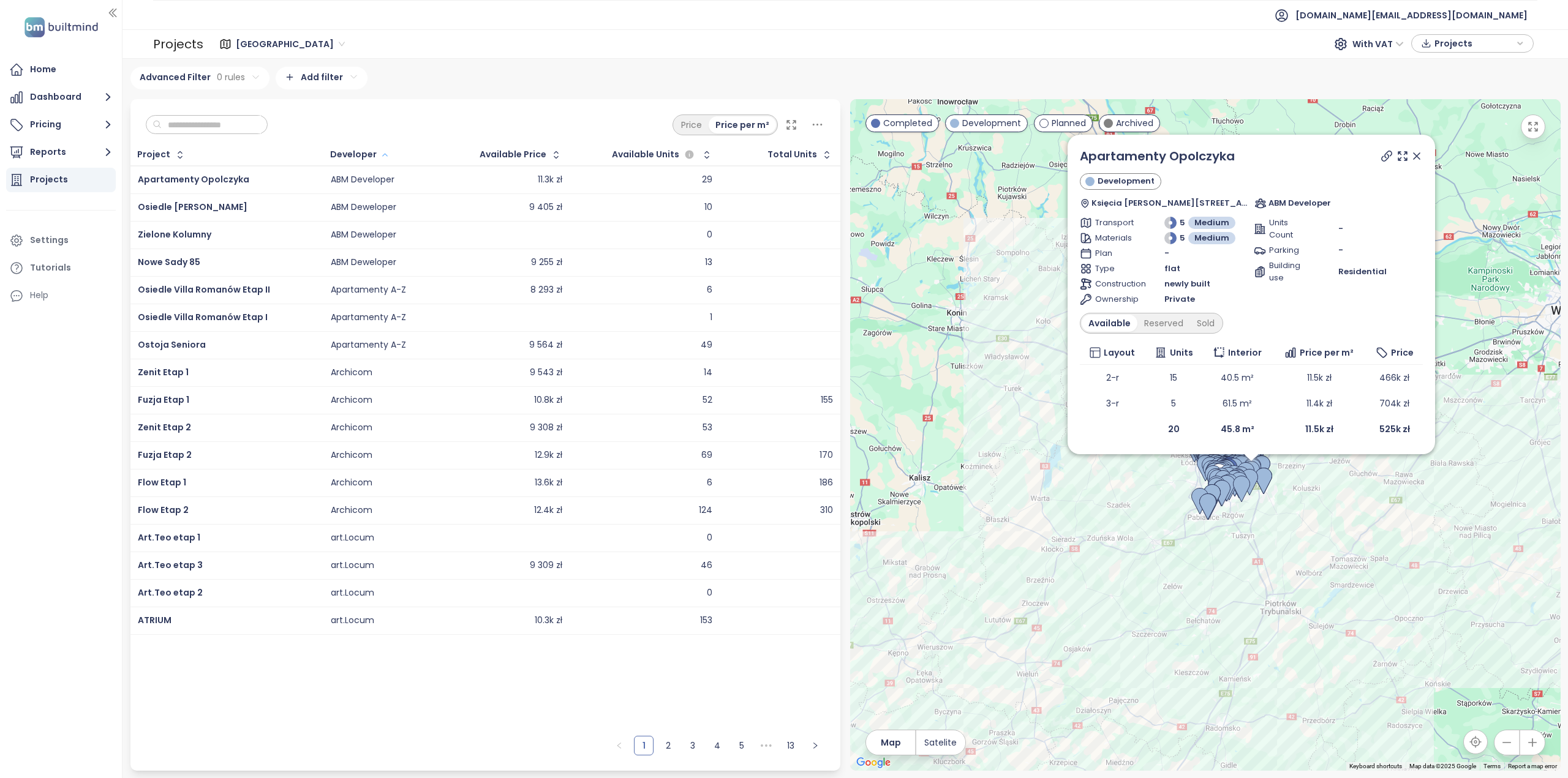
click at [245, 178] on div "Apartamenty Opolczyka" at bounding box center [226, 180] width 177 height 15
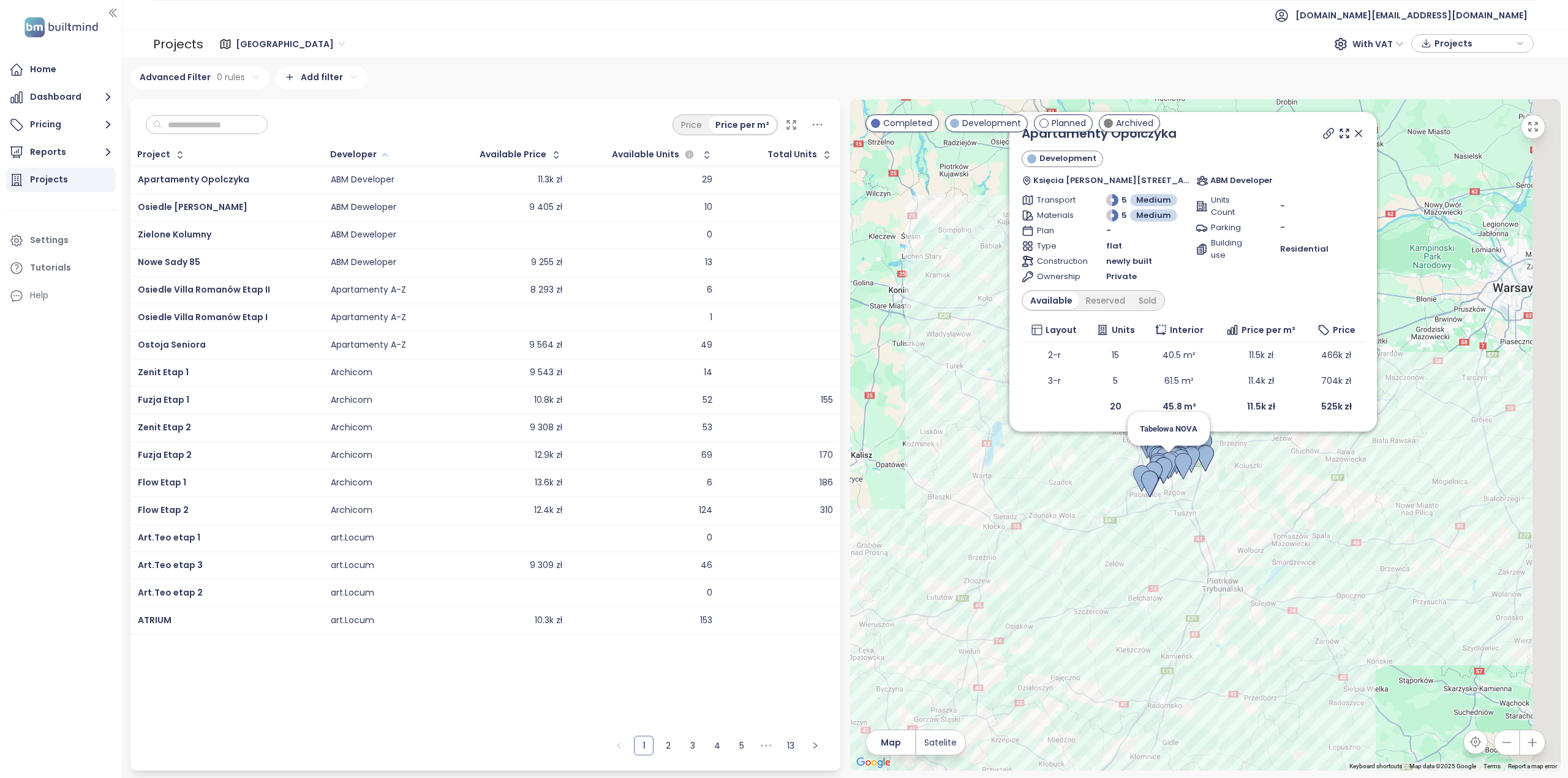
drag, startPoint x: 1173, startPoint y: 459, endPoint x: 1143, endPoint y: 437, distance: 37.2
click at [1147, 412] on div at bounding box center [1502, 412] width 711 height 0
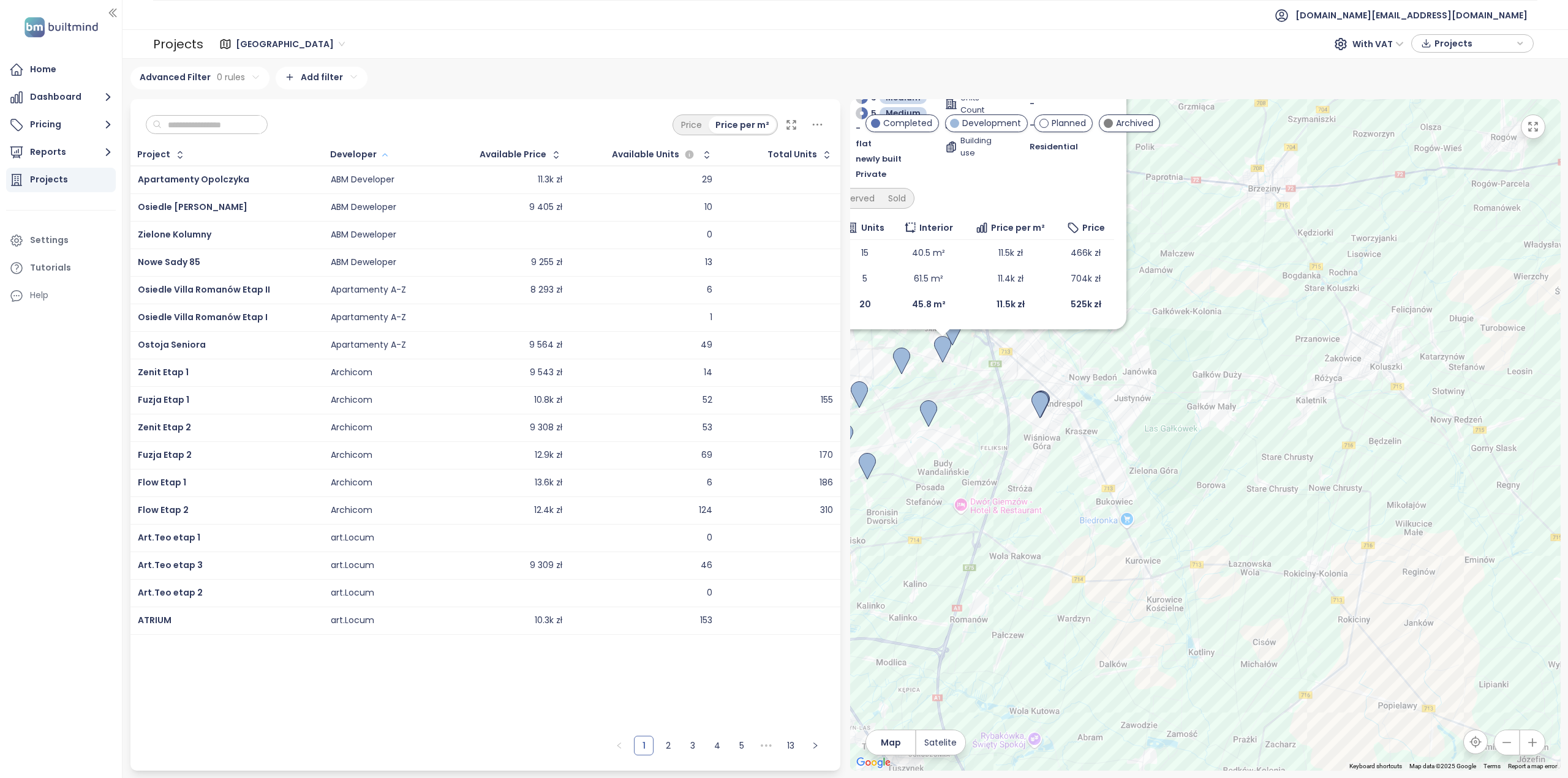
drag, startPoint x: 1112, startPoint y: 431, endPoint x: 1302, endPoint y: 512, distance: 206.5
click at [1302, 512] on div "To navigate, press the arrow keys. Apartamenty Opolczyka Development Księcia Wł…" at bounding box center [1205, 435] width 711 height 672
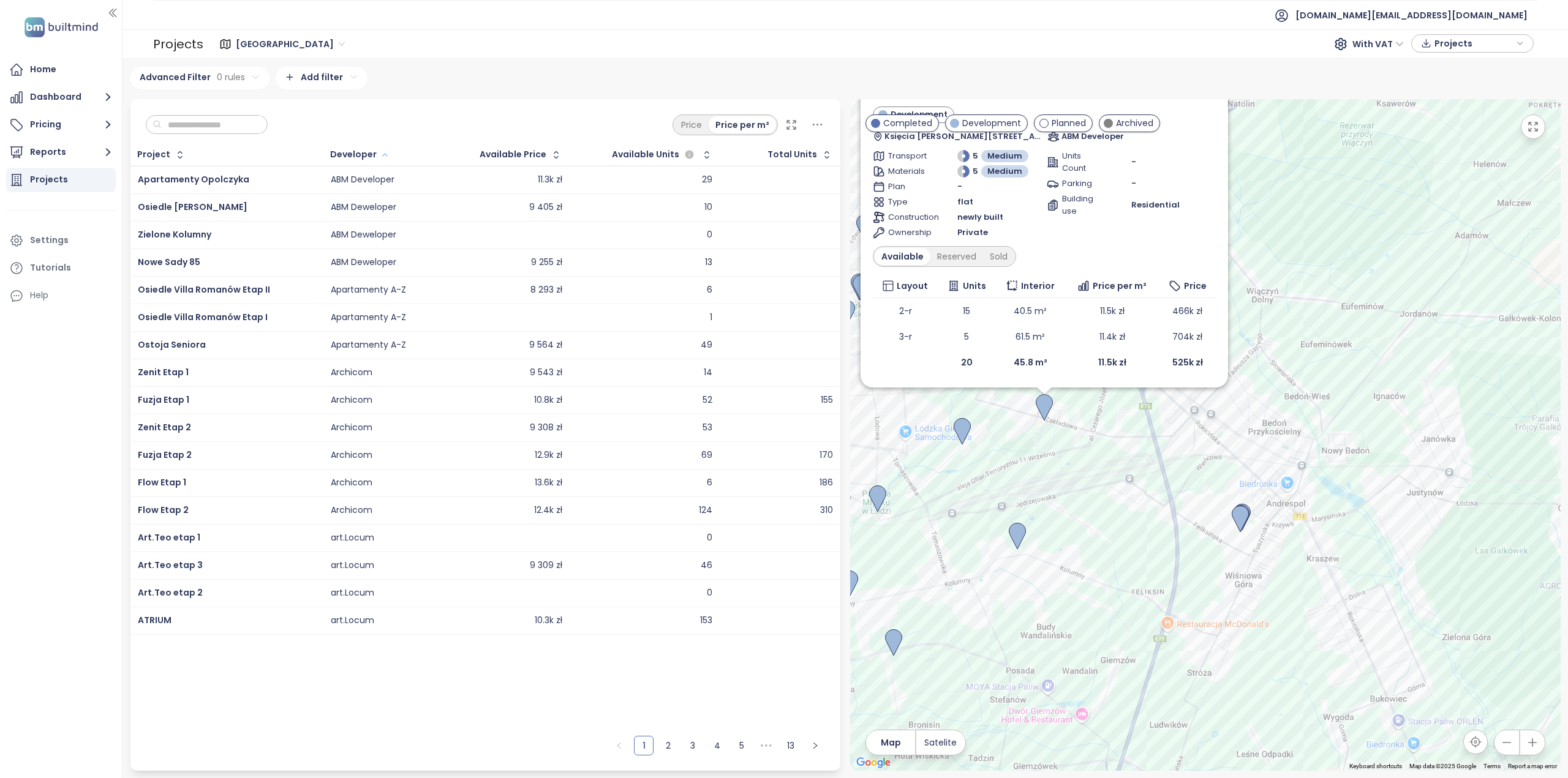
drag, startPoint x: 988, startPoint y: 314, endPoint x: 1301, endPoint y: 443, distance: 338.5
click at [1301, 443] on div "To navigate, press the arrow keys. Apartamenty Opolczyka Development Księcia Wł…" at bounding box center [1205, 435] width 711 height 672
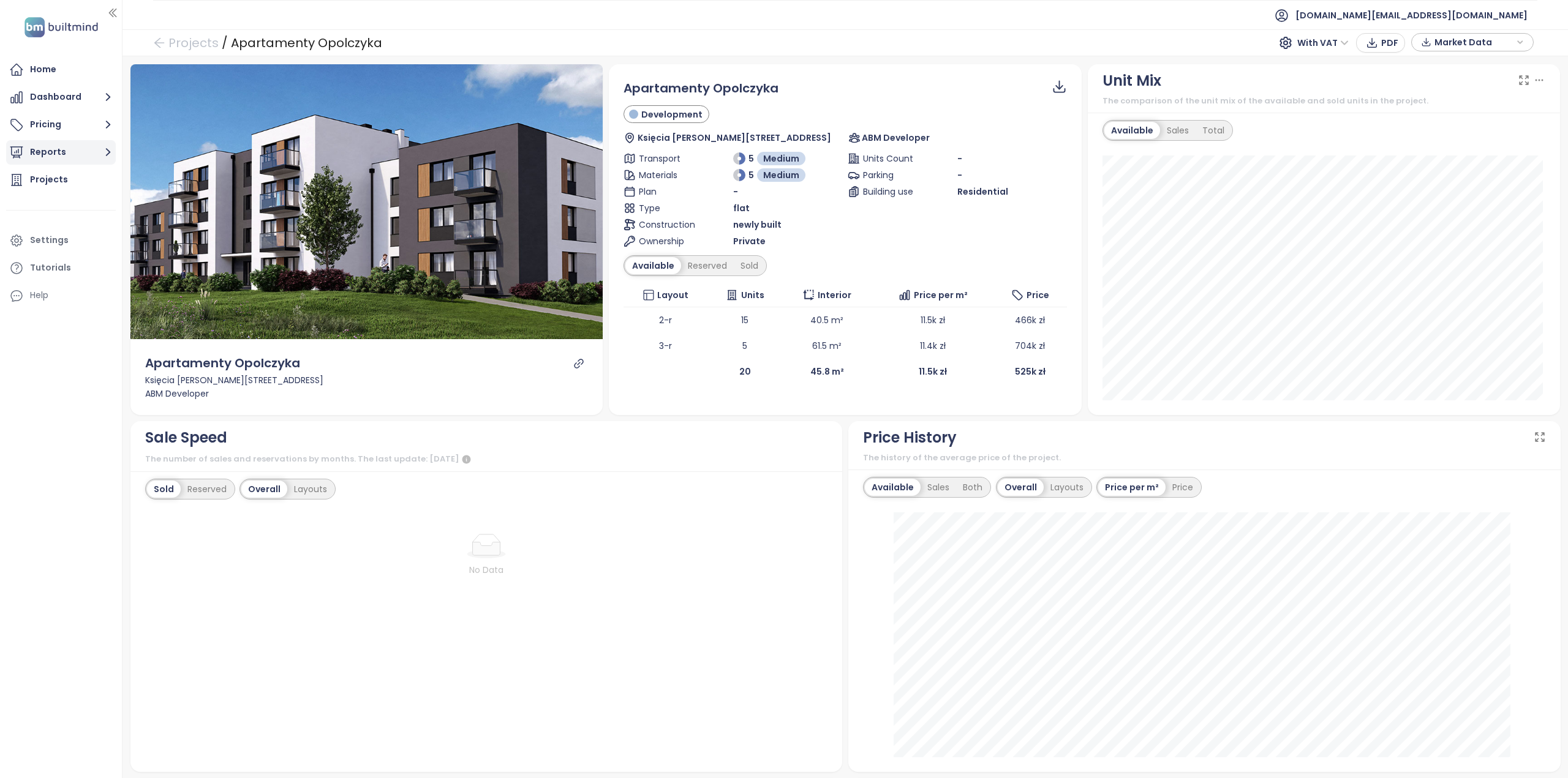
click at [49, 152] on button "Reports" at bounding box center [61, 153] width 110 height 25
click at [82, 183] on div "Add a report" at bounding box center [66, 180] width 53 height 15
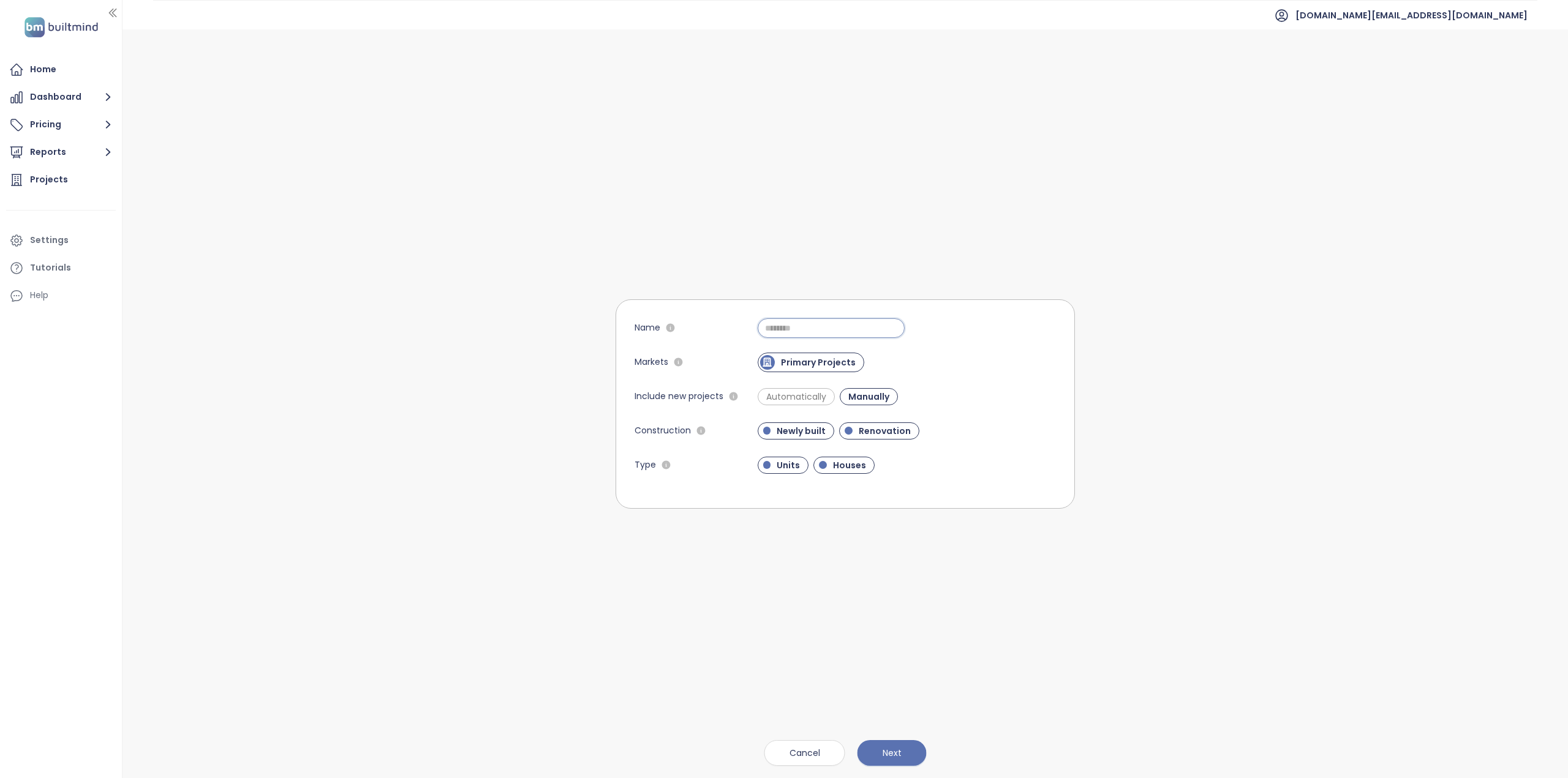
click at [787, 328] on input "Name" at bounding box center [831, 329] width 147 height 20
type input "*********"
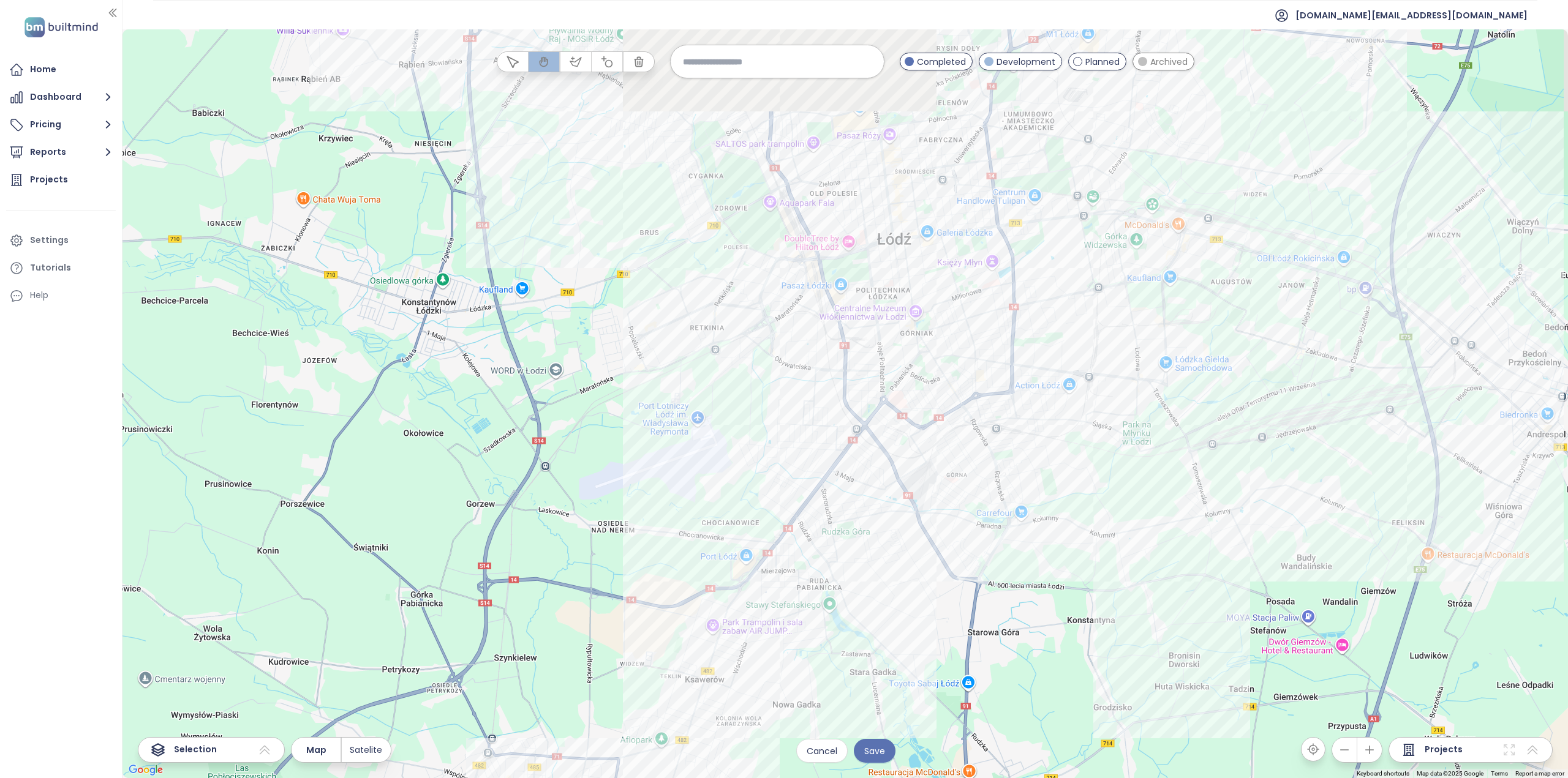
drag, startPoint x: 731, startPoint y: 227, endPoint x: 694, endPoint y: 431, distance: 207.3
click at [694, 431] on div at bounding box center [845, 404] width 1445 height 749
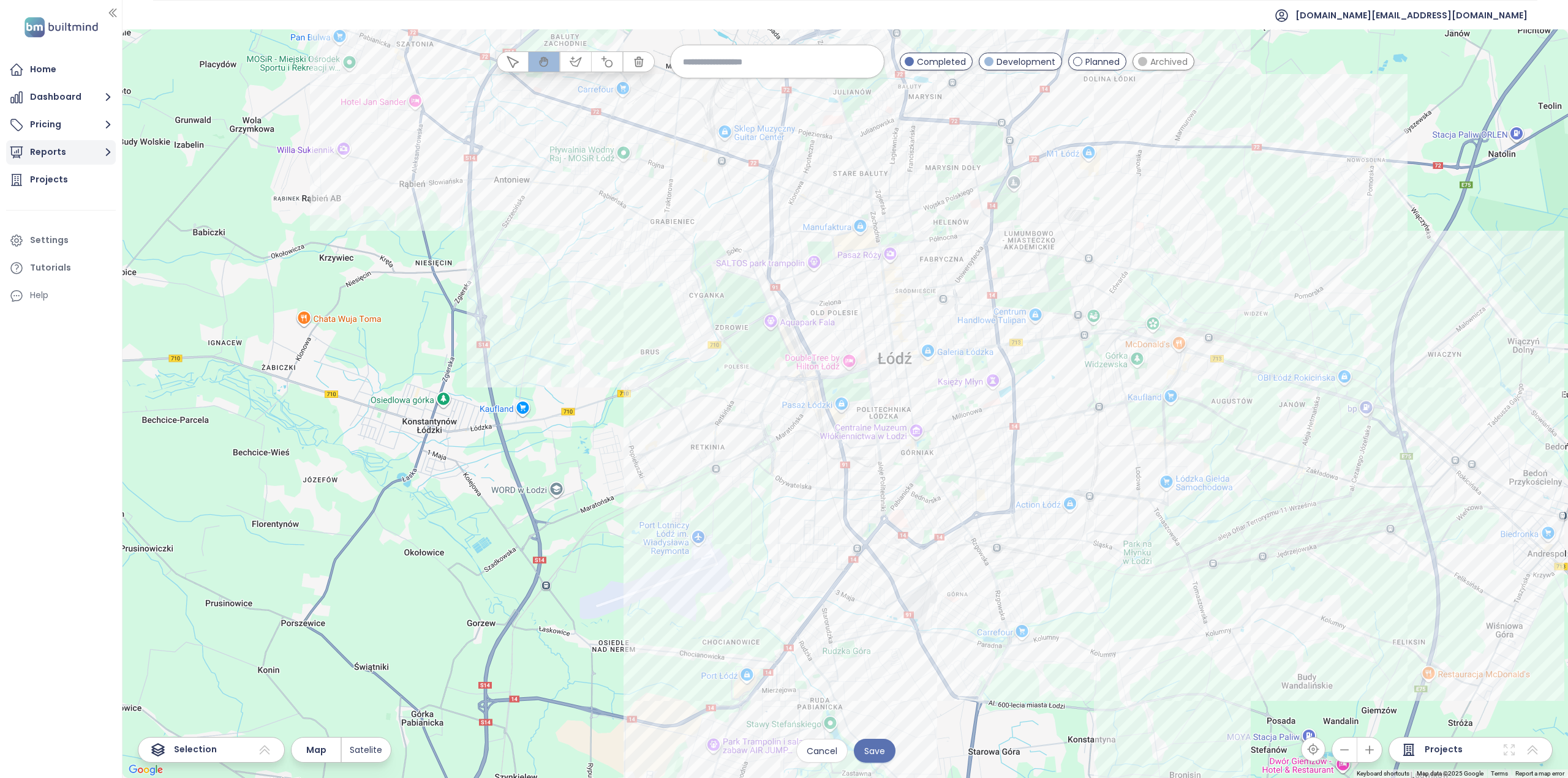
click at [46, 149] on button "Reports" at bounding box center [61, 153] width 110 height 25
click at [57, 270] on div "[GEOGRAPHIC_DATA]" at bounding box center [74, 273] width 71 height 15
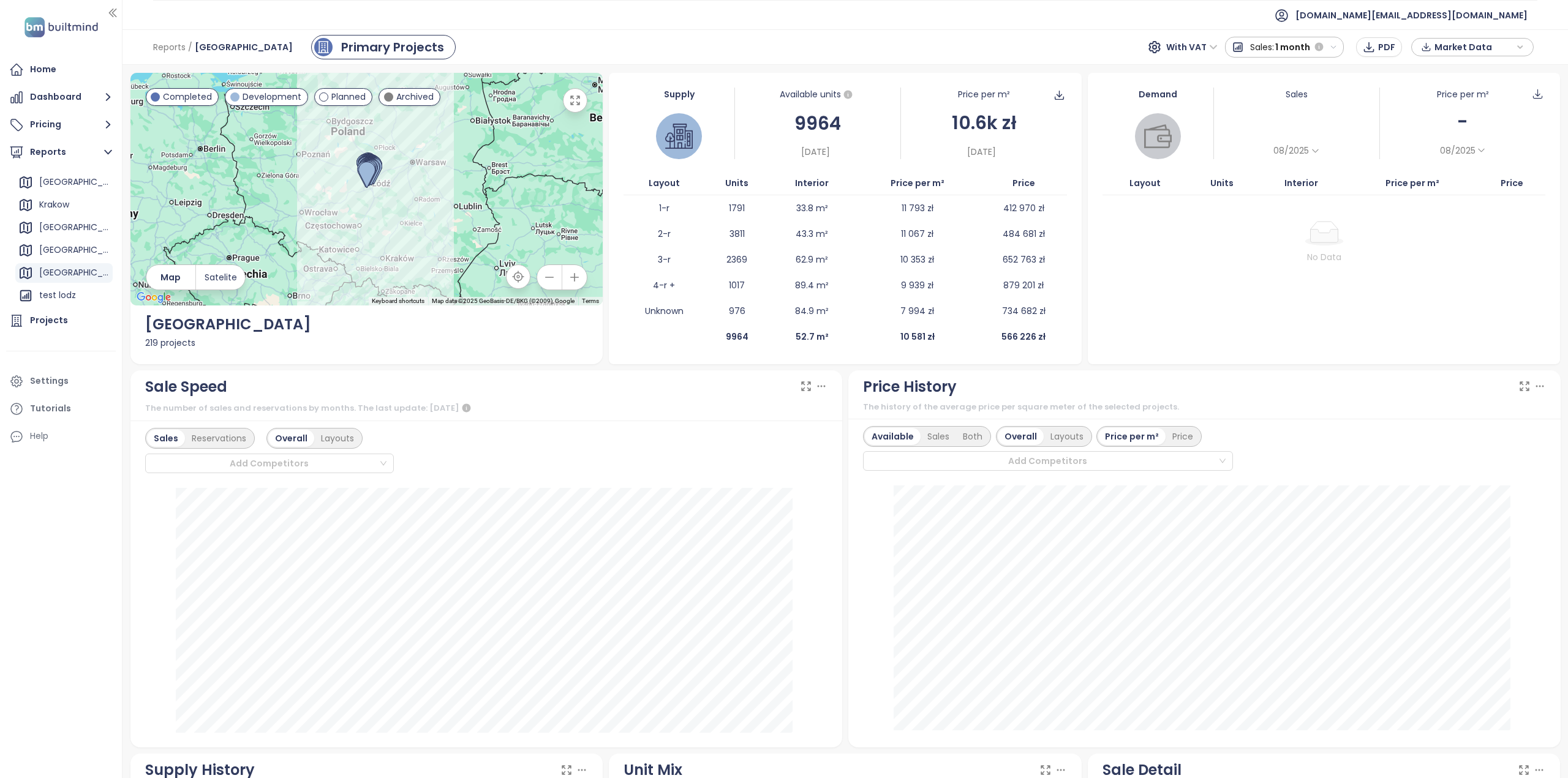
click at [1286, 56] on span "1 month" at bounding box center [1292, 47] width 35 height 22
click at [1267, 110] on div "All time" at bounding box center [1284, 113] width 118 height 22
click at [1466, 48] on span "Market Data" at bounding box center [1473, 47] width 79 height 19
click at [1466, 48] on span "Market Data" at bounding box center [1473, 48] width 79 height 19
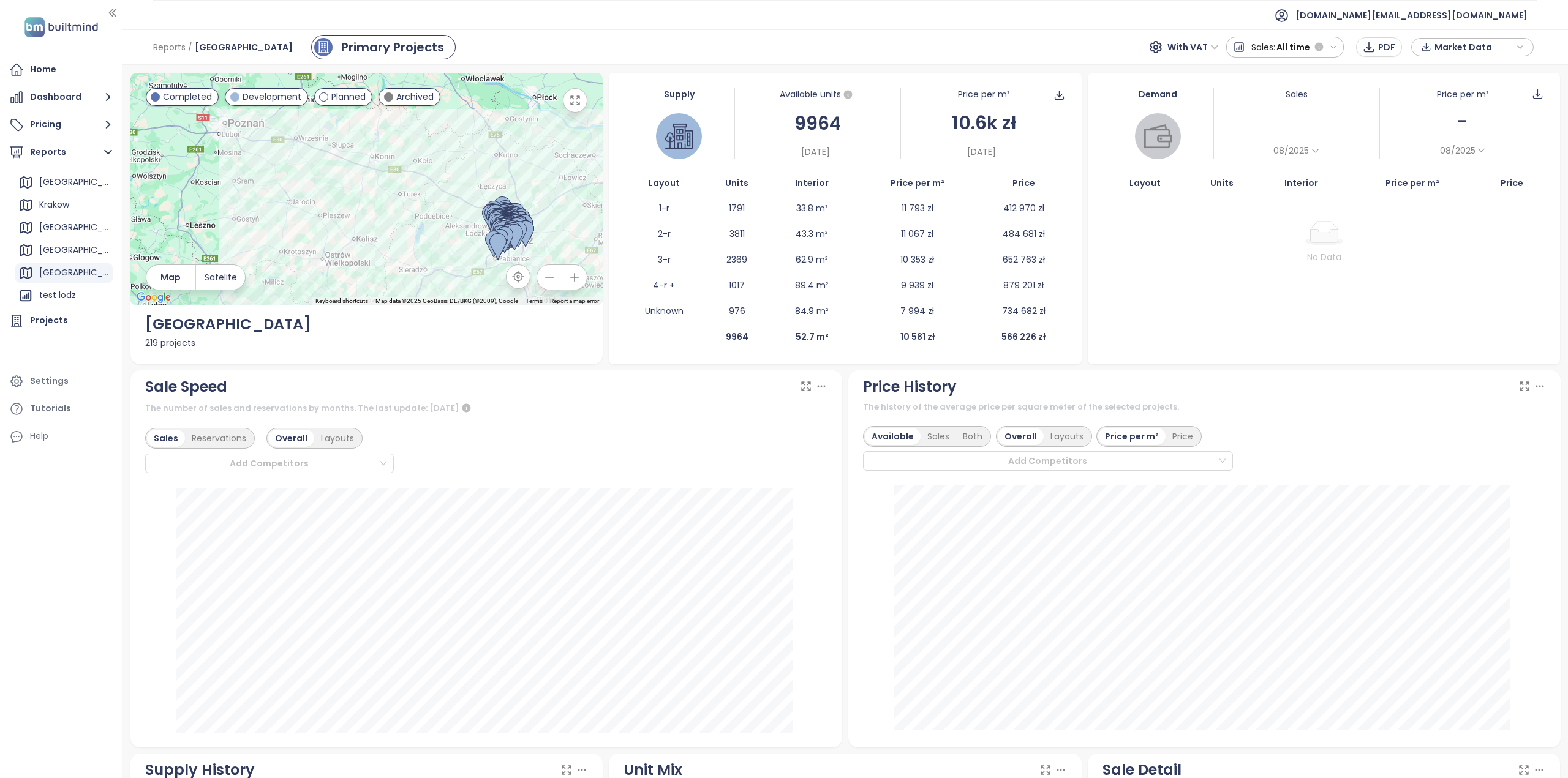
drag, startPoint x: 355, startPoint y: 168, endPoint x: 616, endPoint y: 303, distance: 293.8
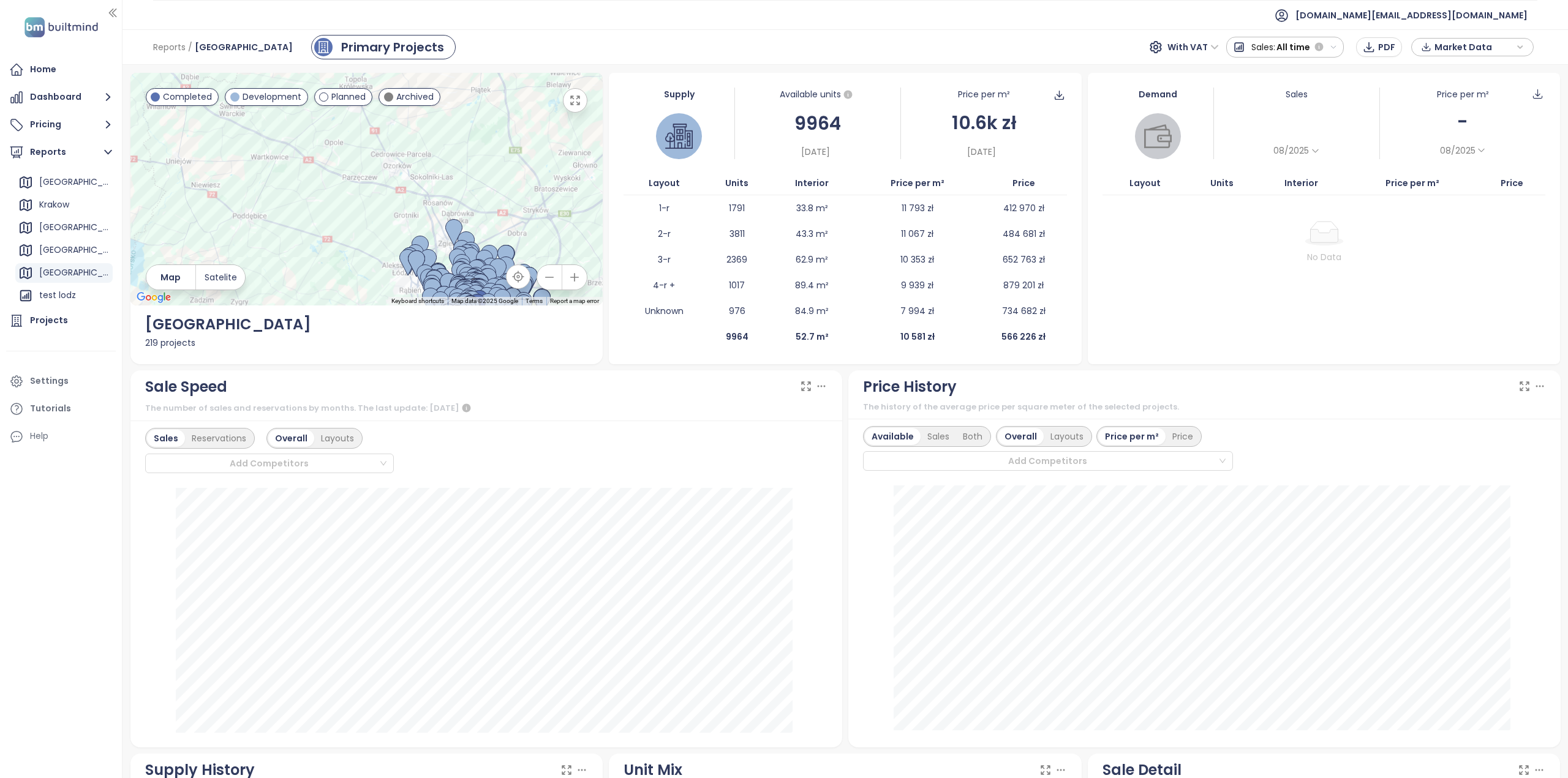
drag, startPoint x: 494, startPoint y: 174, endPoint x: 399, endPoint y: 77, distance: 135.8
click at [396, 81] on div at bounding box center [366, 189] width 473 height 232
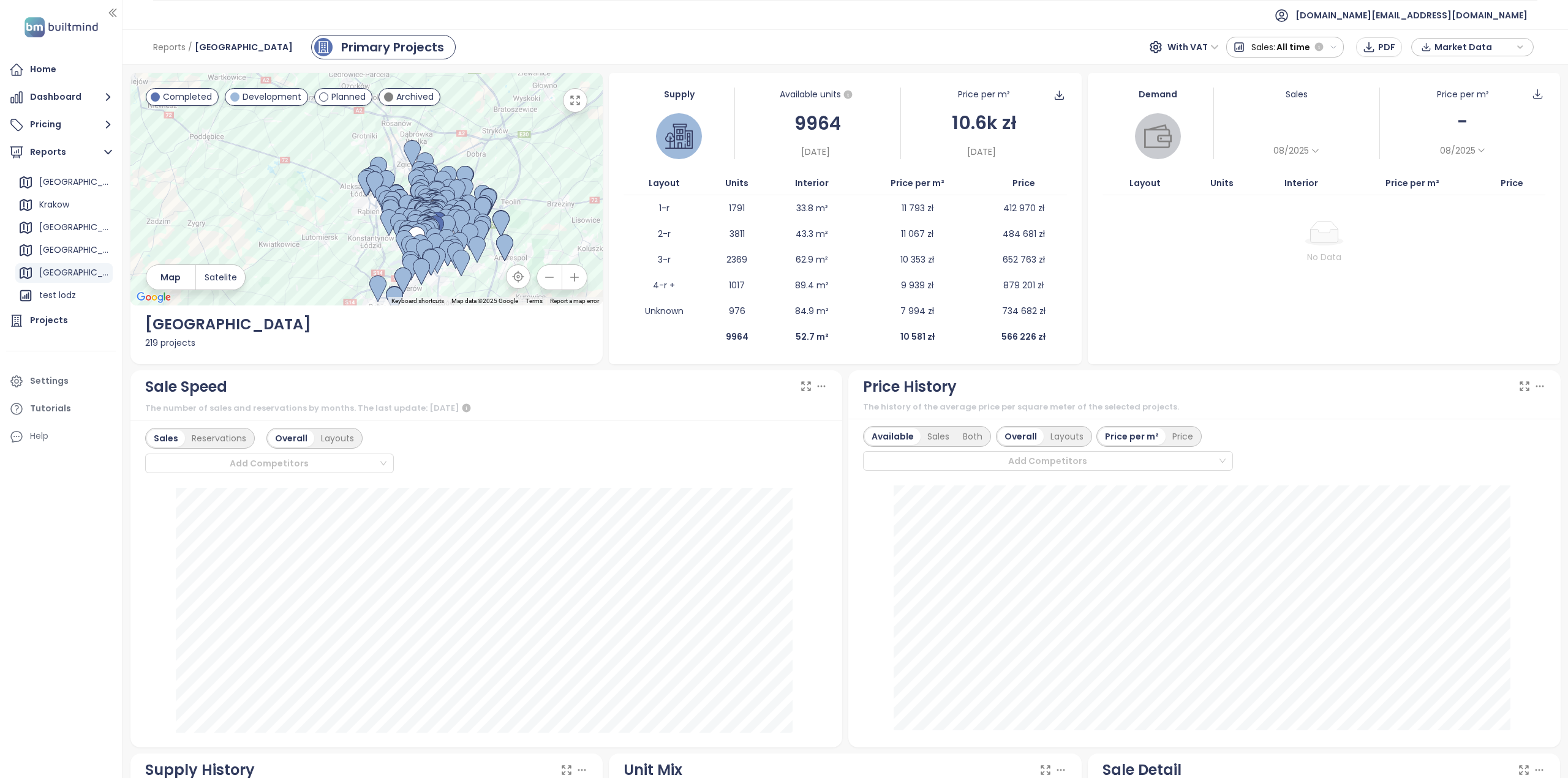
drag, startPoint x: 387, startPoint y: 138, endPoint x: 357, endPoint y: 106, distance: 43.9
click at [357, 106] on div at bounding box center [366, 189] width 473 height 232
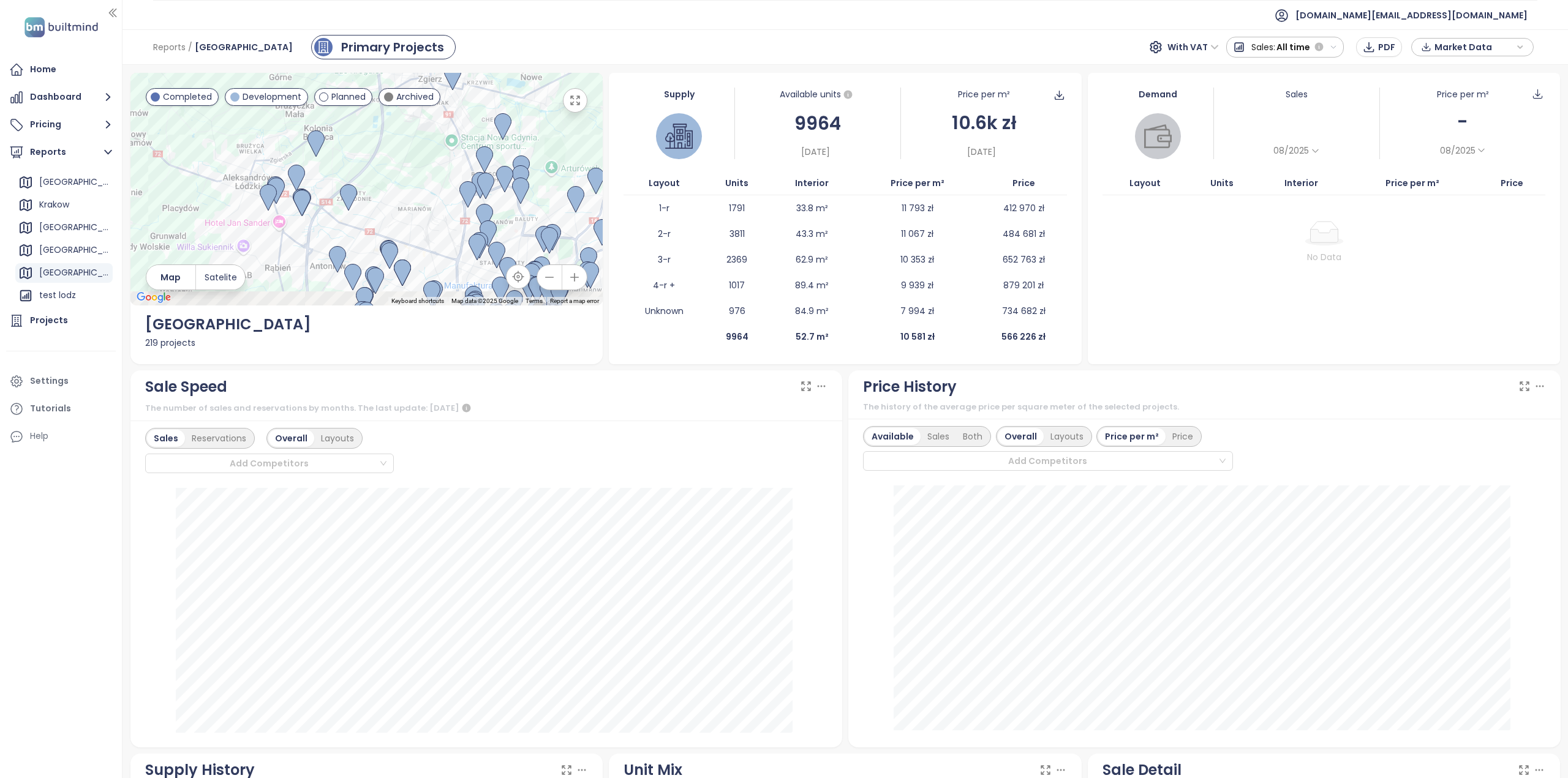
drag, startPoint x: 436, startPoint y: 227, endPoint x: 418, endPoint y: 73, distance: 155.0
click at [409, 76] on div at bounding box center [366, 189] width 473 height 232
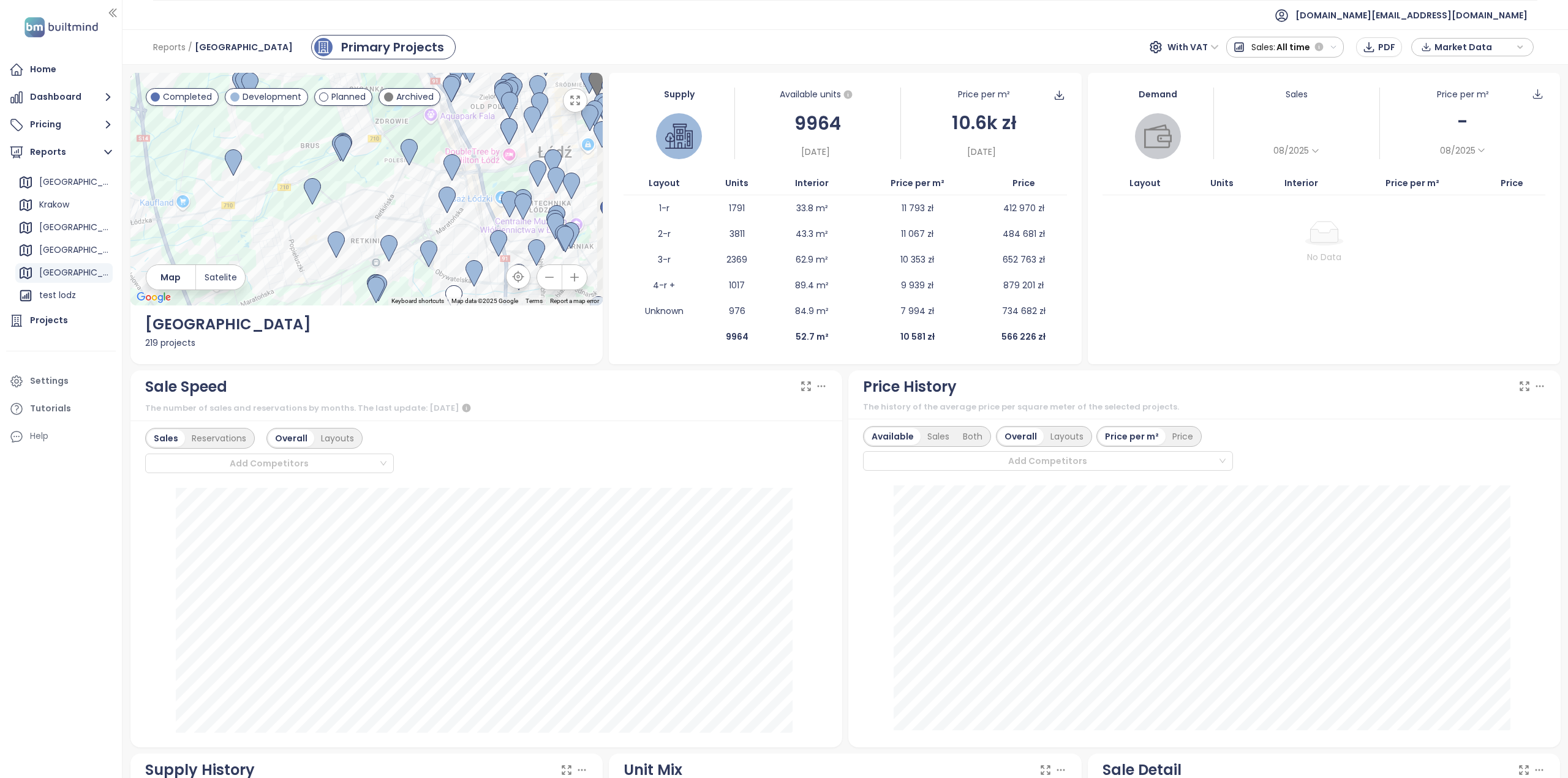
drag, startPoint x: 412, startPoint y: 182, endPoint x: 358, endPoint y: 239, distance: 78.5
click at [358, 239] on div at bounding box center [366, 189] width 473 height 232
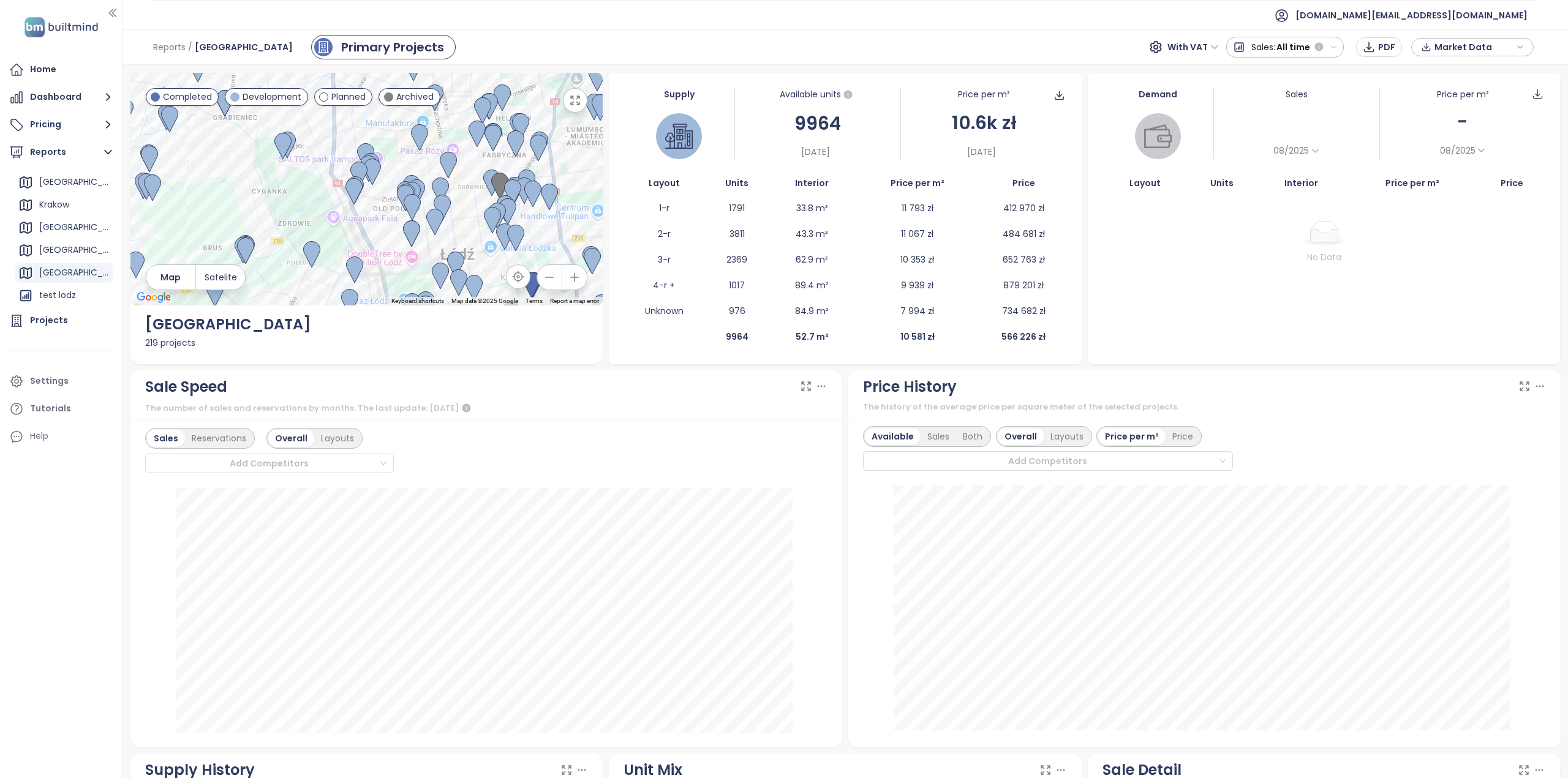
drag, startPoint x: 337, startPoint y: 233, endPoint x: 329, endPoint y: 244, distance: 13.6
click at [330, 241] on div at bounding box center [366, 189] width 473 height 232
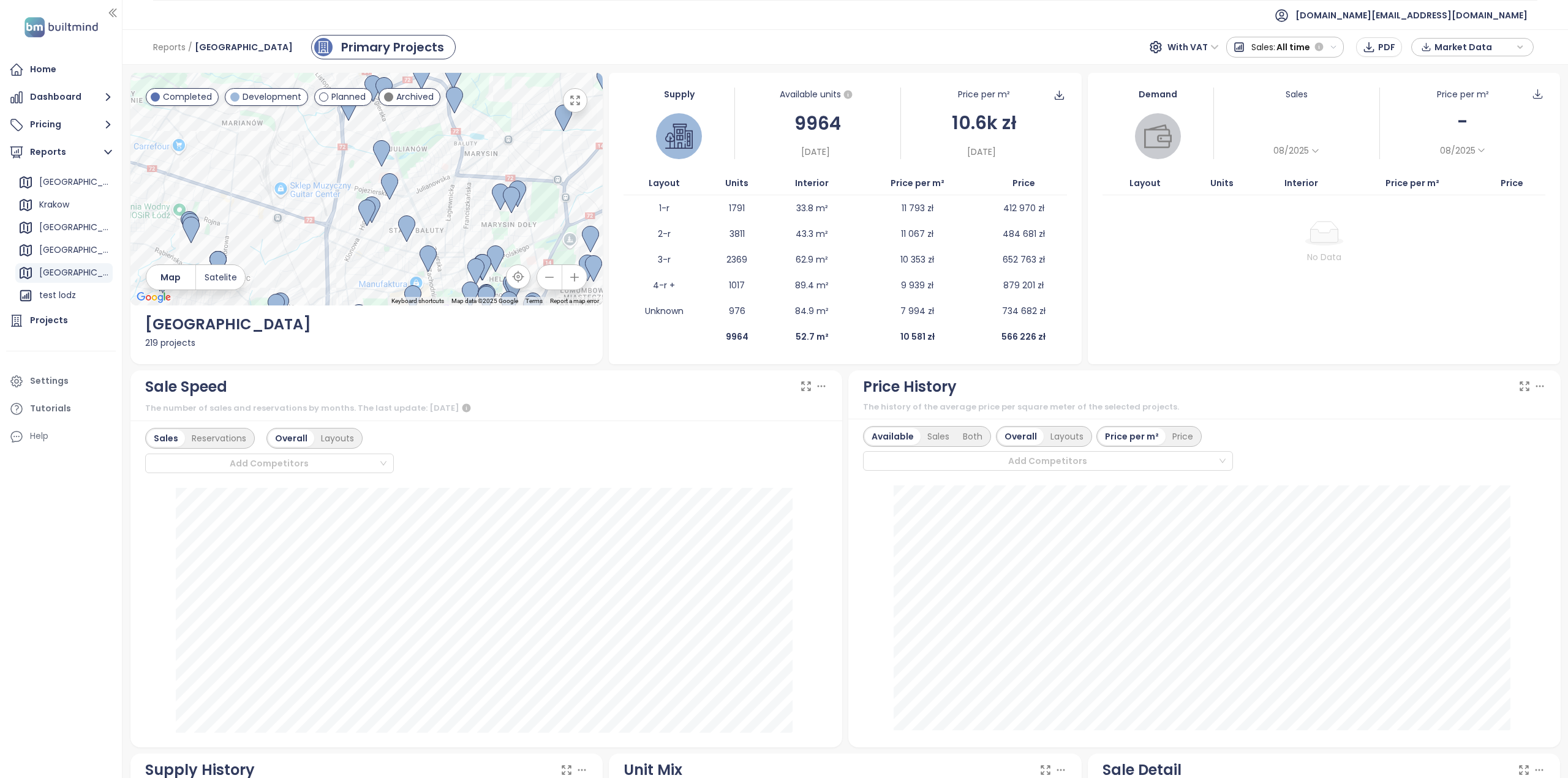
drag, startPoint x: 461, startPoint y: 172, endPoint x: 531, endPoint y: 245, distance: 101.1
click at [531, 245] on div at bounding box center [366, 189] width 473 height 232
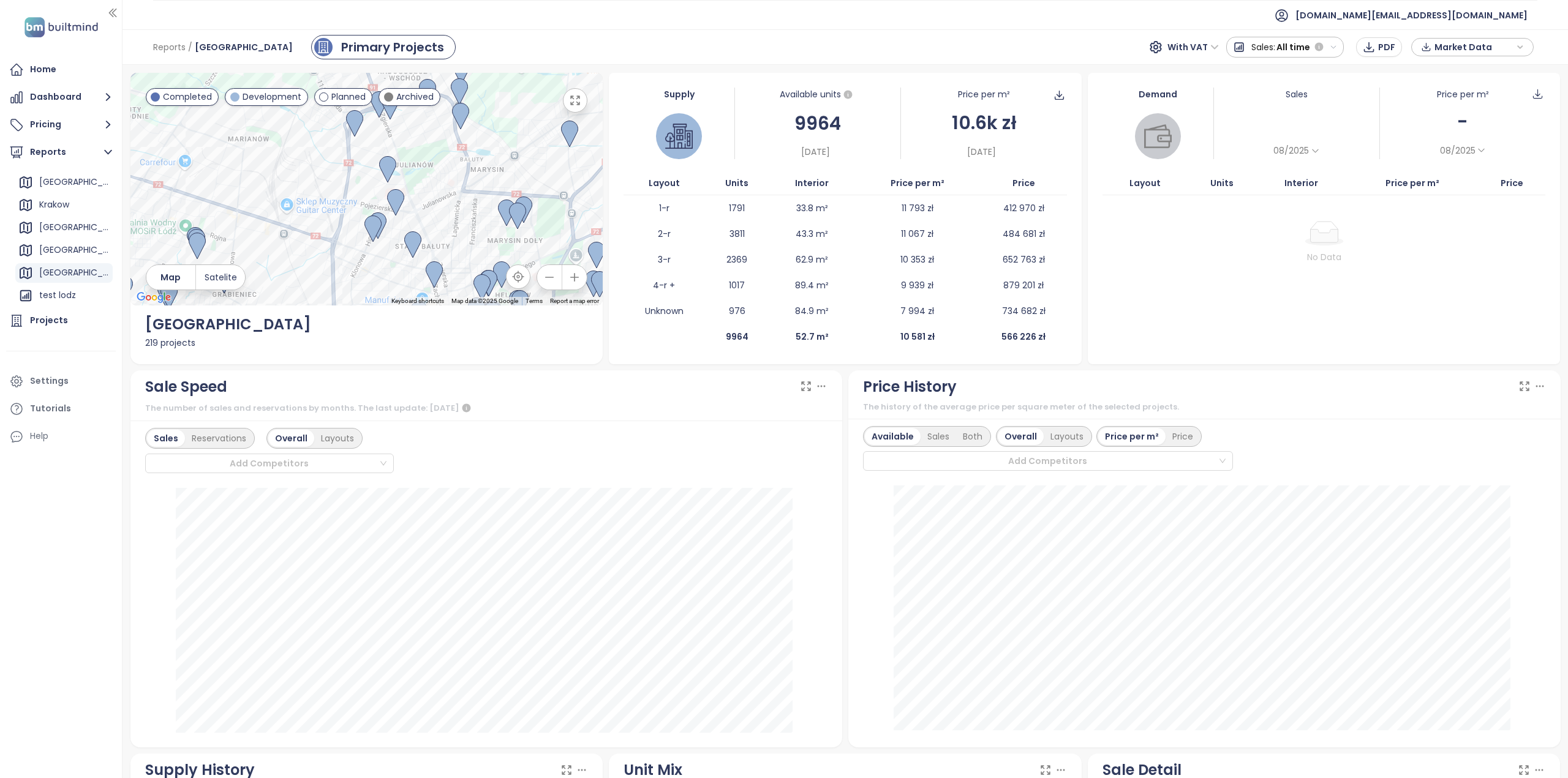
drag, startPoint x: 487, startPoint y: 169, endPoint x: 521, endPoint y: 233, distance: 72.5
click at [517, 230] on div at bounding box center [366, 189] width 473 height 232
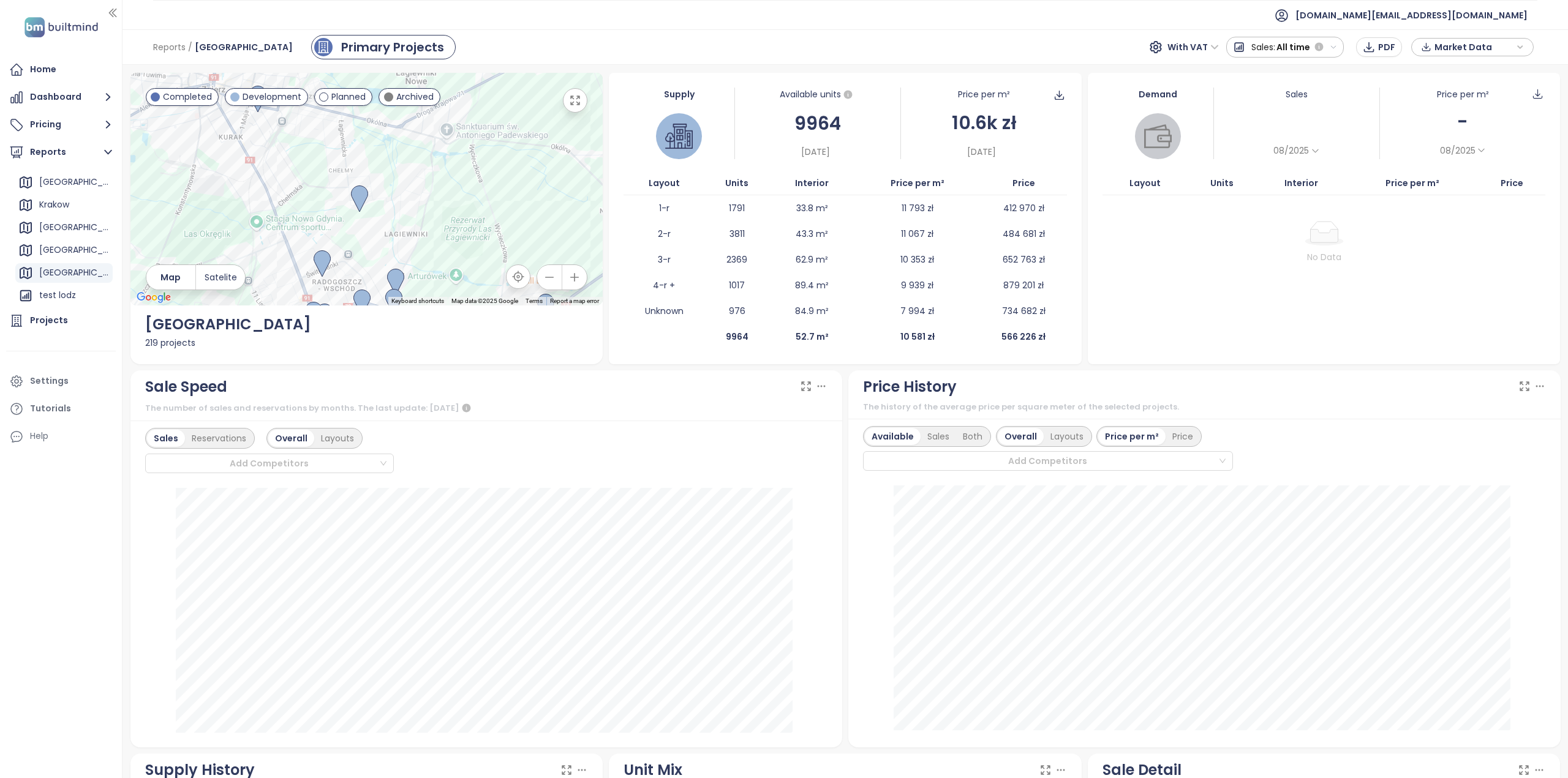
drag, startPoint x: 409, startPoint y: 162, endPoint x: 286, endPoint y: 221, distance: 136.4
click at [281, 227] on div at bounding box center [366, 189] width 473 height 232
click at [75, 299] on div "test lodz" at bounding box center [64, 296] width 97 height 20
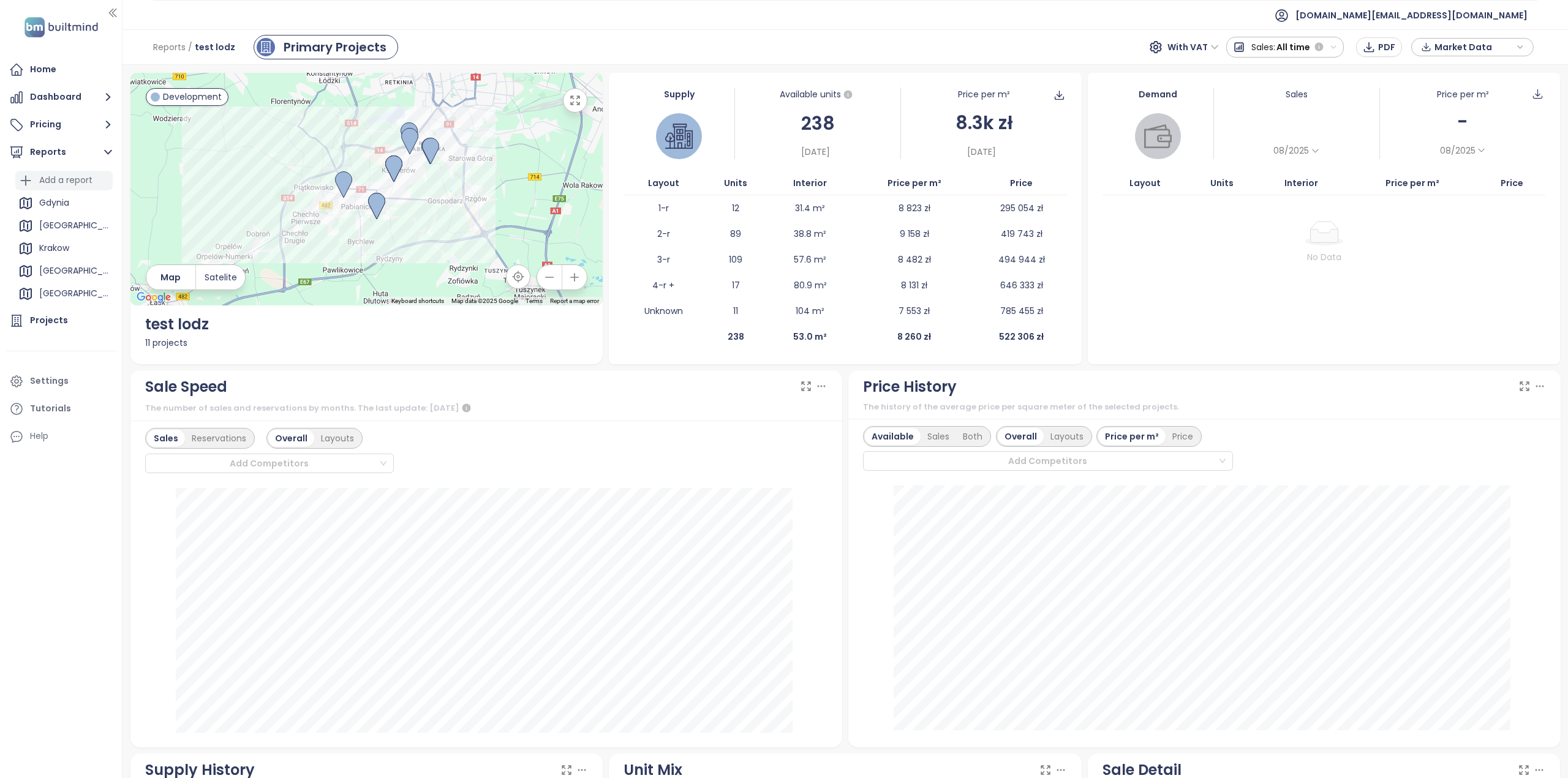
click at [75, 179] on div "Add a report" at bounding box center [66, 180] width 53 height 15
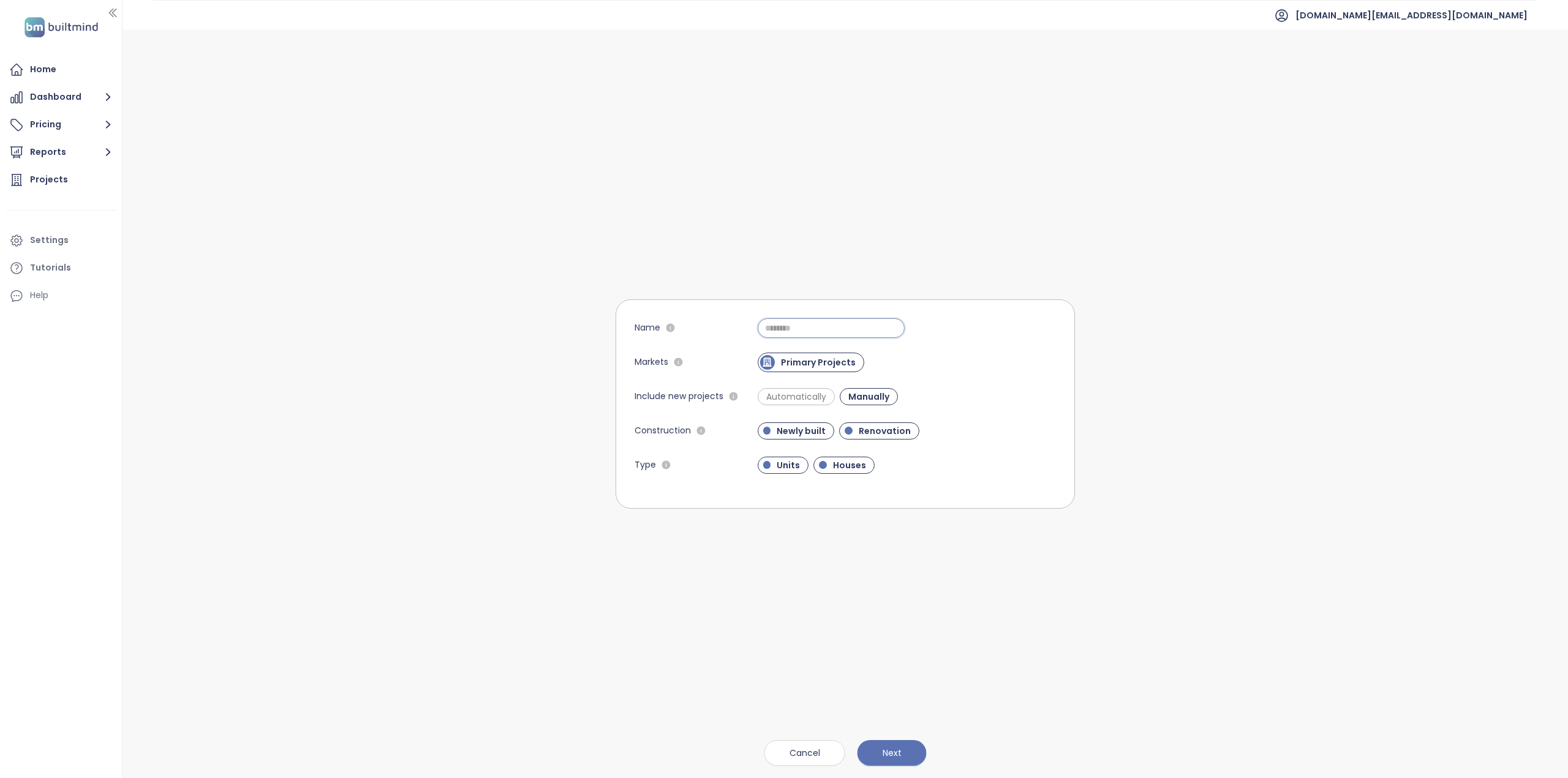
click at [828, 331] on input "Name" at bounding box center [831, 329] width 147 height 20
type input "*********"
click at [823, 400] on span "Automatically" at bounding box center [796, 397] width 73 height 12
click at [808, 435] on span "Newly built" at bounding box center [801, 431] width 61 height 12
click at [808, 435] on span "Newly built" at bounding box center [799, 431] width 58 height 12
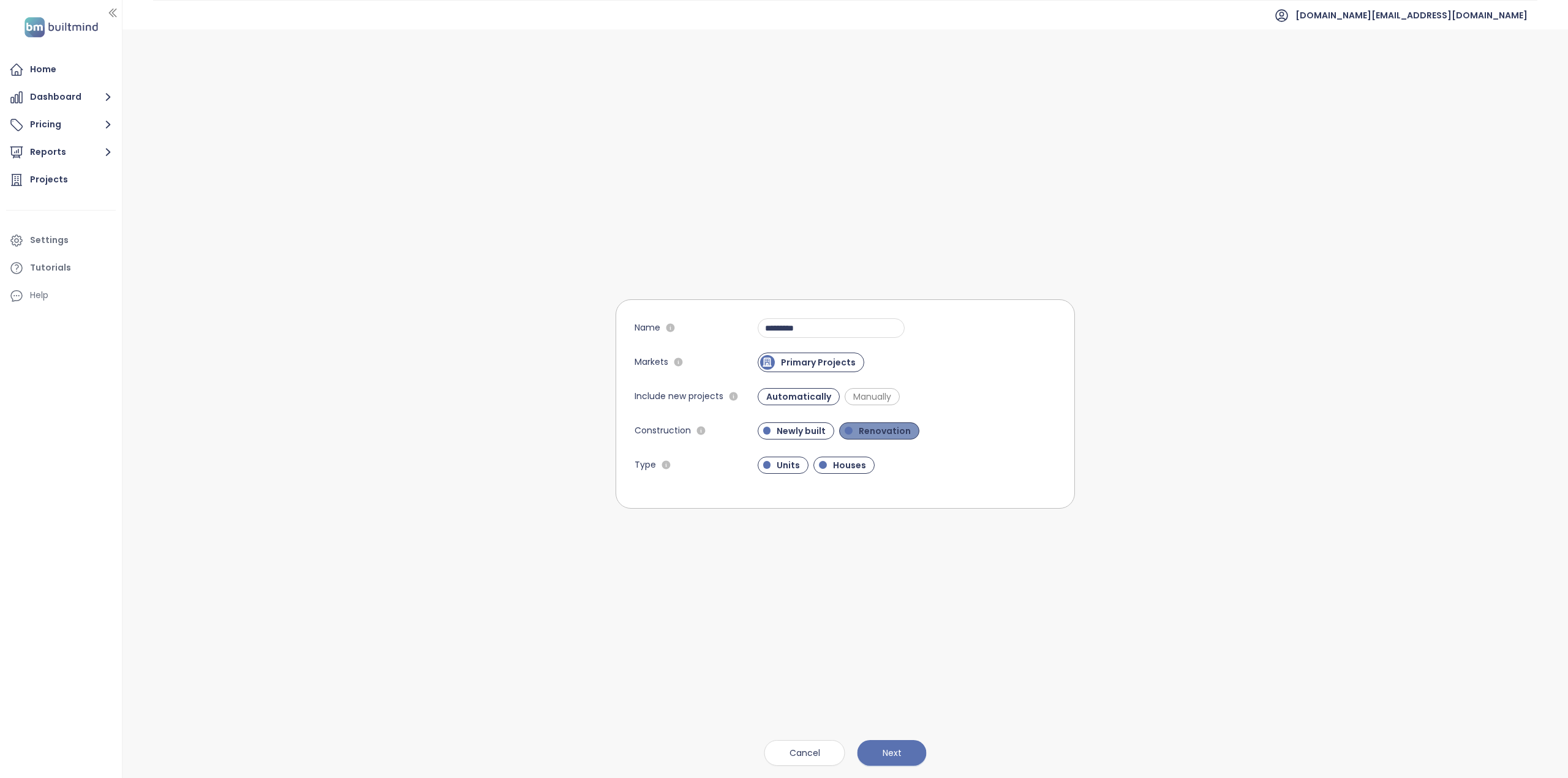
click at [874, 430] on span "Renovation" at bounding box center [885, 431] width 64 height 12
click at [895, 754] on span "Next" at bounding box center [892, 753] width 19 height 14
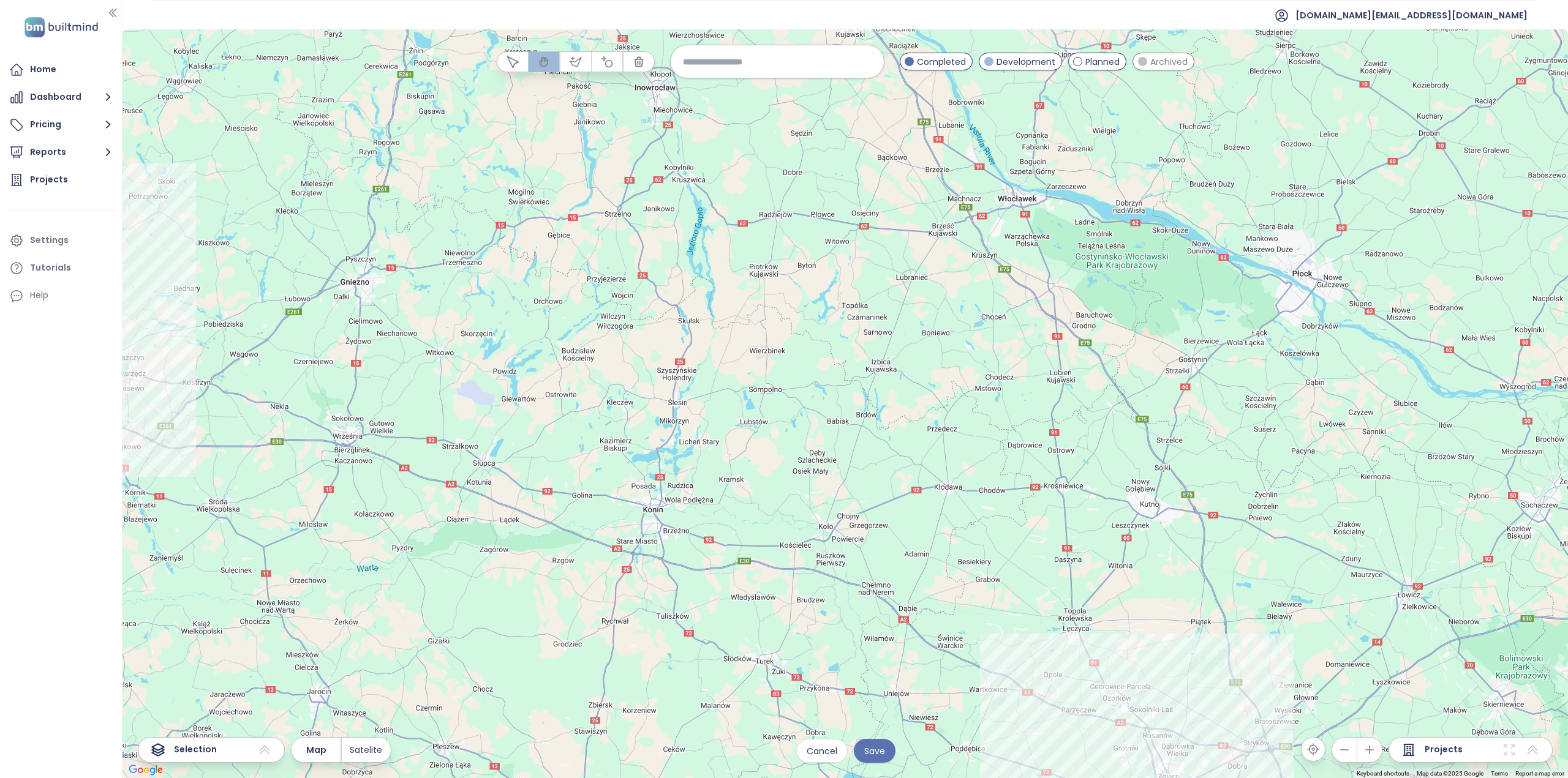
drag, startPoint x: 702, startPoint y: 272, endPoint x: 547, endPoint y: 108, distance: 225.7
click at [549, 112] on div at bounding box center [845, 404] width 1445 height 749
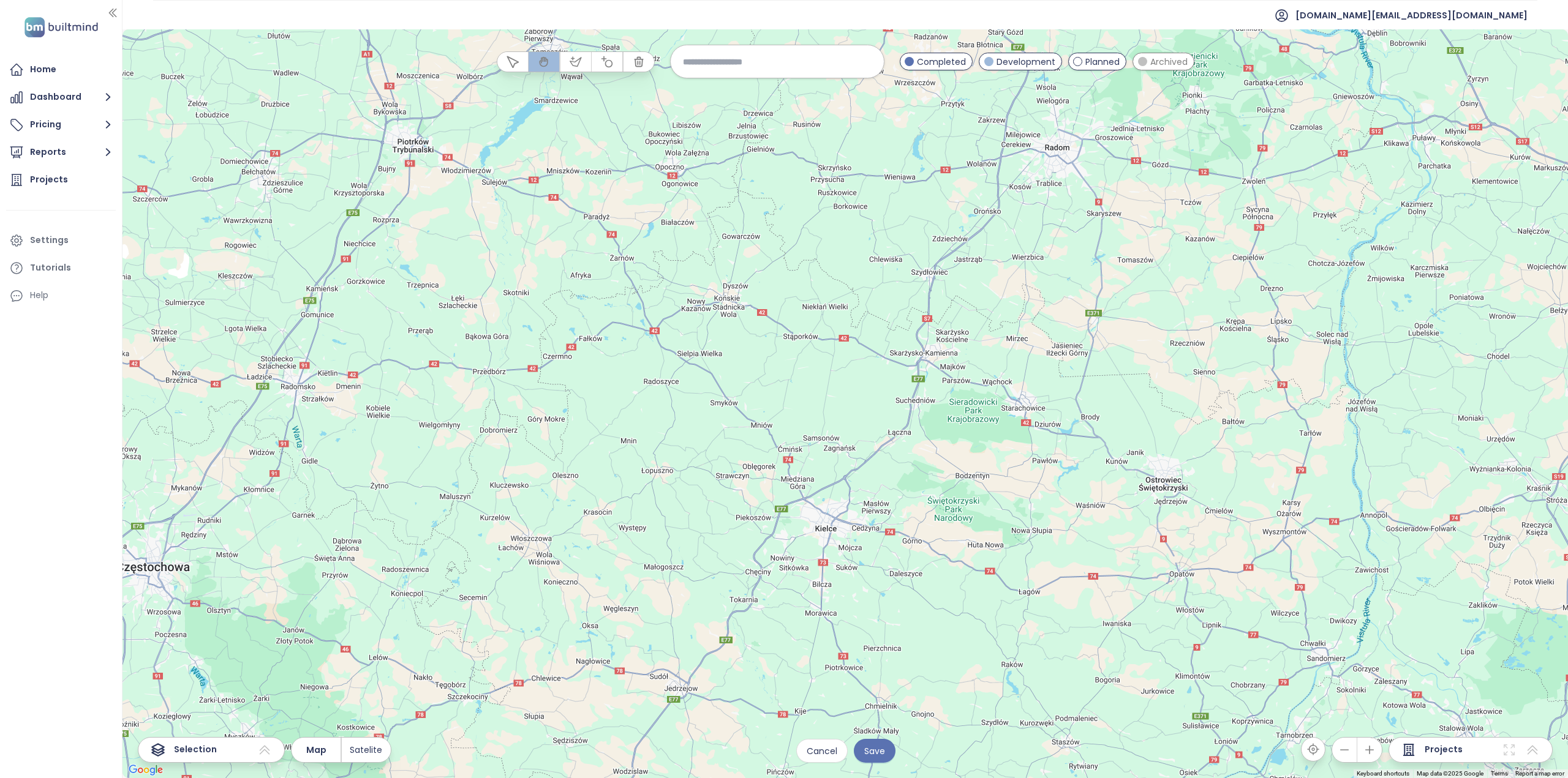
drag, startPoint x: 663, startPoint y: 311, endPoint x: 748, endPoint y: 387, distance: 114.0
click at [743, 386] on div at bounding box center [845, 404] width 1445 height 749
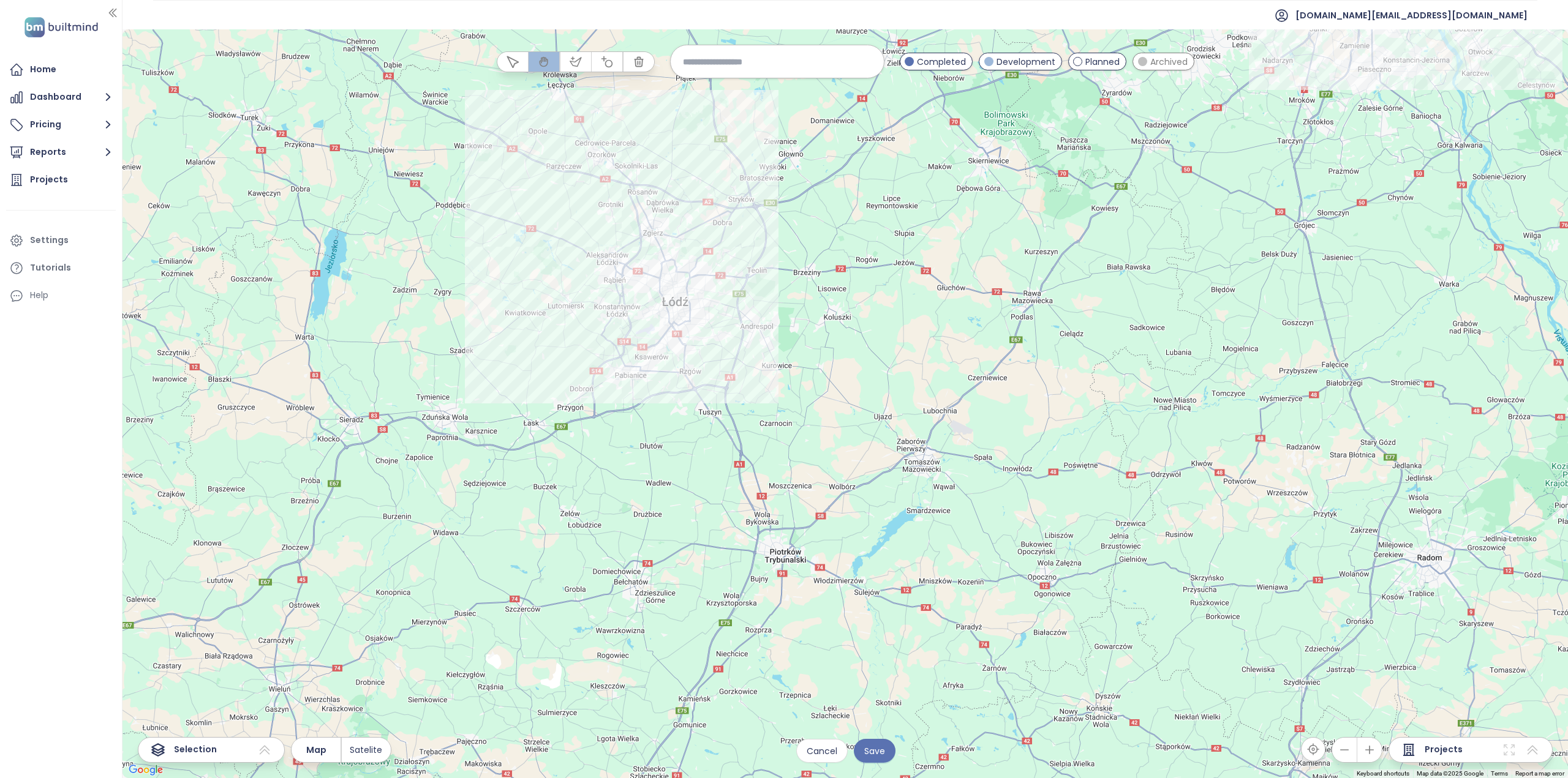
drag, startPoint x: 748, startPoint y: 382, endPoint x: 748, endPoint y: 391, distance: 9.0
click at [748, 391] on div at bounding box center [845, 404] width 1445 height 749
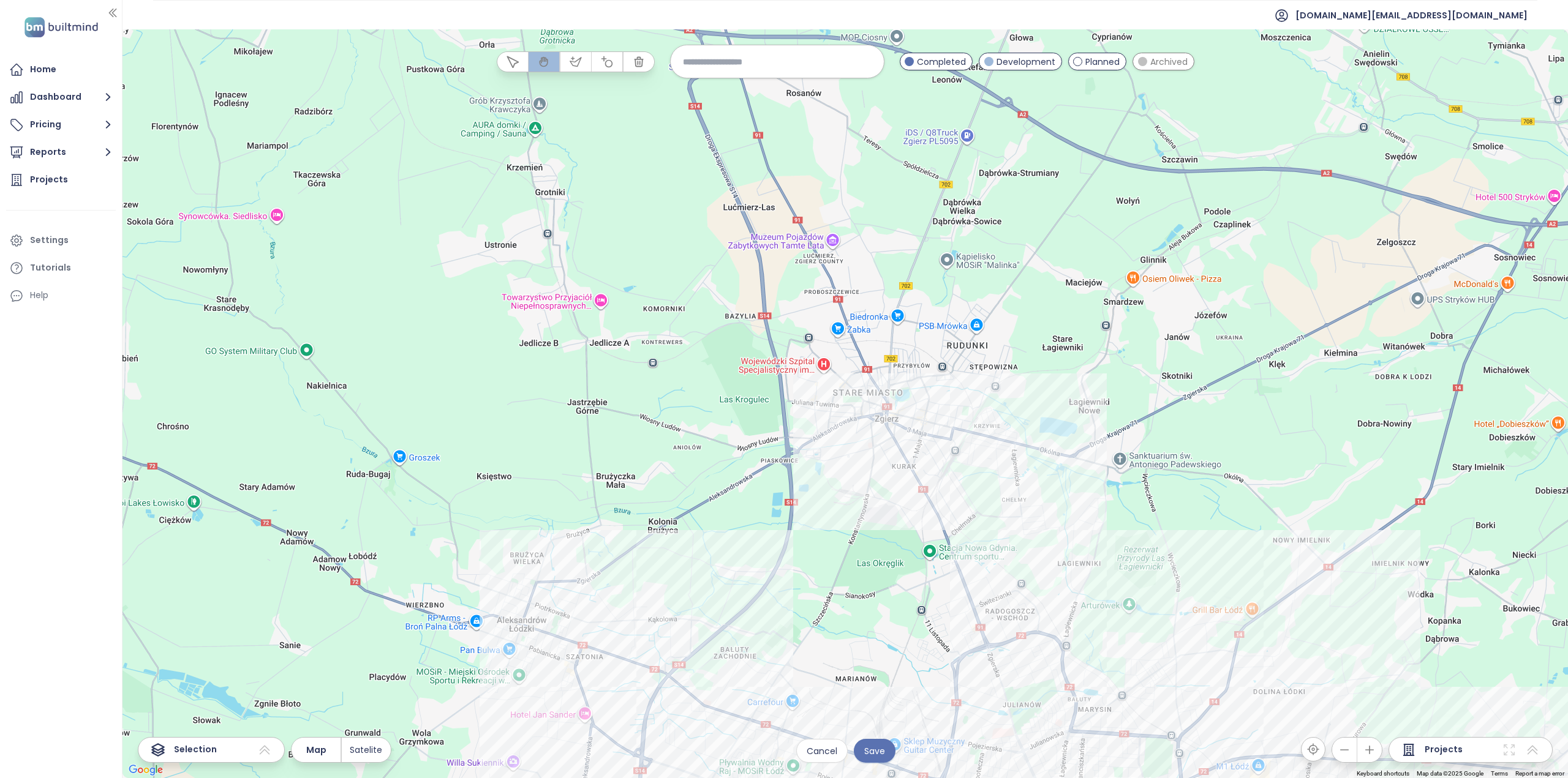
click at [577, 172] on div at bounding box center [845, 404] width 1445 height 749
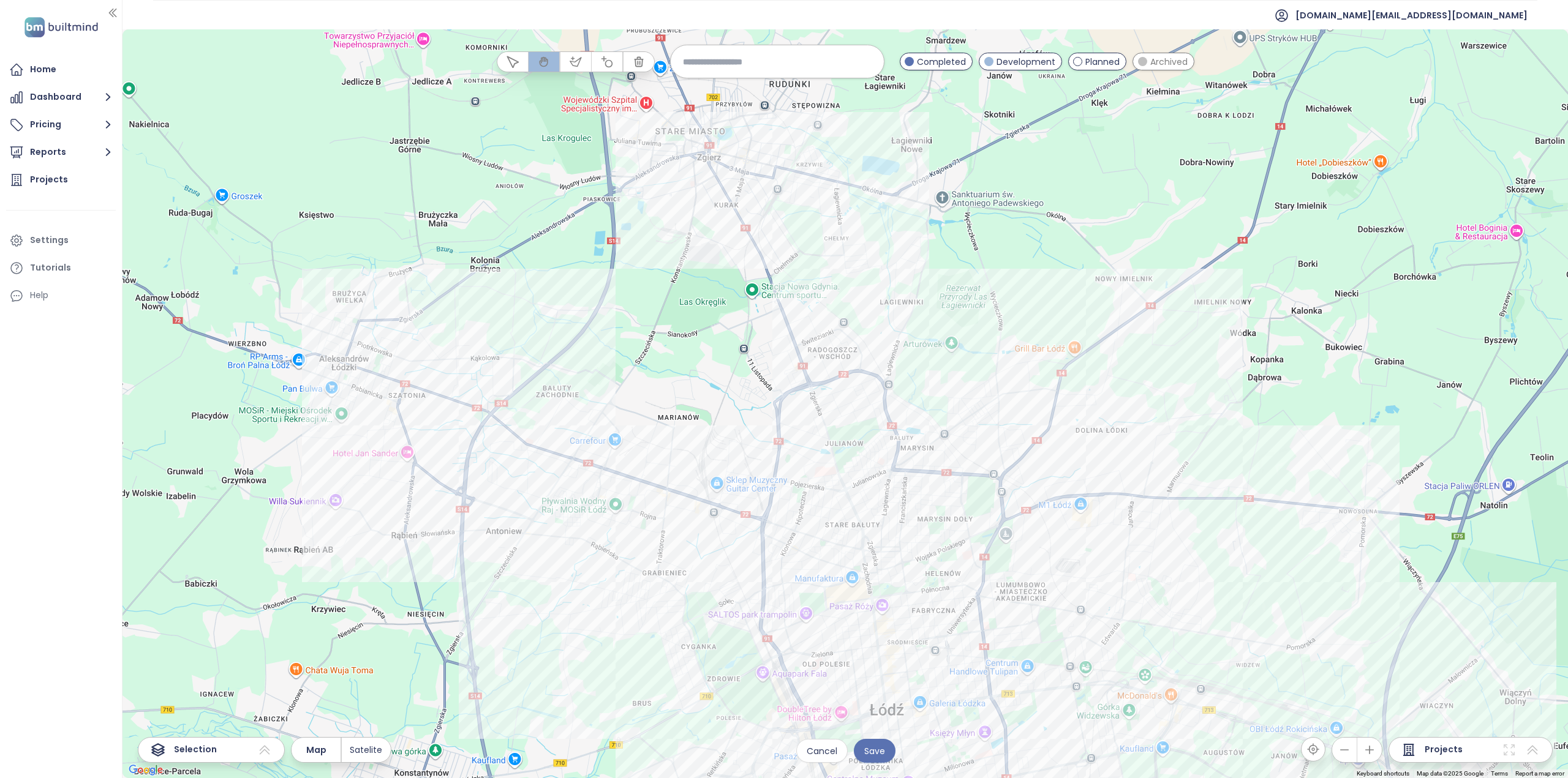
drag, startPoint x: 761, startPoint y: 469, endPoint x: 587, endPoint y: 201, distance: 319.5
click at [587, 206] on div at bounding box center [845, 404] width 1445 height 749
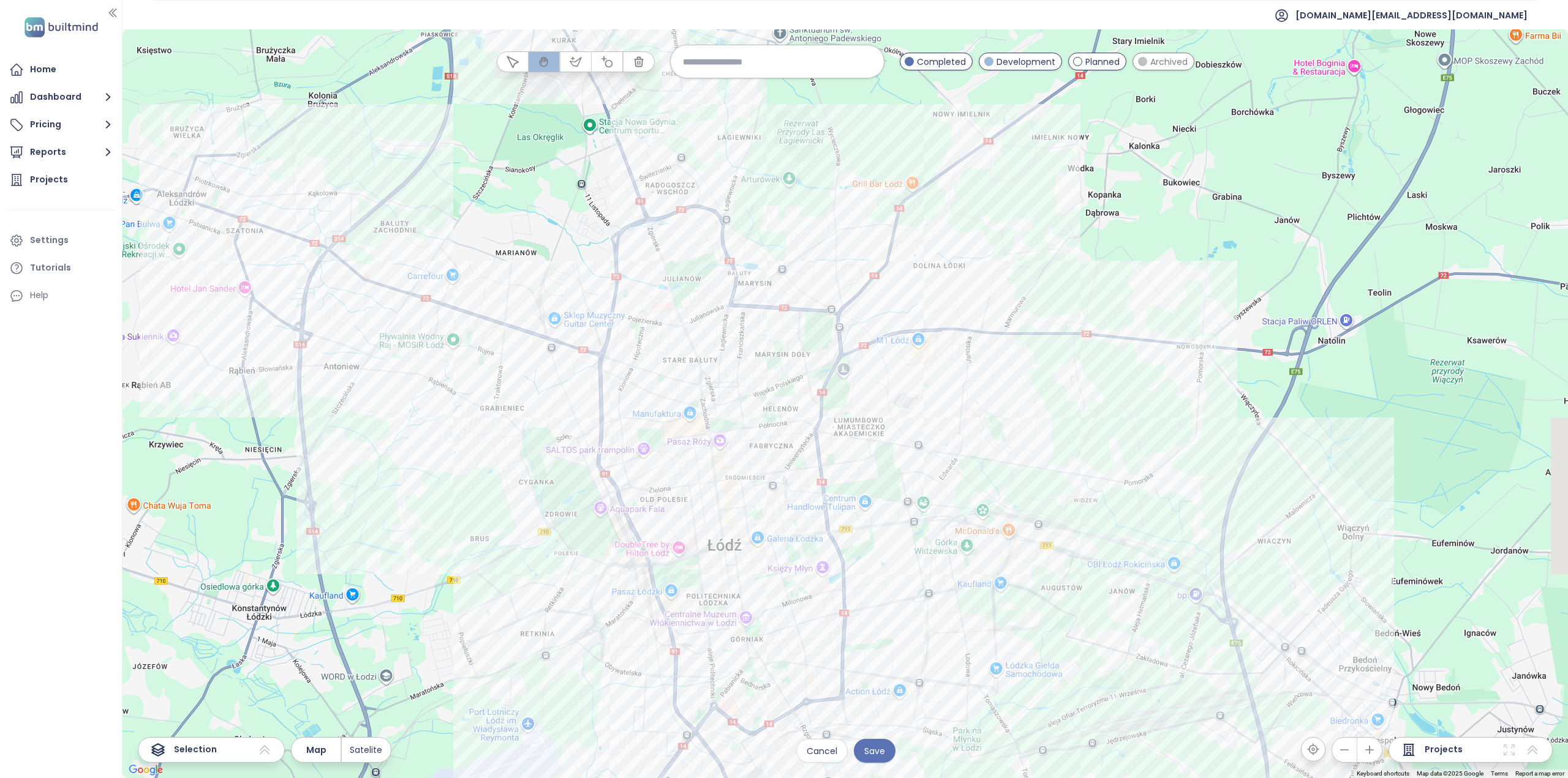
drag, startPoint x: 695, startPoint y: 382, endPoint x: 533, endPoint y: 226, distance: 224.9
click at [533, 226] on div at bounding box center [845, 404] width 1445 height 749
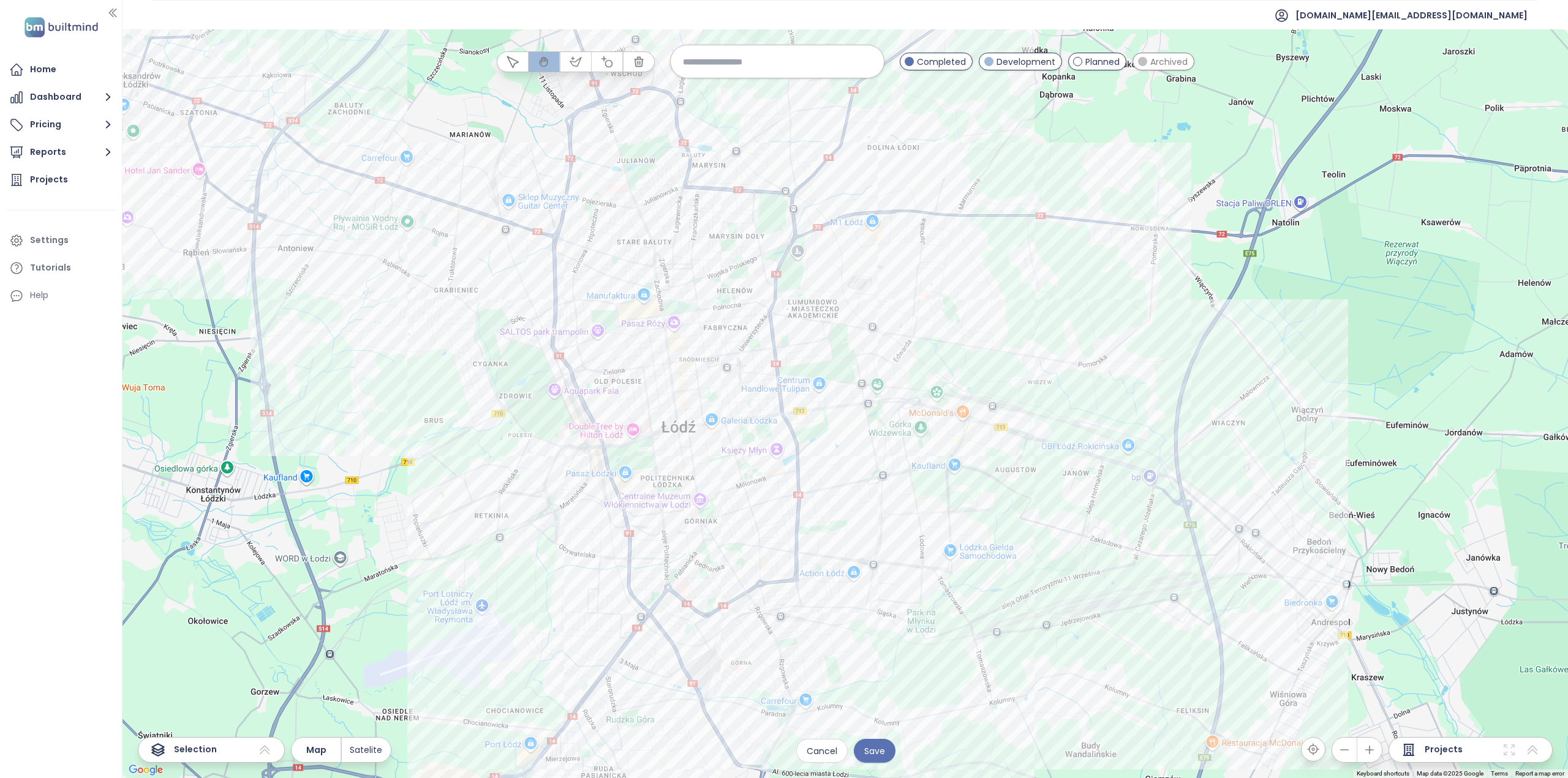
drag, startPoint x: 590, startPoint y: 221, endPoint x: 658, endPoint y: 209, distance: 69.1
click at [658, 209] on div at bounding box center [845, 404] width 1445 height 749
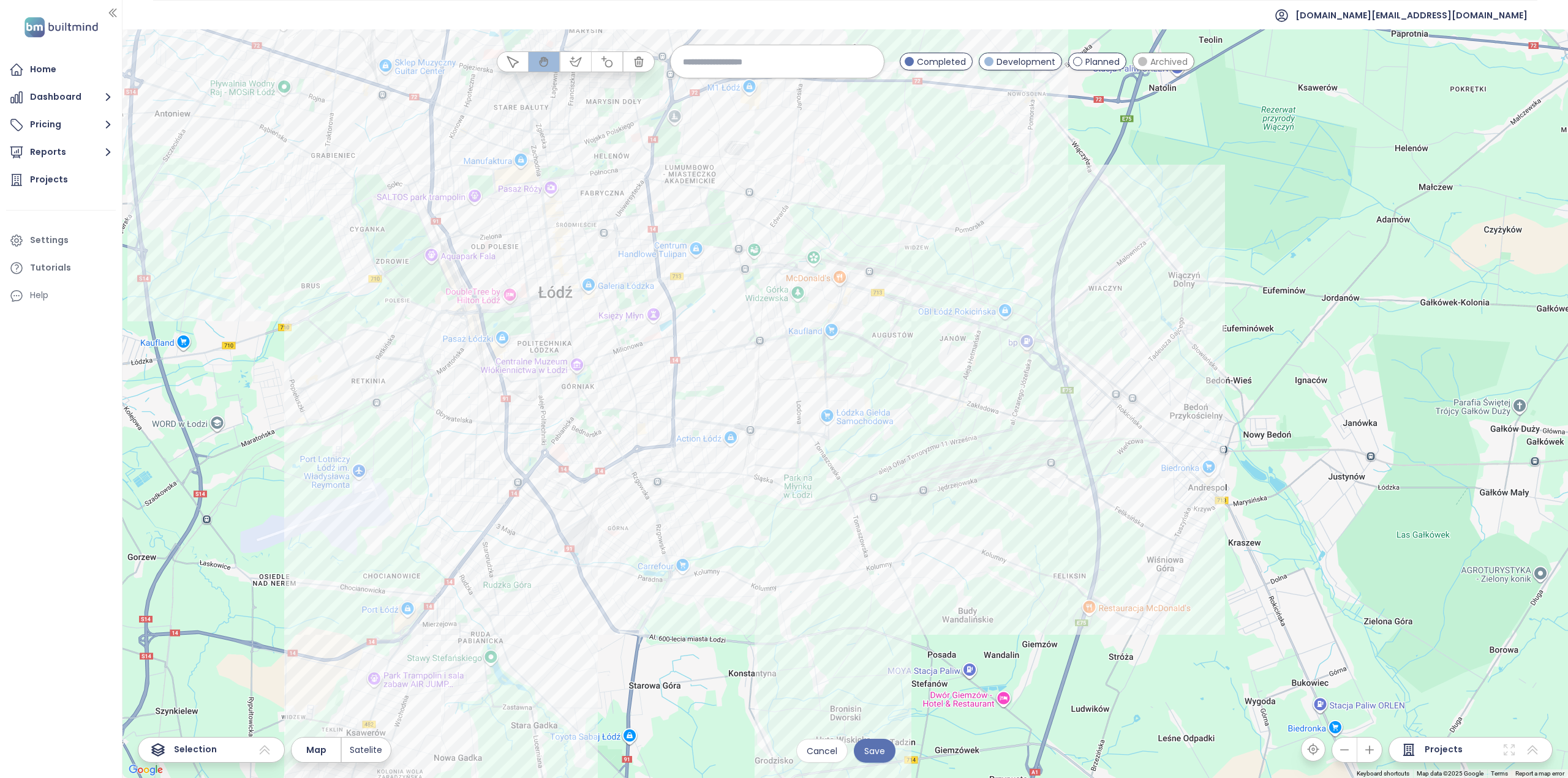
drag, startPoint x: 901, startPoint y: 342, endPoint x: 793, endPoint y: 231, distance: 154.9
click at [793, 231] on div at bounding box center [845, 404] width 1445 height 749
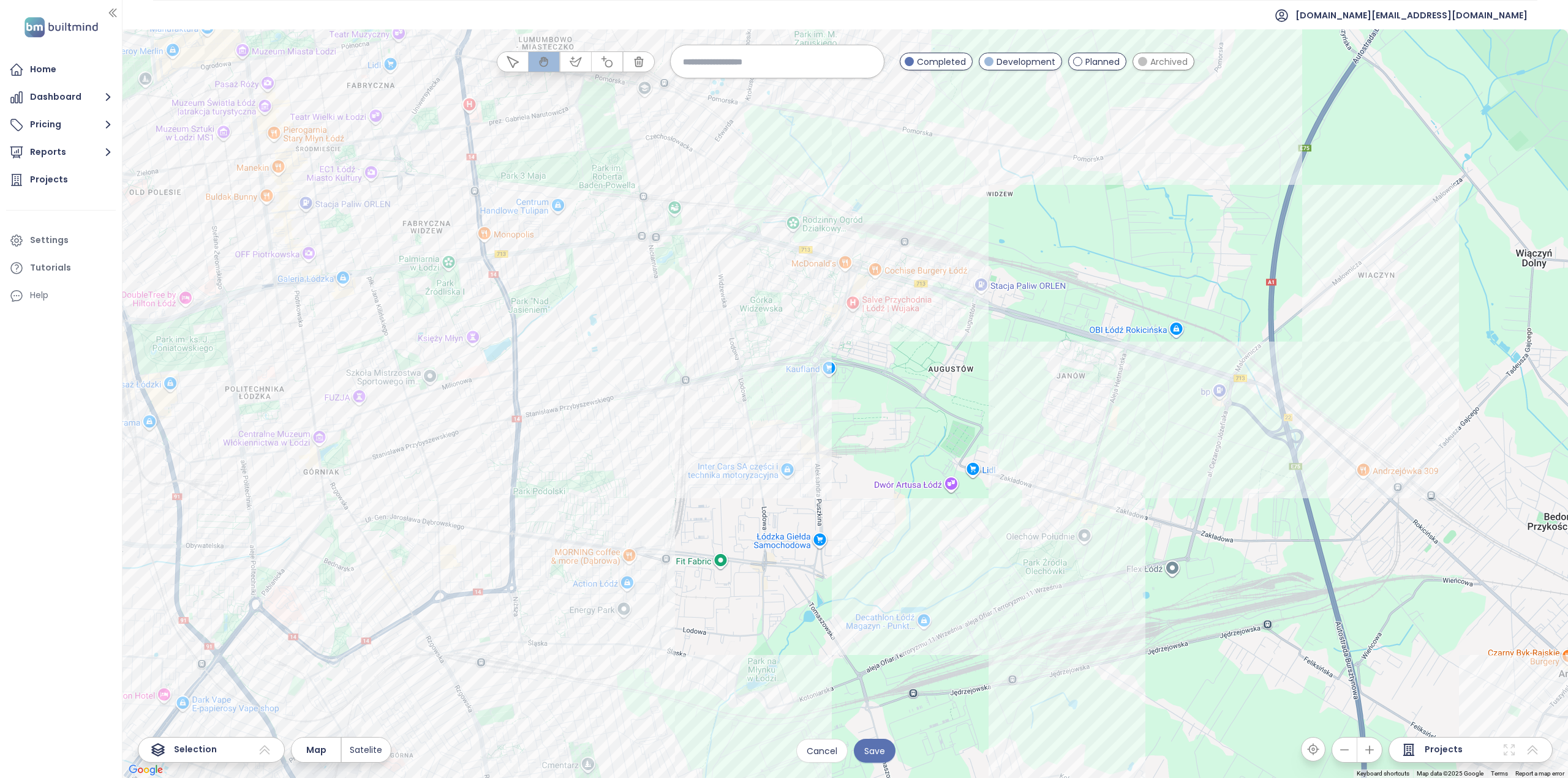
drag, startPoint x: 1060, startPoint y: 390, endPoint x: 939, endPoint y: 345, distance: 129.1
click at [939, 345] on div at bounding box center [845, 404] width 1445 height 749
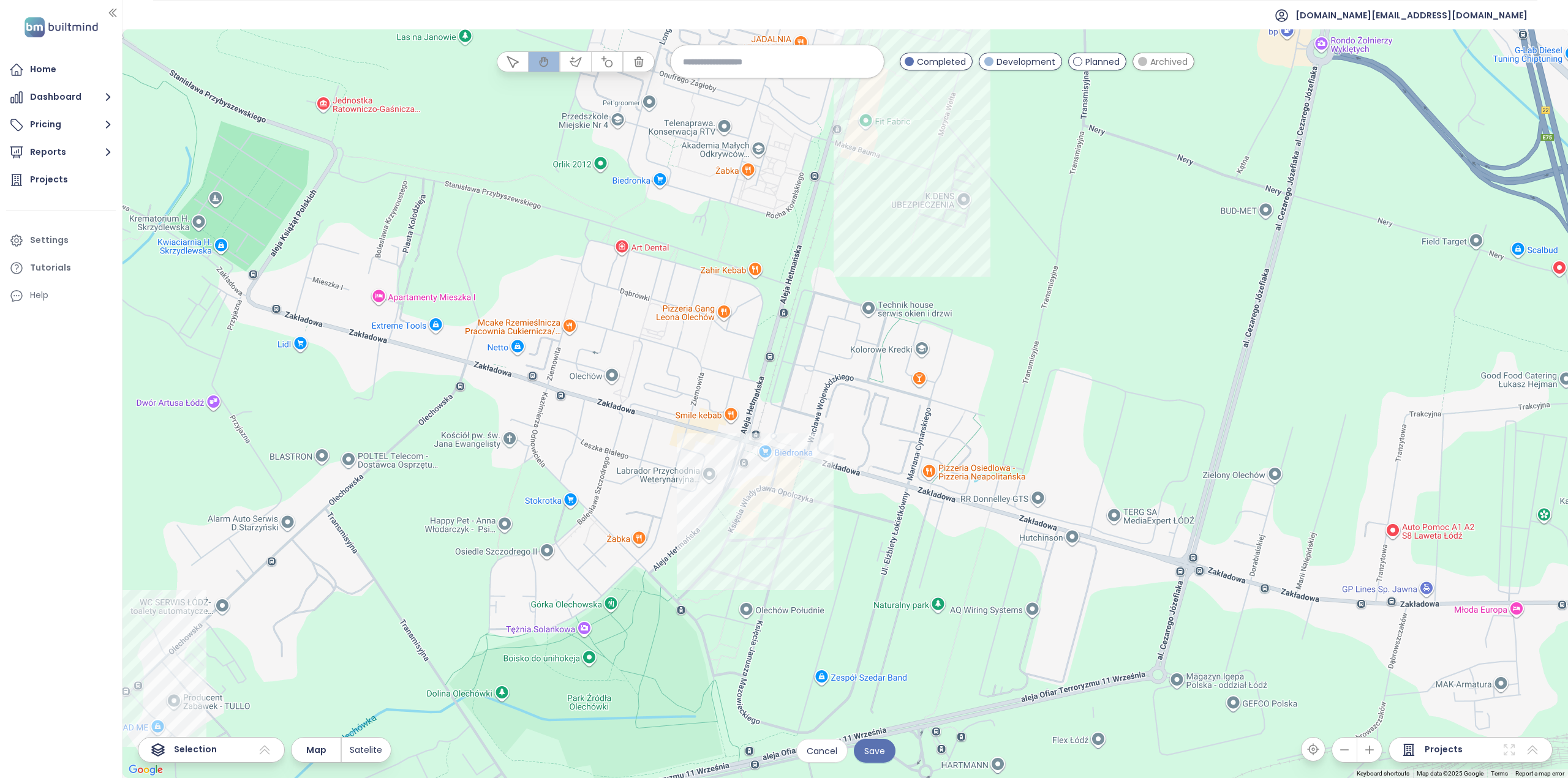
drag, startPoint x: 795, startPoint y: 304, endPoint x: 660, endPoint y: 366, distance: 148.6
click at [660, 366] on div at bounding box center [845, 404] width 1445 height 749
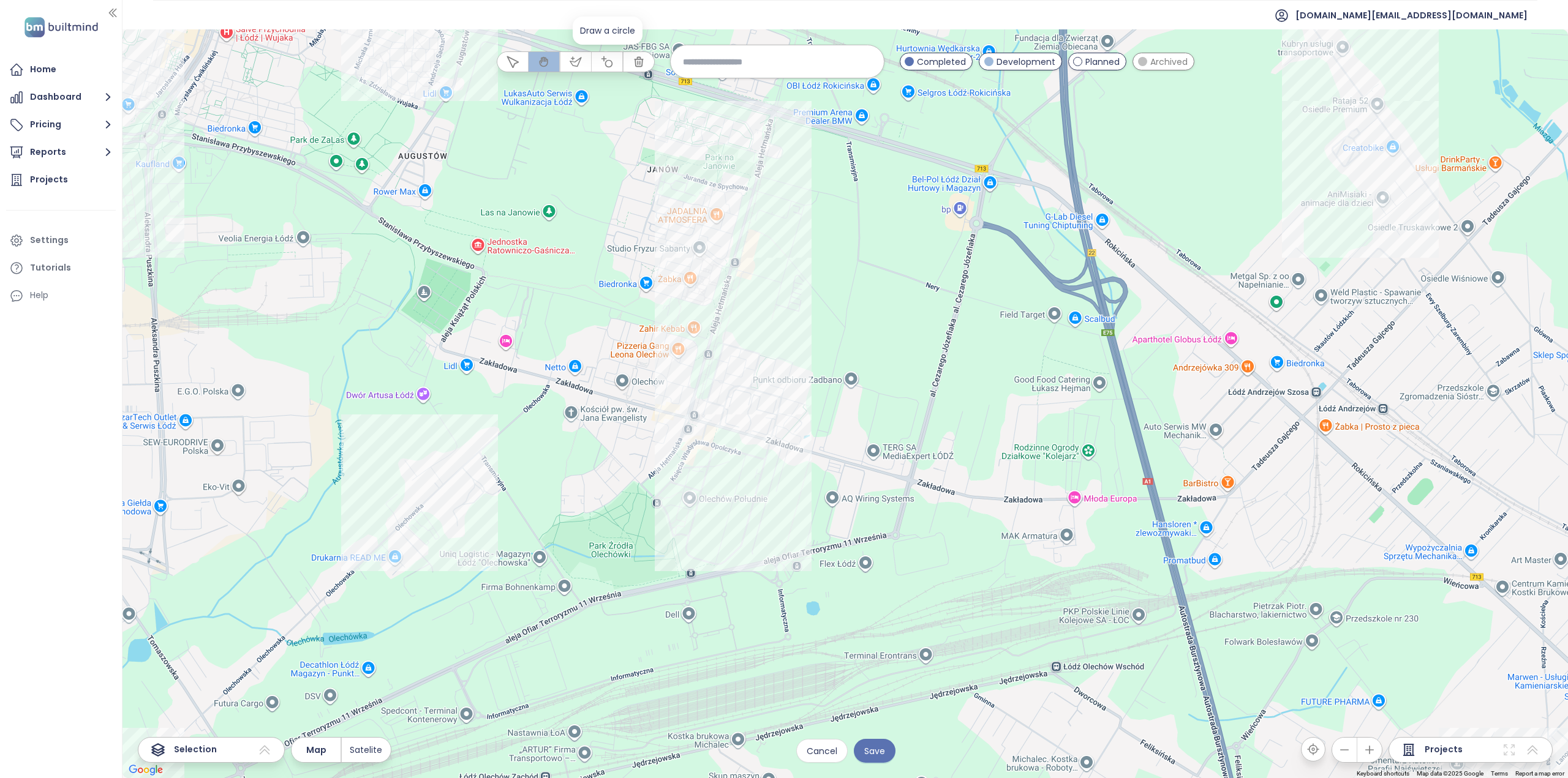
click at [610, 61] on icon "button" at bounding box center [607, 62] width 12 height 12
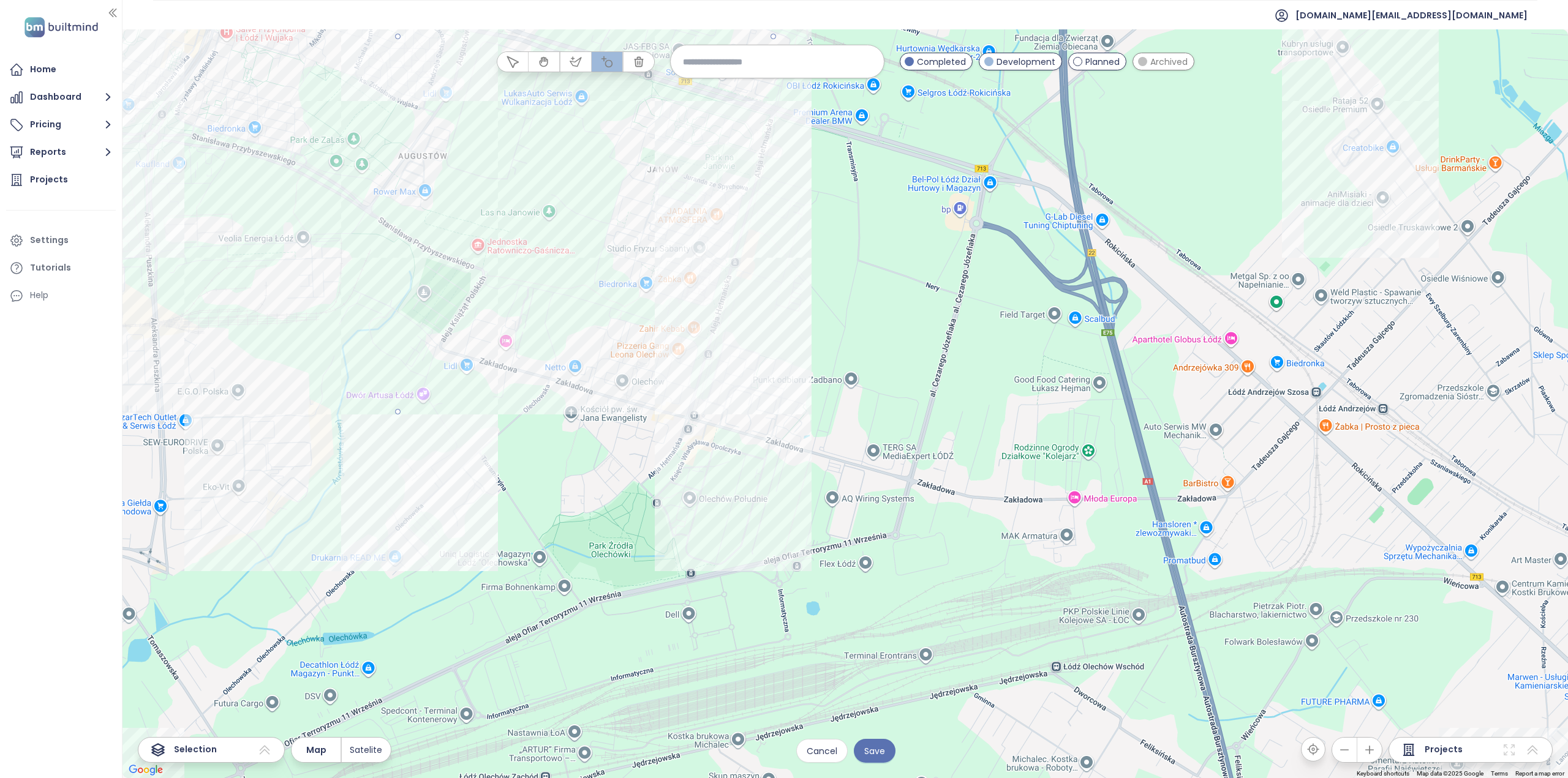
drag, startPoint x: 397, startPoint y: 37, endPoint x: 685, endPoint y: 240, distance: 352.4
click at [685, 240] on div at bounding box center [845, 404] width 1445 height 749
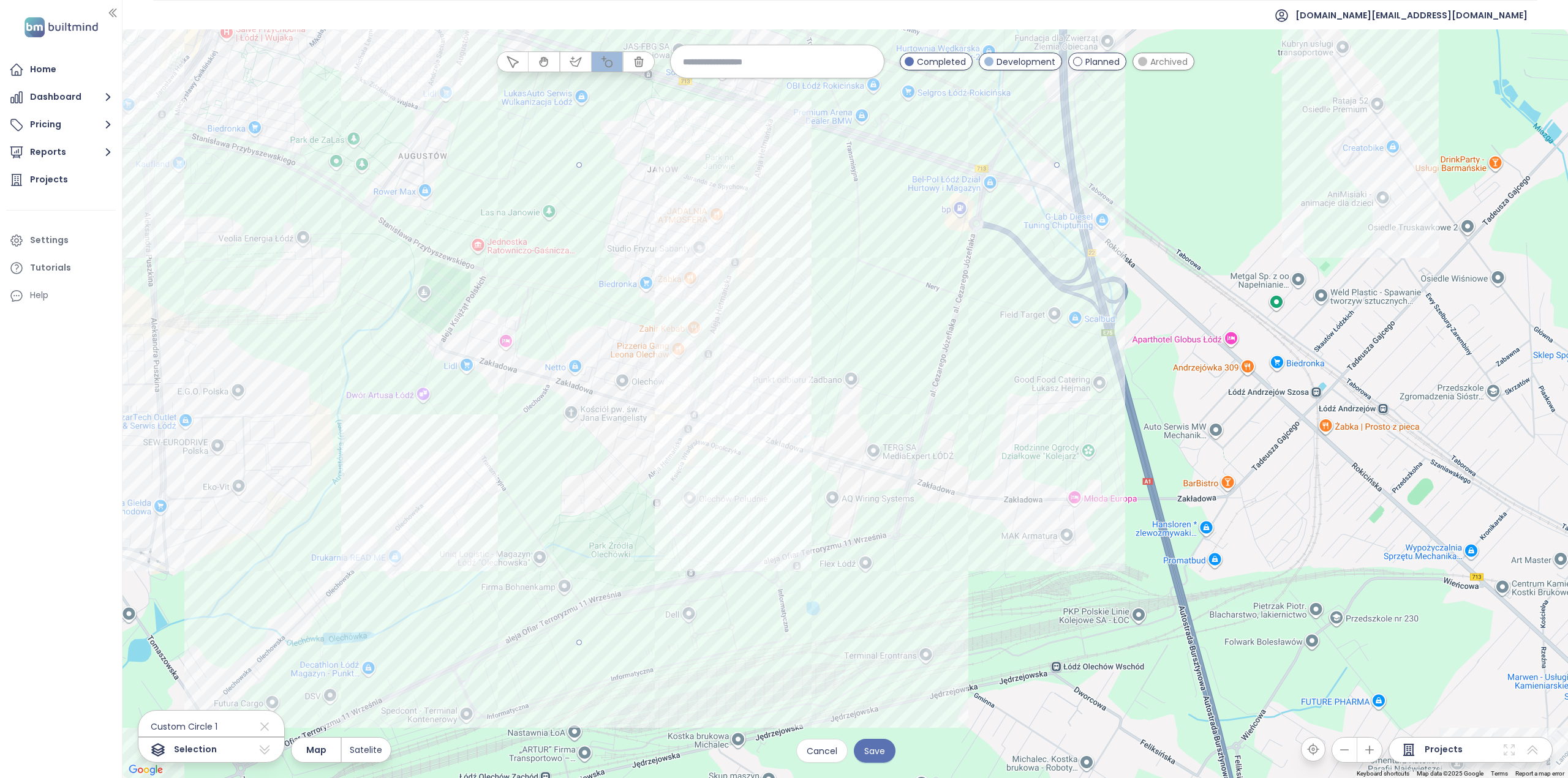
drag, startPoint x: 580, startPoint y: 166, endPoint x: 988, endPoint y: 413, distance: 476.9
click at [988, 413] on div at bounding box center [845, 404] width 1445 height 749
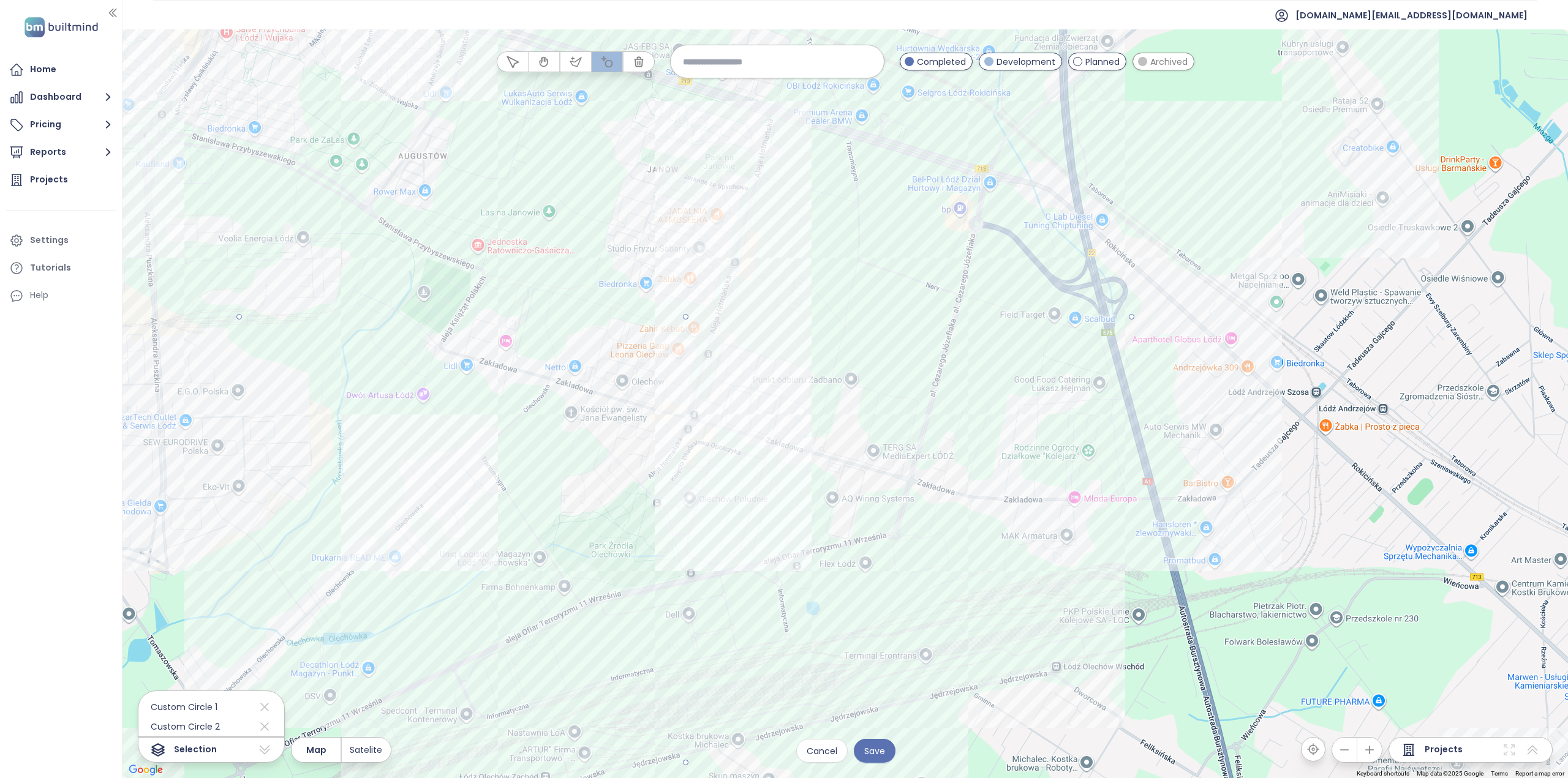
drag, startPoint x: 684, startPoint y: 315, endPoint x: 1083, endPoint y: 521, distance: 449.0
click at [1083, 521] on div at bounding box center [845, 404] width 1445 height 749
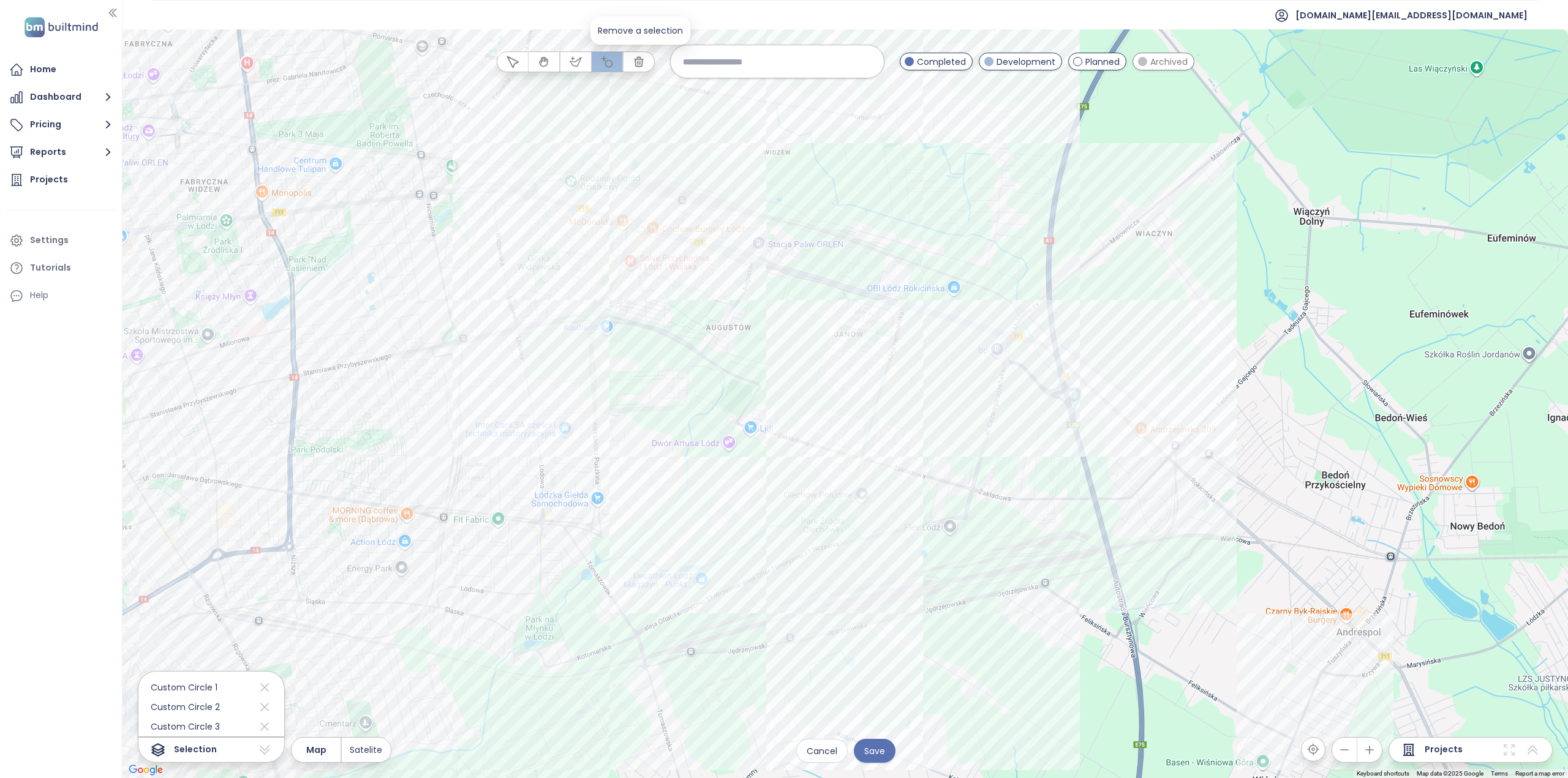
click at [636, 61] on icon "button" at bounding box center [638, 61] width 8 height 9
click at [650, 213] on div at bounding box center [845, 404] width 1445 height 749
click at [650, 206] on div at bounding box center [845, 404] width 1445 height 749
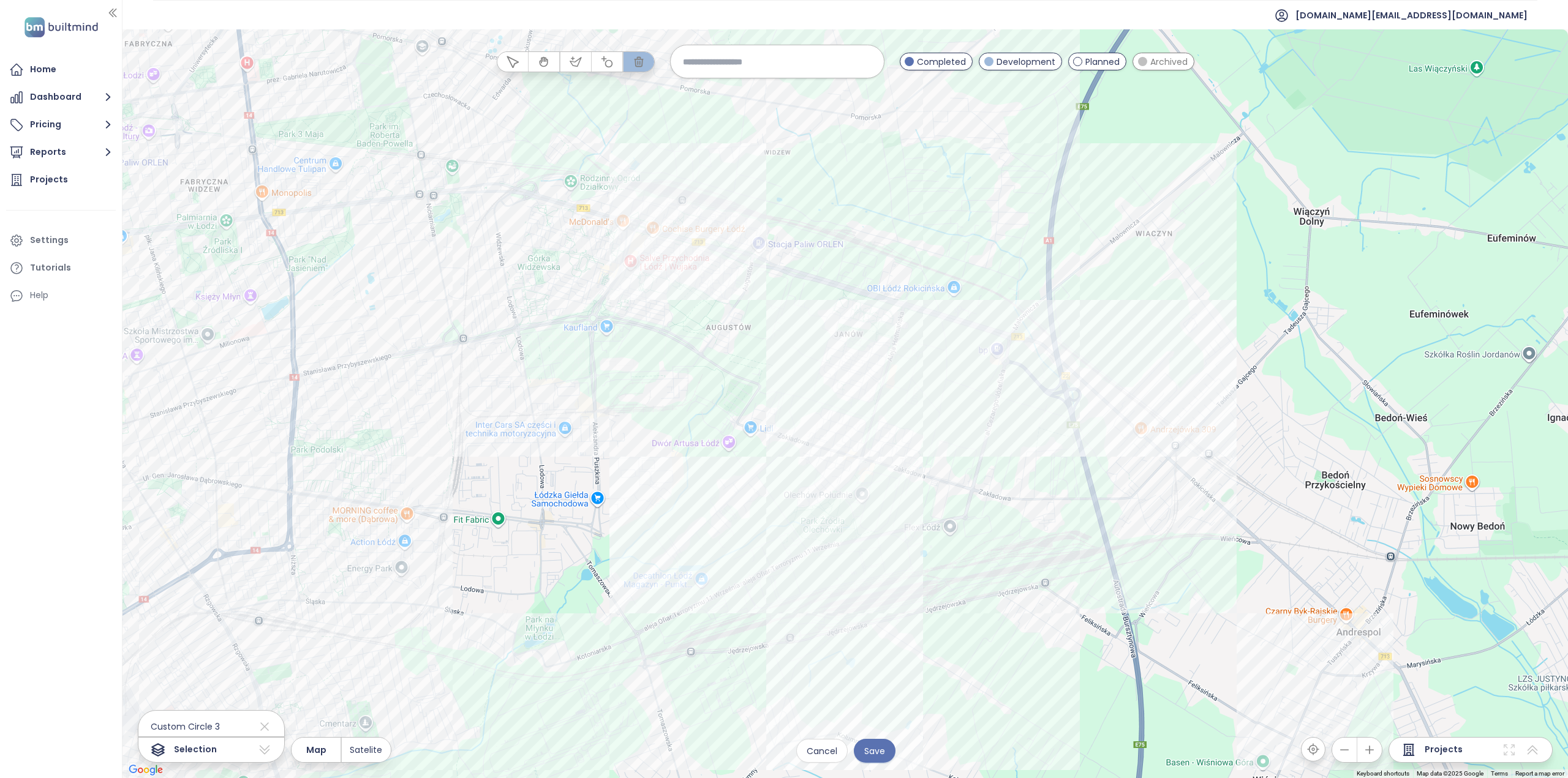
click at [725, 326] on div at bounding box center [845, 404] width 1445 height 749
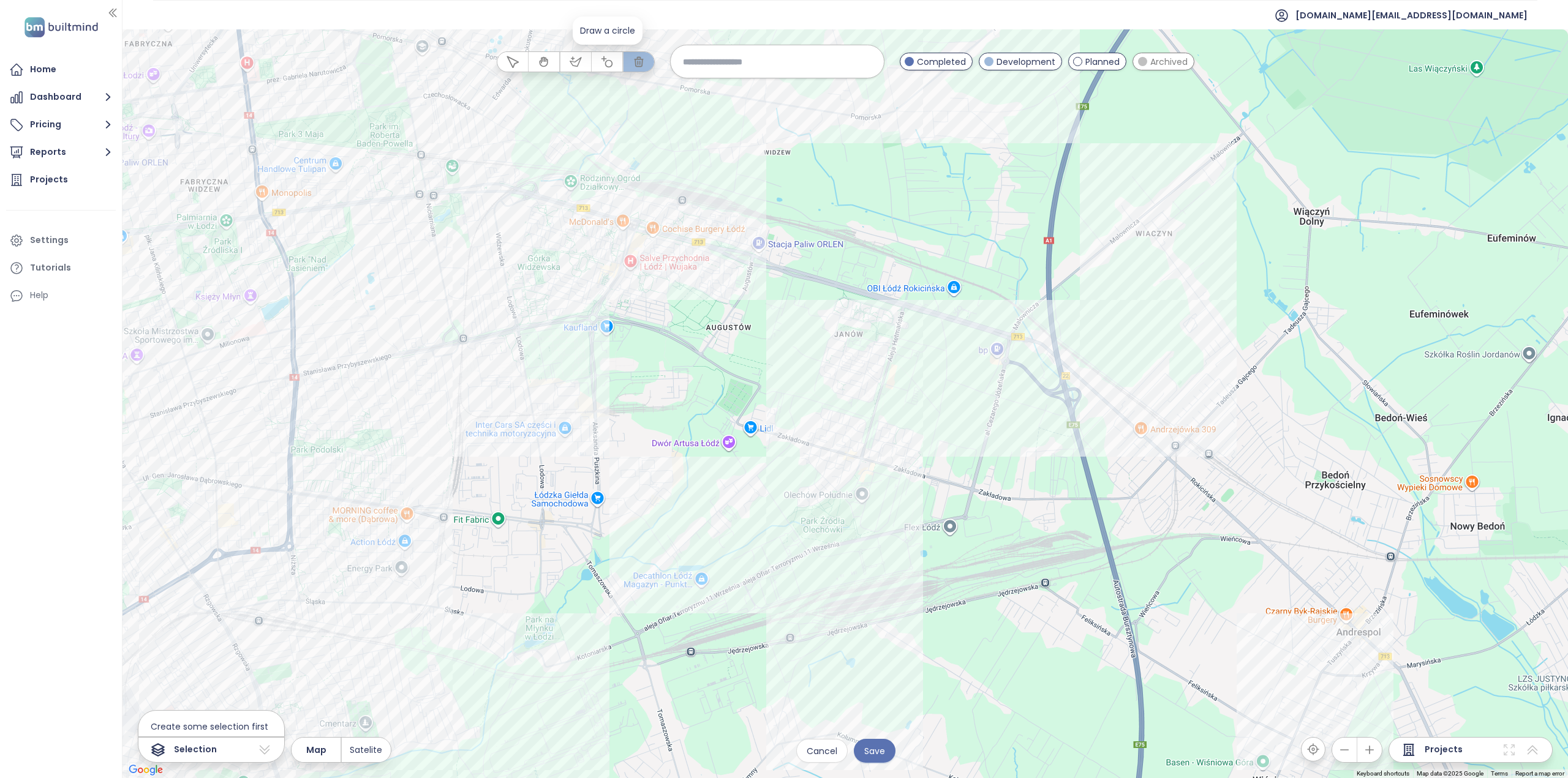
click at [606, 63] on icon "button" at bounding box center [607, 61] width 11 height 11
click at [714, 260] on div at bounding box center [845, 404] width 1445 height 749
click at [637, 57] on icon "button" at bounding box center [638, 61] width 8 height 9
click at [712, 258] on div at bounding box center [845, 404] width 1445 height 749
click at [606, 61] on icon "button" at bounding box center [607, 61] width 11 height 11
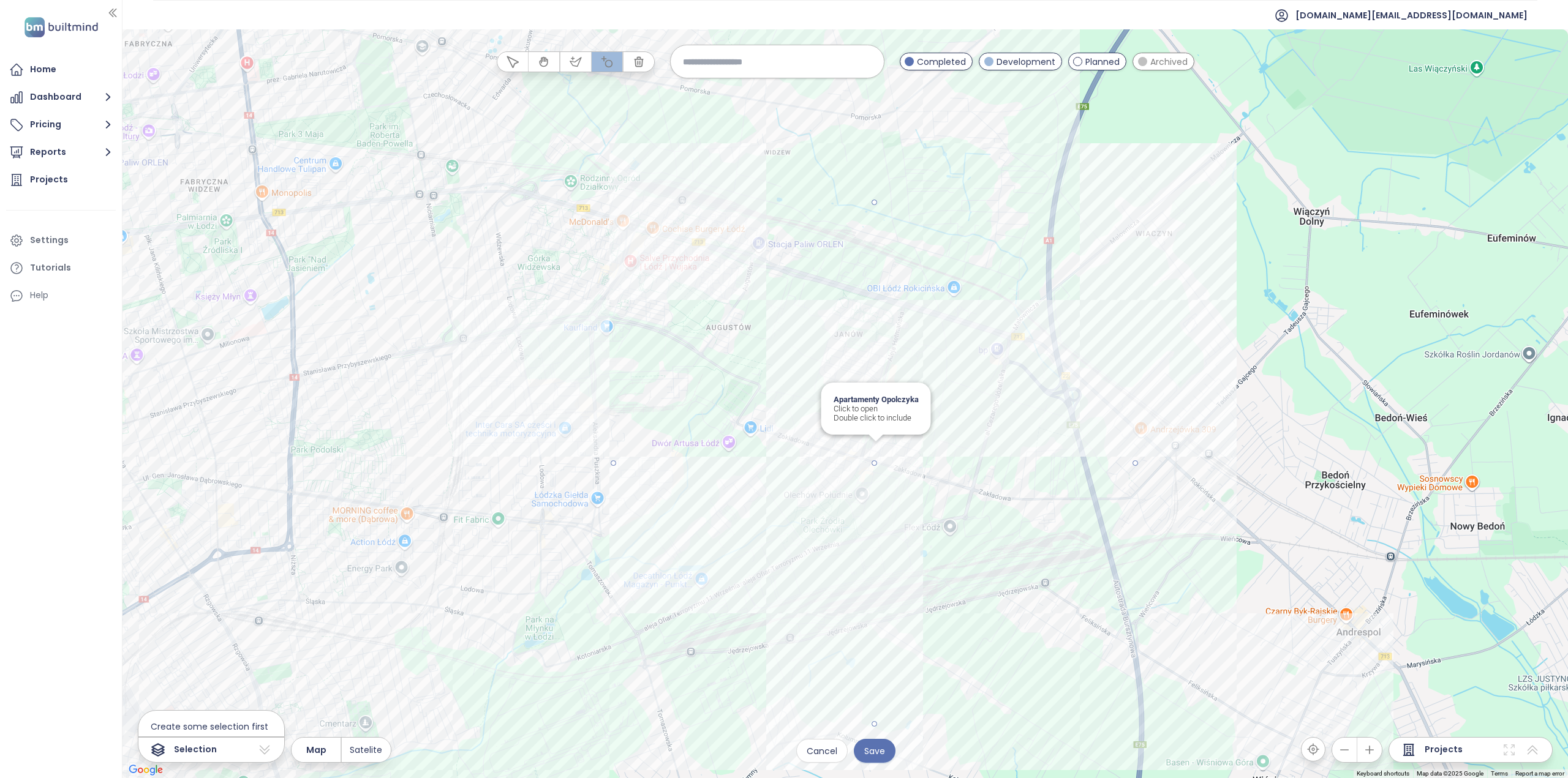
drag, startPoint x: 874, startPoint y: 465, endPoint x: 711, endPoint y: 260, distance: 261.9
click at [711, 260] on div at bounding box center [845, 404] width 1445 height 749
click at [875, 749] on span "Save" at bounding box center [875, 751] width 21 height 14
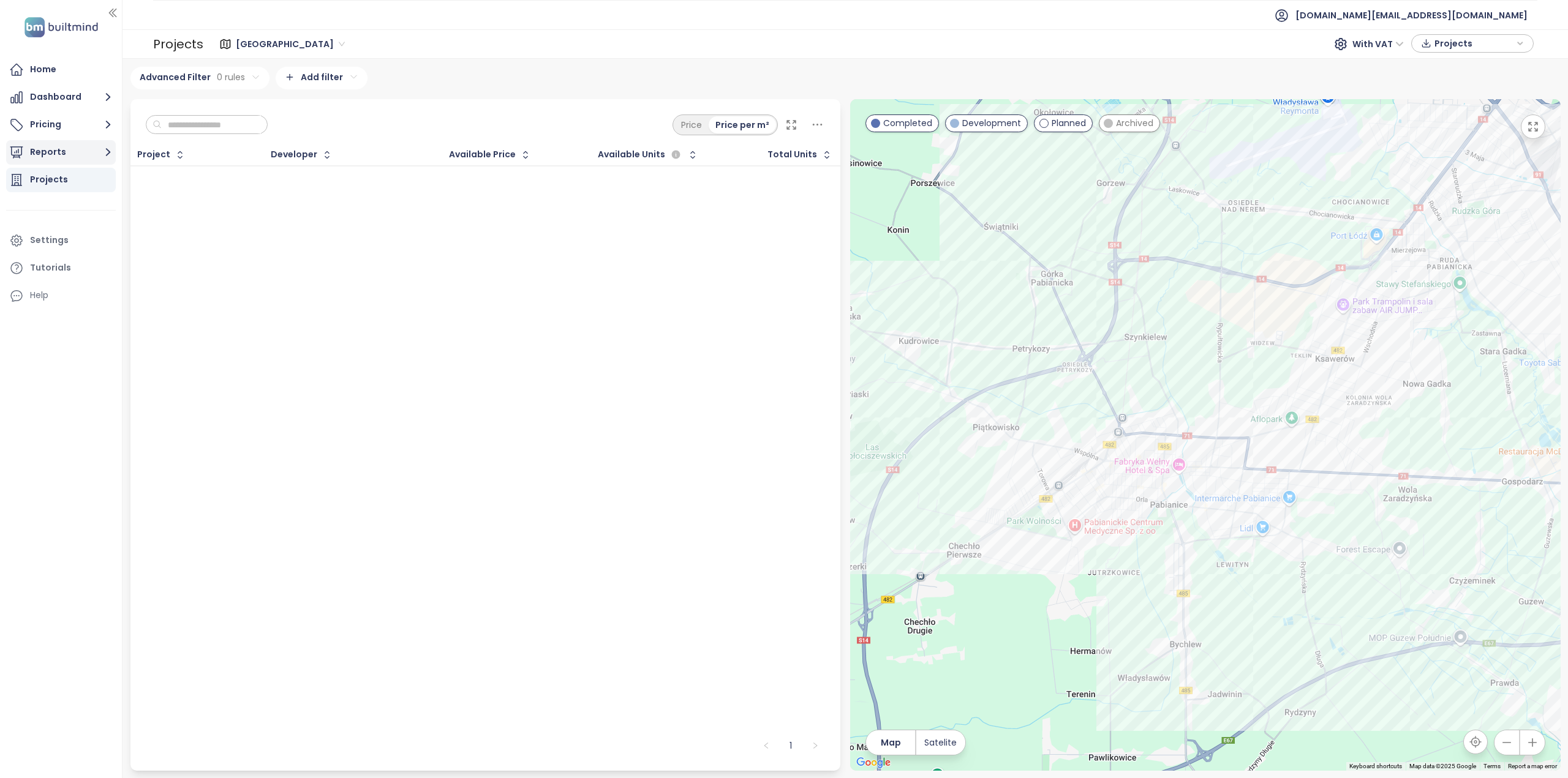
click at [71, 150] on button "Reports" at bounding box center [61, 153] width 110 height 25
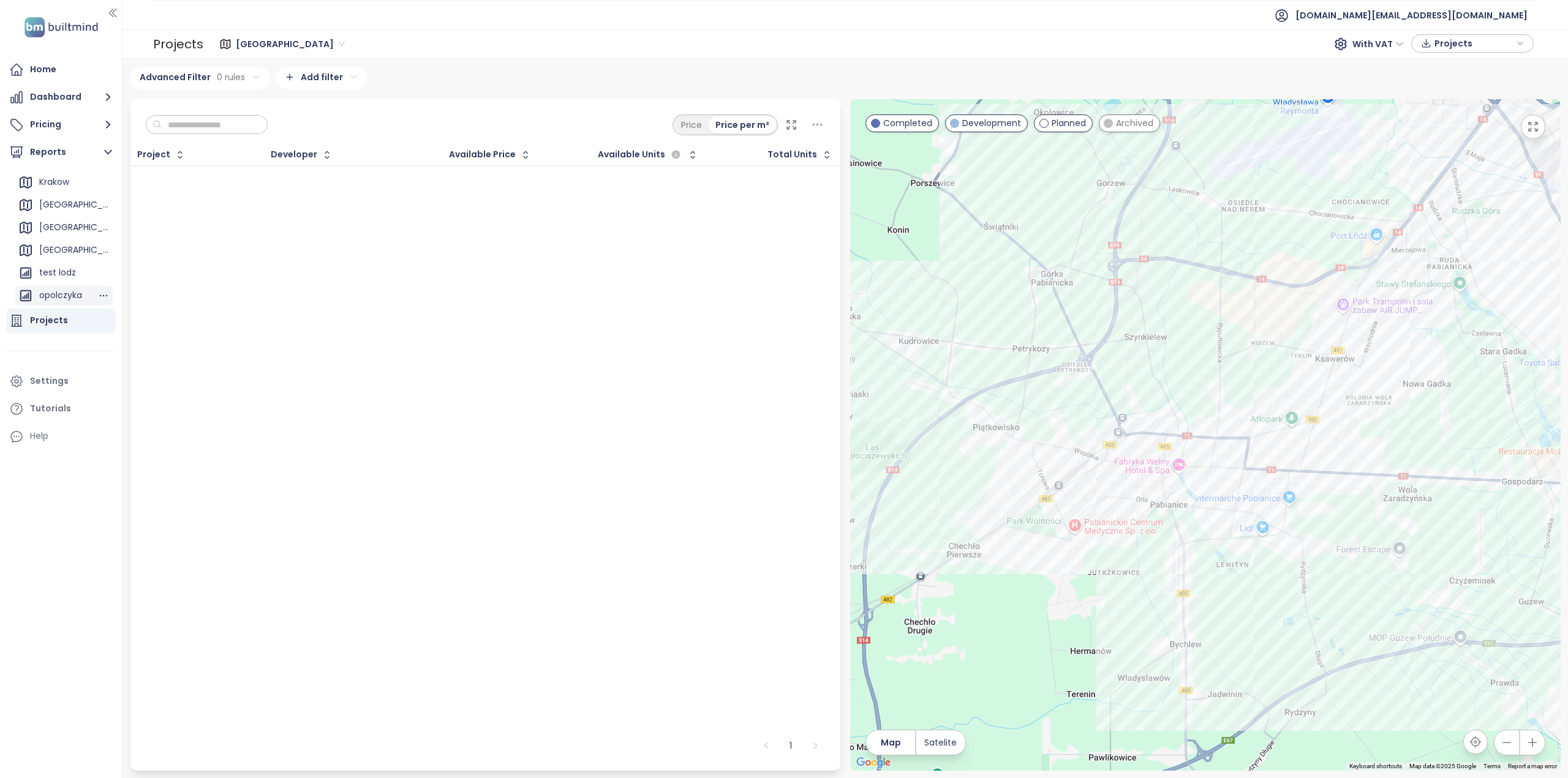
click at [79, 294] on div "opolczyka" at bounding box center [60, 295] width 43 height 15
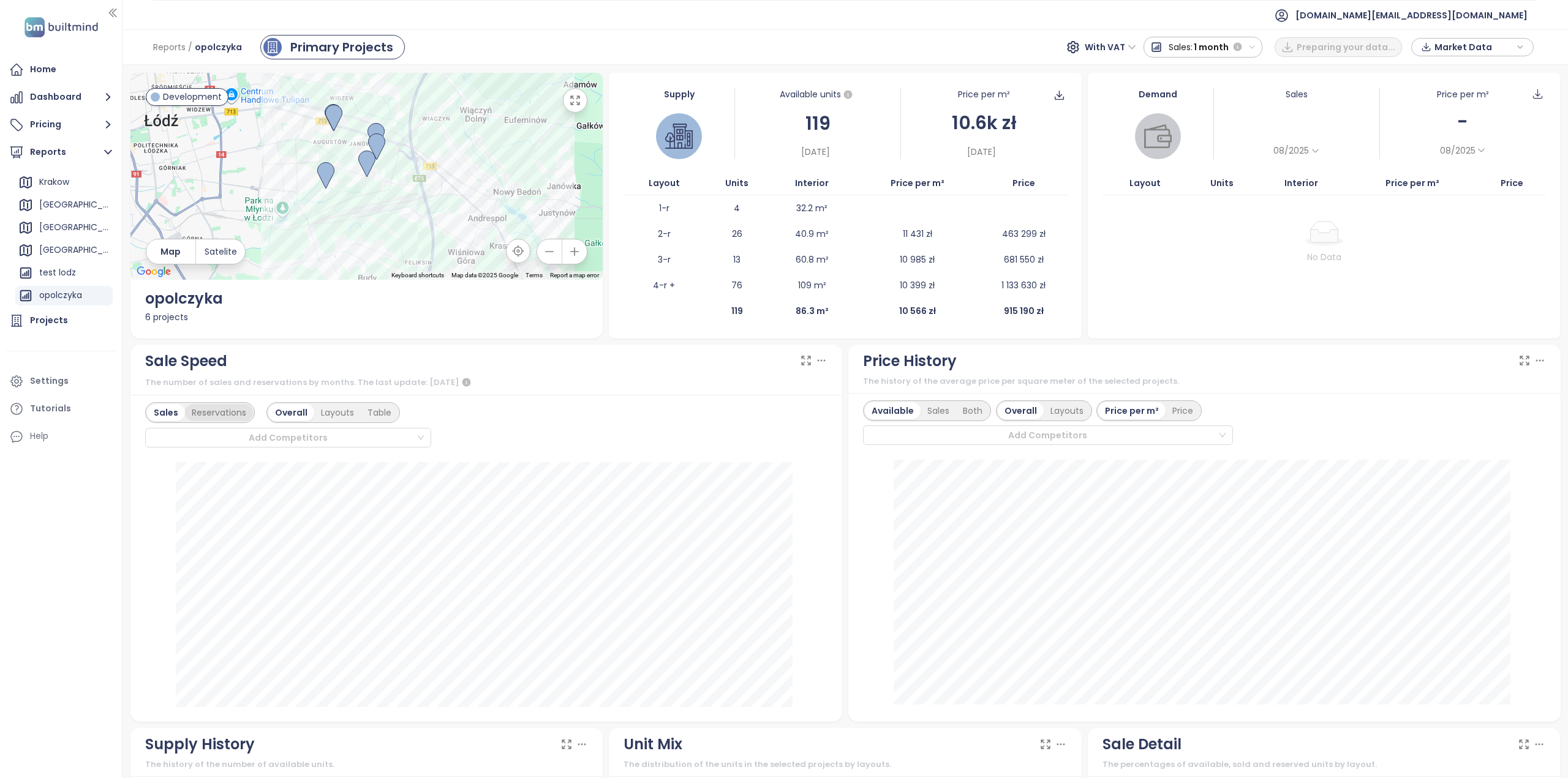
click at [224, 409] on div "Reservations" at bounding box center [219, 413] width 68 height 17
click at [172, 413] on div "Sales" at bounding box center [164, 413] width 35 height 17
click at [366, 161] on img at bounding box center [367, 164] width 17 height 27
click at [371, 159] on img at bounding box center [366, 162] width 17 height 27
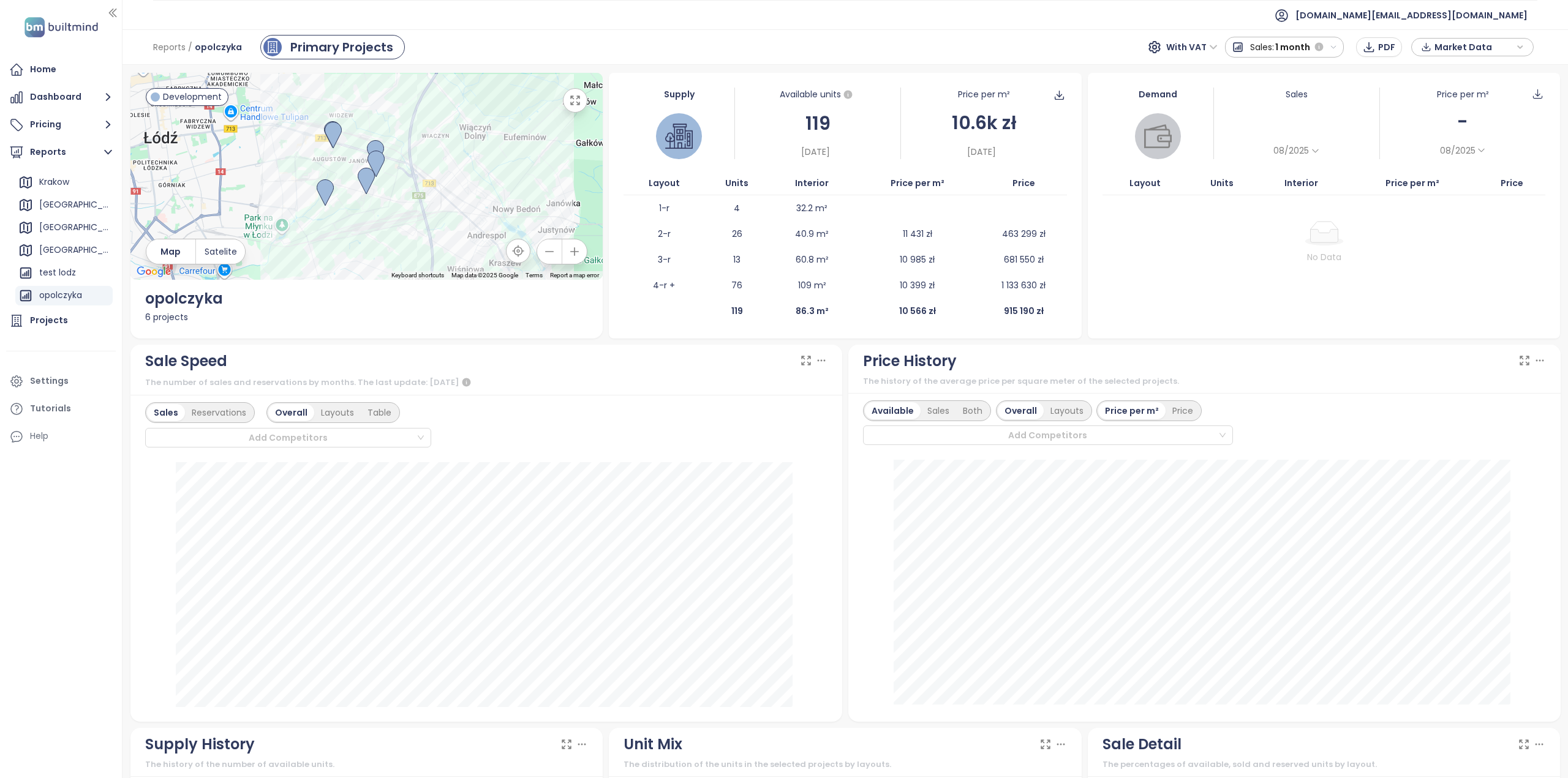
click at [377, 140] on img at bounding box center [376, 153] width 17 height 27
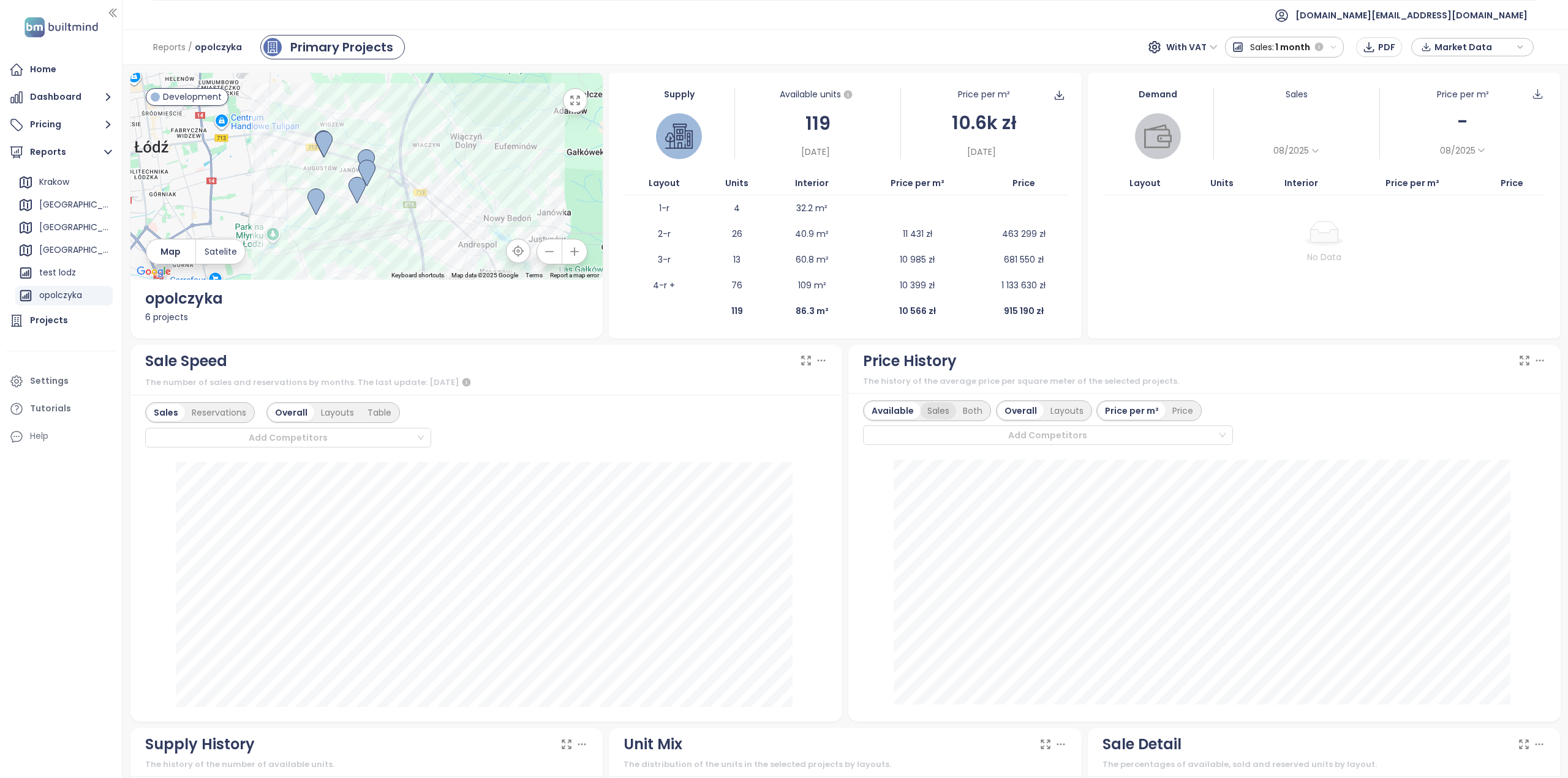
click at [921, 410] on div "Sales" at bounding box center [938, 411] width 35 height 17
click at [883, 410] on div "Available" at bounding box center [890, 411] width 51 height 17
click at [1322, 43] on icon "button" at bounding box center [1319, 47] width 11 height 11
click at [1237, 113] on div "All time" at bounding box center [1284, 113] width 118 height 22
click at [310, 49] on div "Primary Projects" at bounding box center [342, 47] width 103 height 19
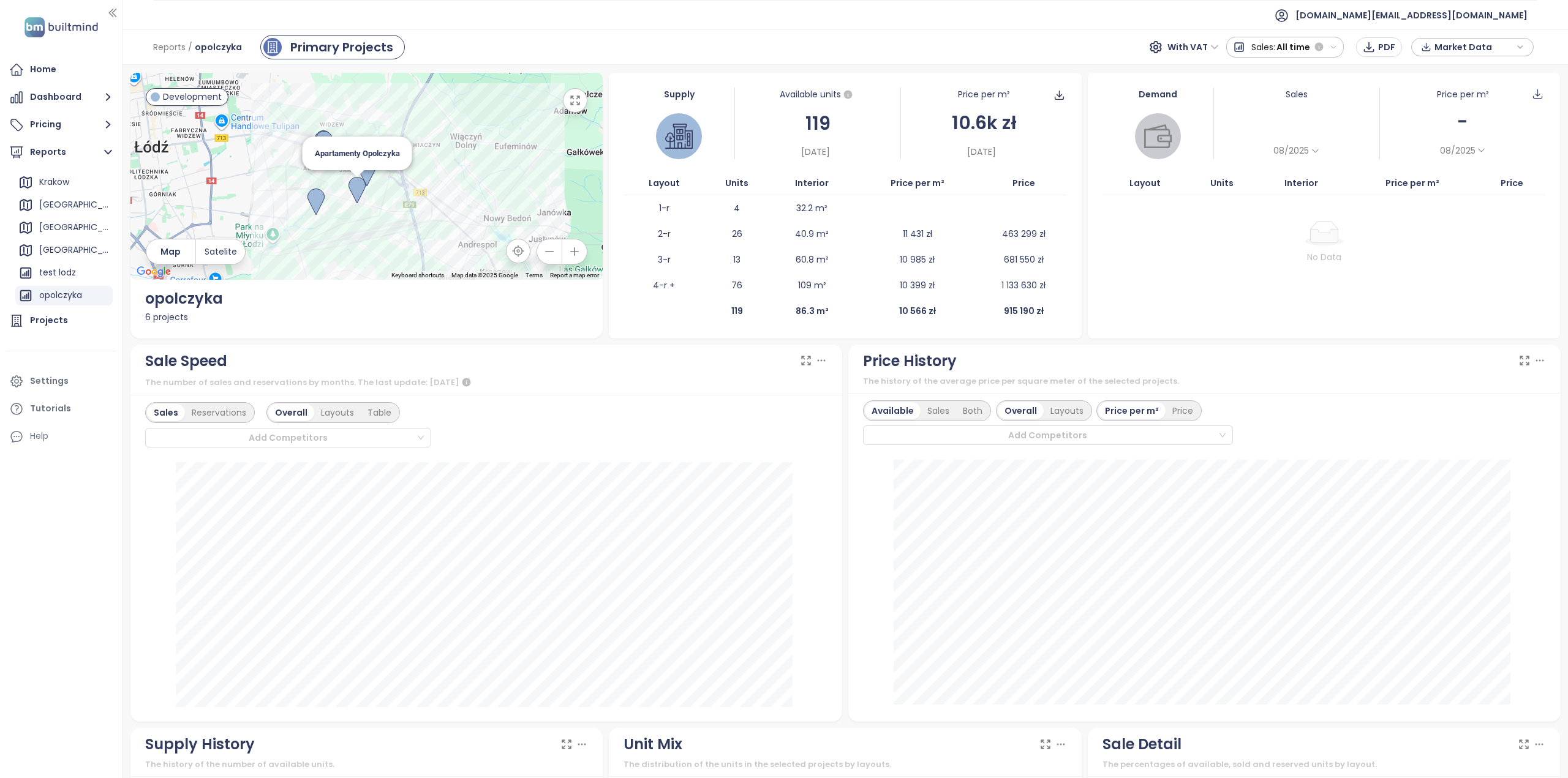
click at [361, 190] on img at bounding box center [357, 190] width 17 height 27
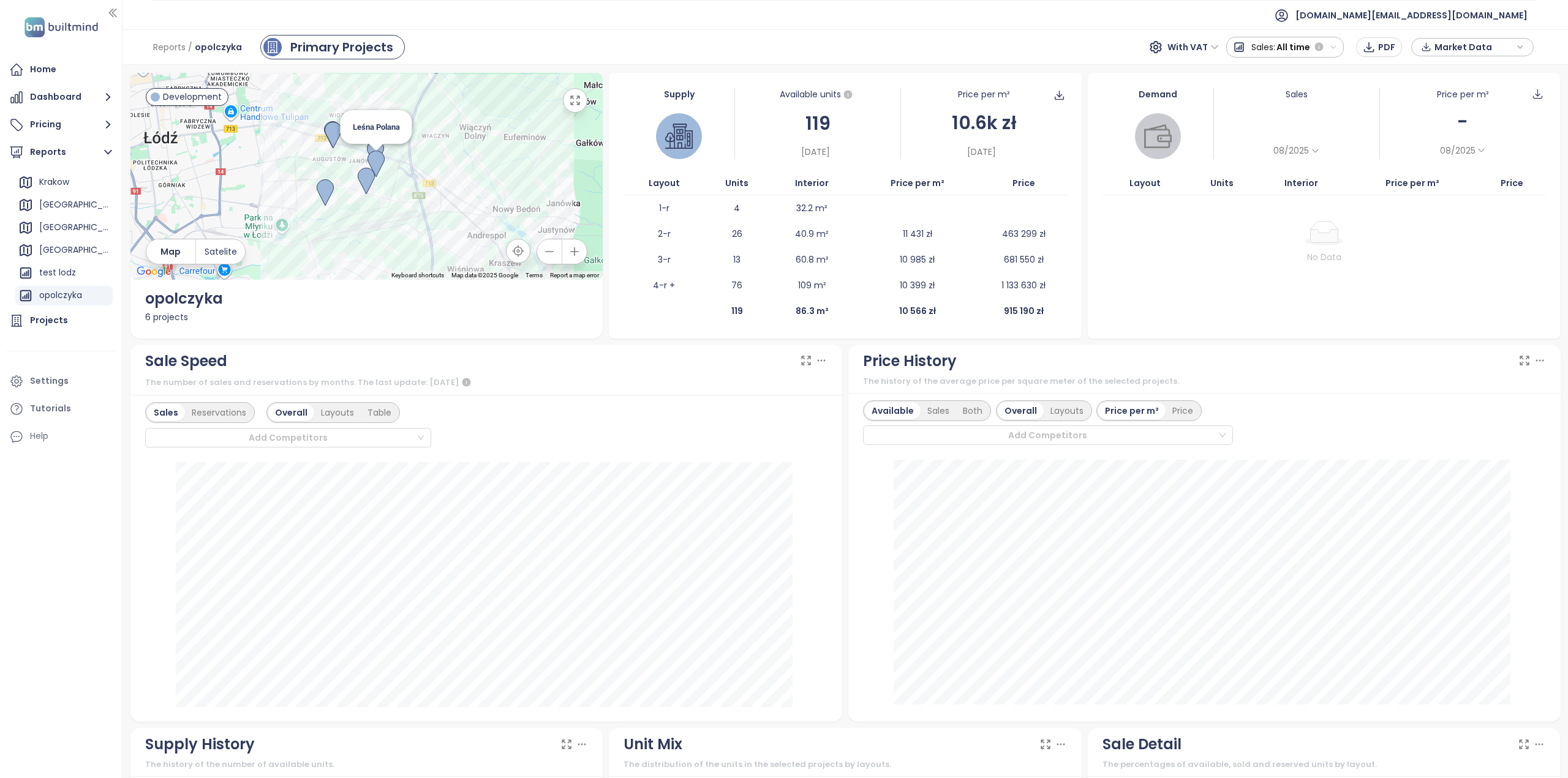
click at [378, 164] on img at bounding box center [376, 164] width 17 height 27
click at [312, 185] on img at bounding box center [316, 191] width 17 height 27
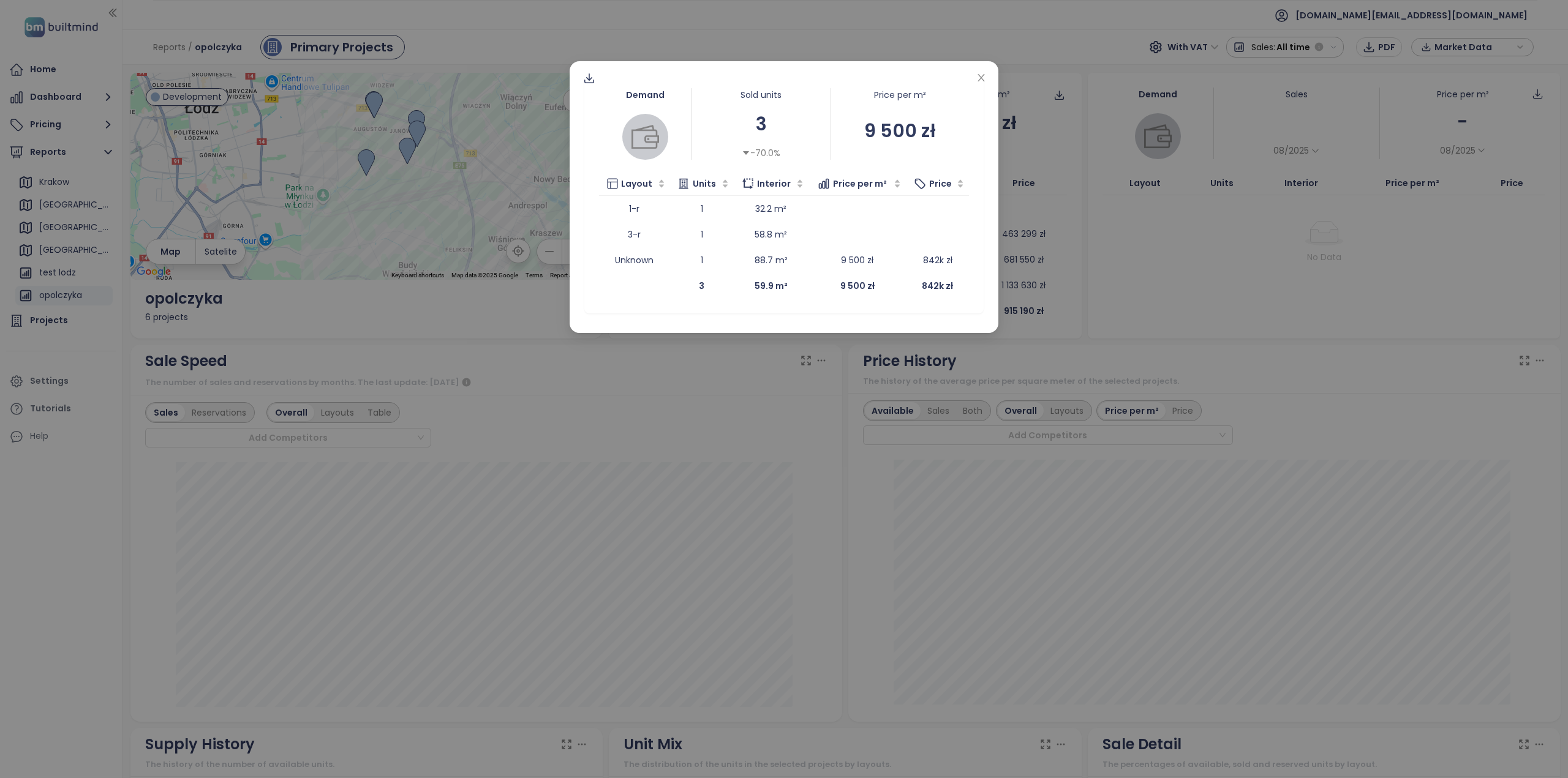
drag, startPoint x: 981, startPoint y: 84, endPoint x: 973, endPoint y: 86, distance: 8.2
click at [973, 86] on div "Demand Sold units 3 -70.0% Price per m² 9 500 zł Layout Units Interior Price pe…" at bounding box center [784, 197] width 428 height 272
click at [968, 86] on div "Demand Sold units 3 -70.0% Price per m² 9 500 zł Layout Units Interior Price pe…" at bounding box center [784, 193] width 399 height 240
click at [59, 133] on div "Demand Sold units 3 -70.0% Price per m² 9 500 zł Layout Units Interior Price pe…" at bounding box center [784, 389] width 1568 height 778
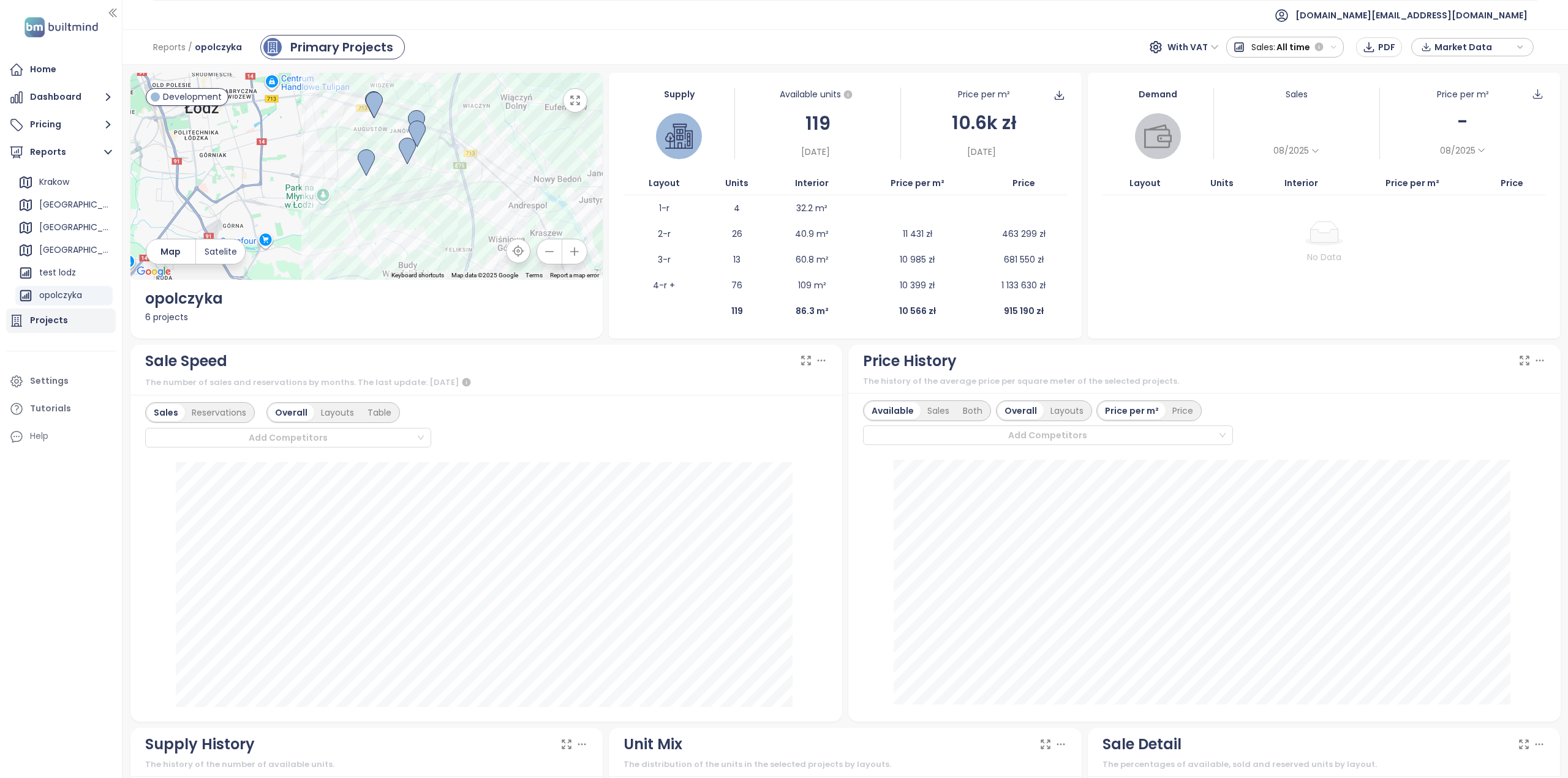
click at [54, 324] on div "Projects" at bounding box center [48, 320] width 38 height 15
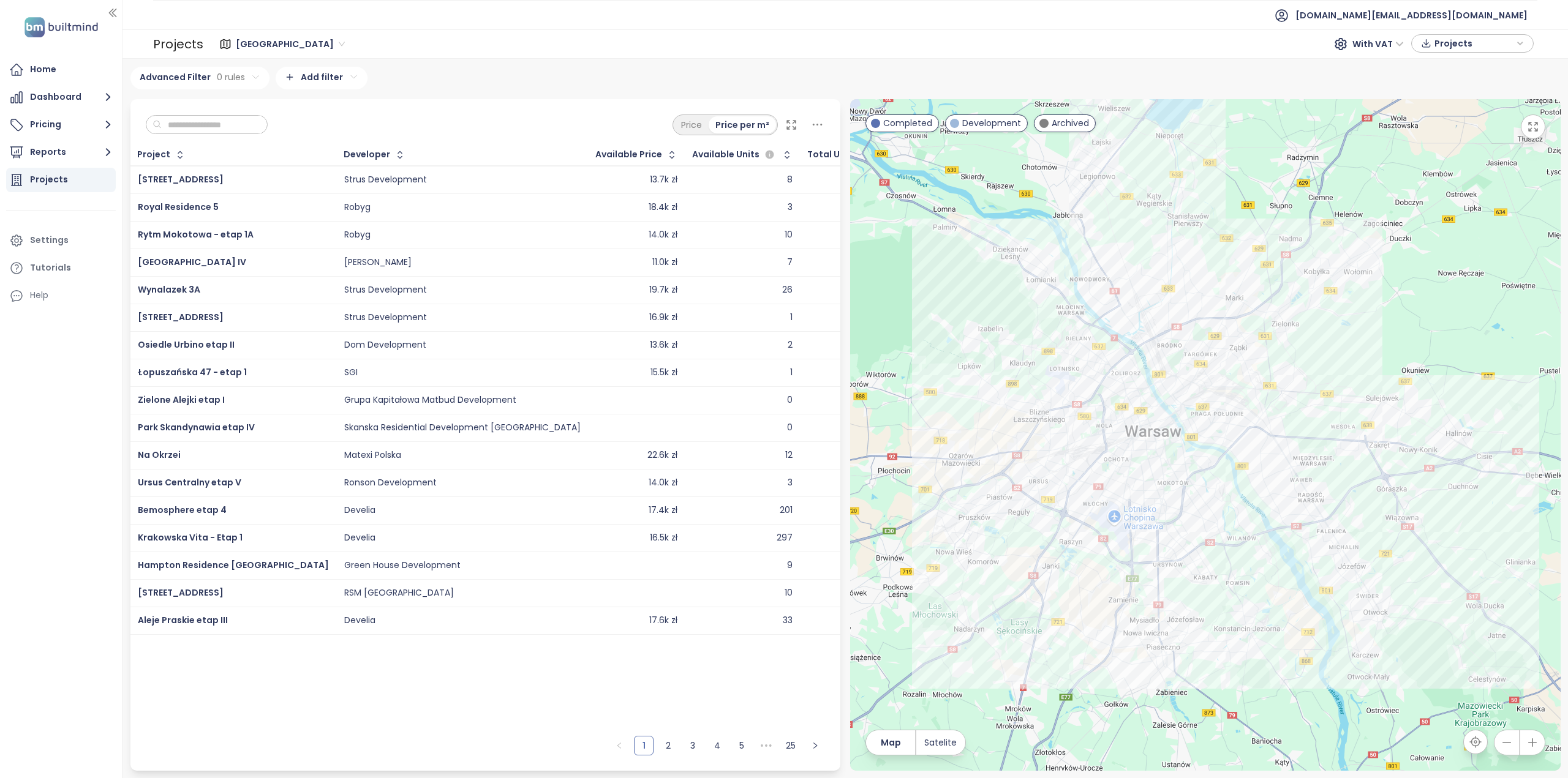
click at [271, 46] on span "Warszawa" at bounding box center [290, 44] width 109 height 19
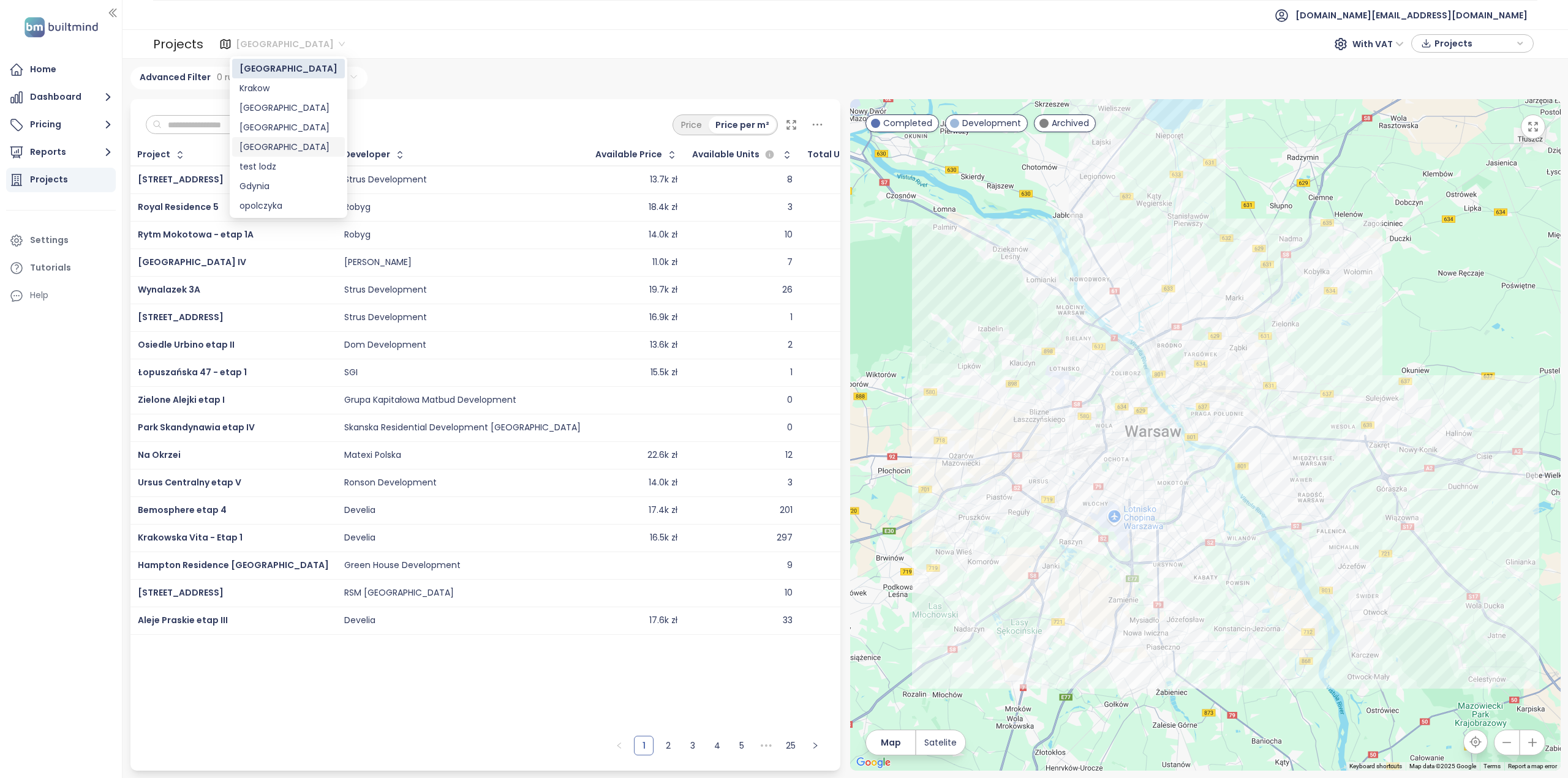
click at [265, 151] on div "Łódź" at bounding box center [288, 147] width 98 height 14
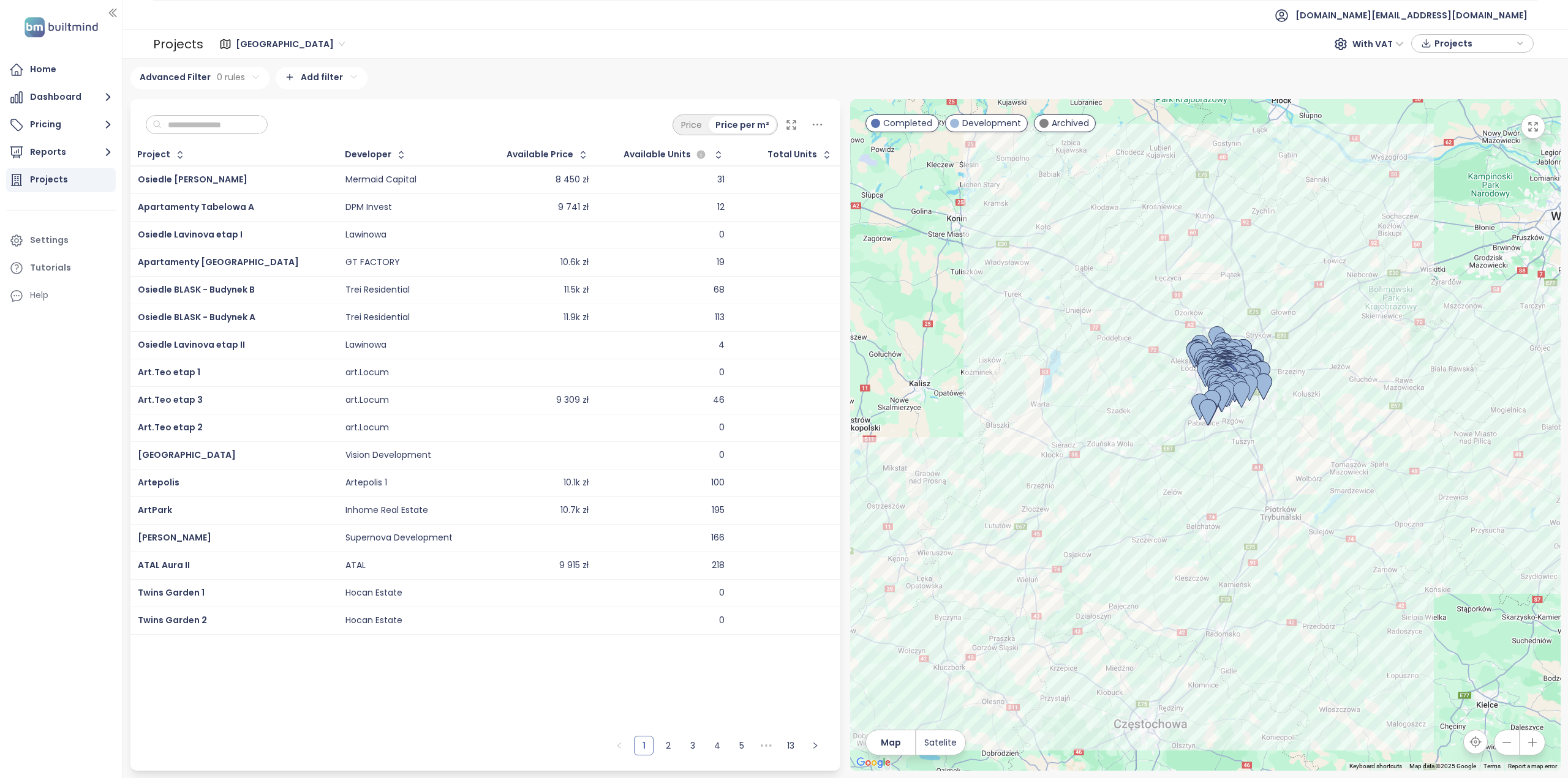
click at [221, 126] on input "text" at bounding box center [211, 125] width 99 height 19
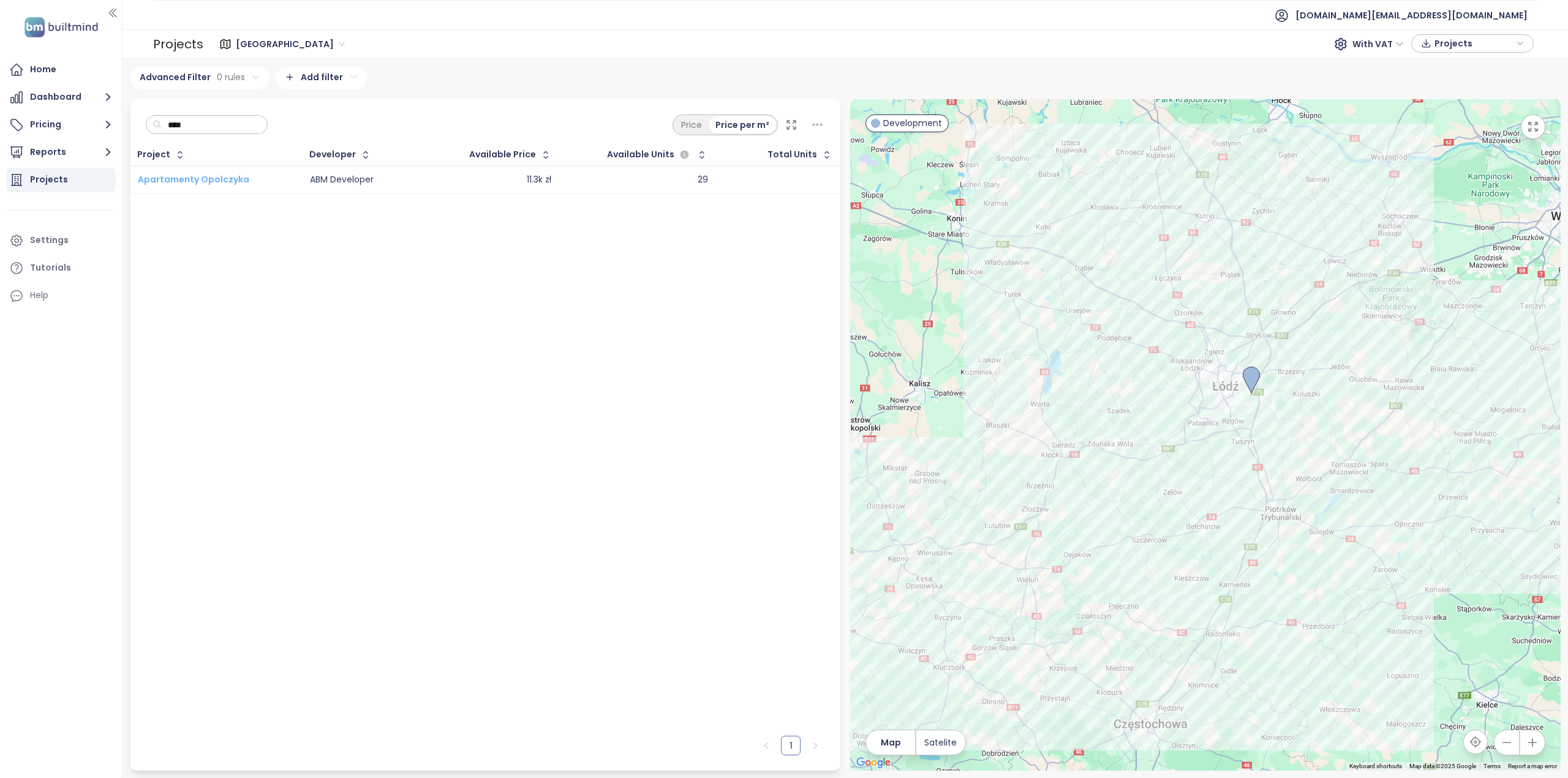
type input "****"
click at [224, 174] on span "Apartamenty Opolczyka" at bounding box center [193, 180] width 112 height 12
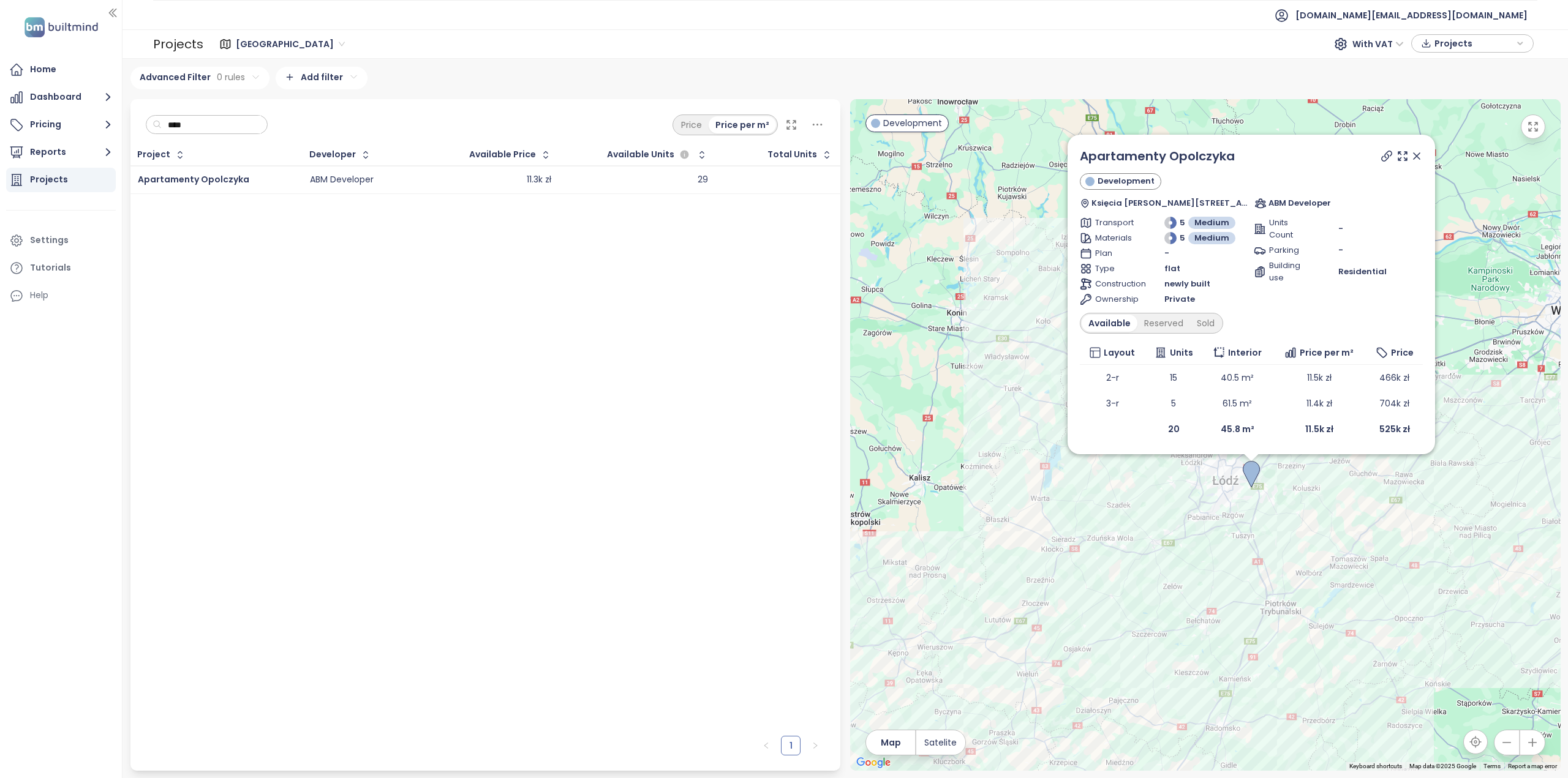
click at [698, 180] on div "29" at bounding box center [702, 180] width 11 height 11
click at [1169, 325] on div "Reserved" at bounding box center [1163, 324] width 53 height 17
click at [1202, 328] on div "Sold" at bounding box center [1203, 324] width 31 height 17
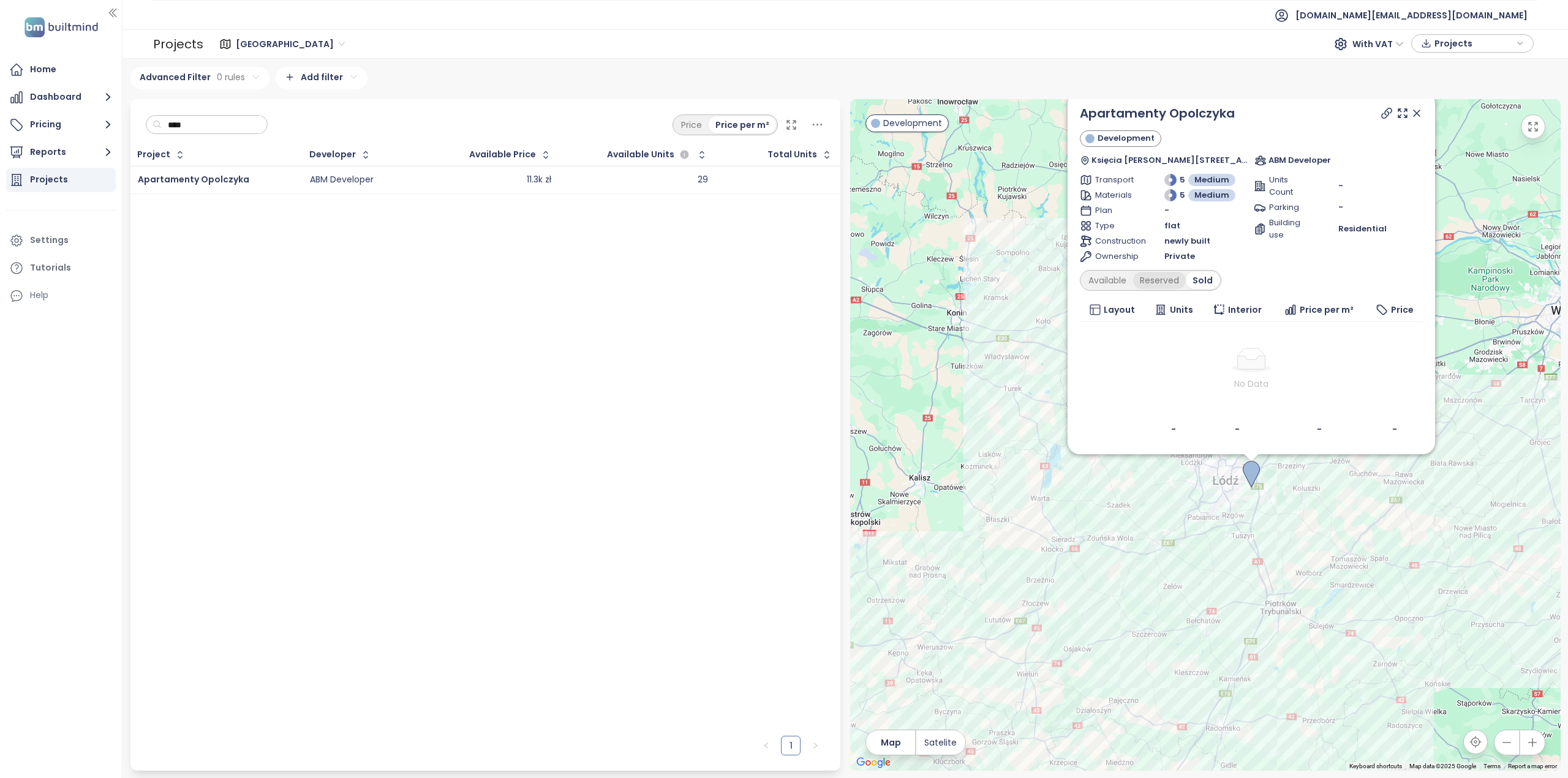
click at [1154, 280] on div "Reserved" at bounding box center [1159, 281] width 53 height 17
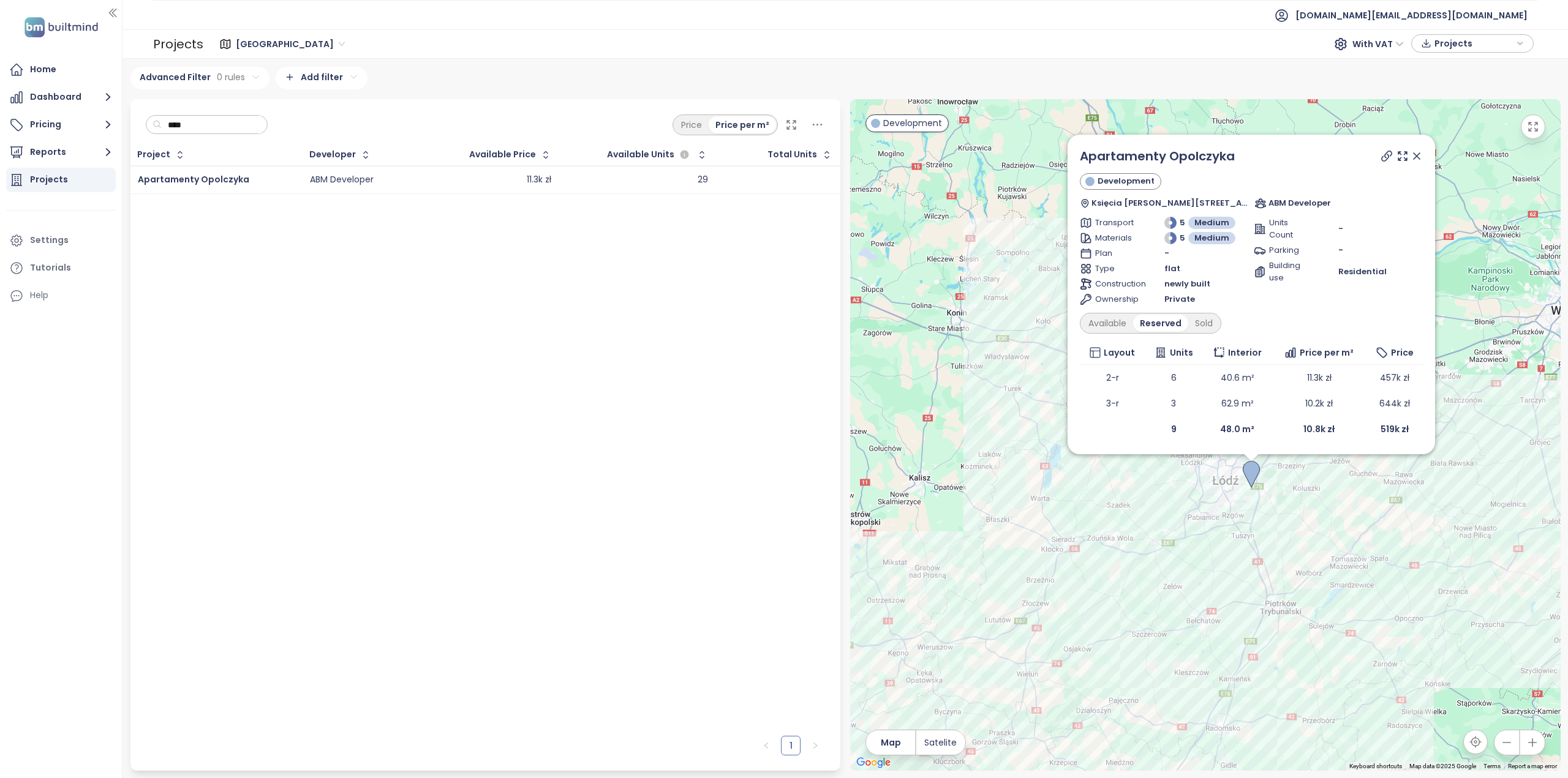
click at [1422, 161] on icon at bounding box center [1417, 156] width 12 height 12
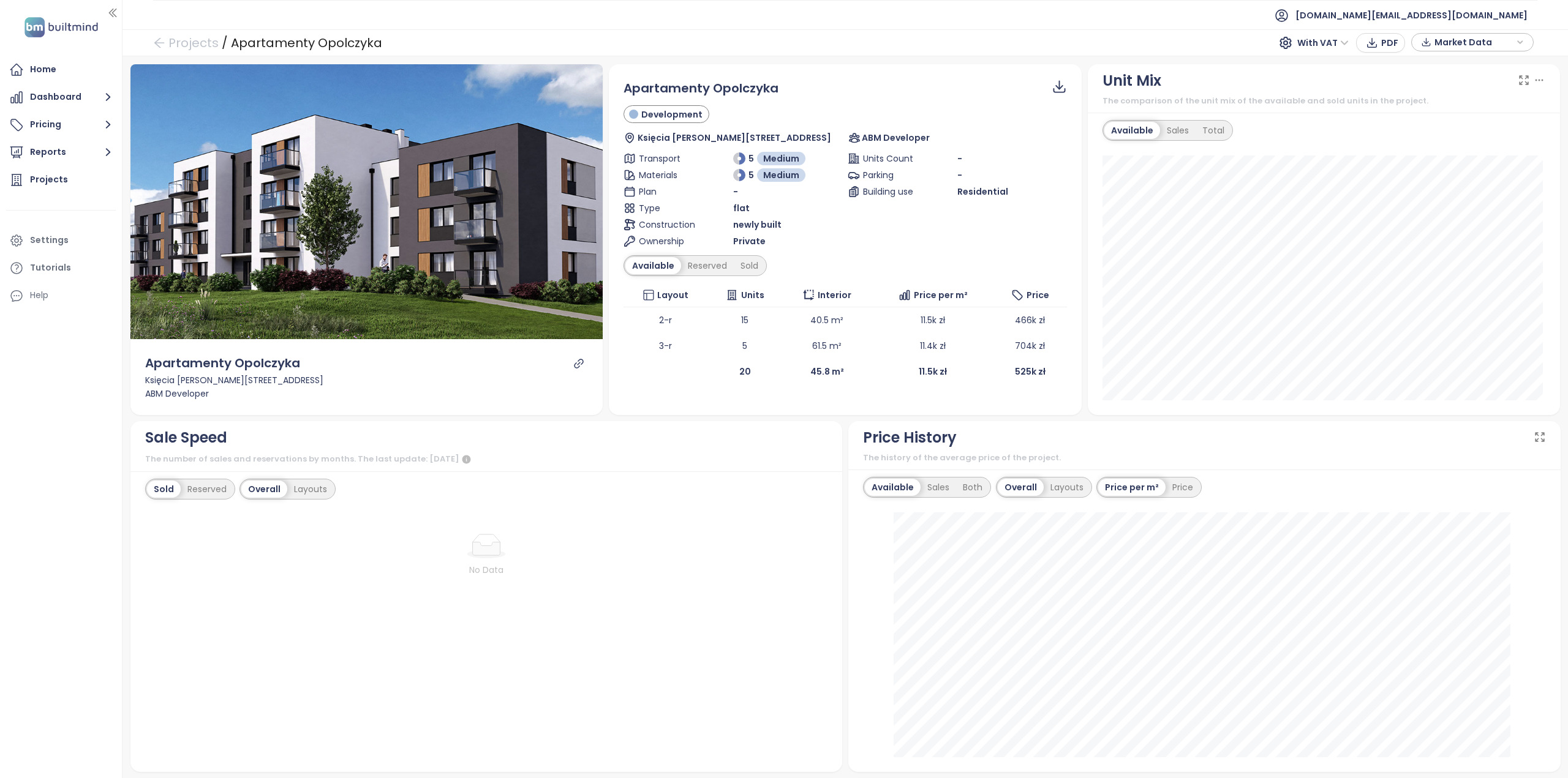
click at [1455, 43] on span "Market Data" at bounding box center [1473, 42] width 79 height 19
click at [1458, 42] on span "Market Data" at bounding box center [1473, 43] width 79 height 19
click at [303, 493] on div "Layouts" at bounding box center [310, 489] width 47 height 17
click at [270, 490] on div "Overall" at bounding box center [263, 489] width 43 height 17
click at [208, 490] on div "Reserved" at bounding box center [206, 489] width 53 height 17
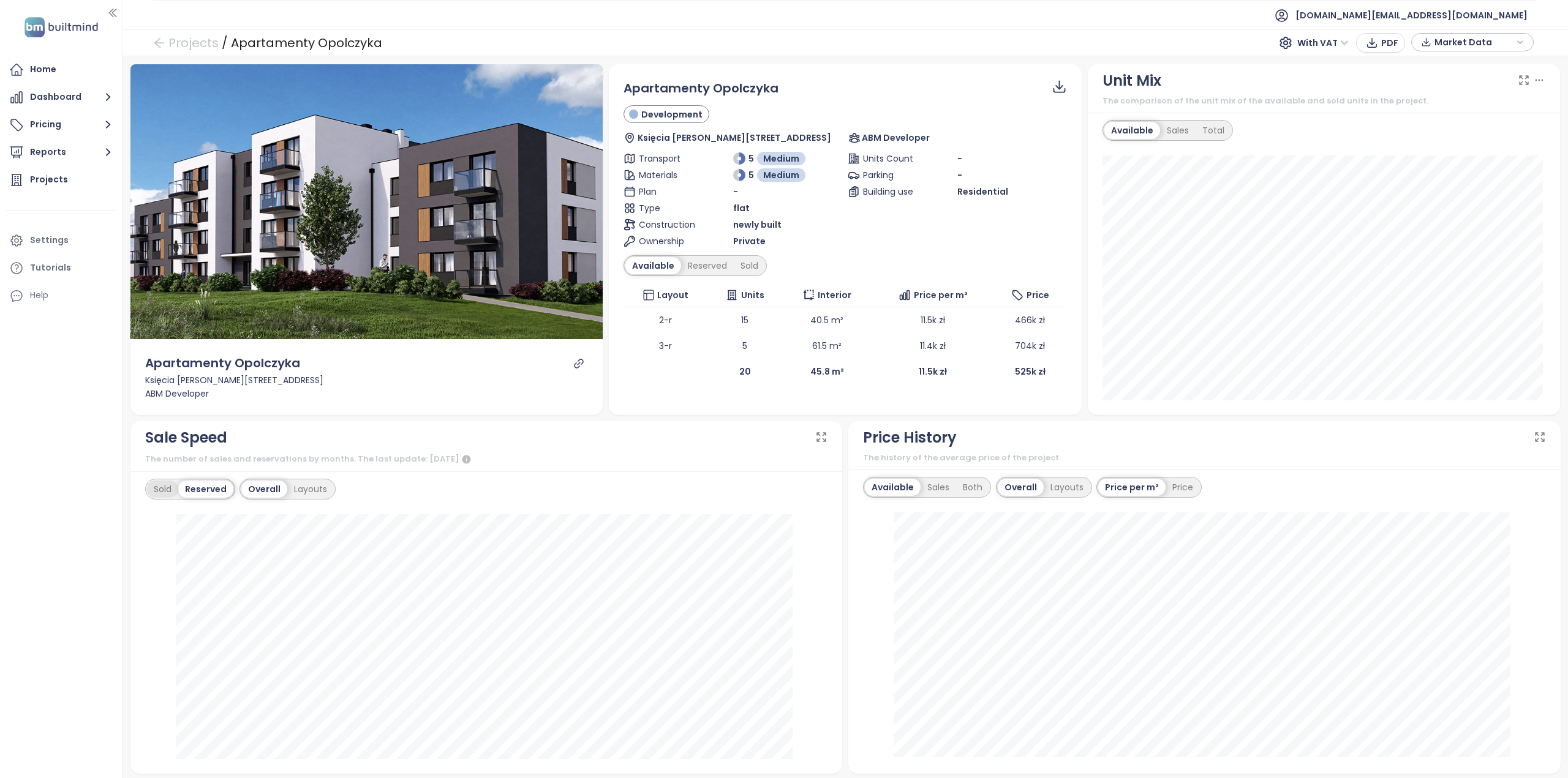
click at [164, 493] on div "Sold" at bounding box center [162, 489] width 31 height 17
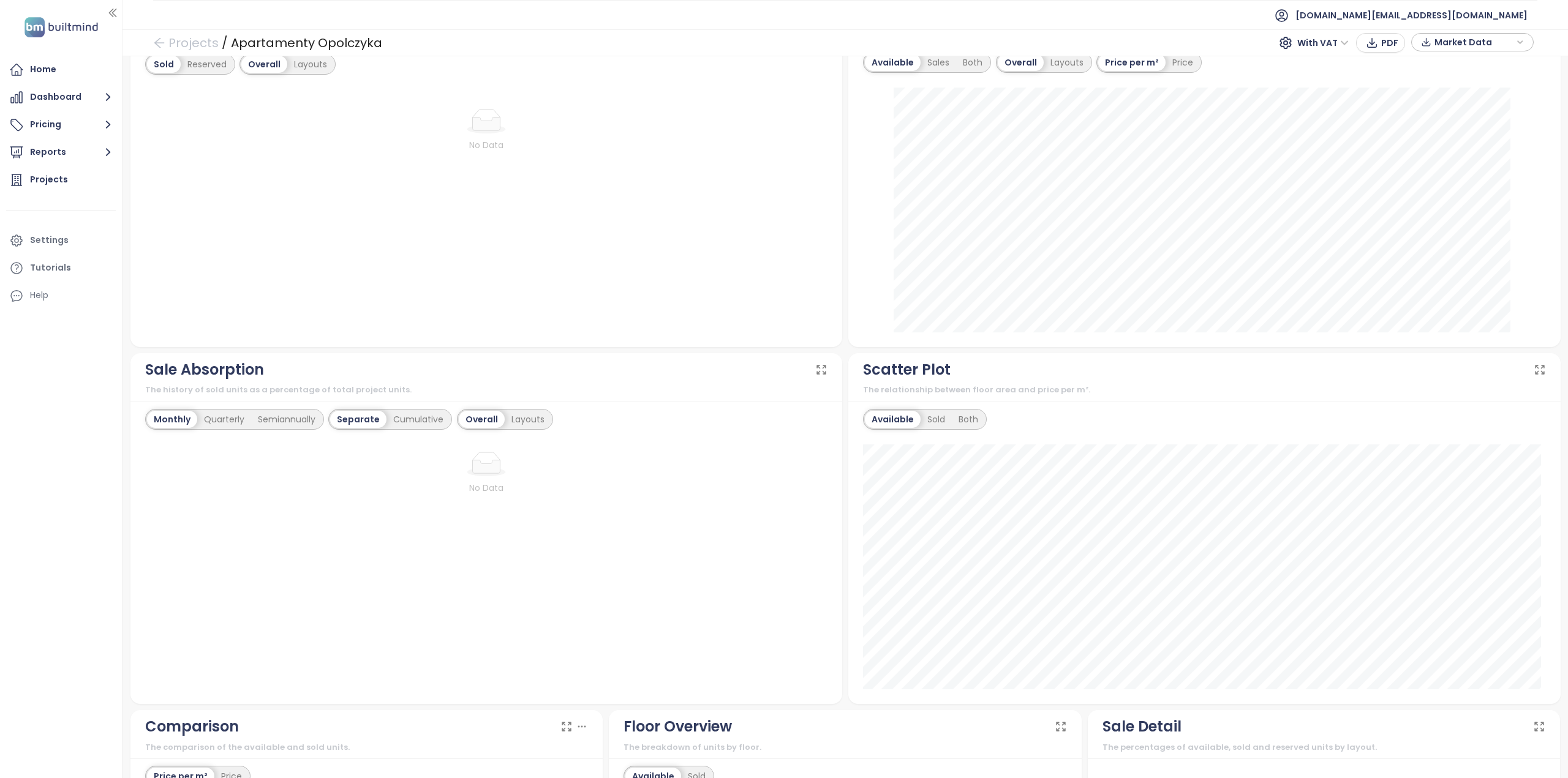
scroll to position [428, 0]
click at [936, 407] on div "Sold" at bounding box center [936, 416] width 31 height 17
click at [975, 412] on div "Both" at bounding box center [966, 416] width 33 height 17
click at [872, 418] on div "Available" at bounding box center [890, 416] width 51 height 17
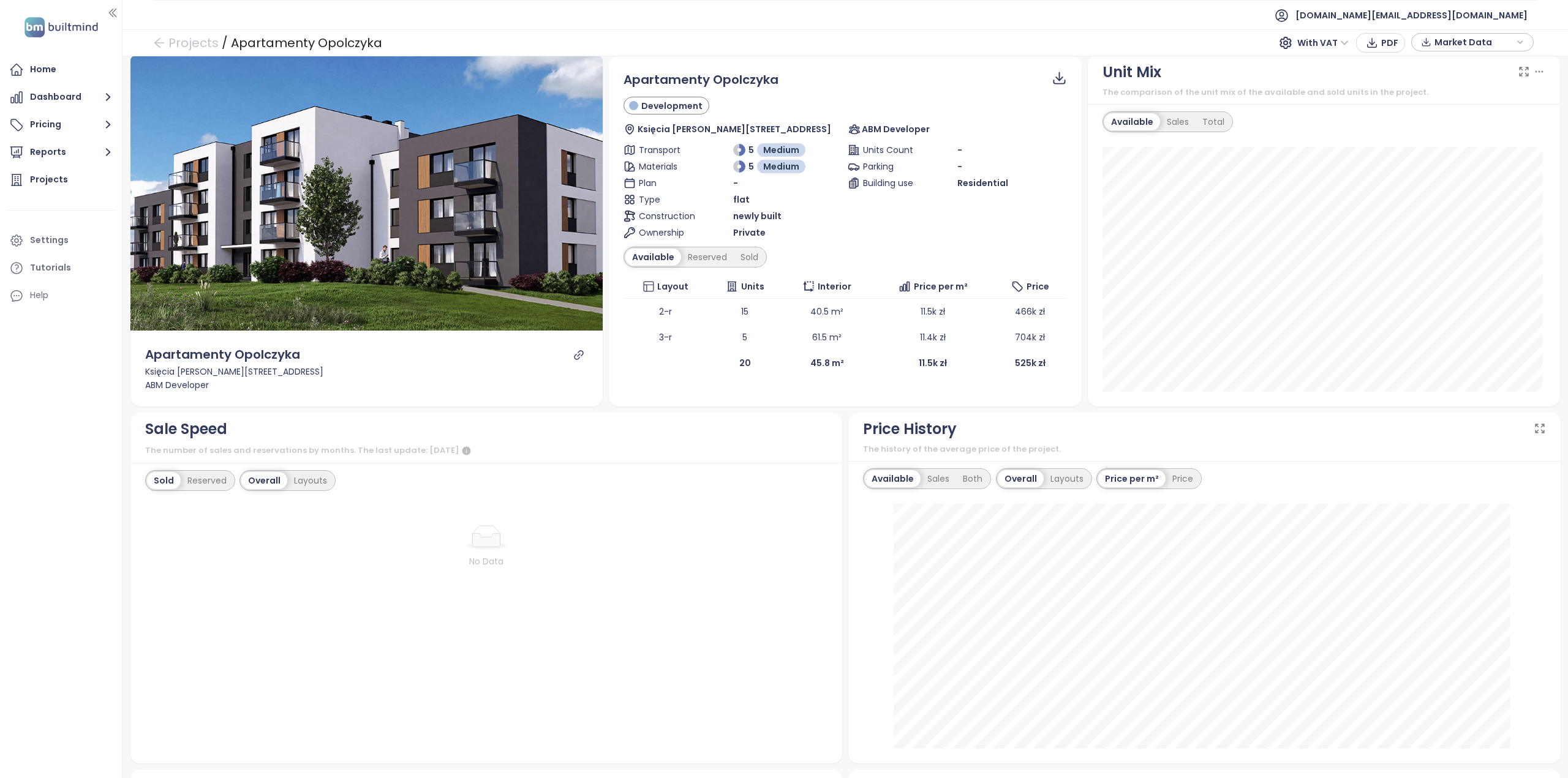
scroll to position [0, 0]
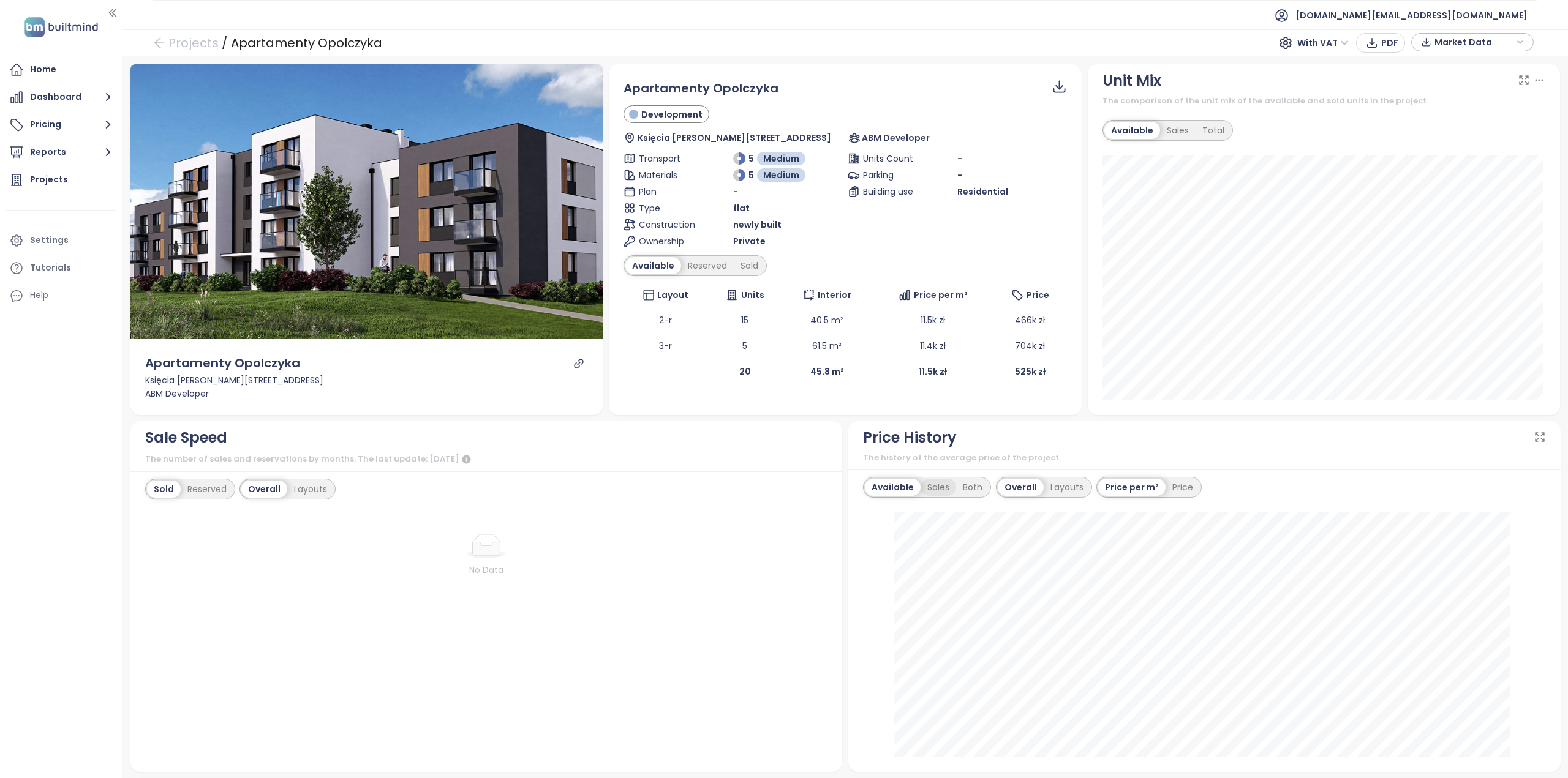
click at [945, 490] on div "Sales" at bounding box center [938, 487] width 35 height 17
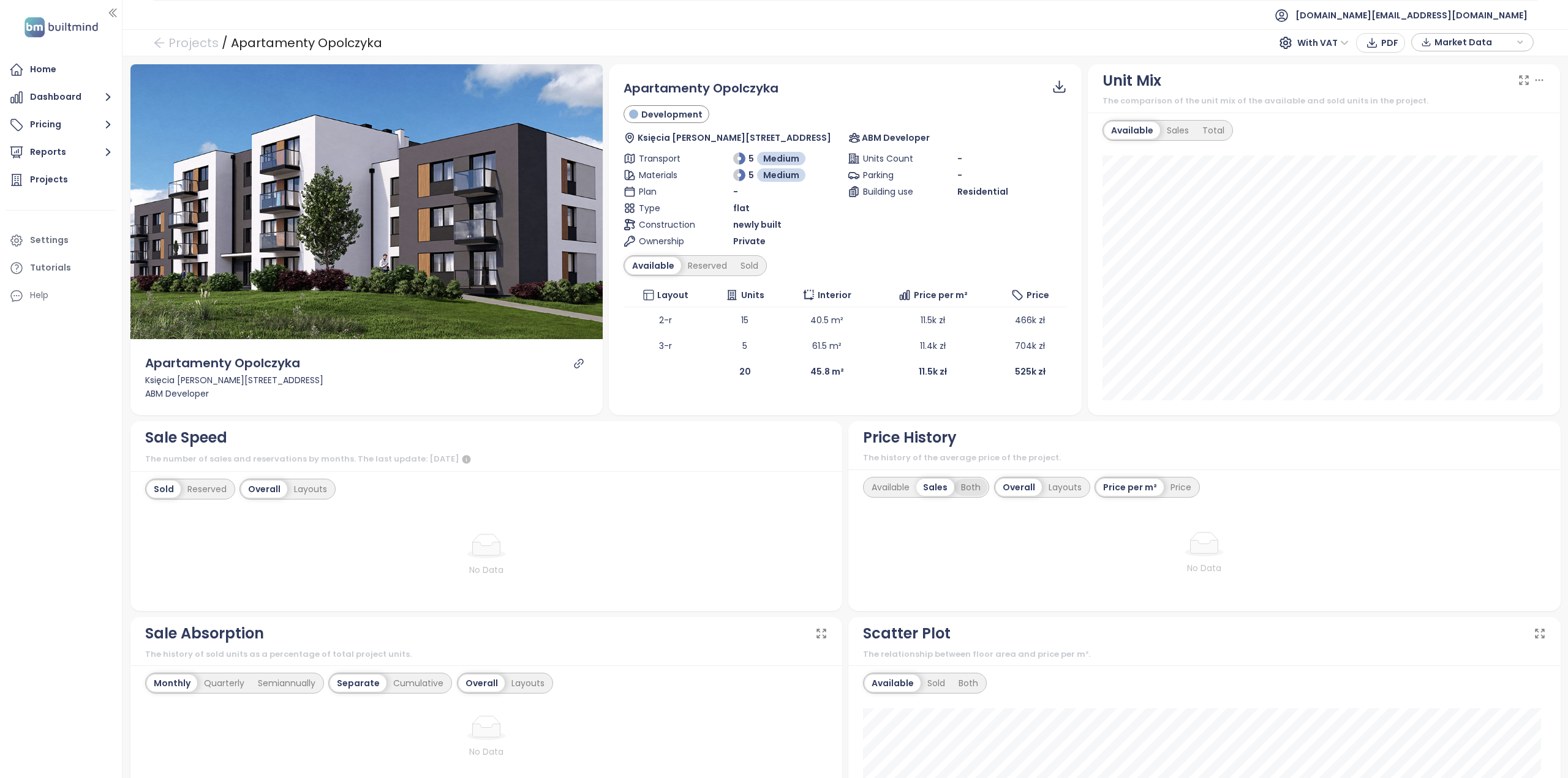
click at [968, 488] on div "Both" at bounding box center [970, 487] width 33 height 17
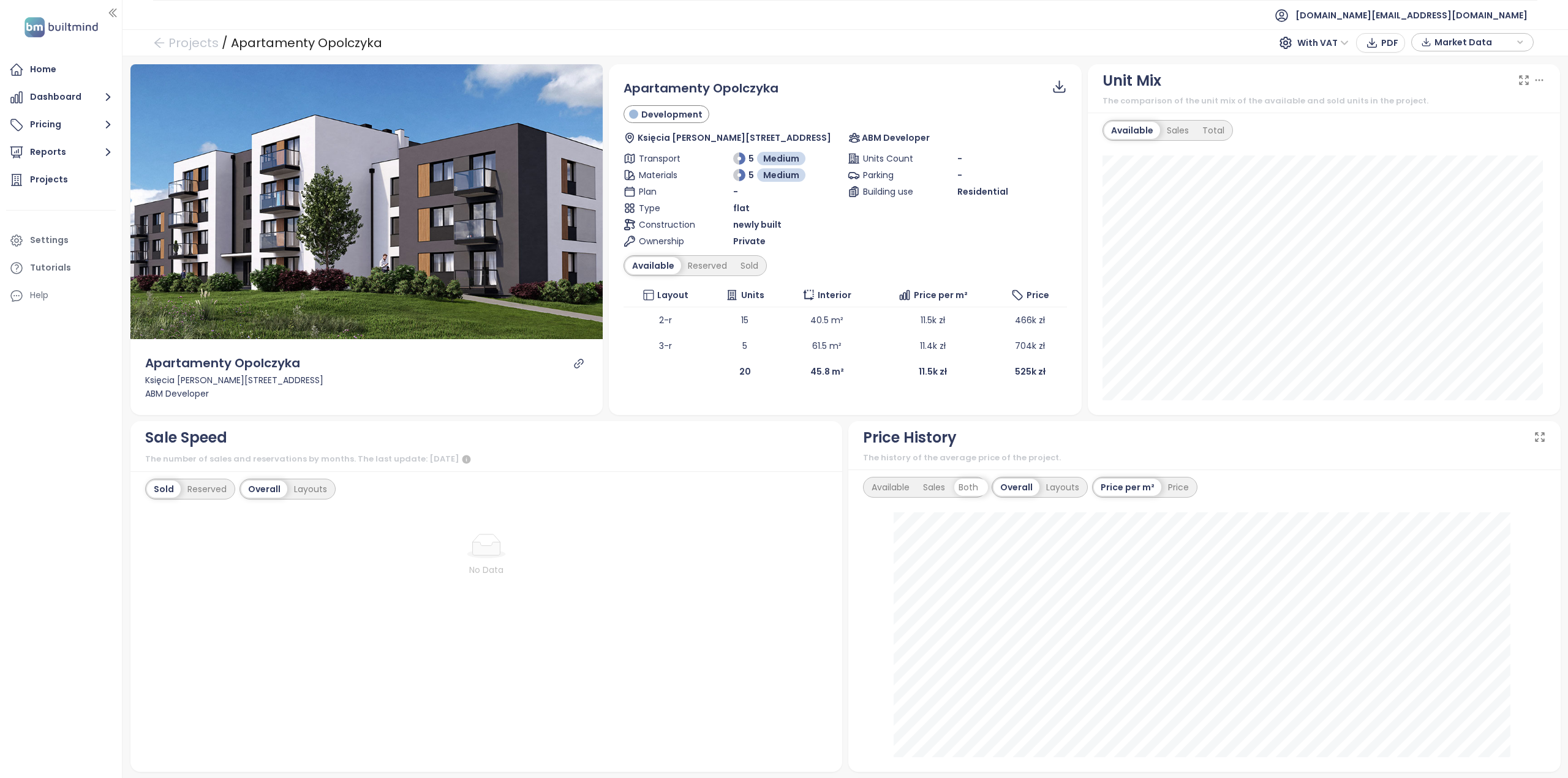
click at [879, 485] on div "Available" at bounding box center [890, 487] width 51 height 17
click at [105, 155] on icon "button" at bounding box center [108, 152] width 16 height 15
click at [103, 92] on icon "button" at bounding box center [108, 97] width 16 height 15
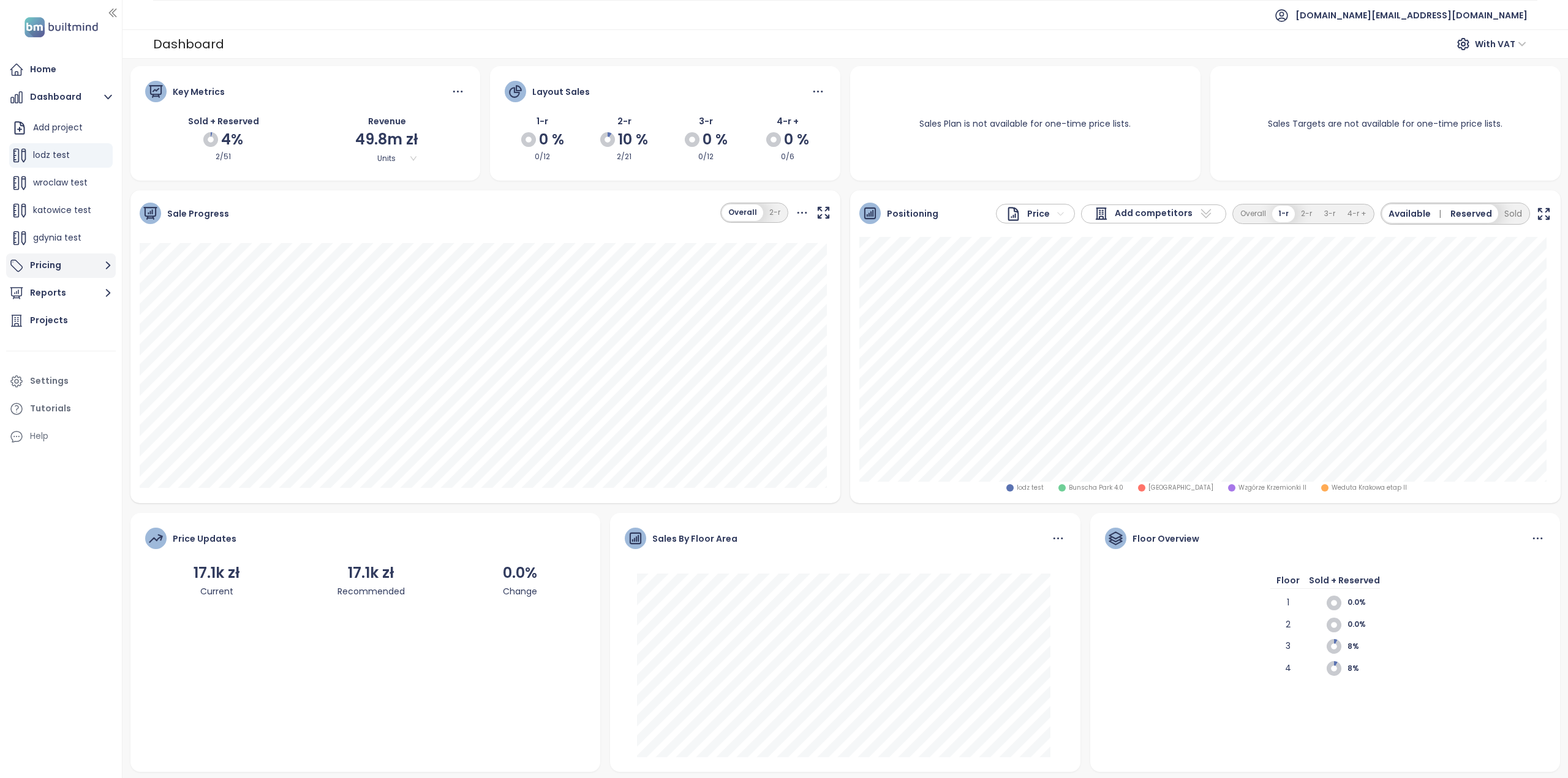
click at [80, 275] on button "Pricing" at bounding box center [61, 266] width 110 height 25
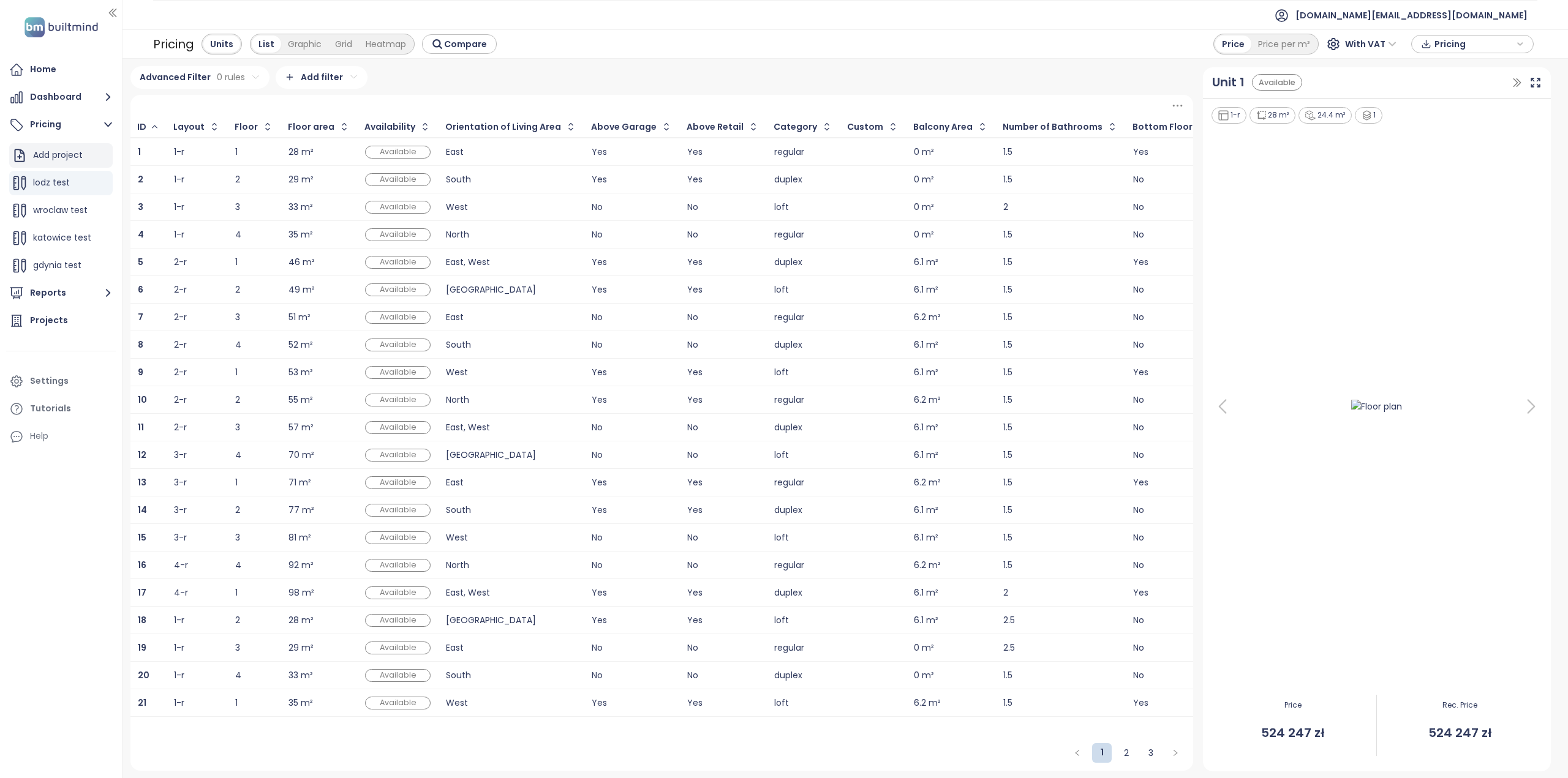
click at [74, 162] on div "Add project" at bounding box center [58, 155] width 50 height 15
click at [73, 265] on div "test 1" at bounding box center [61, 267] width 104 height 25
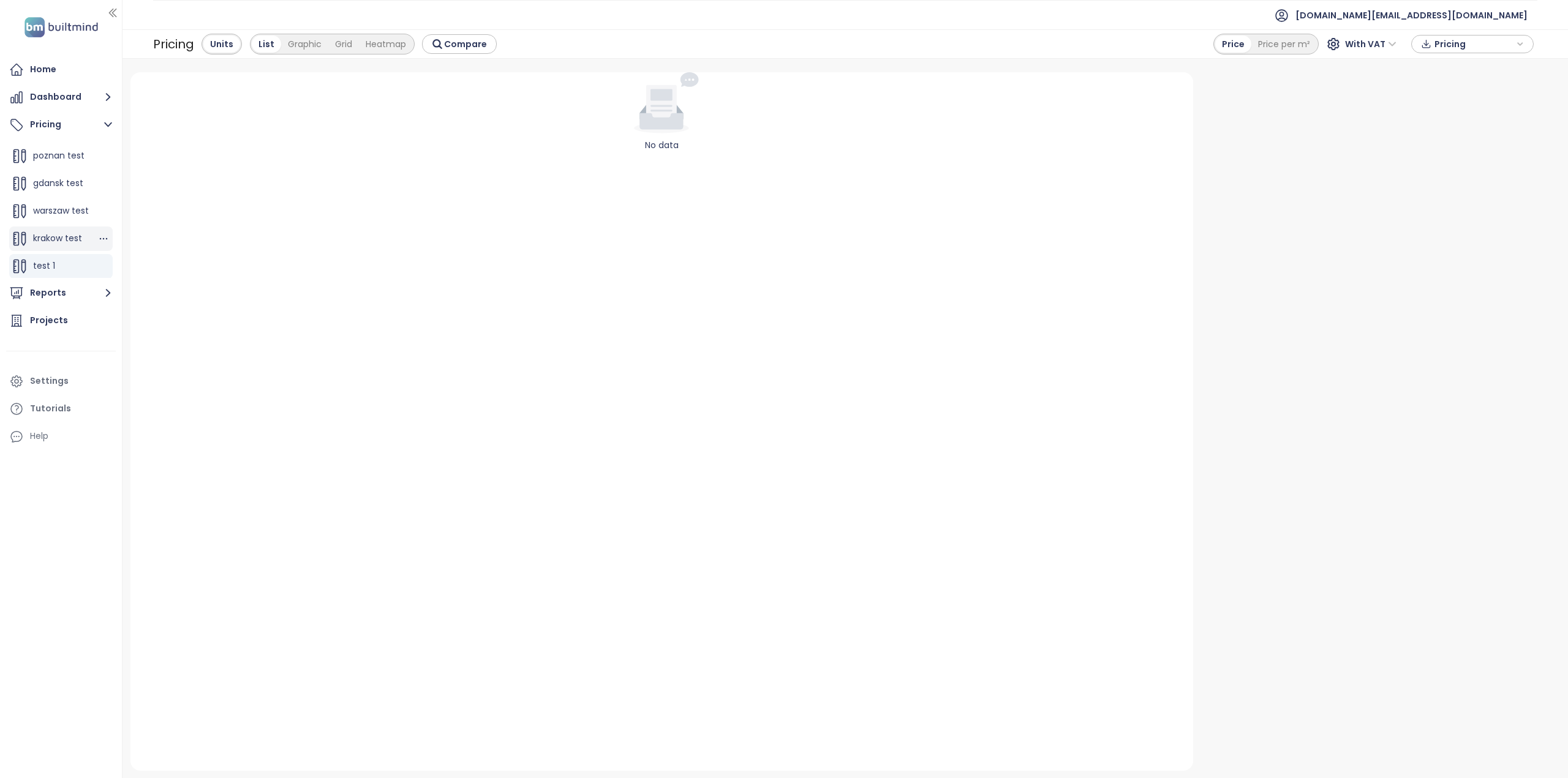
click at [58, 242] on span "krakow test" at bounding box center [57, 238] width 49 height 12
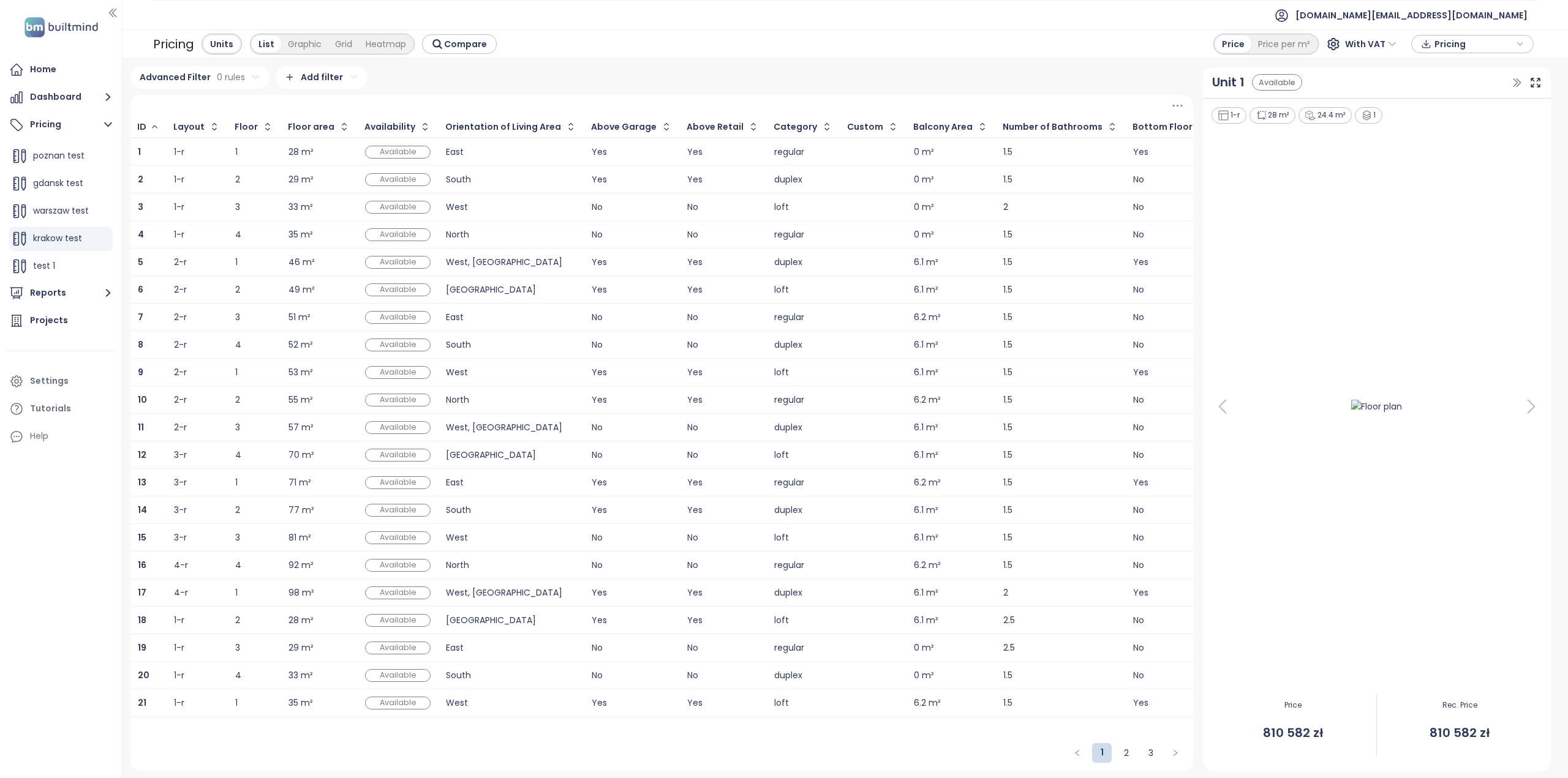
click at [471, 184] on div "South" at bounding box center [511, 180] width 130 height 15
click at [177, 182] on div "1-r" at bounding box center [179, 179] width 11 height 8
click at [268, 175] on td "2" at bounding box center [254, 180] width 53 height 27
click at [401, 188] on td "Available" at bounding box center [398, 180] width 81 height 27
drag, startPoint x: 384, startPoint y: 272, endPoint x: 401, endPoint y: 339, distance: 69.1
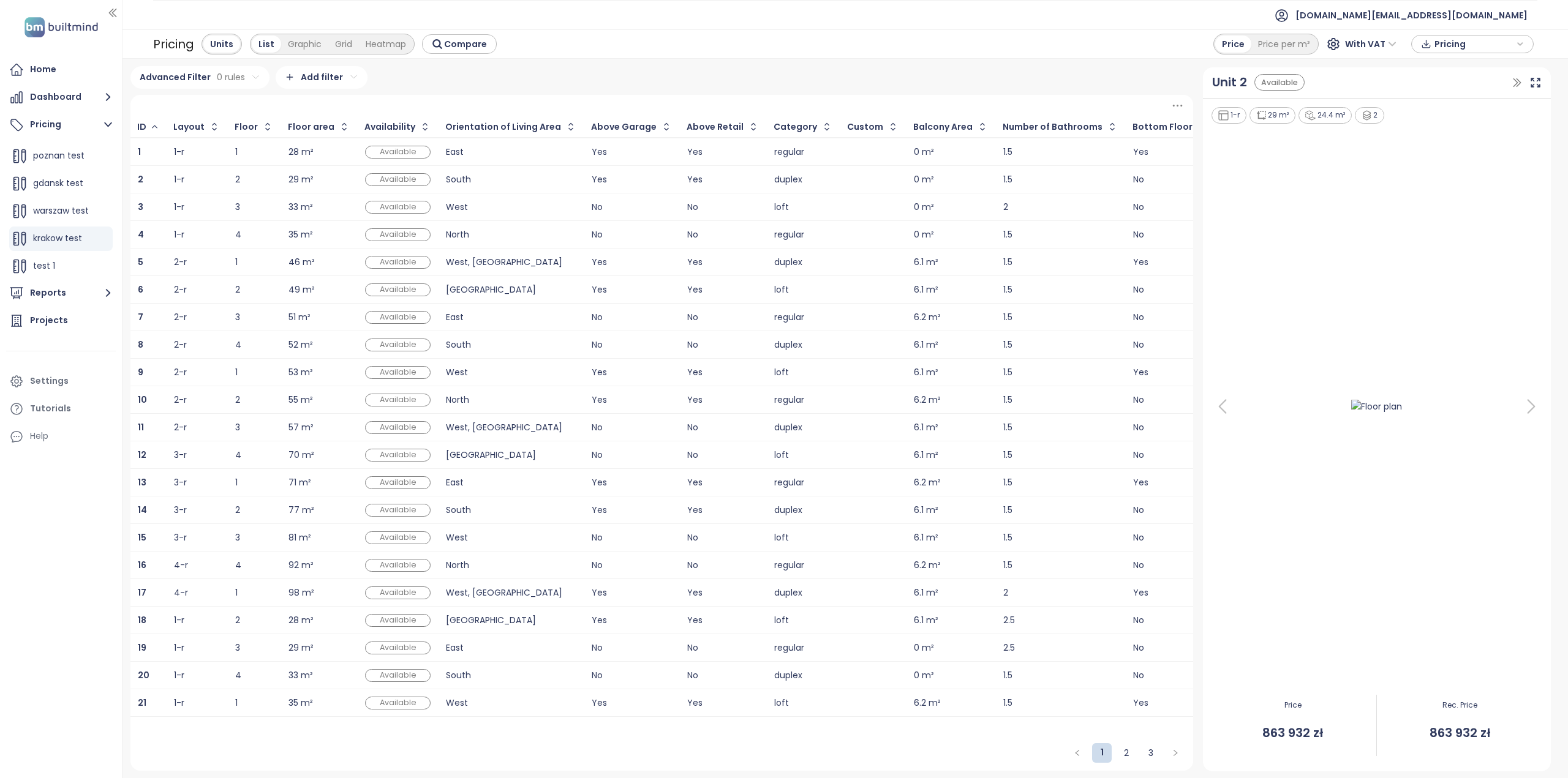
click at [384, 273] on td "Available" at bounding box center [398, 262] width 81 height 27
drag, startPoint x: 435, startPoint y: 408, endPoint x: 455, endPoint y: 470, distance: 65.1
click at [438, 410] on td "North" at bounding box center [511, 400] width 146 height 27
click at [58, 179] on span "gdansk test" at bounding box center [58, 183] width 50 height 12
click at [648, 396] on div "Yes" at bounding box center [631, 400] width 80 height 8
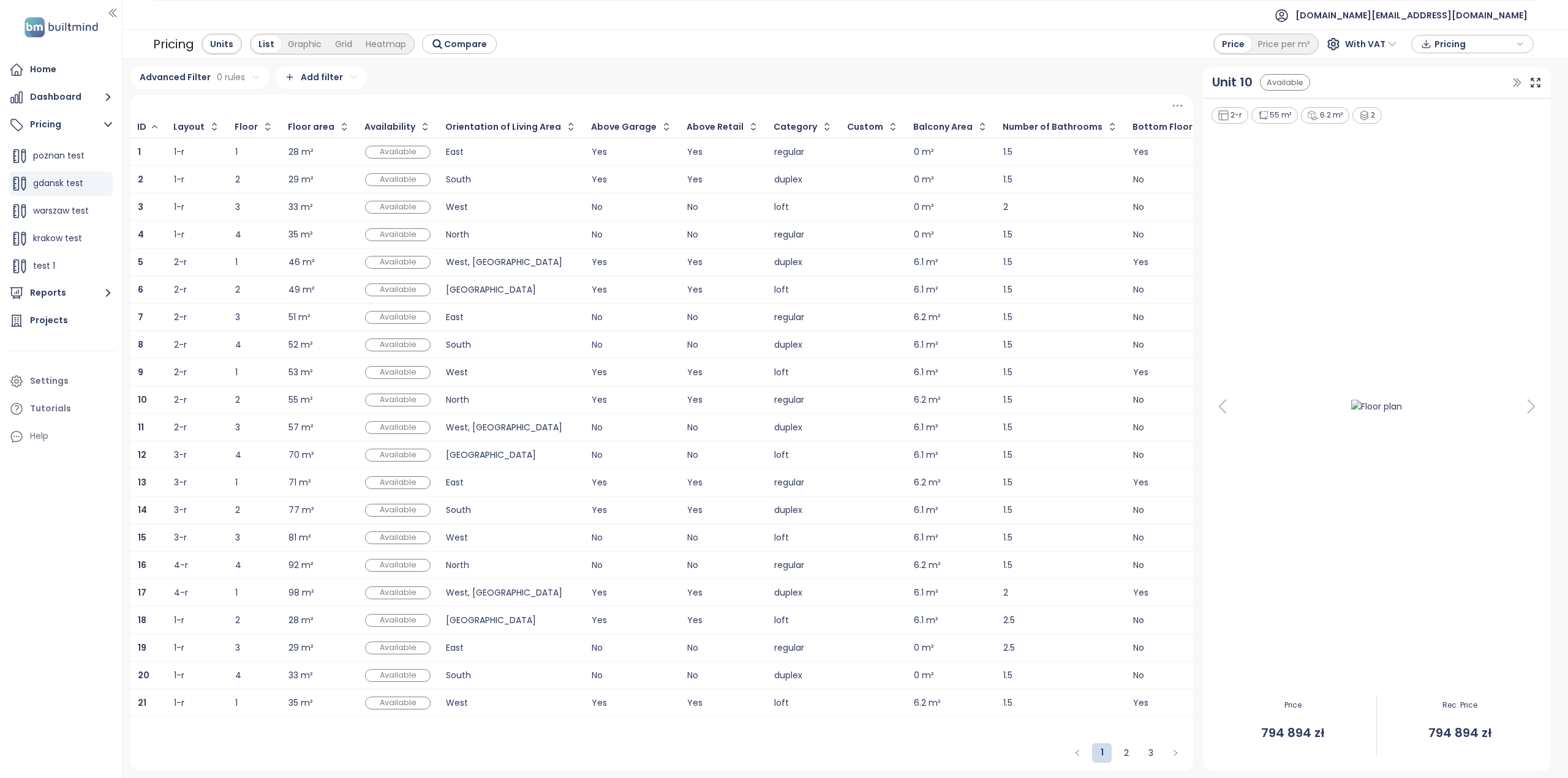
click at [859, 377] on div at bounding box center [873, 373] width 51 height 15
click at [410, 304] on td "Available" at bounding box center [398, 317] width 81 height 27
click at [70, 296] on button "Reports" at bounding box center [61, 293] width 110 height 25
click at [59, 254] on div "[GEOGRAPHIC_DATA]" at bounding box center [64, 250] width 97 height 20
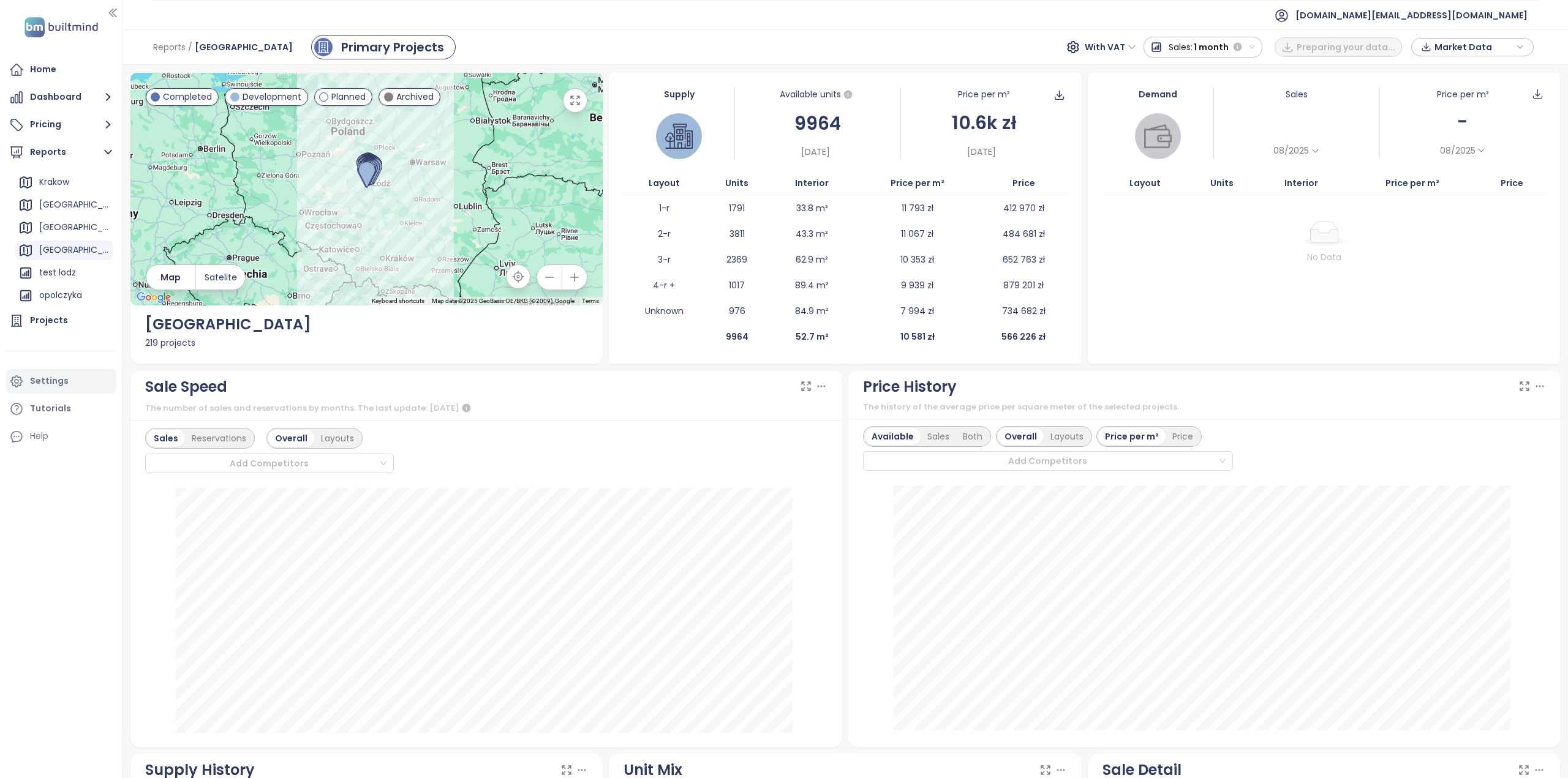
click at [30, 382] on div "Settings" at bounding box center [49, 381] width 38 height 15
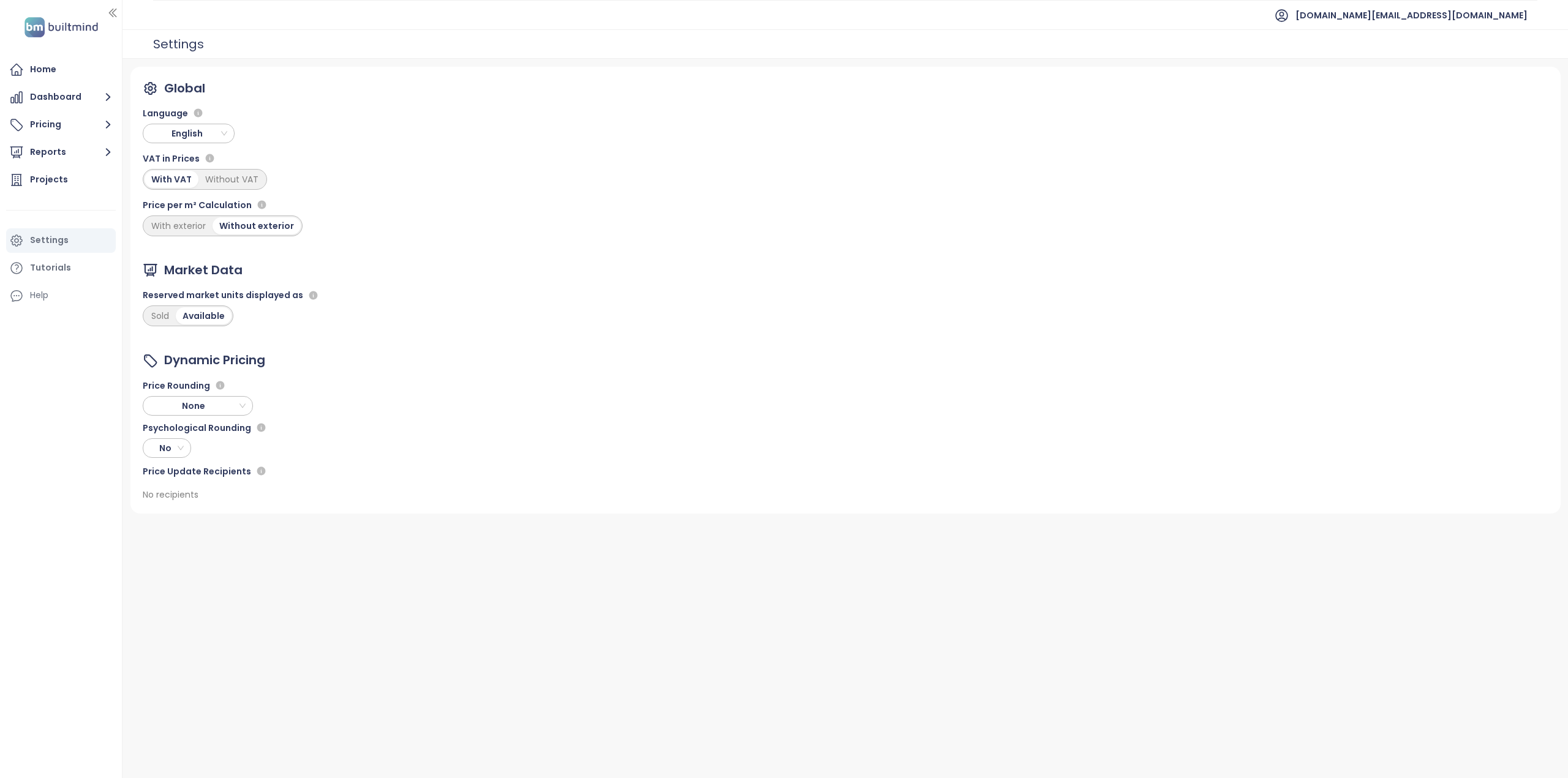
click at [220, 138] on span "English" at bounding box center [190, 134] width 86 height 19
click at [191, 280] on div "Polish" at bounding box center [188, 276] width 73 height 14
click at [53, 96] on button "Dashboard" at bounding box center [61, 97] width 110 height 25
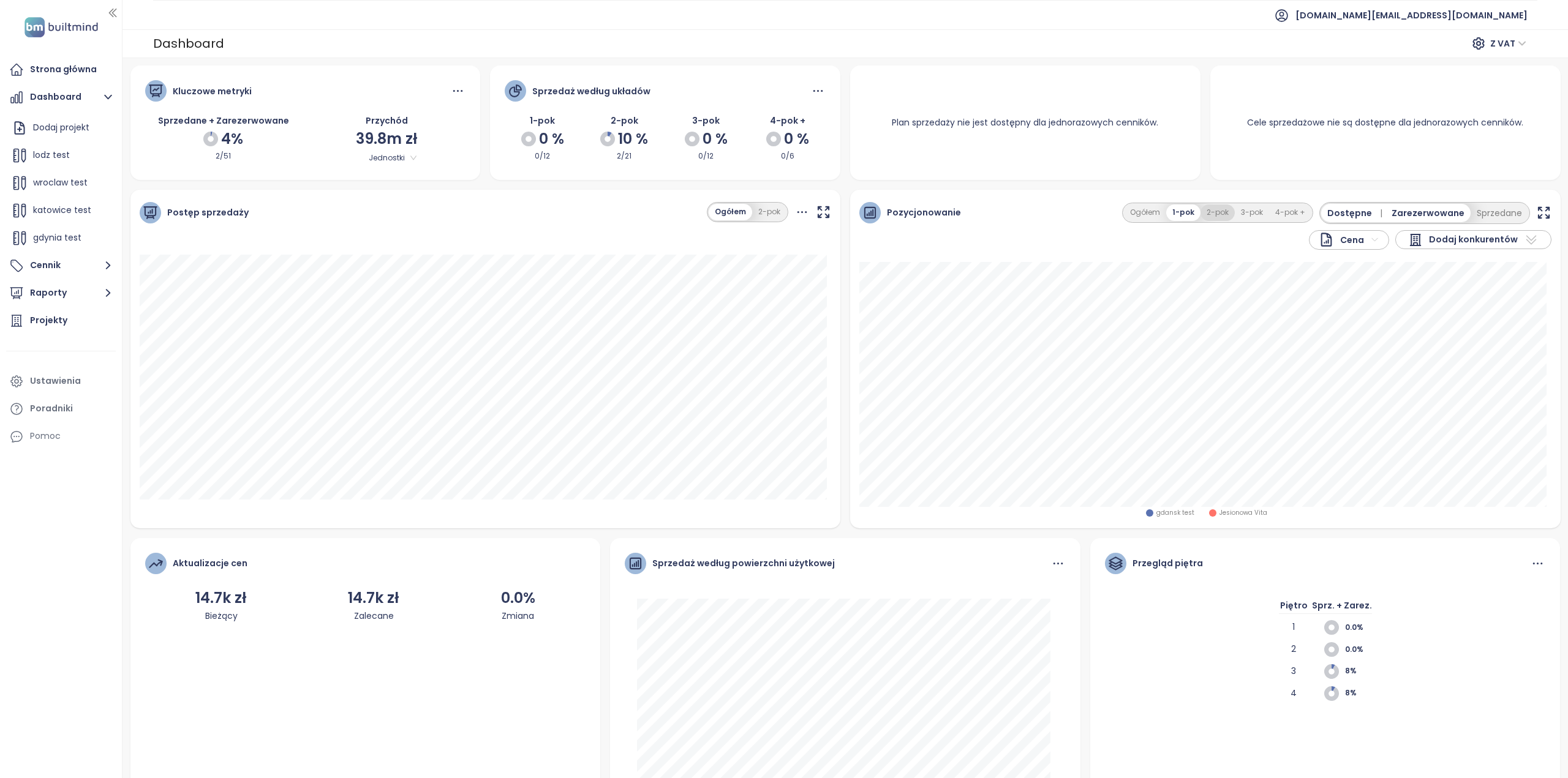
click at [1216, 214] on button "2-pok" at bounding box center [1217, 213] width 34 height 17
click at [1442, 239] on span "Dodaj konkurentów" at bounding box center [1473, 240] width 89 height 15
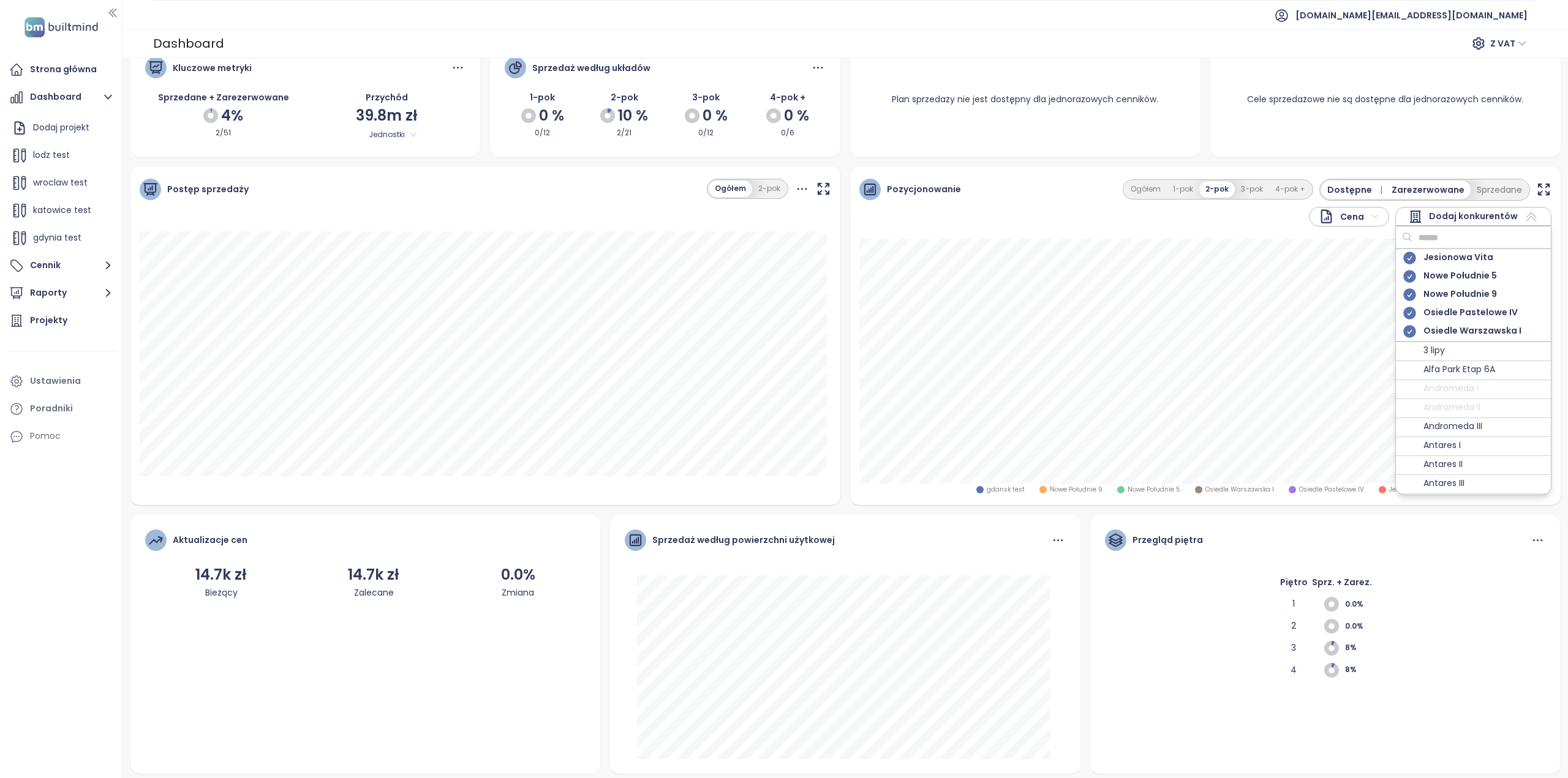
scroll to position [25, 0]
click at [1406, 258] on icon at bounding box center [1409, 257] width 12 height 12
click at [1406, 281] on div "Nowe Południe 5" at bounding box center [1473, 275] width 155 height 19
click at [1411, 272] on icon at bounding box center [1409, 275] width 16 height 15
click at [1404, 275] on icon at bounding box center [1409, 275] width 12 height 12
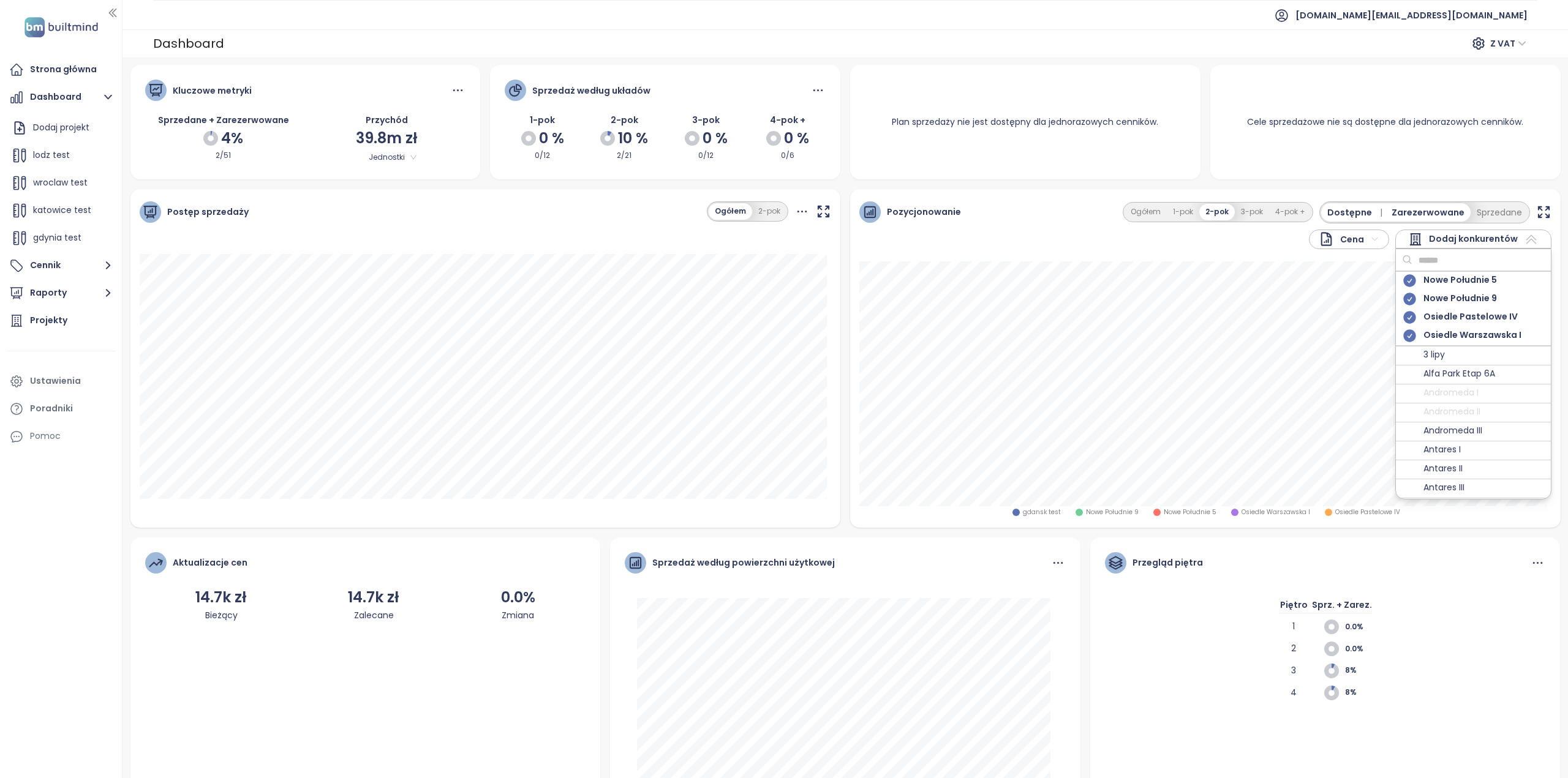
scroll to position [0, 0]
click at [51, 314] on div "Projekty" at bounding box center [48, 320] width 37 height 15
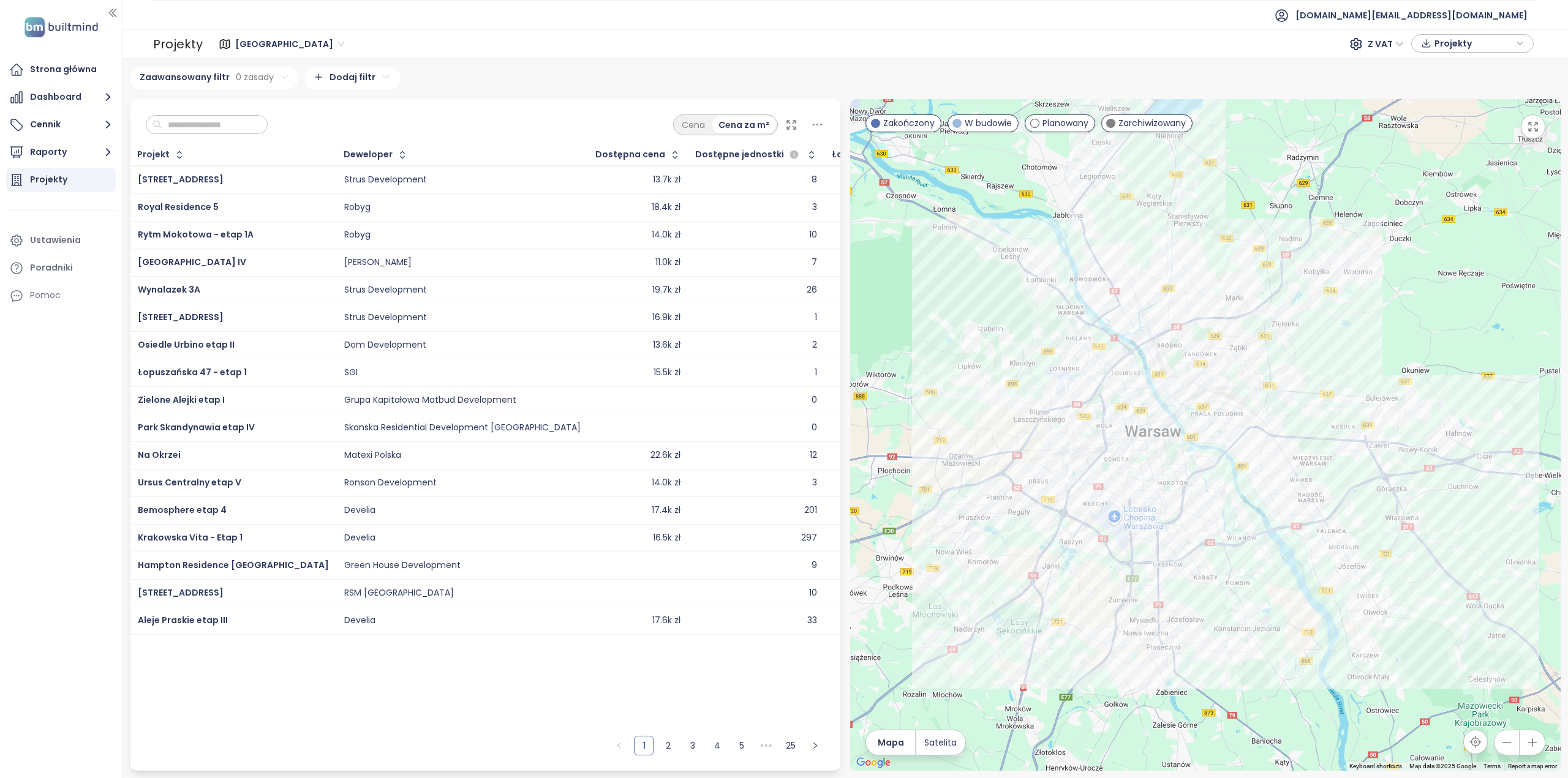
click at [272, 48] on span "[GEOGRAPHIC_DATA]" at bounding box center [290, 44] width 109 height 19
click at [250, 153] on div "[GEOGRAPHIC_DATA]" at bounding box center [288, 147] width 98 height 14
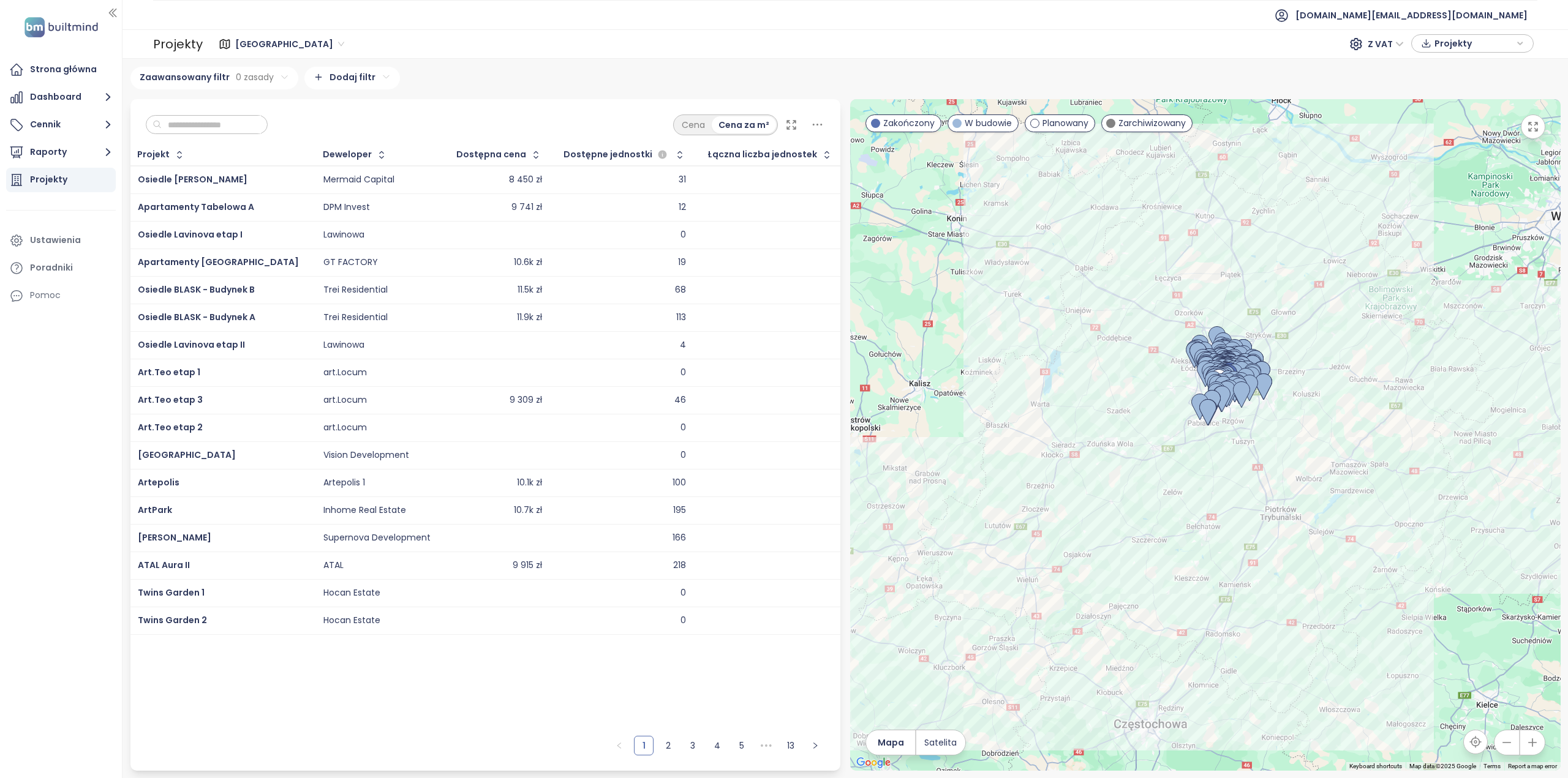
click at [323, 154] on div "Deweloper" at bounding box center [347, 154] width 49 height 8
click at [375, 159] on icon "button" at bounding box center [381, 155] width 12 height 12
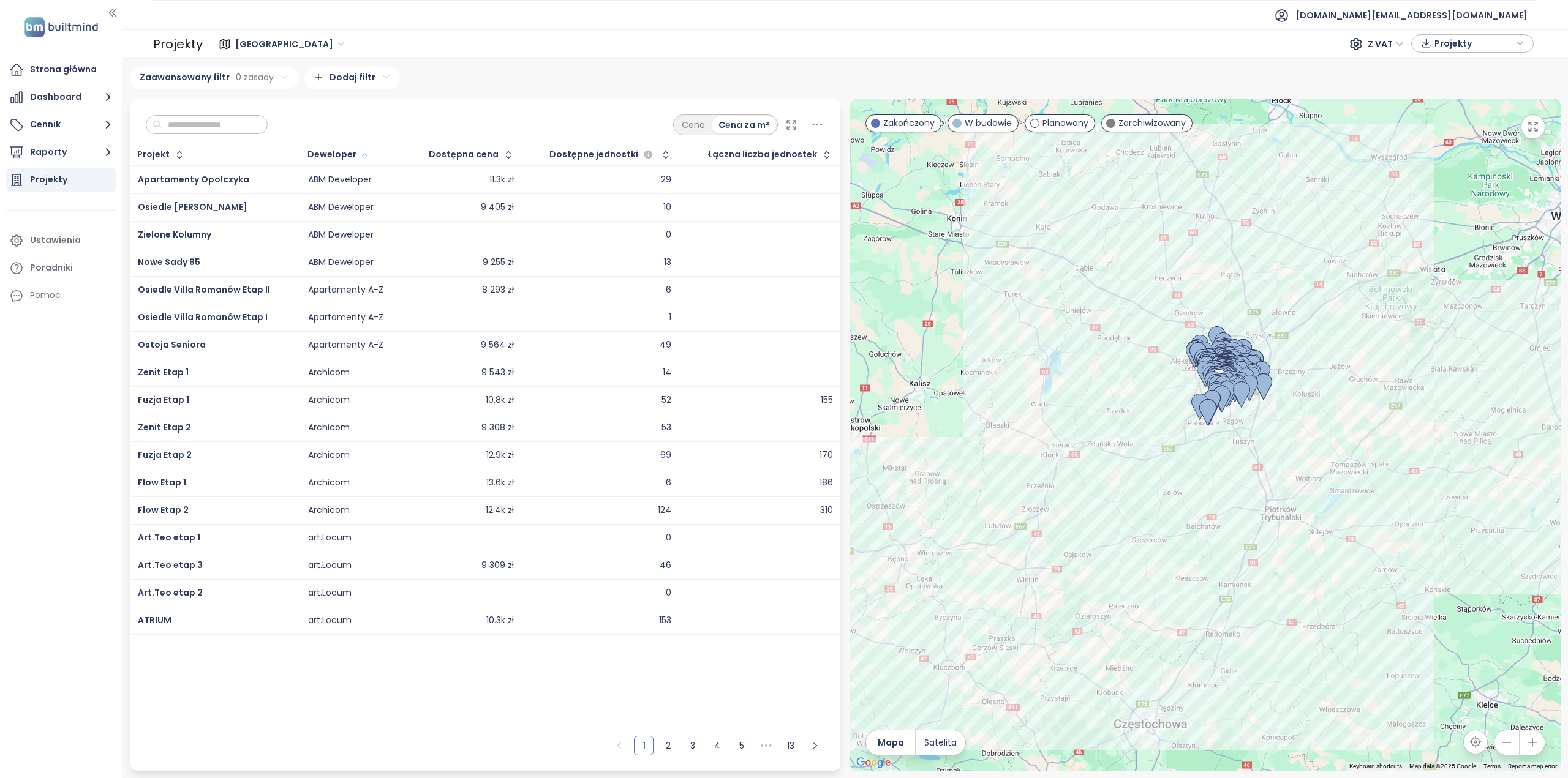
click at [354, 176] on div "ABM Developer" at bounding box center [340, 180] width 64 height 11
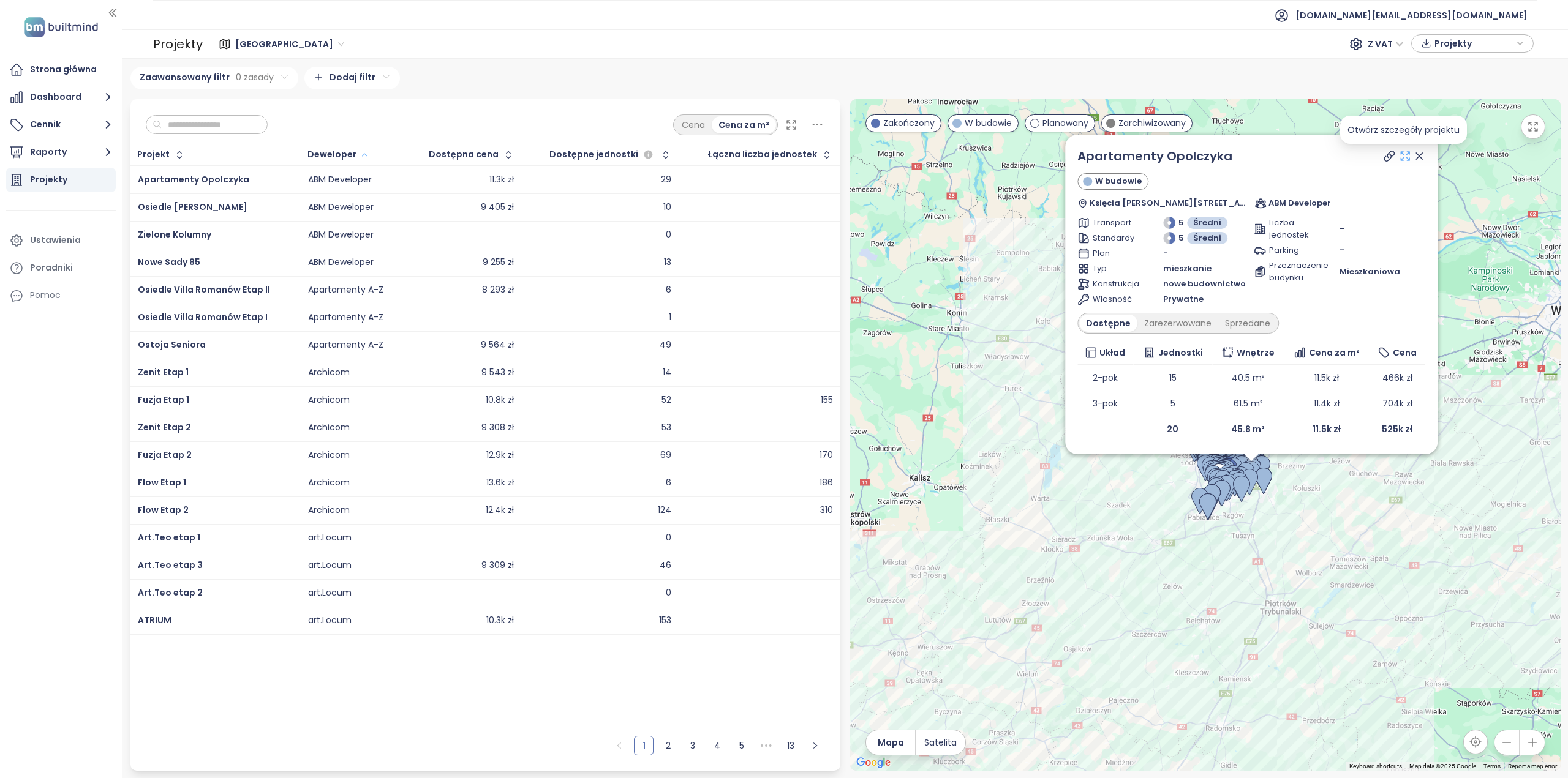
click at [1399, 154] on icon at bounding box center [1405, 156] width 12 height 12
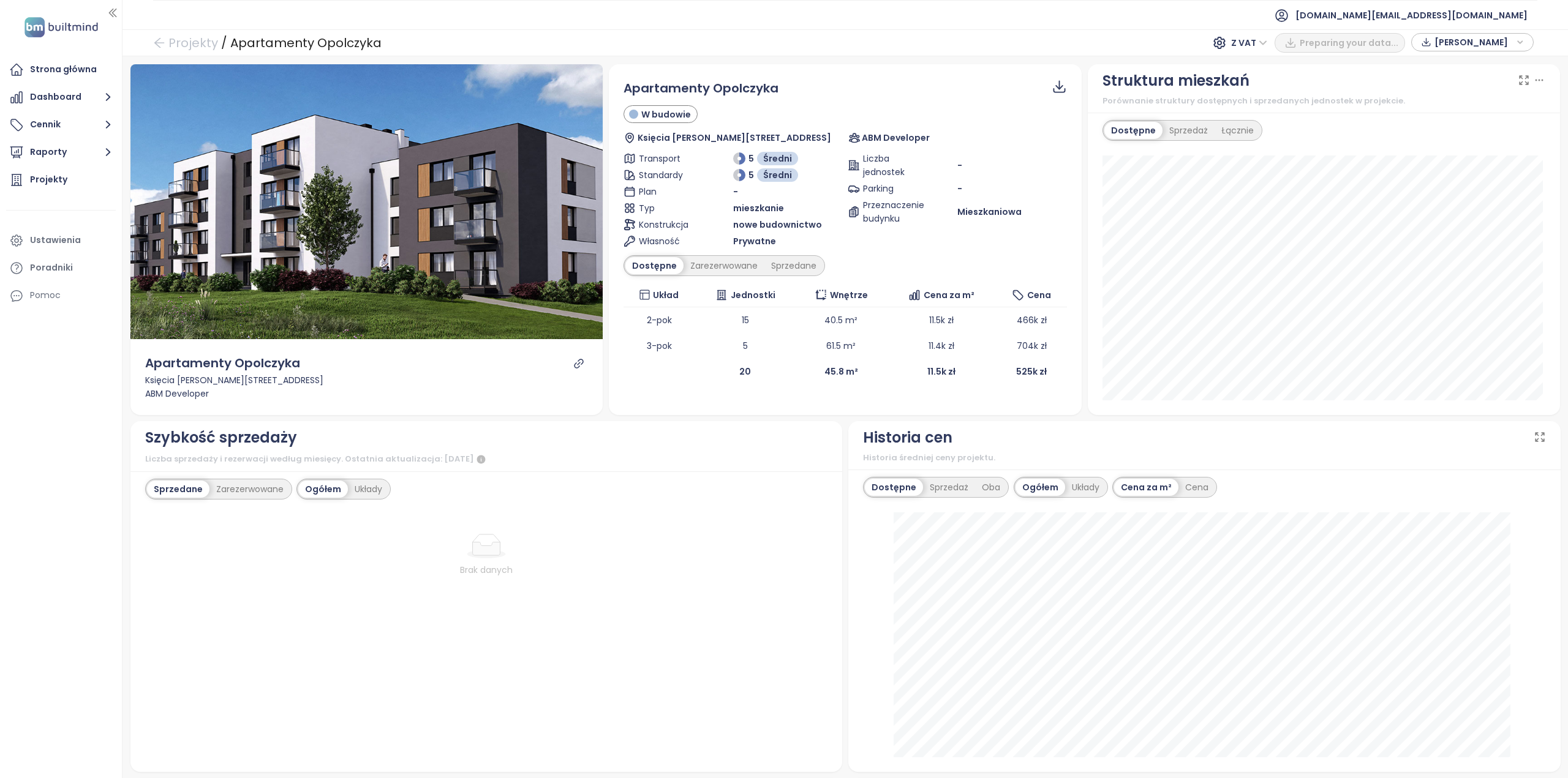
click at [1074, 482] on div "Układy" at bounding box center [1086, 487] width 41 height 17
click at [1159, 487] on div "Cena" at bounding box center [1166, 487] width 37 height 17
click at [1112, 484] on div "Cena za m²" at bounding box center [1115, 487] width 64 height 17
click at [942, 487] on div "Sprzedaż" at bounding box center [949, 487] width 52 height 17
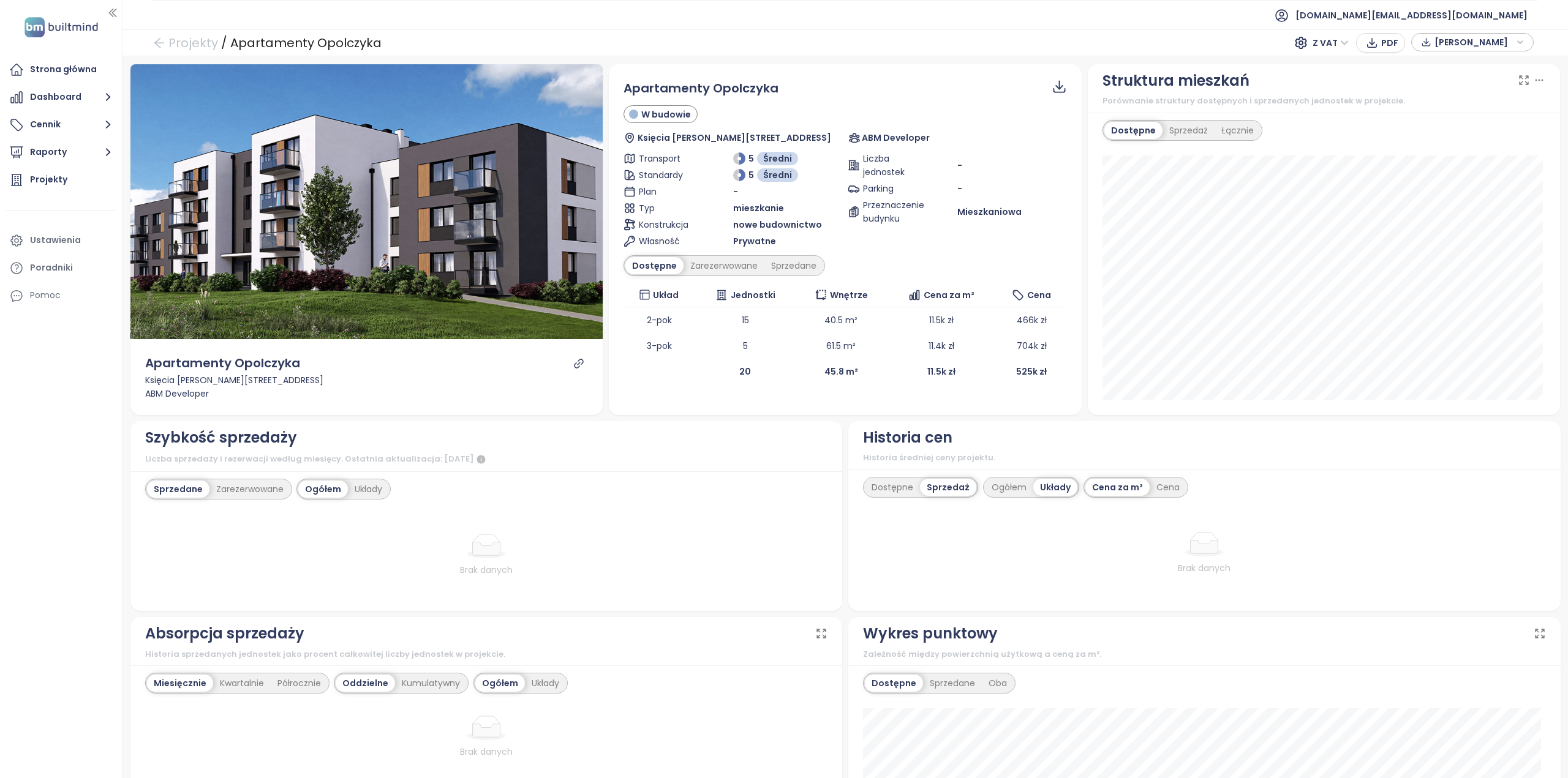
click at [882, 474] on div "Dostępne Sprzedaż Ogółem Układy Cena za m² Cena Brak danych" at bounding box center [1204, 541] width 712 height 142
click at [703, 265] on div "Zarezerwowane" at bounding box center [724, 266] width 81 height 17
click at [797, 271] on div "Sprzedane" at bounding box center [796, 266] width 59 height 17
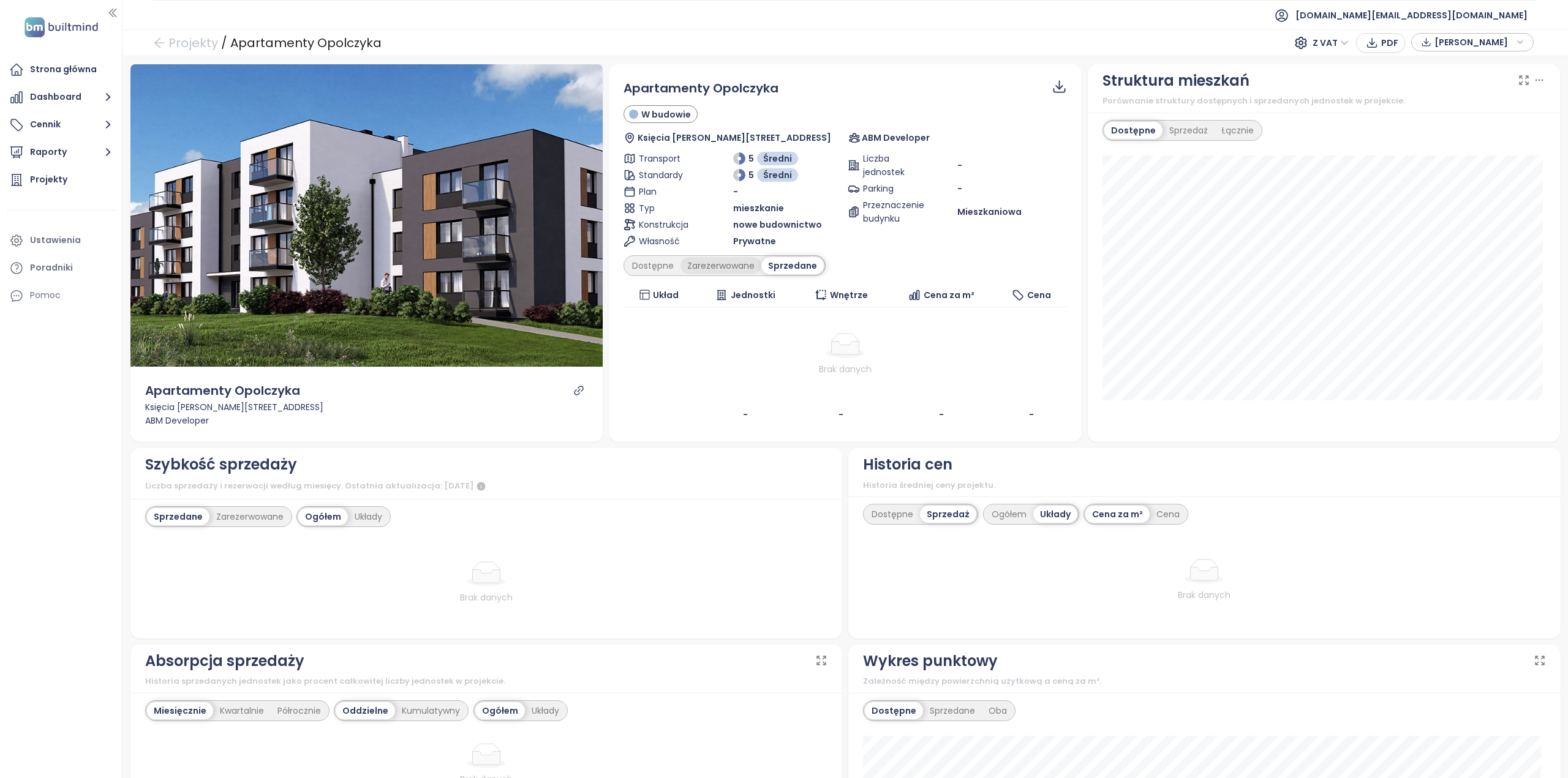
click at [722, 270] on div "Zarezerwowane" at bounding box center [720, 266] width 81 height 17
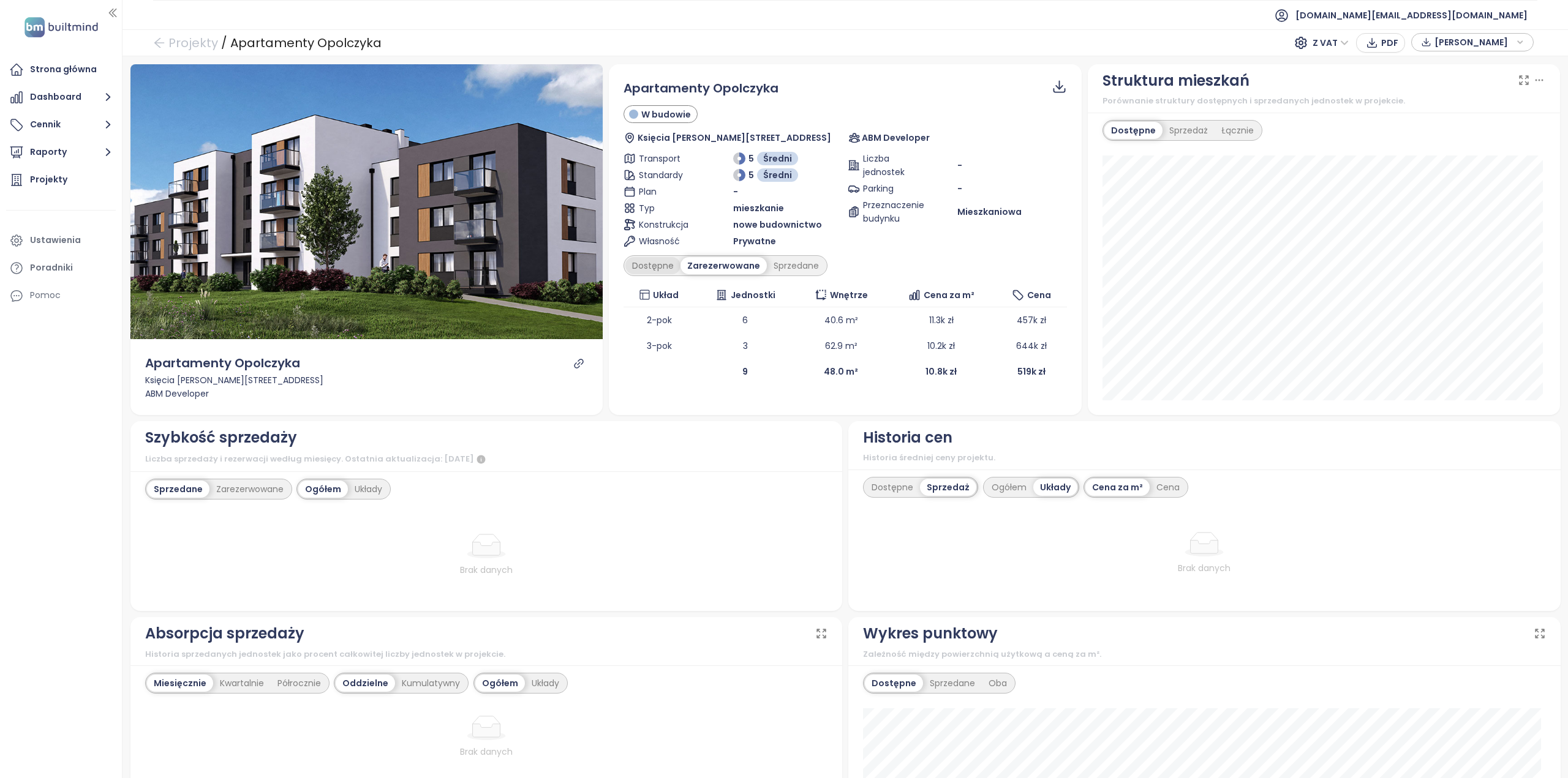
click at [649, 267] on div "Dostępne" at bounding box center [652, 266] width 55 height 17
click at [709, 264] on div "Zarezerwowane" at bounding box center [724, 266] width 81 height 17
click at [650, 268] on div "Dostępne" at bounding box center [652, 266] width 55 height 17
click at [715, 269] on div "Zarezerwowane" at bounding box center [724, 266] width 81 height 17
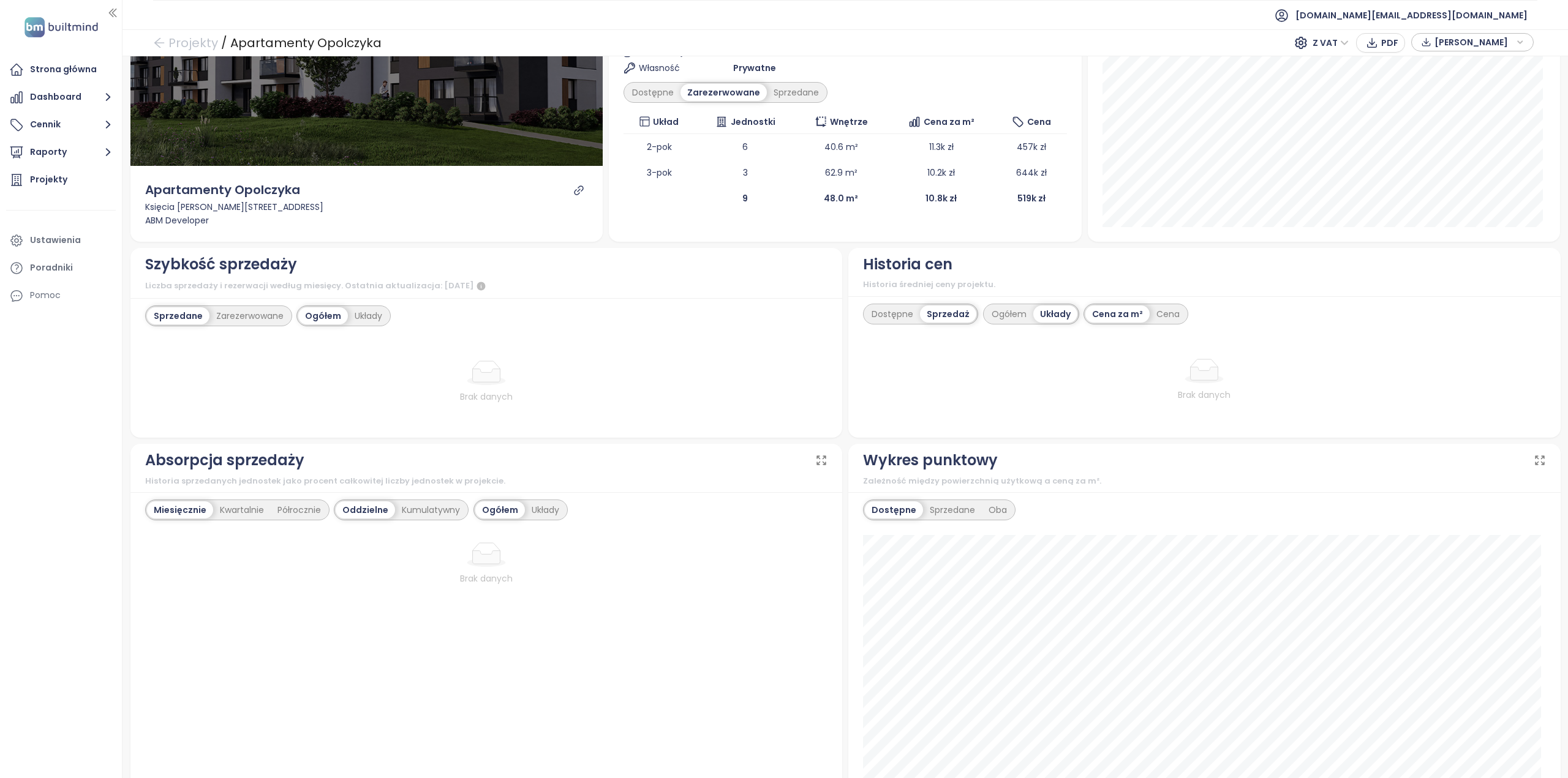
scroll to position [183, 0]
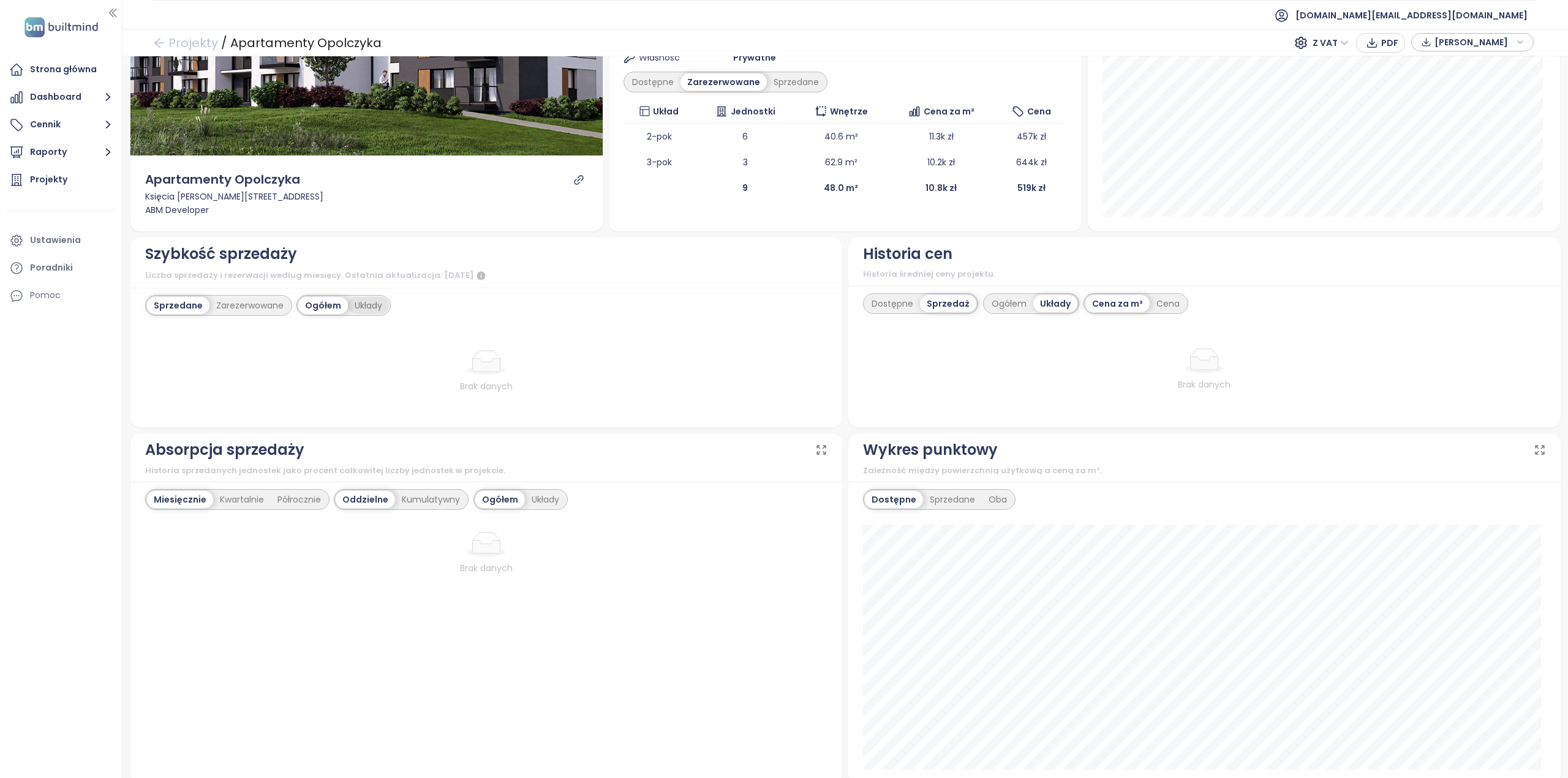
click at [368, 307] on div "Układy" at bounding box center [368, 306] width 41 height 17
click at [326, 311] on div "Ogółem" at bounding box center [322, 306] width 48 height 17
click at [271, 307] on div "Zarezerwowane" at bounding box center [250, 306] width 81 height 17
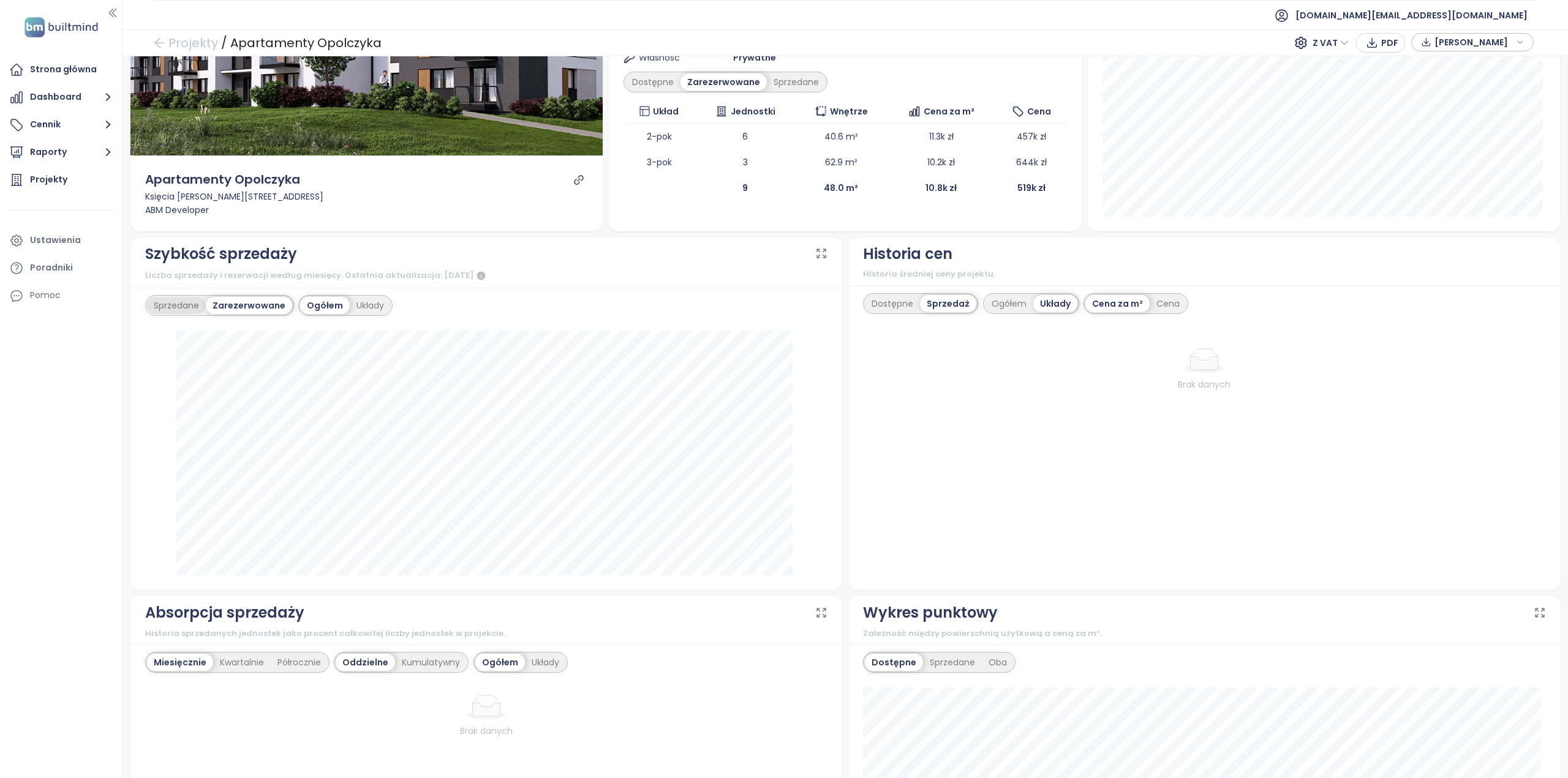
click at [162, 297] on div "Sprzedane" at bounding box center [176, 306] width 59 height 17
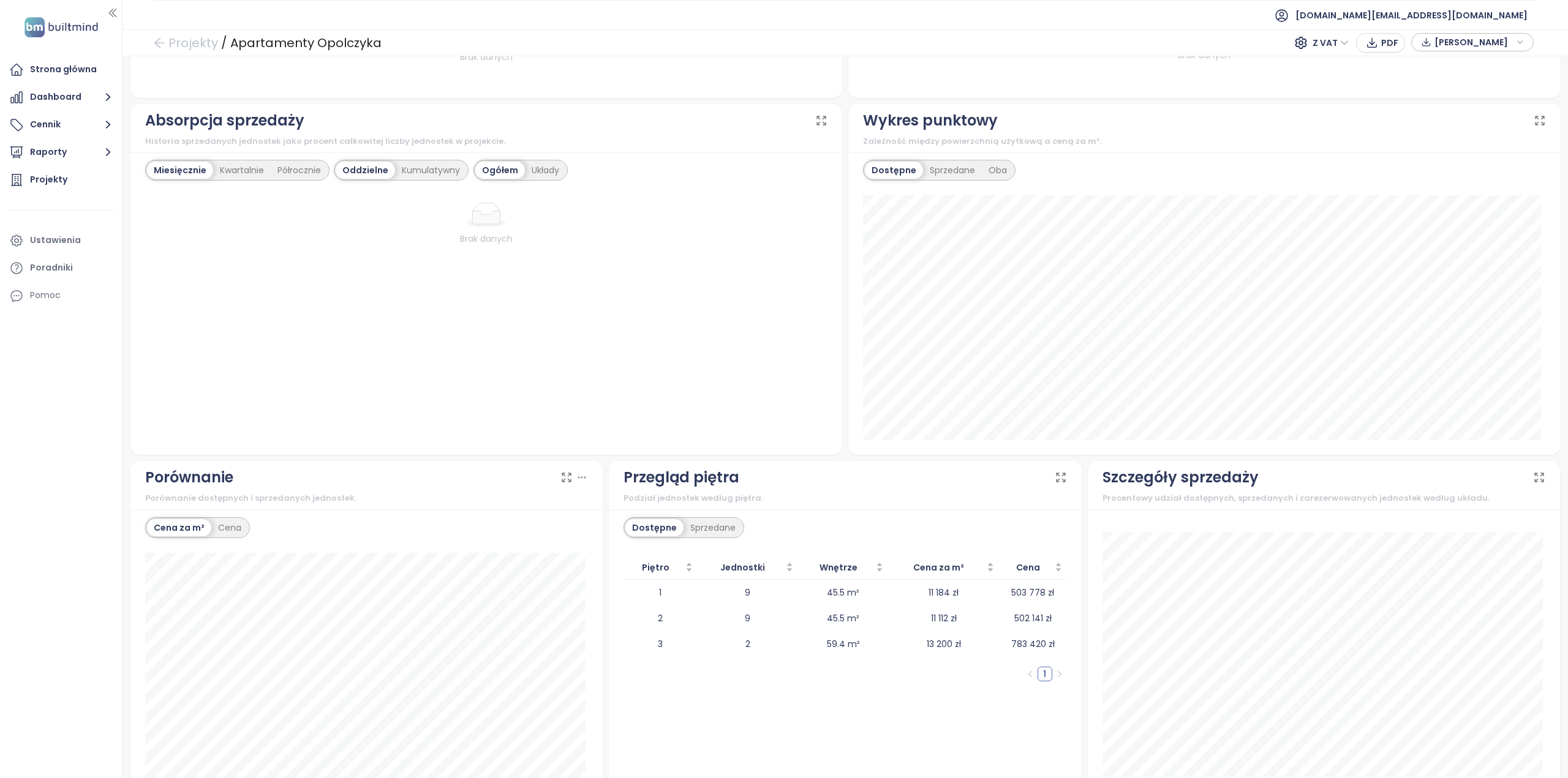
scroll to position [552, 0]
